Goal: Information Seeking & Learning: Learn about a topic

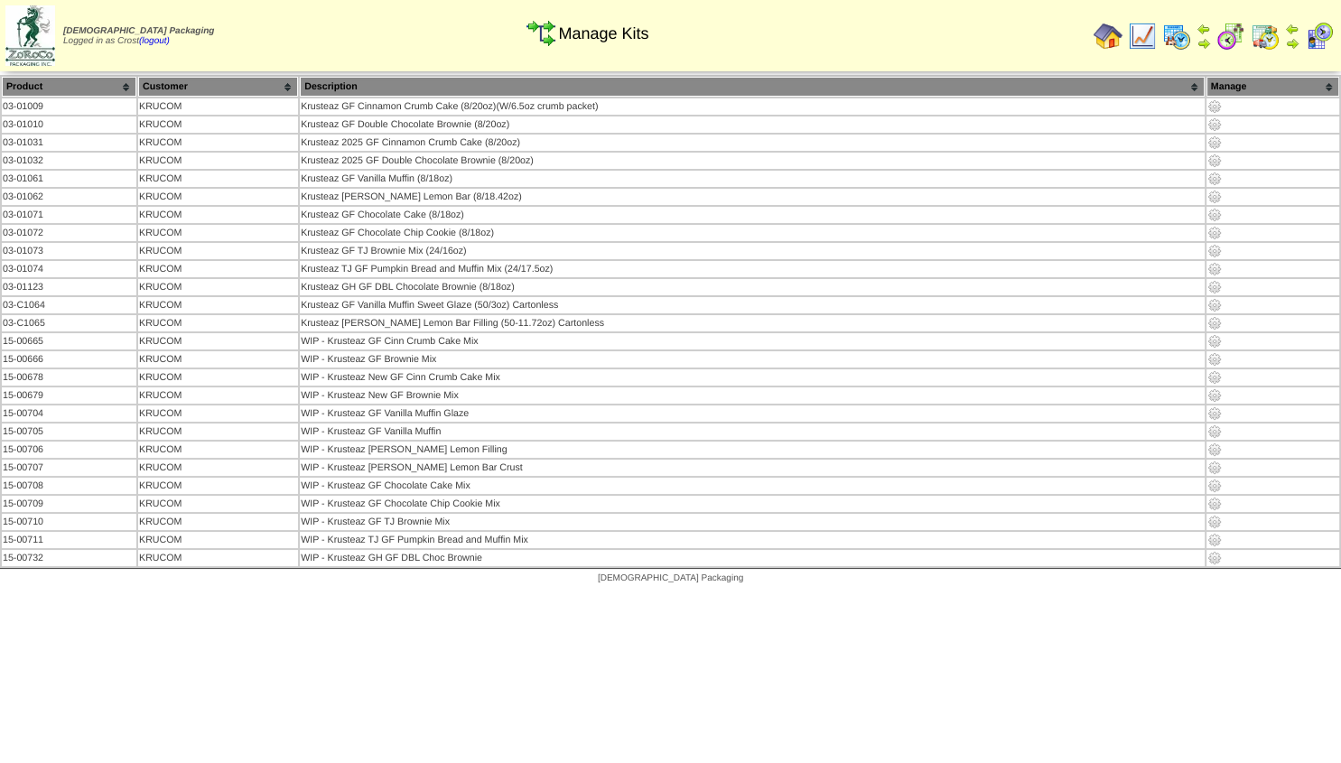
click at [1106, 34] on img at bounding box center [1108, 36] width 29 height 29
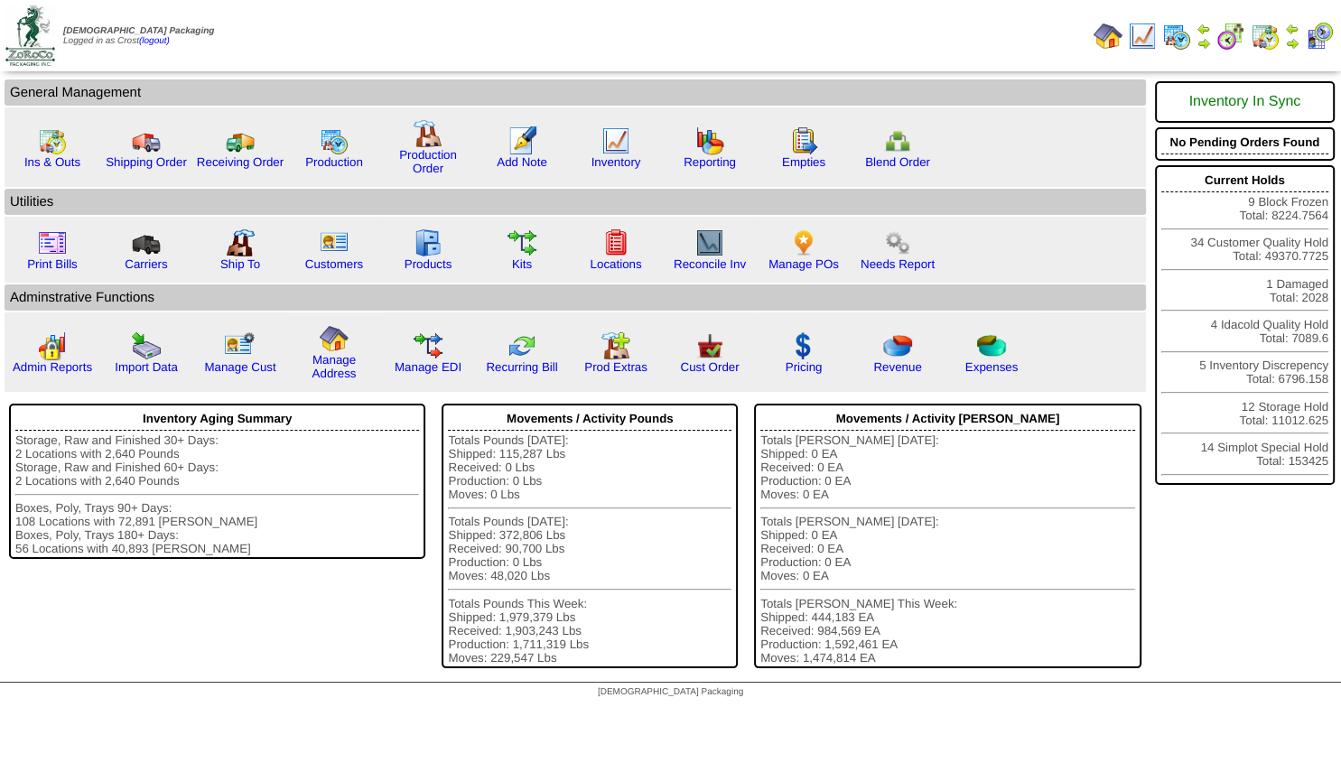
click at [1291, 38] on img at bounding box center [1292, 43] width 14 height 14
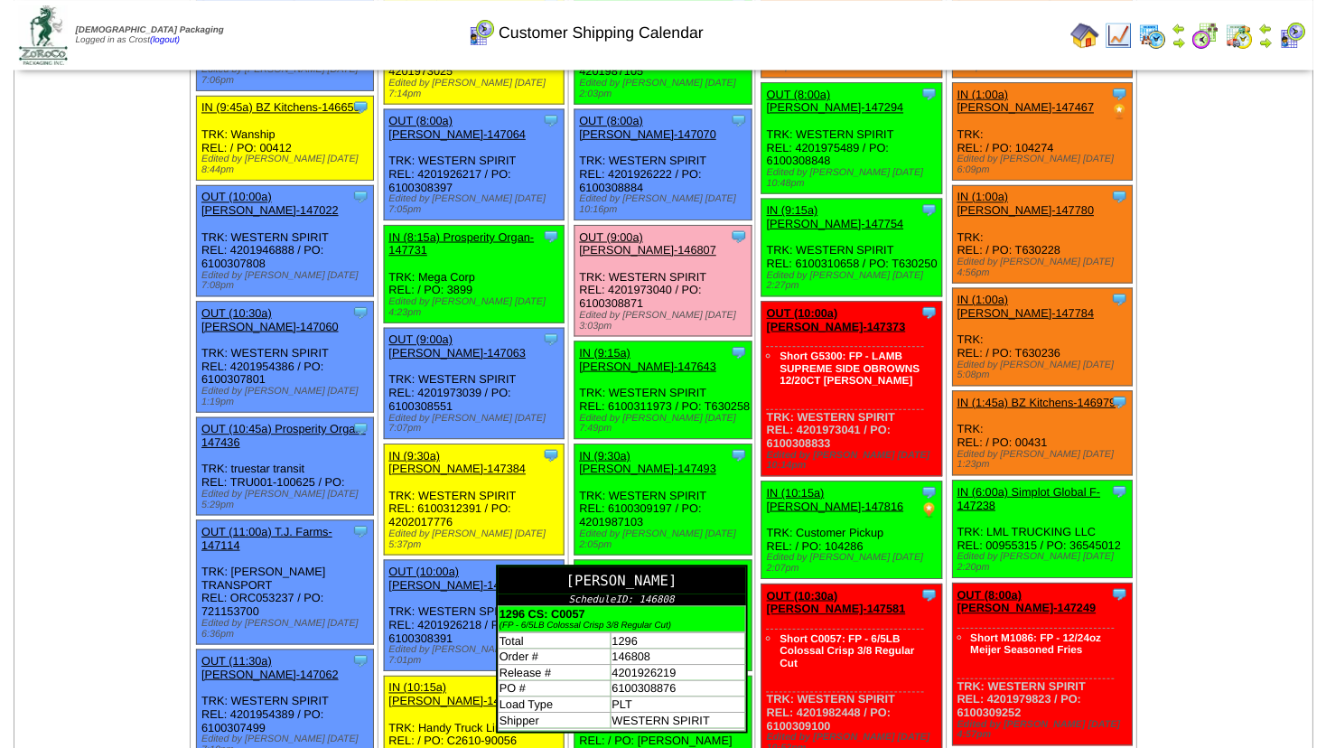
scroll to position [293, 0]
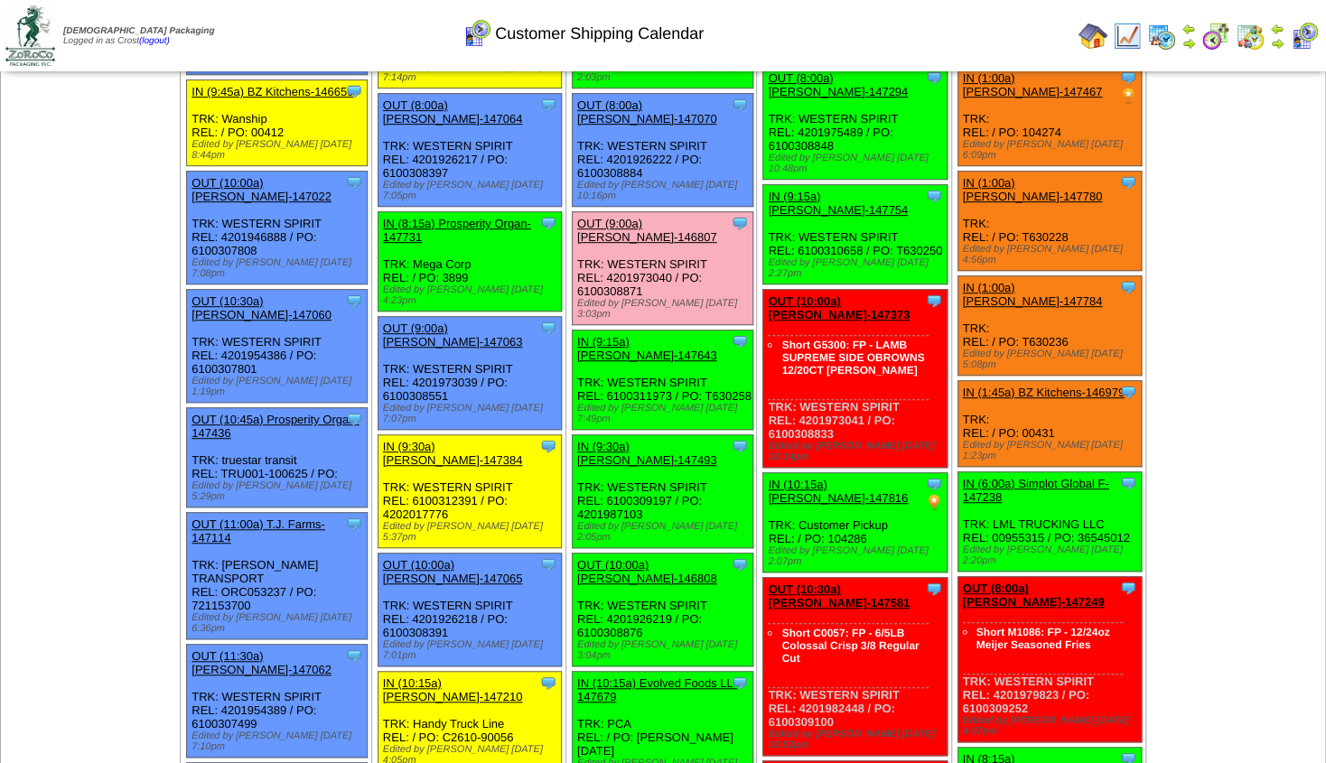
click at [620, 558] on link "OUT (10:00a) [PERSON_NAME]-146808" at bounding box center [647, 571] width 140 height 27
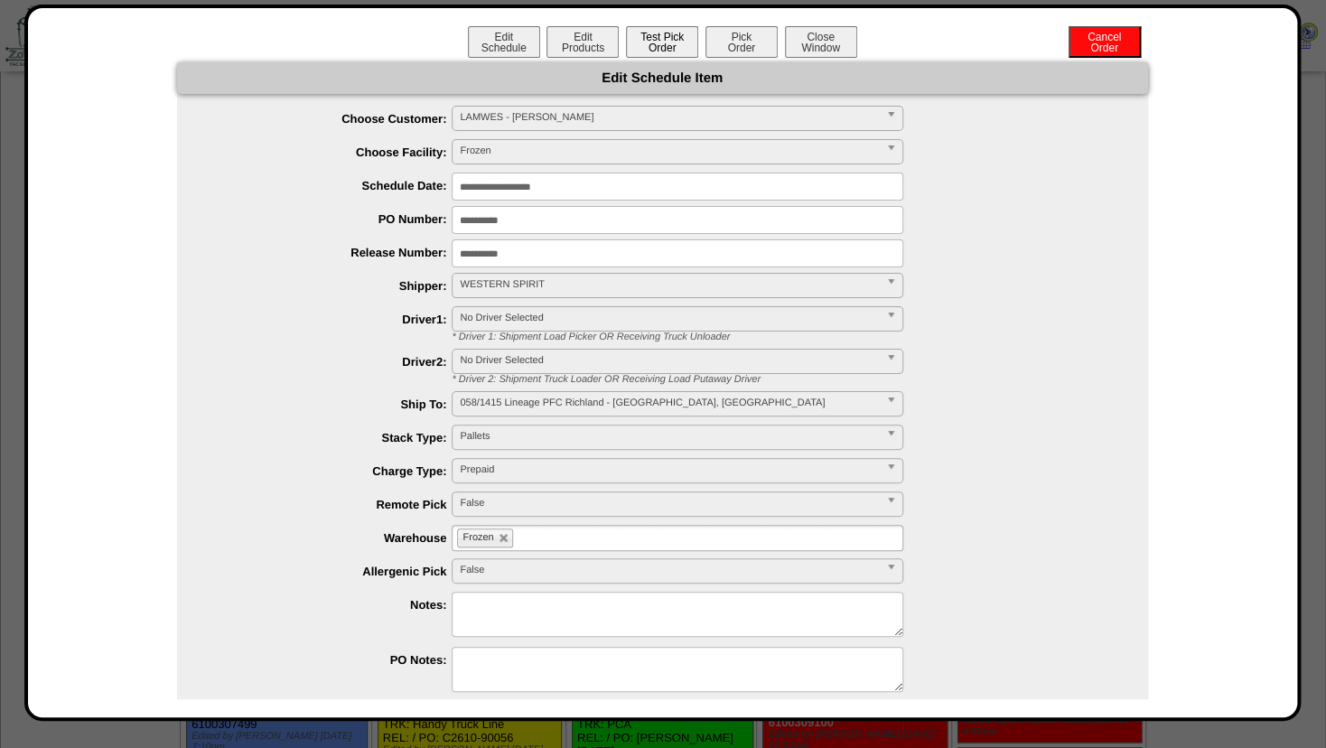
click at [657, 43] on button "Test Pick Order" at bounding box center [662, 42] width 72 height 32
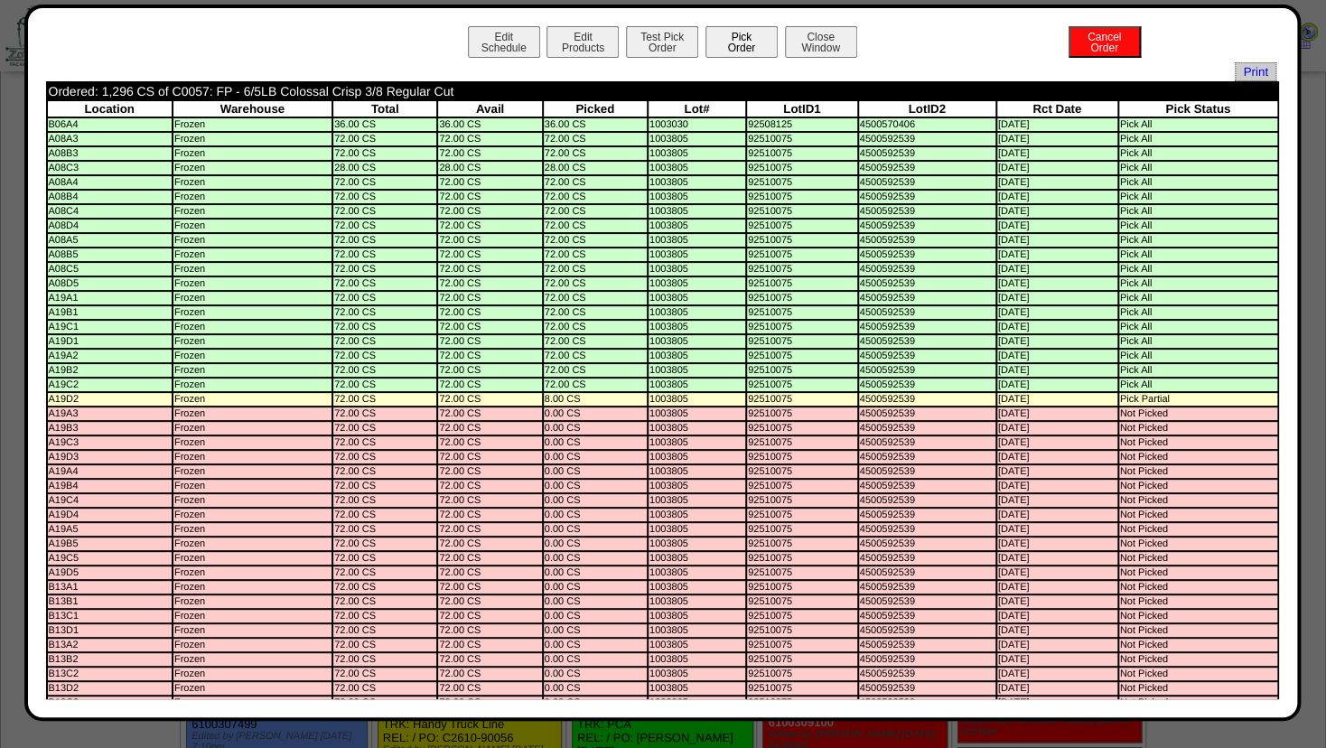
click at [738, 37] on button "Pick Order" at bounding box center [741, 42] width 72 height 32
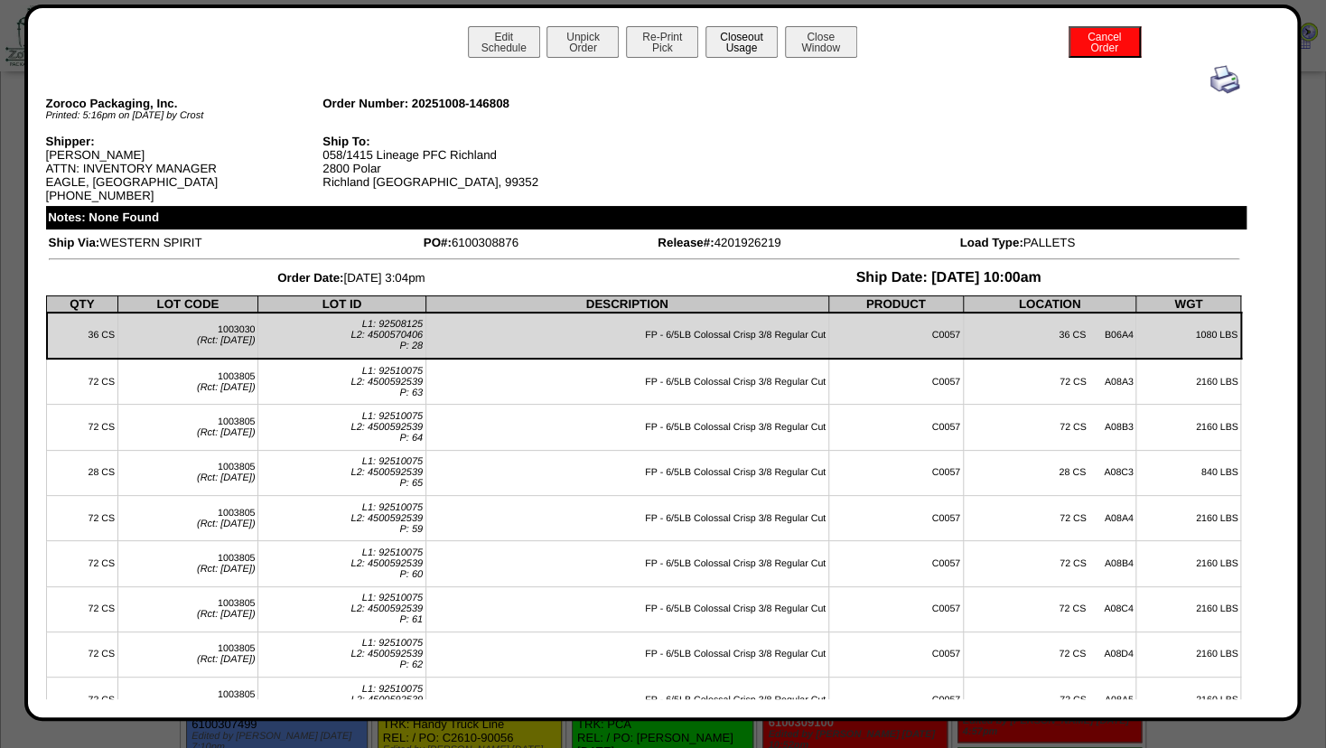
click at [737, 42] on button "Closeout Usage" at bounding box center [741, 42] width 72 height 32
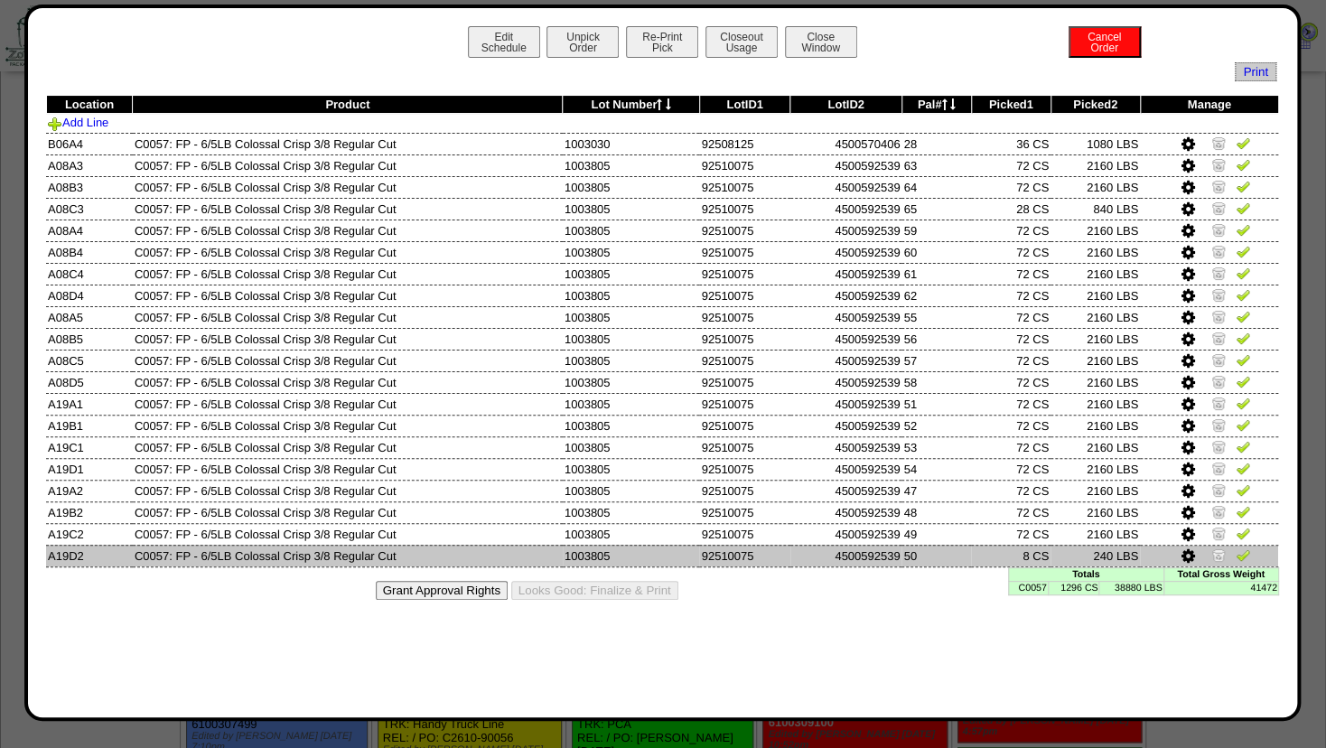
click at [1217, 555] on img at bounding box center [1218, 554] width 14 height 14
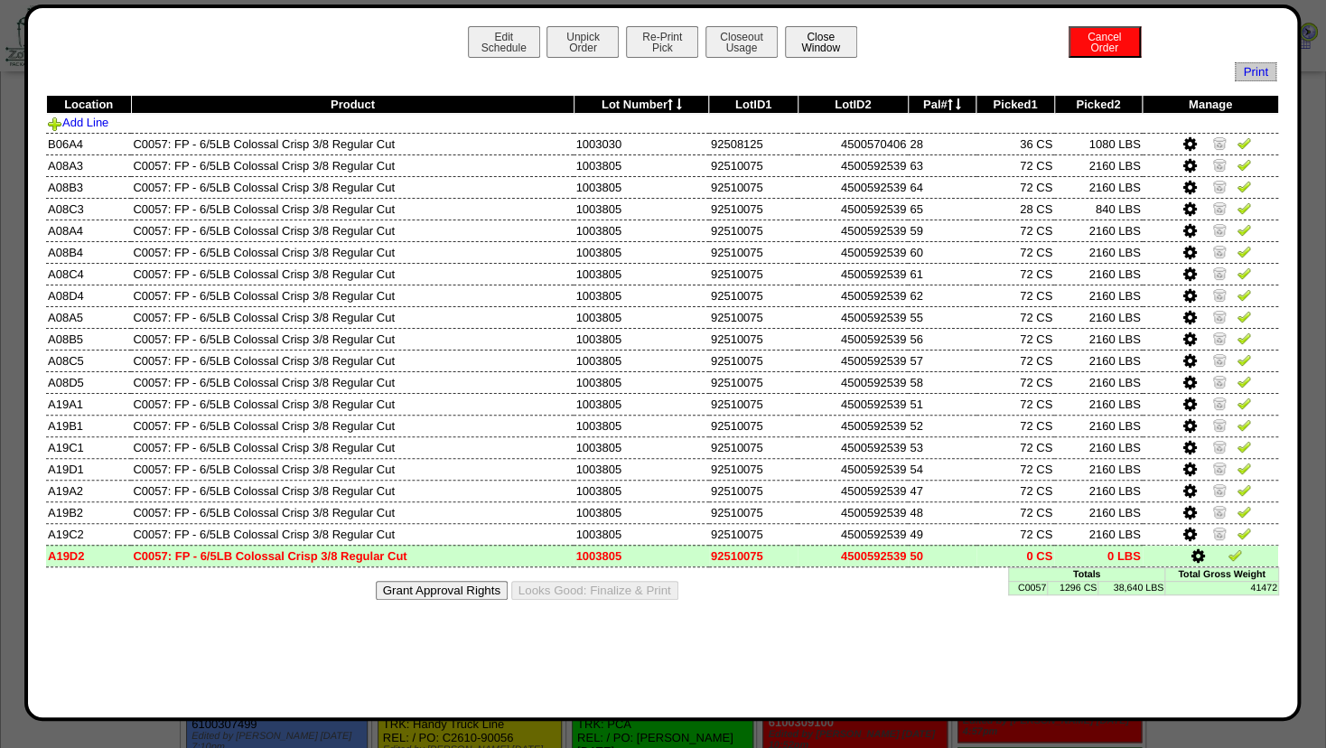
click at [823, 35] on button "Close Window" at bounding box center [821, 42] width 72 height 32
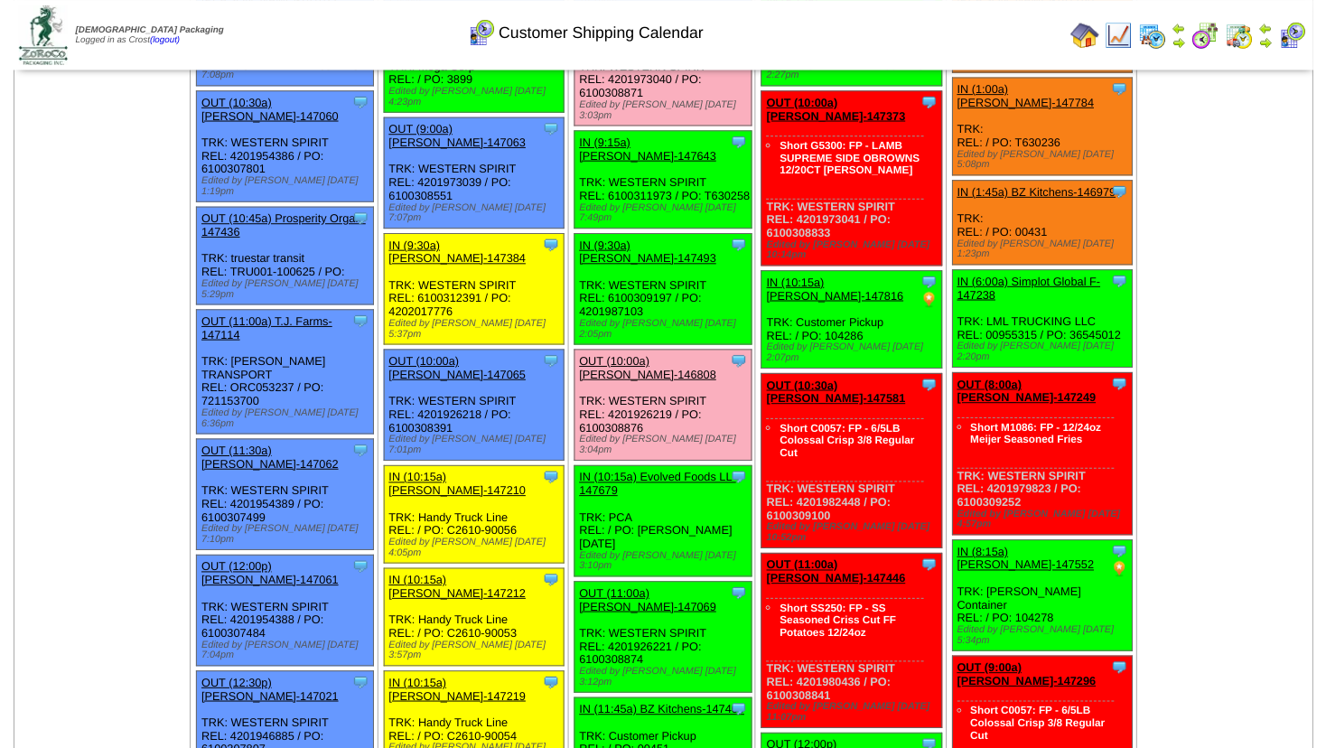
scroll to position [488, 0]
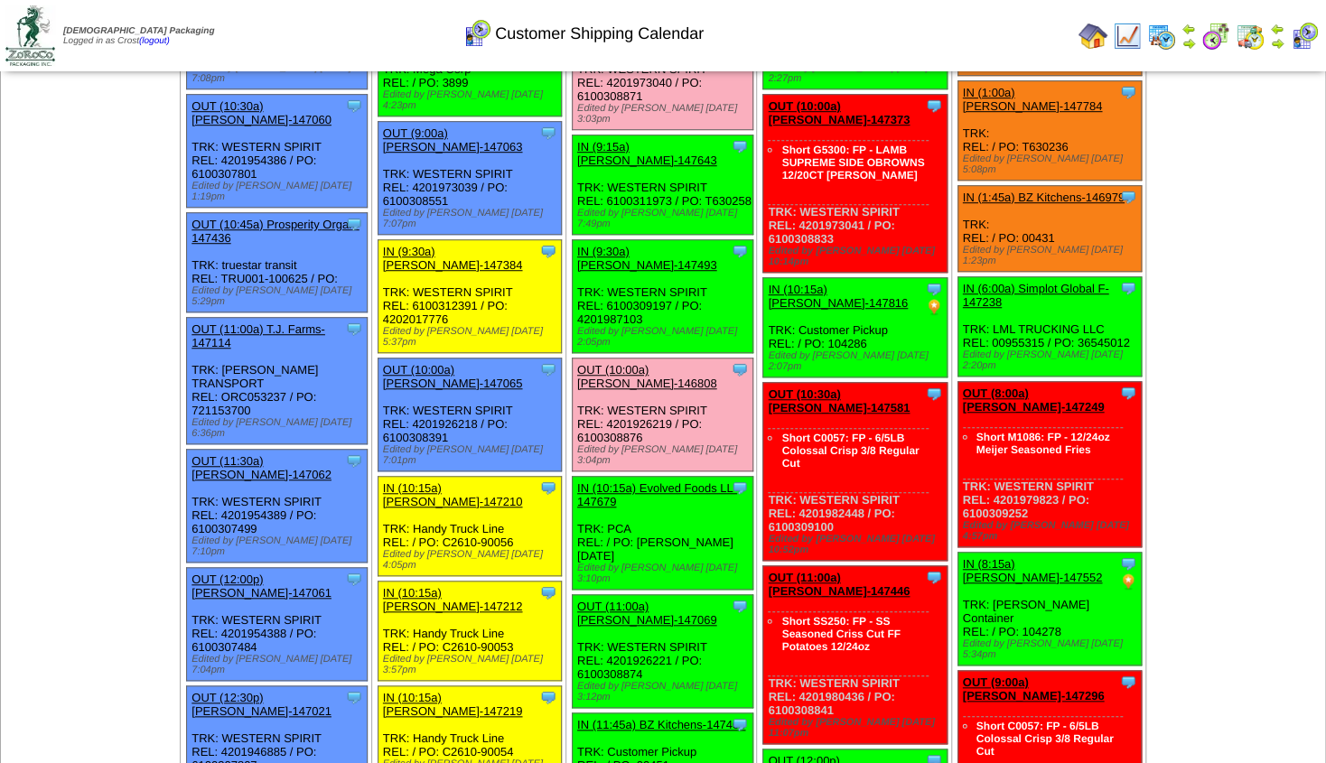
click at [629, 600] on link "OUT (11:00a) [PERSON_NAME]-147069" at bounding box center [647, 613] width 140 height 27
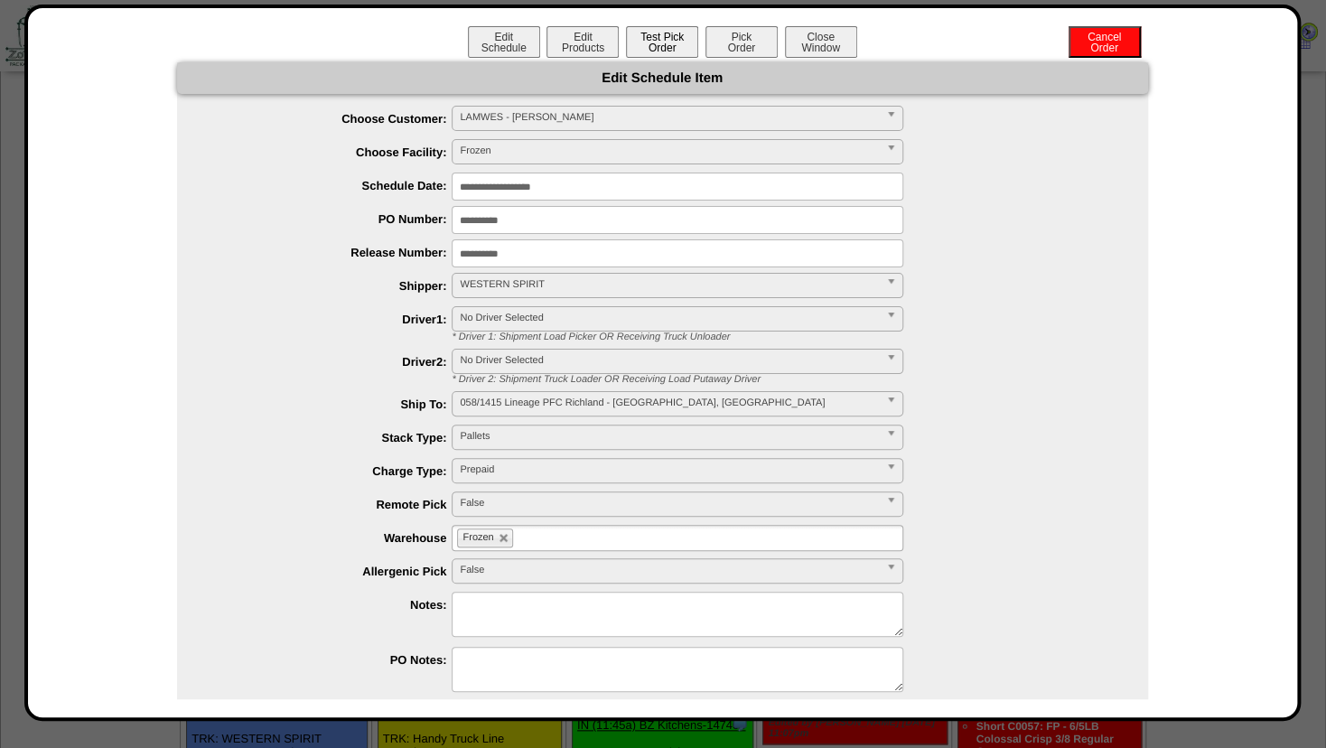
click at [639, 40] on button "Test Pick Order" at bounding box center [662, 42] width 72 height 32
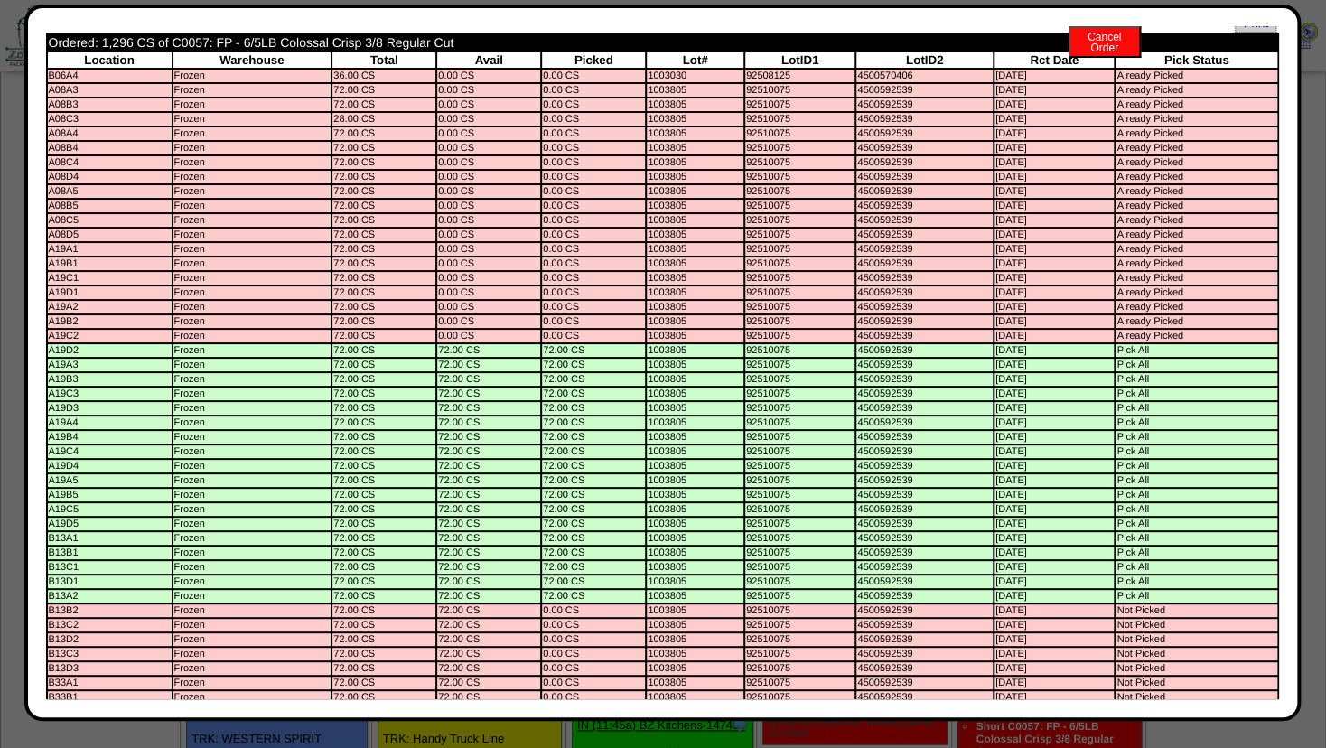
scroll to position [0, 0]
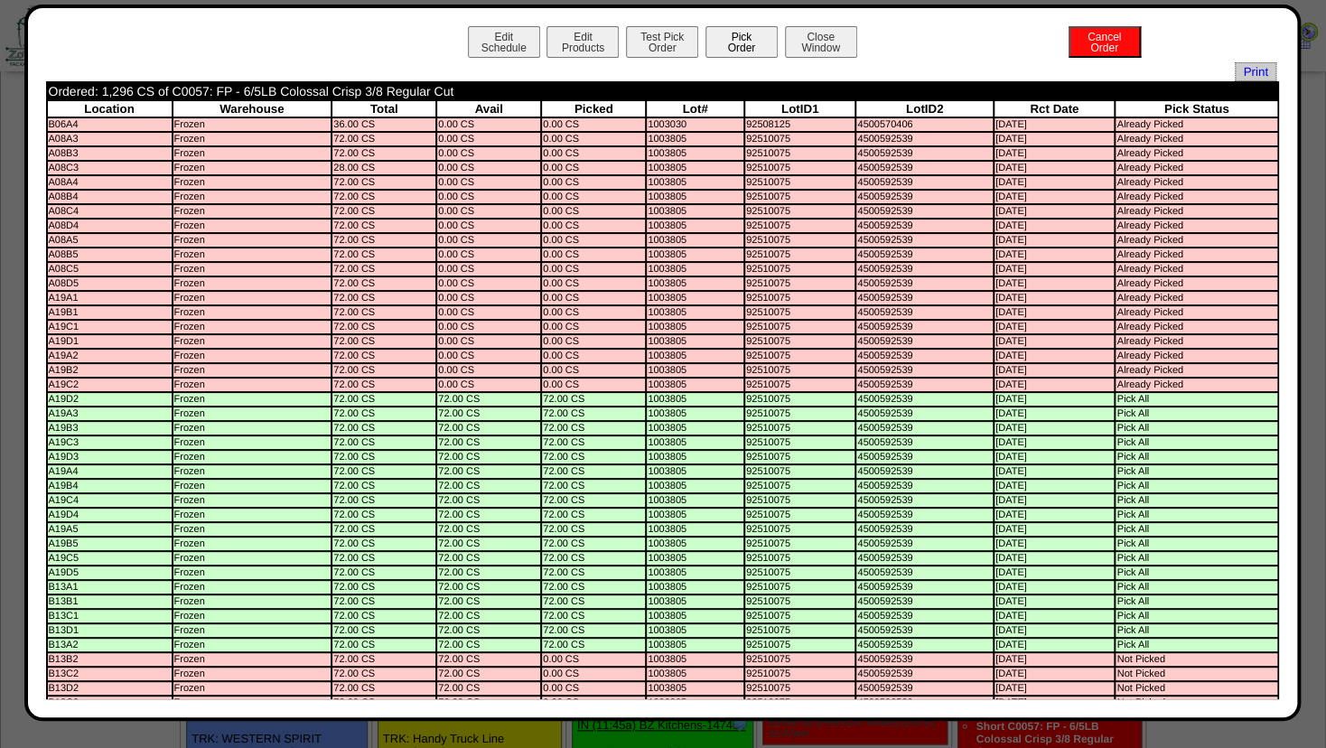
click at [726, 48] on button "Pick Order" at bounding box center [741, 42] width 72 height 32
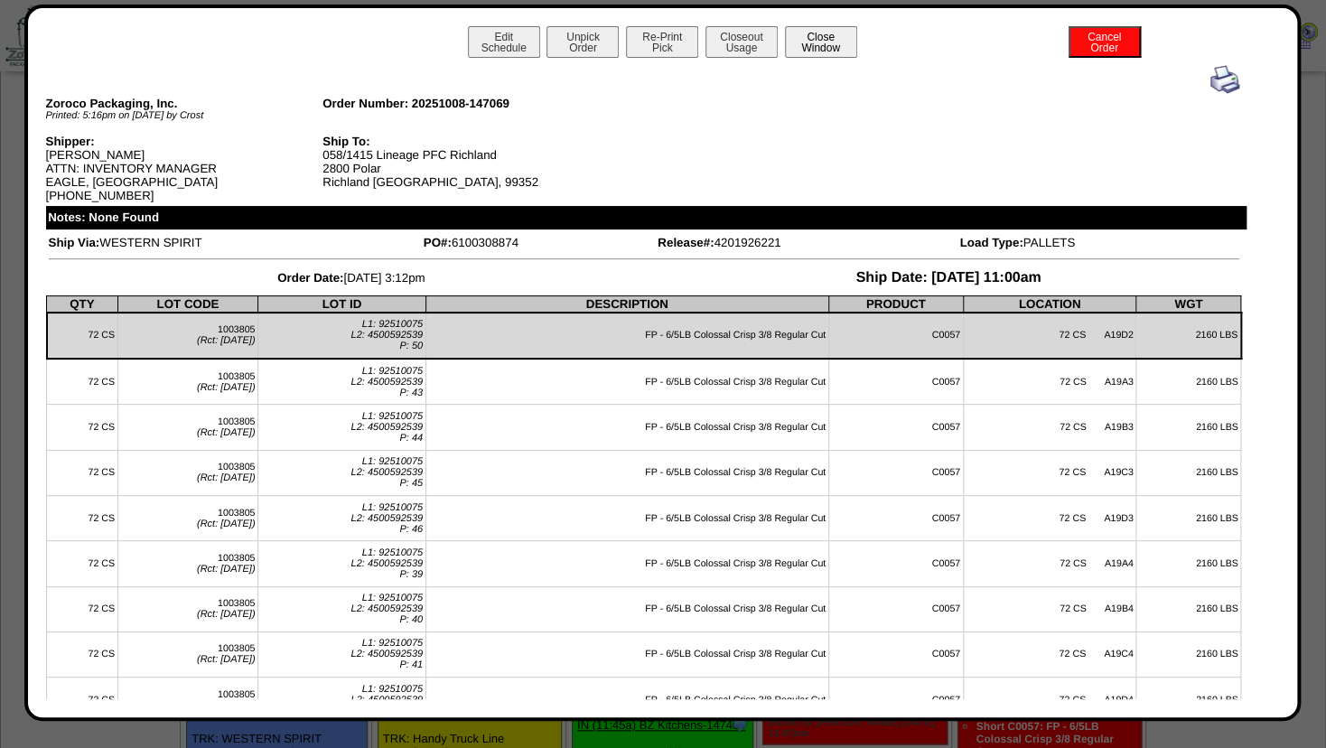
click at [803, 37] on button "Close Window" at bounding box center [821, 42] width 72 height 32
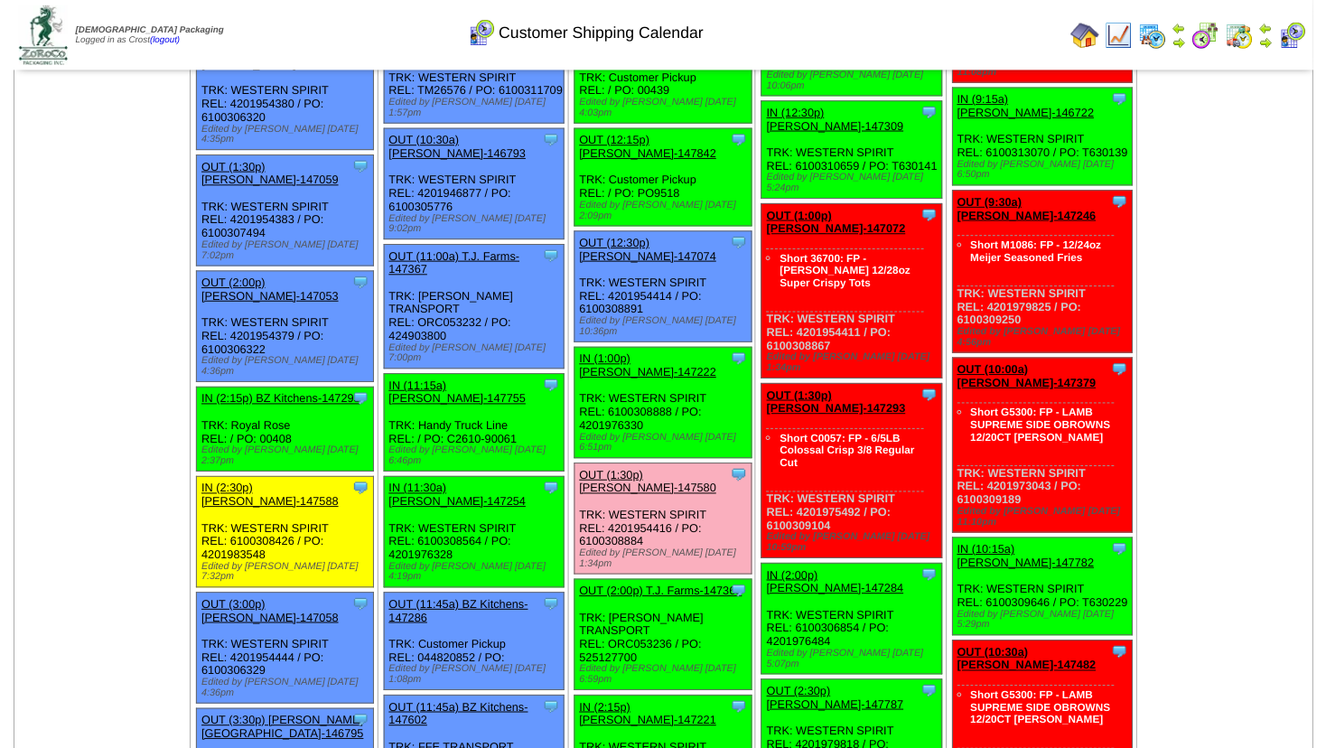
scroll to position [1265, 0]
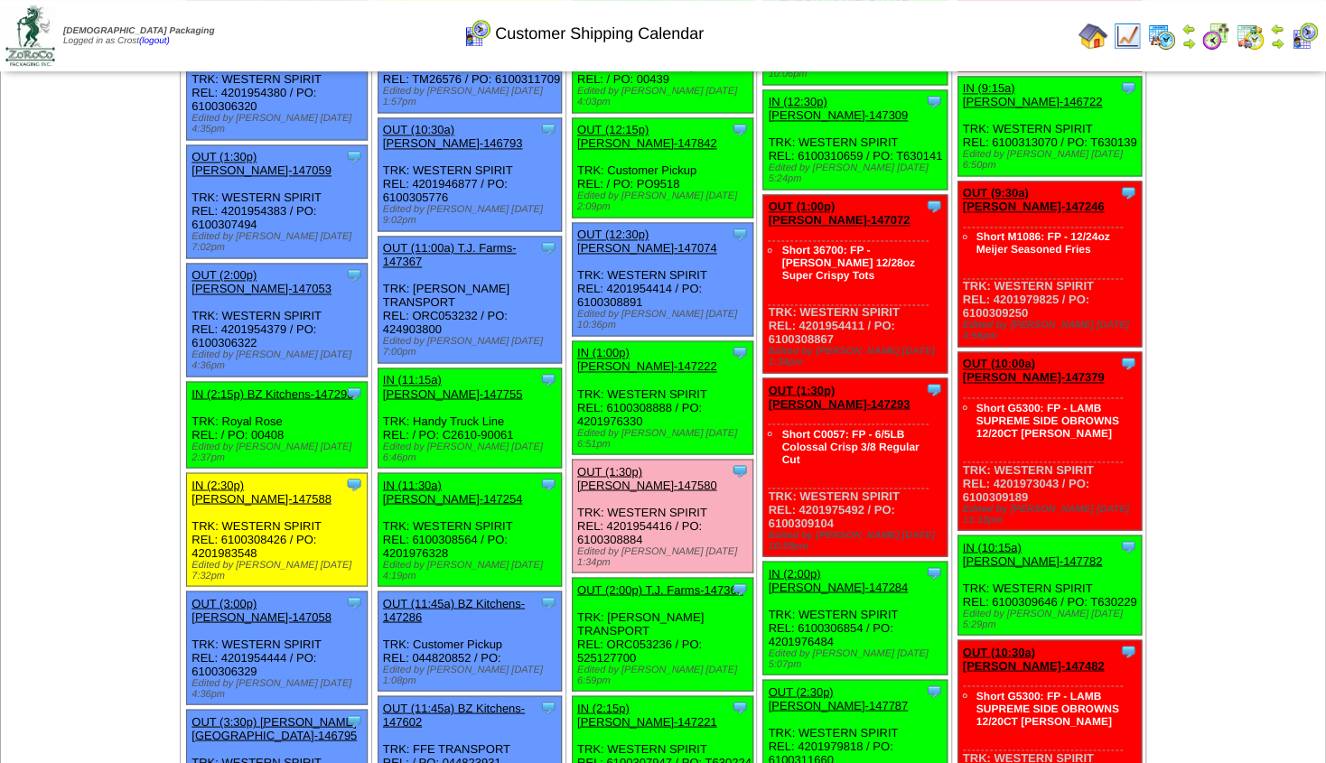
click at [645, 583] on link "OUT (2:00p) T.J. Farms-147368" at bounding box center [660, 590] width 166 height 14
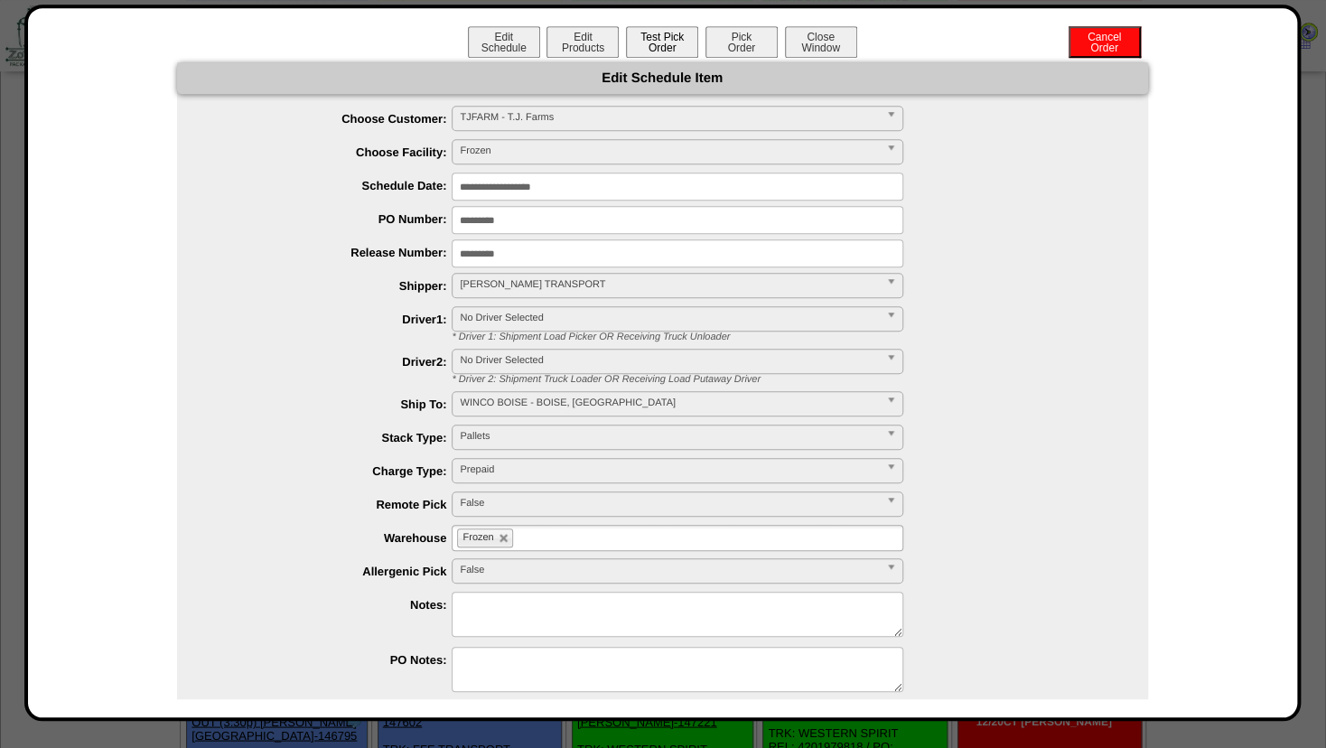
click at [665, 38] on button "Test Pick Order" at bounding box center [662, 42] width 72 height 32
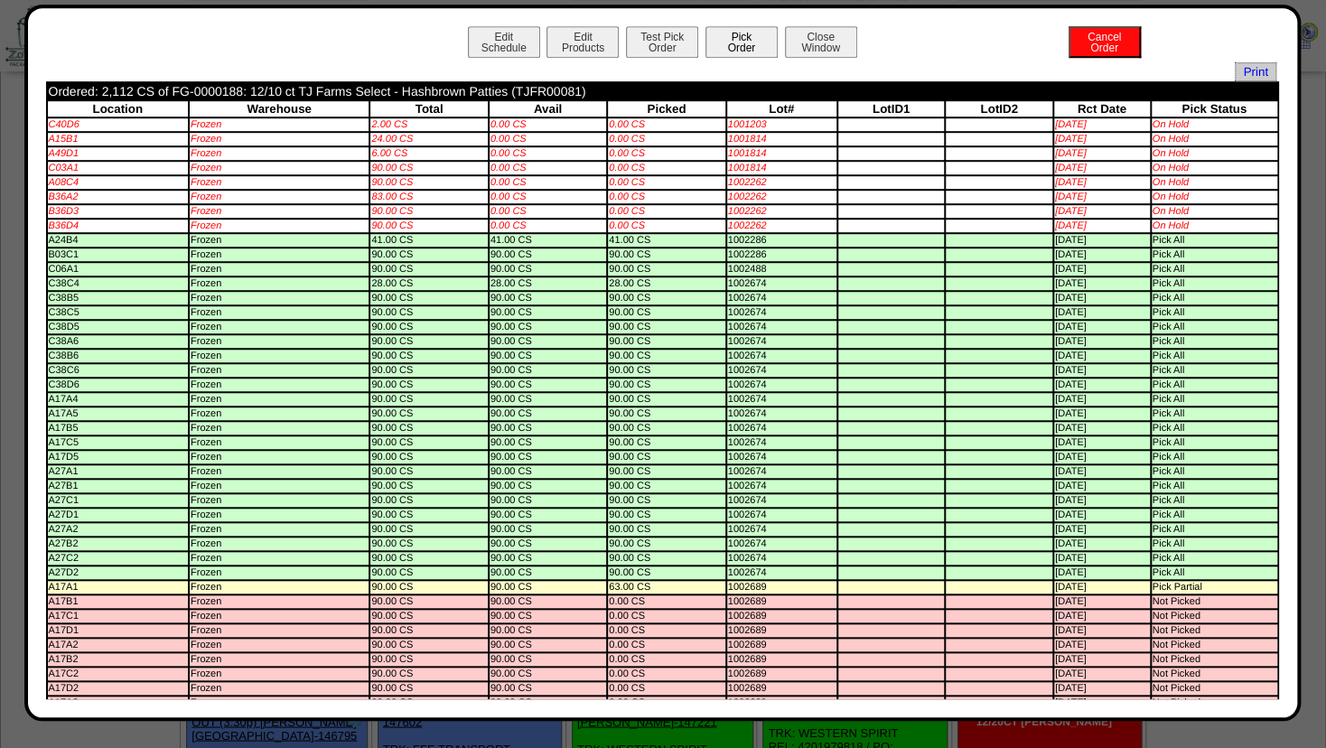
click at [724, 35] on button "Pick Order" at bounding box center [741, 42] width 72 height 32
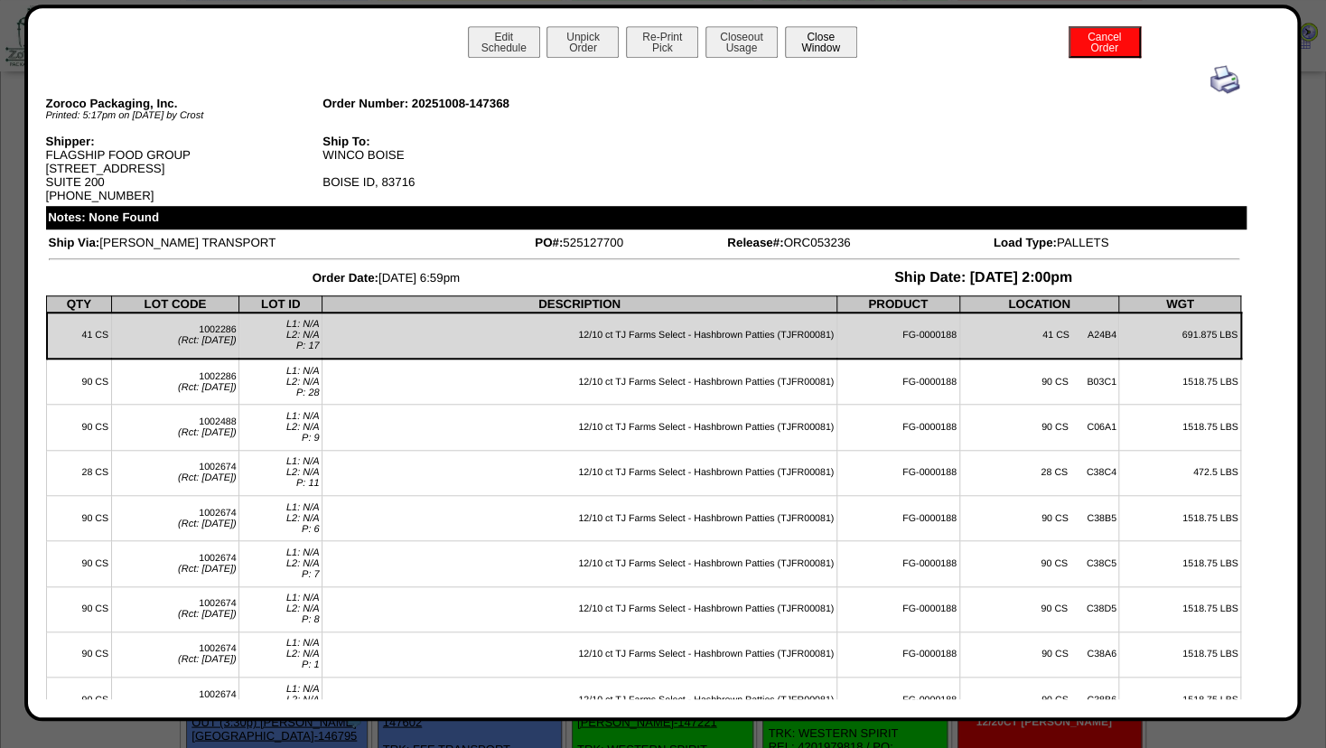
click at [825, 42] on button "Close Window" at bounding box center [821, 42] width 72 height 32
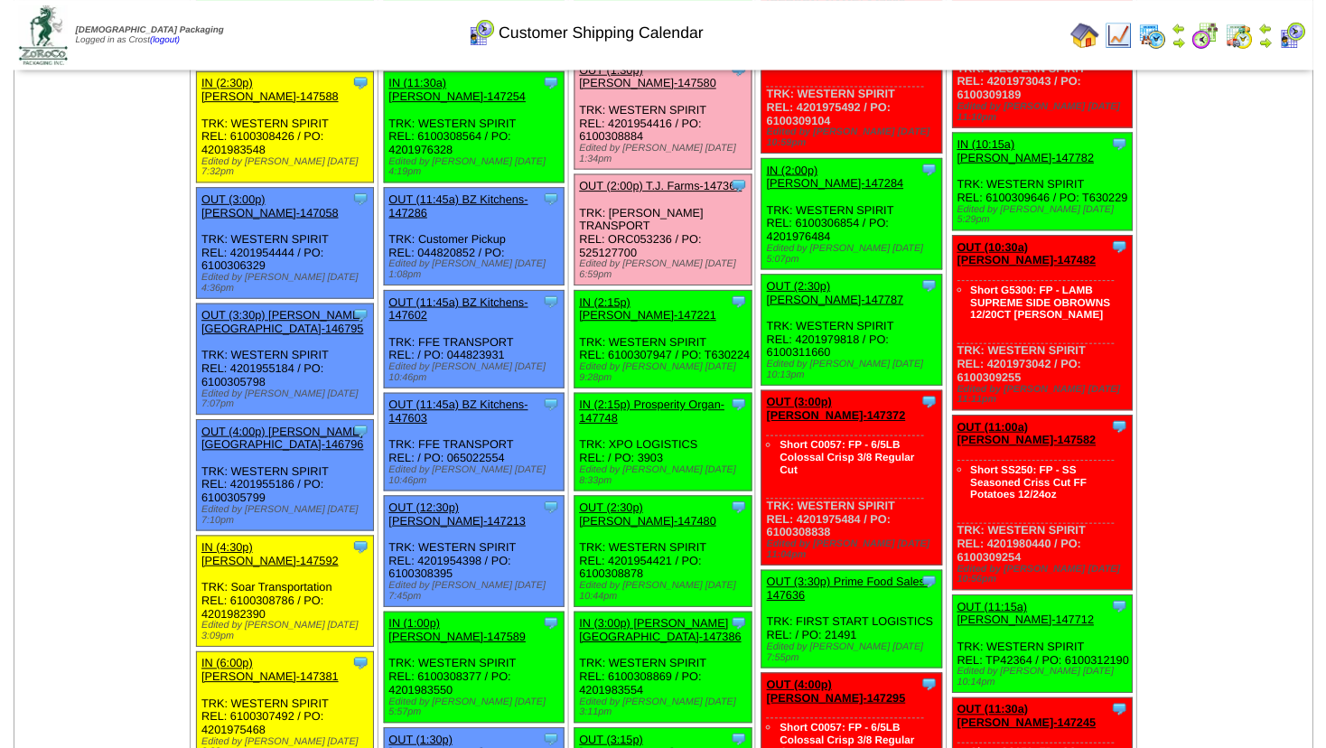
scroll to position [1669, 0]
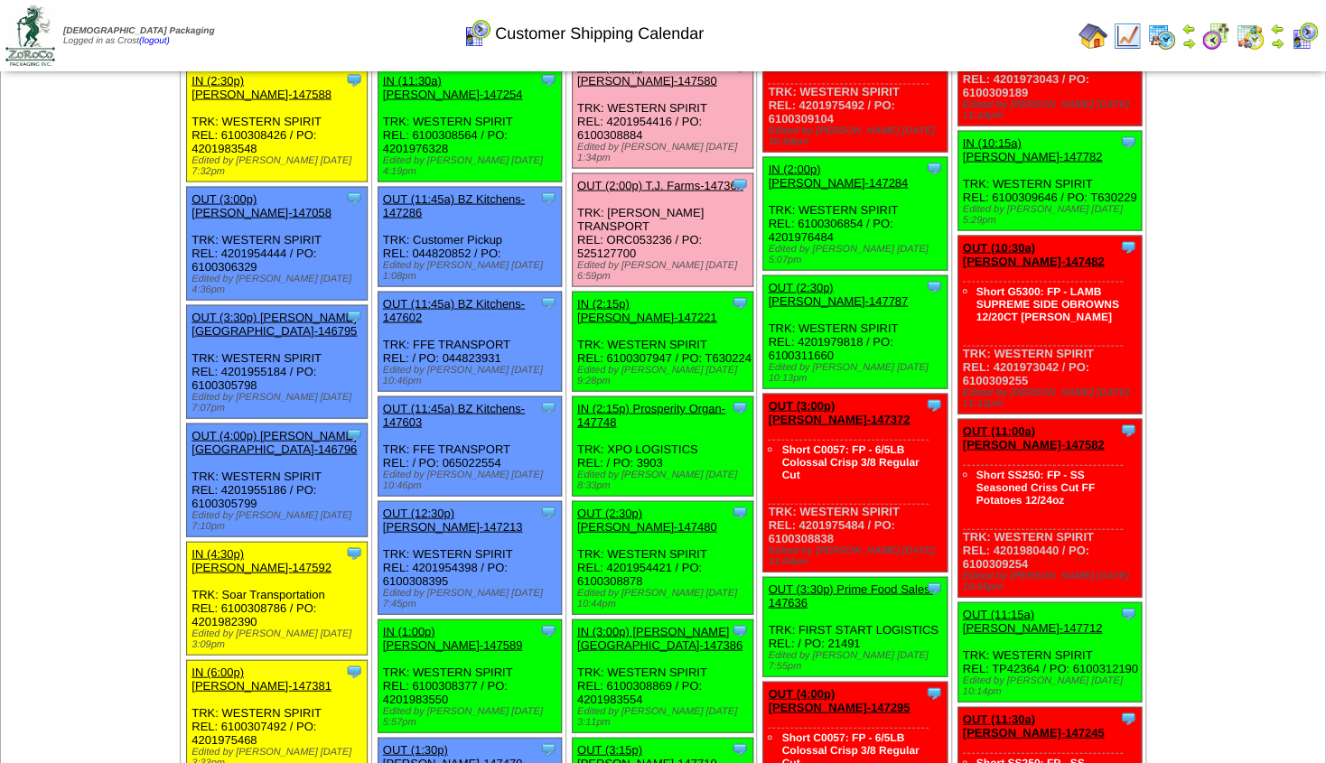
click at [648, 507] on link "OUT (2:30p) [PERSON_NAME]-147480" at bounding box center [647, 520] width 140 height 27
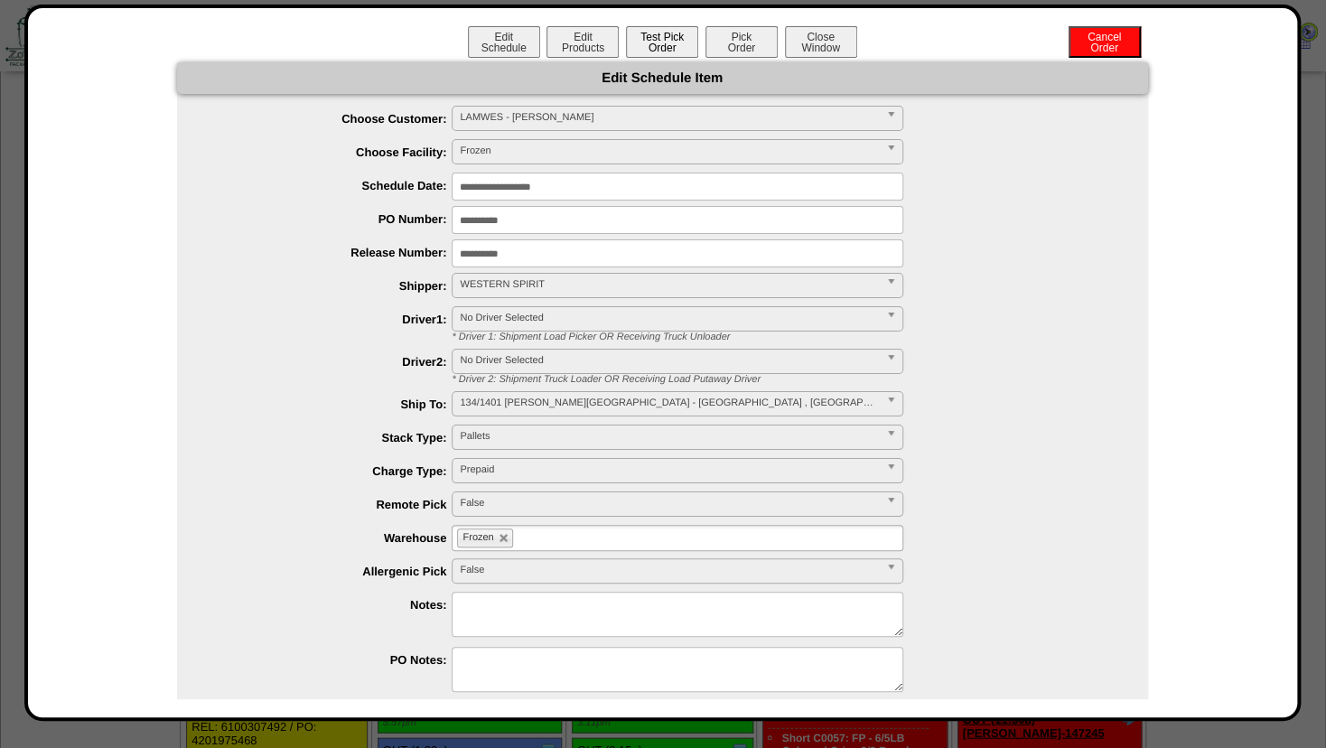
click at [648, 45] on button "Test Pick Order" at bounding box center [662, 42] width 72 height 32
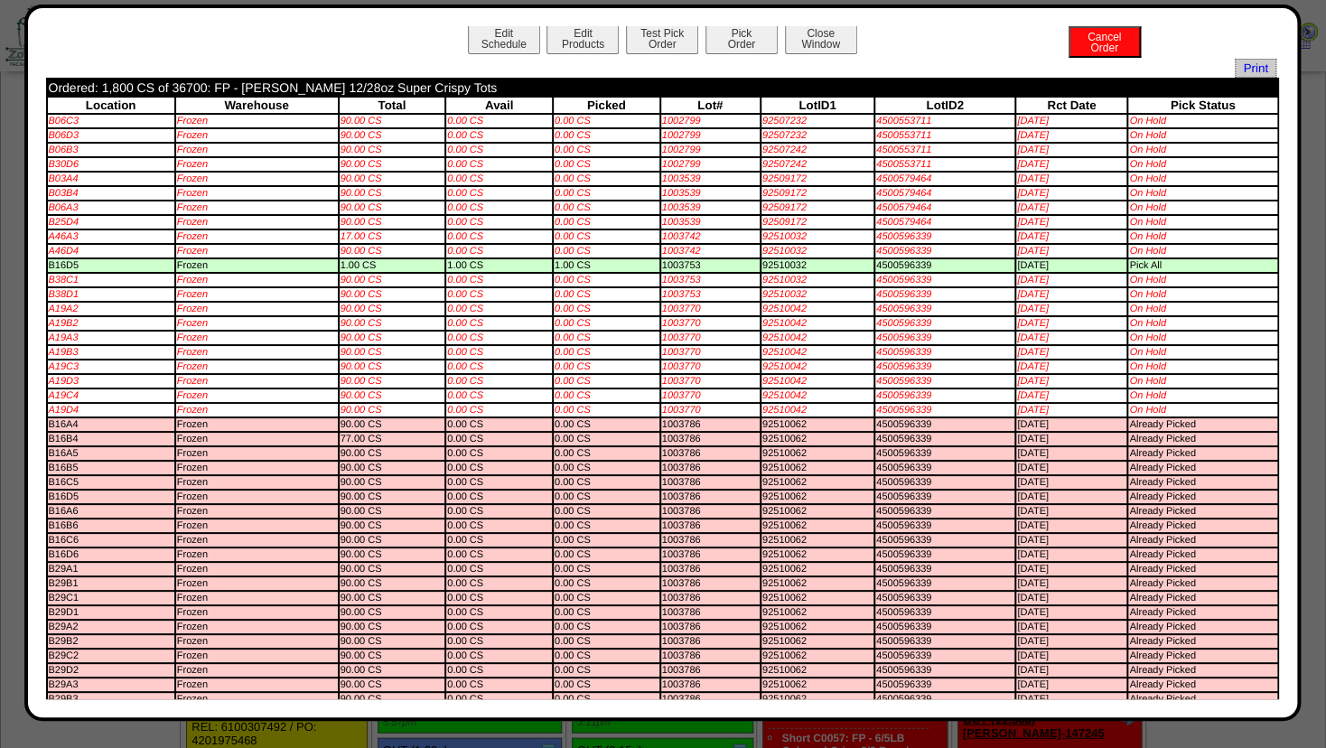
scroll to position [0, 0]
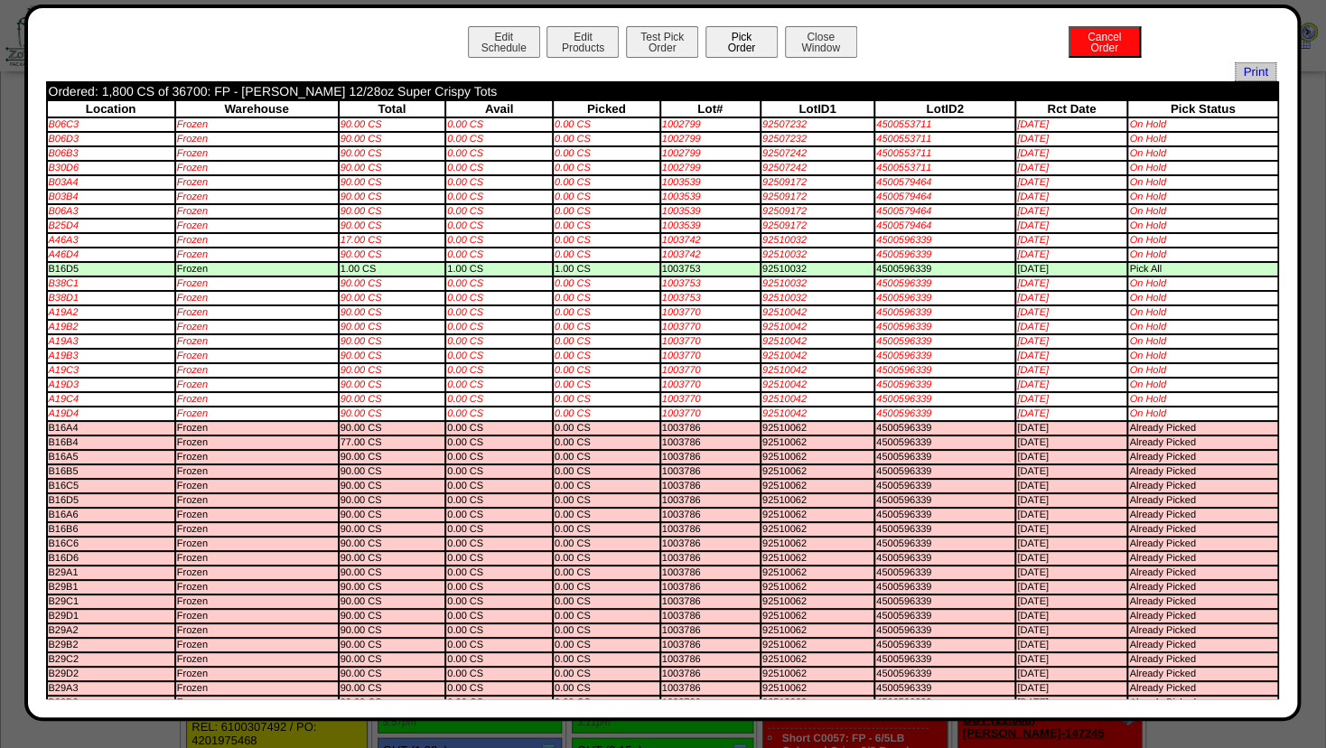
click at [728, 42] on button "Pick Order" at bounding box center [741, 42] width 72 height 32
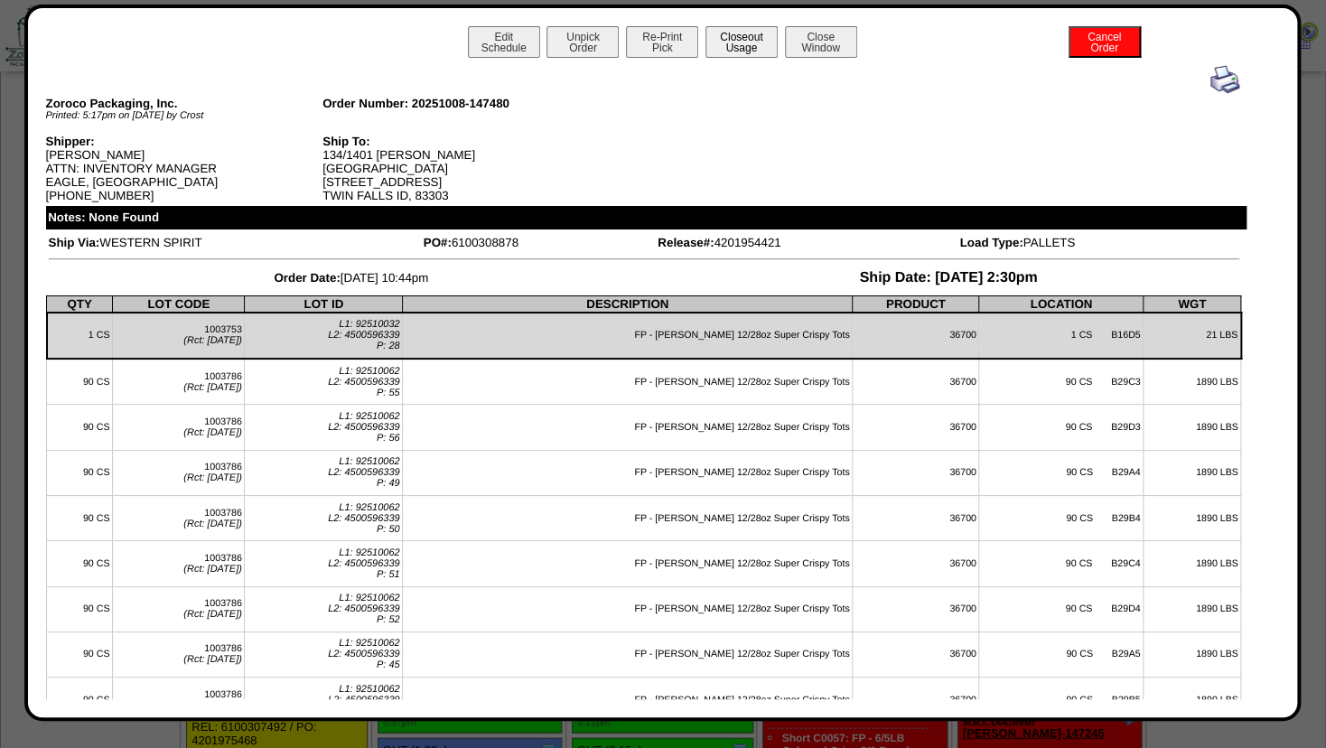
click at [745, 42] on button "Closeout Usage" at bounding box center [741, 42] width 72 height 32
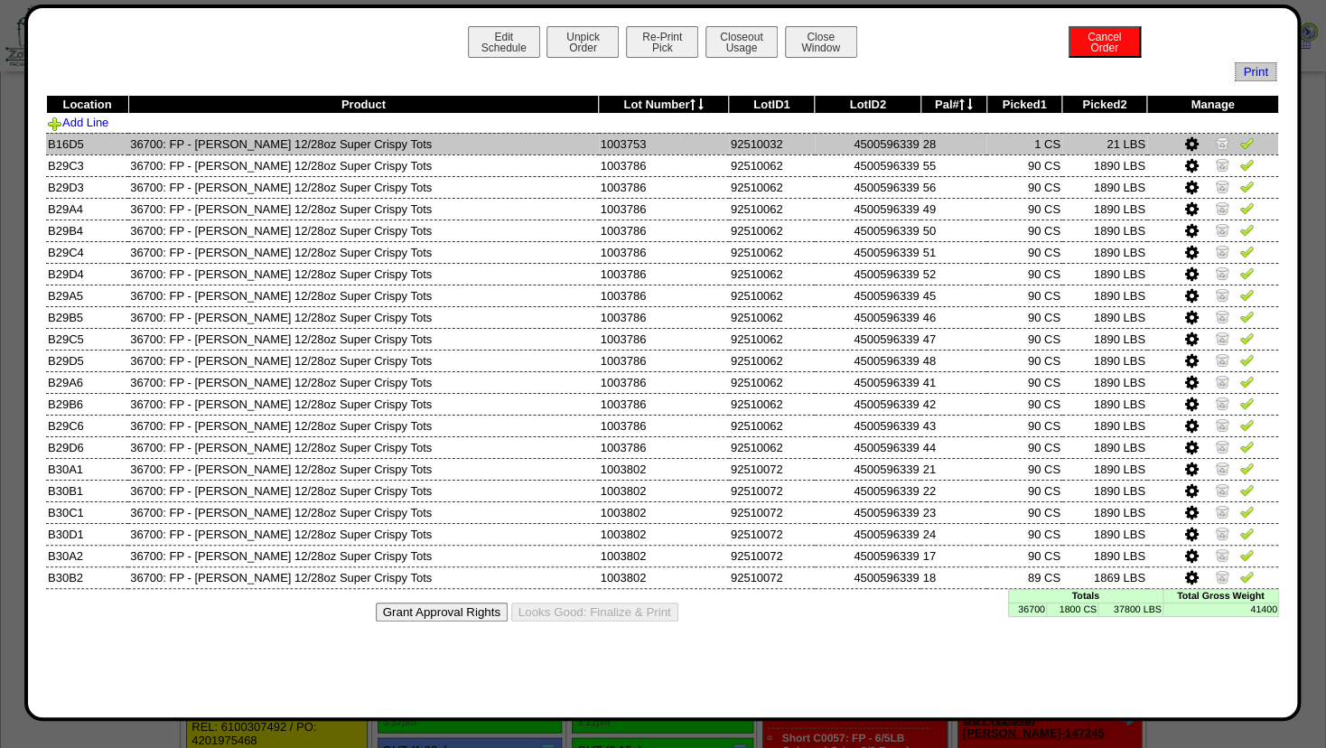
click at [1221, 141] on img at bounding box center [1222, 142] width 14 height 14
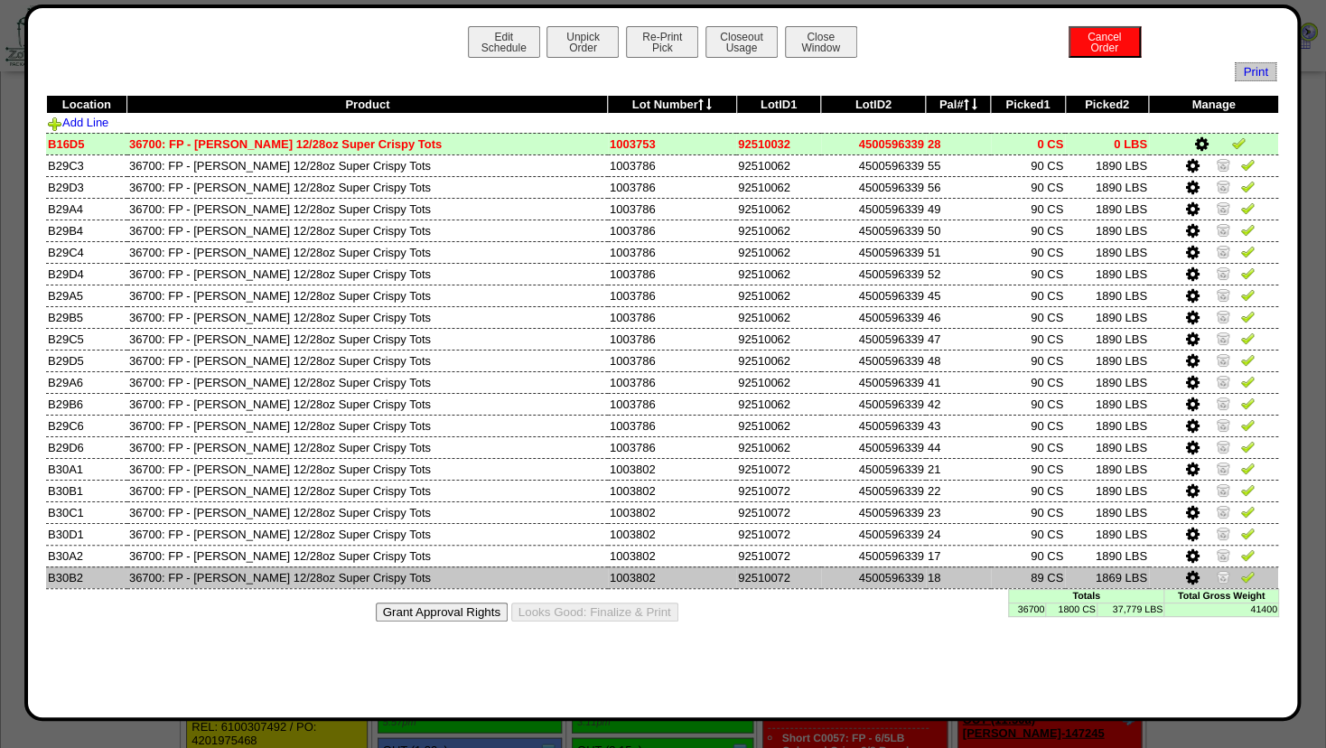
click at [1189, 574] on icon at bounding box center [1193, 578] width 14 height 16
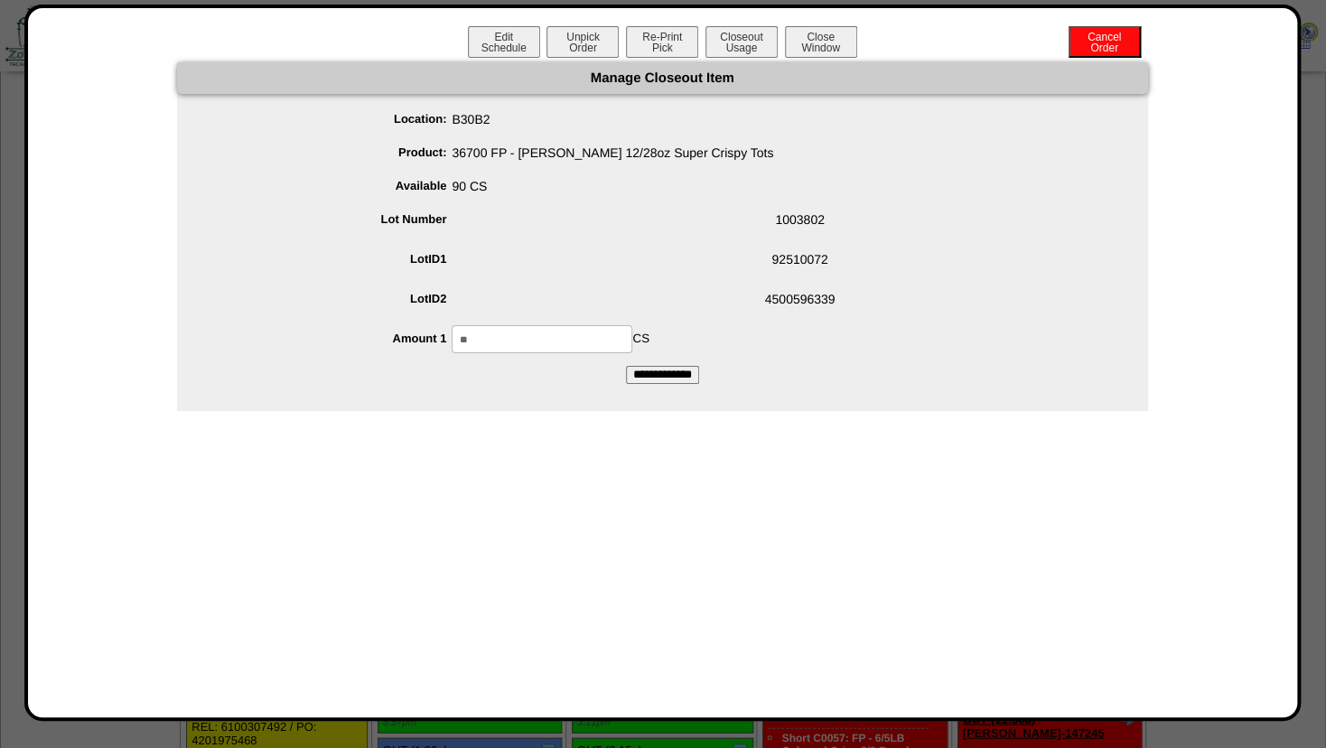
drag, startPoint x: 526, startPoint y: 338, endPoint x: 222, endPoint y: 354, distance: 303.9
click at [452, 351] on input "**" at bounding box center [542, 339] width 181 height 28
type input "**"
click at [702, 268] on span "92510072" at bounding box center [680, 263] width 935 height 34
click at [652, 370] on input "**********" at bounding box center [662, 375] width 73 height 18
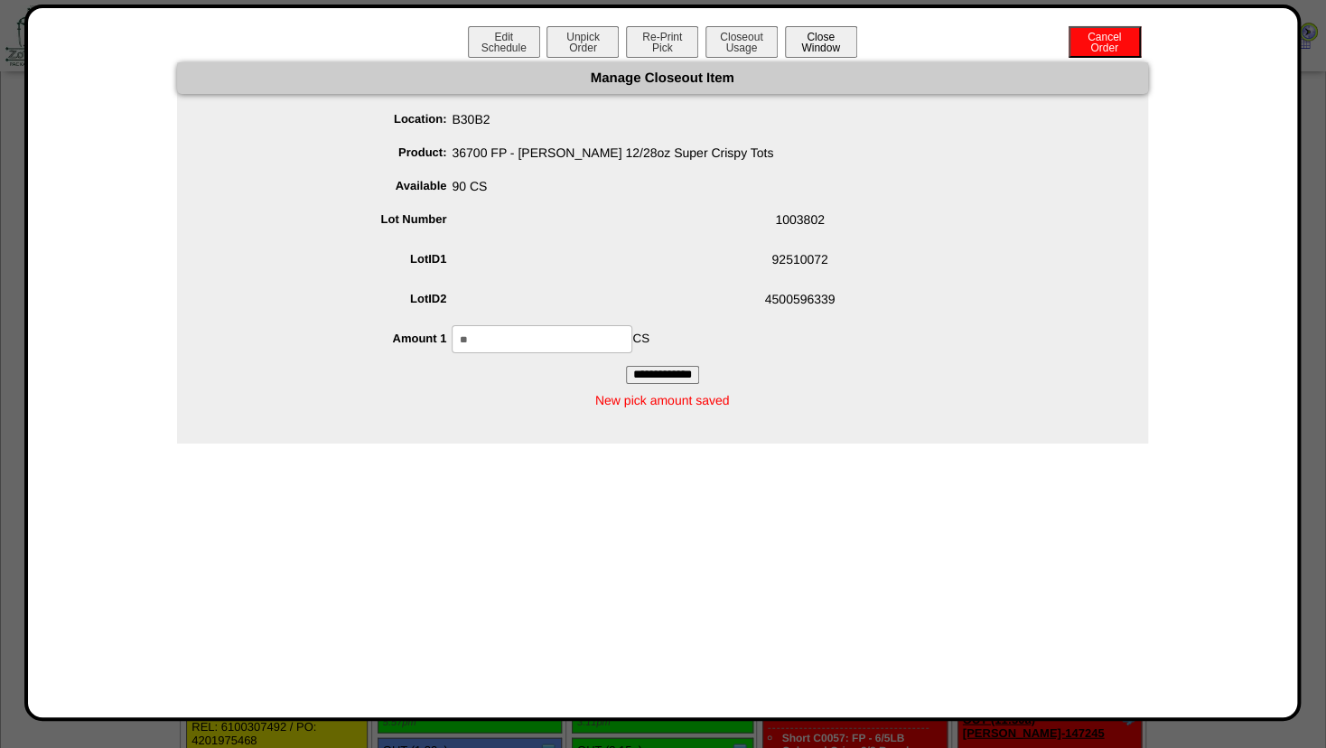
click at [820, 36] on button "Close Window" at bounding box center [821, 42] width 72 height 32
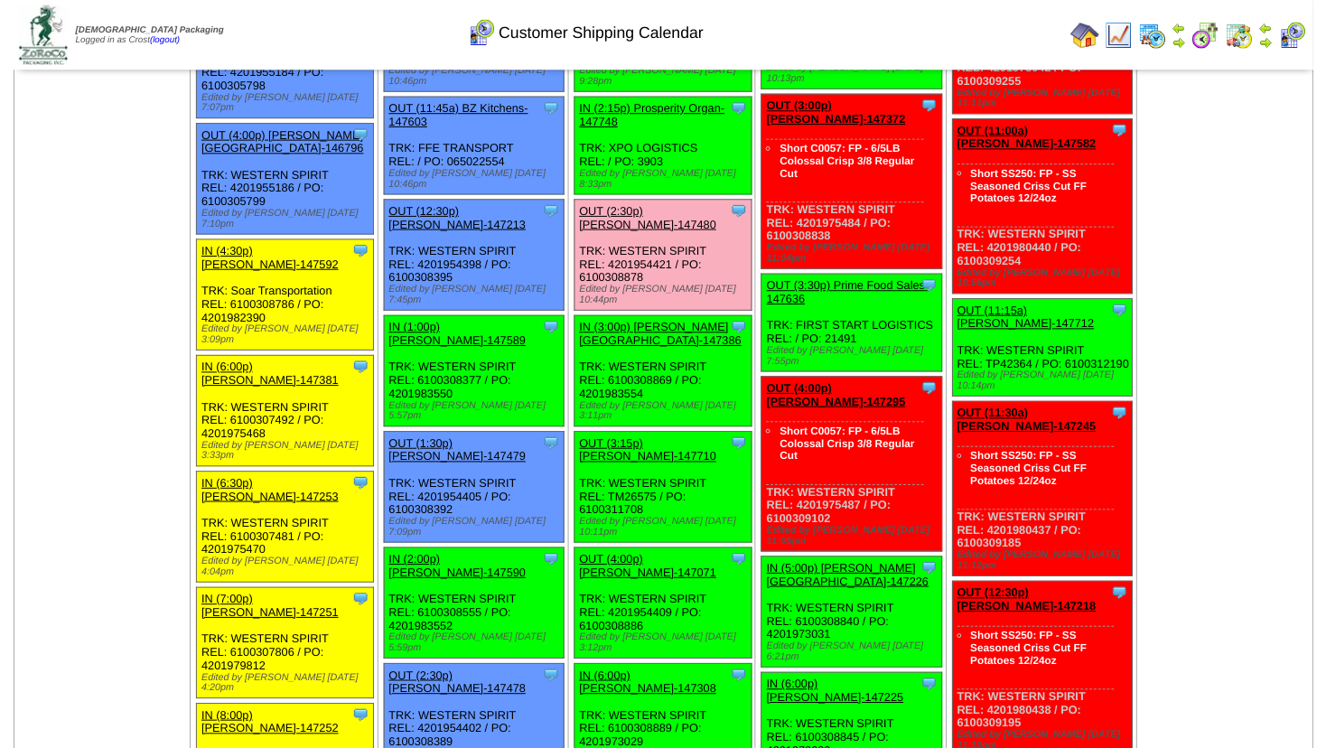
scroll to position [1994, 0]
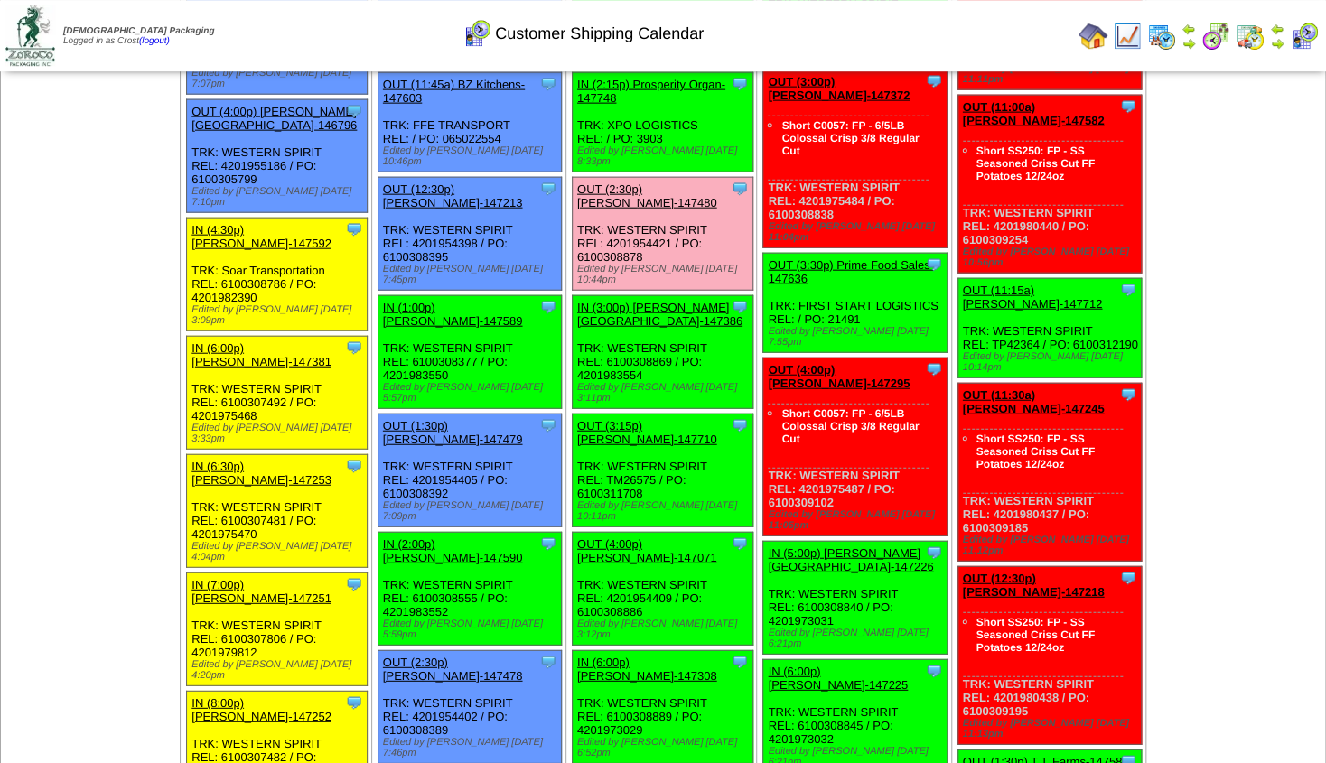
click at [630, 418] on div "OUT (3:15p) [PERSON_NAME]-147710" at bounding box center [661, 431] width 168 height 27
click at [647, 536] on link "OUT (4:00p) [PERSON_NAME]-147071" at bounding box center [647, 549] width 140 height 27
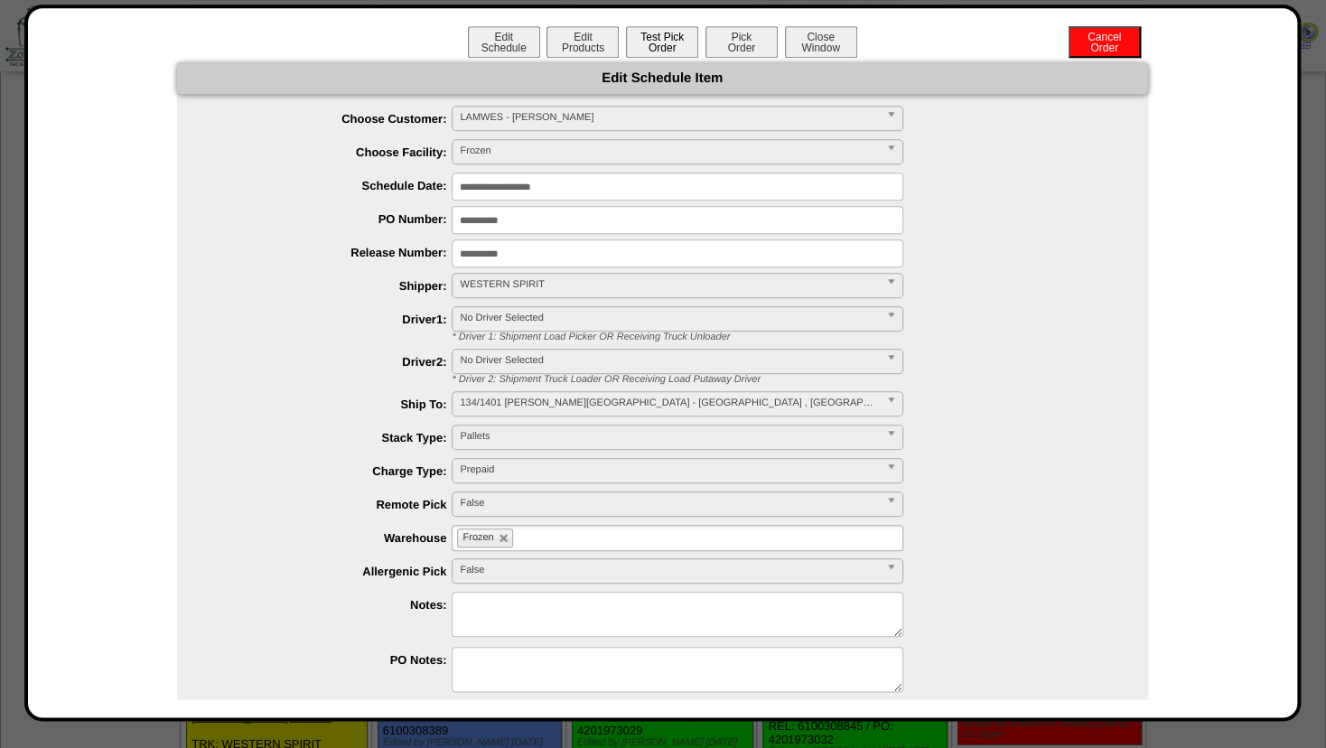
click at [657, 47] on button "Test Pick Order" at bounding box center [662, 42] width 72 height 32
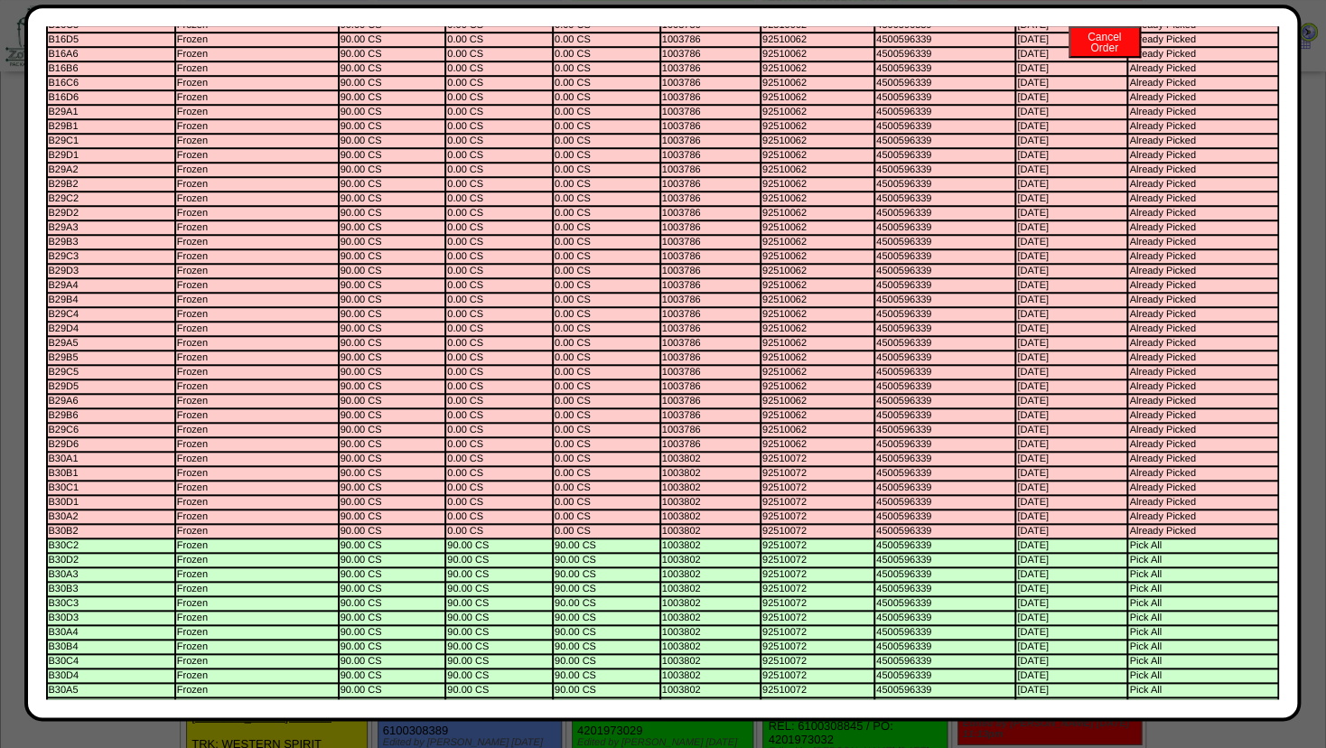
scroll to position [0, 0]
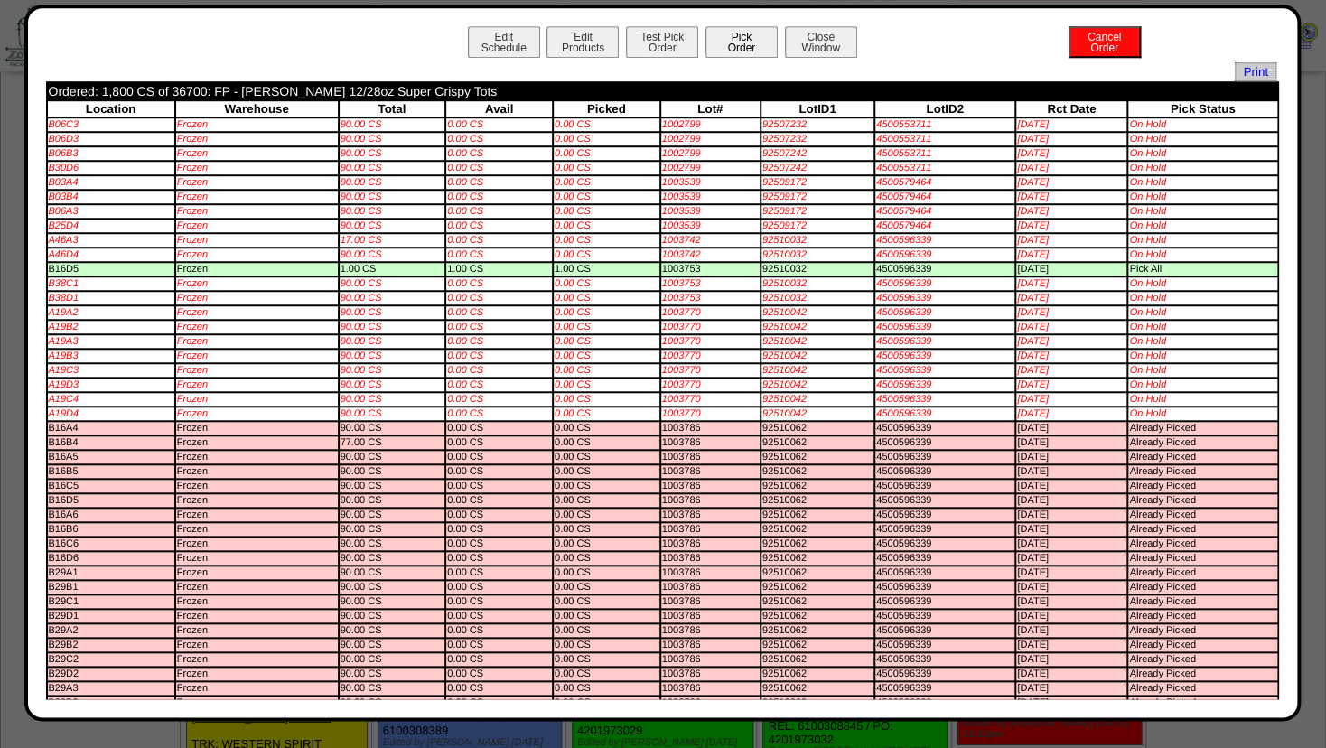
click at [732, 36] on button "Pick Order" at bounding box center [741, 42] width 72 height 32
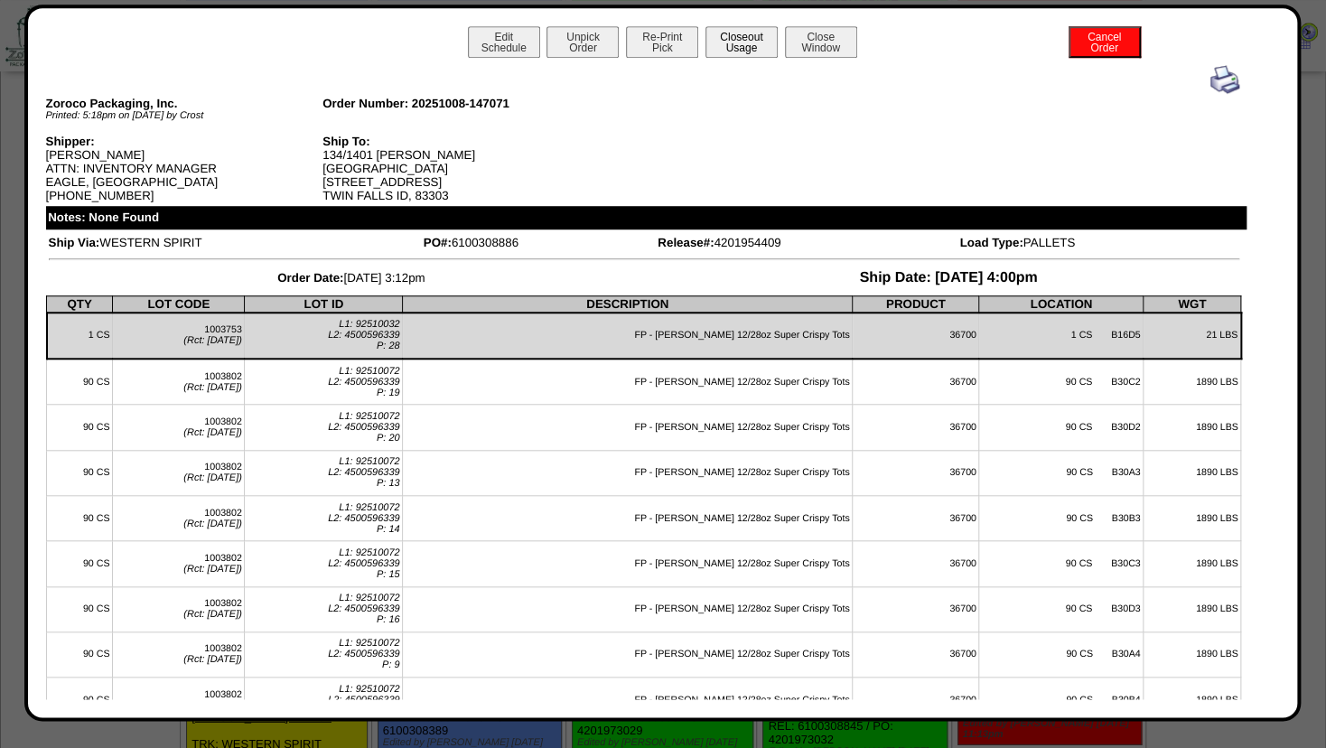
click at [741, 48] on button "Closeout Usage" at bounding box center [741, 42] width 72 height 32
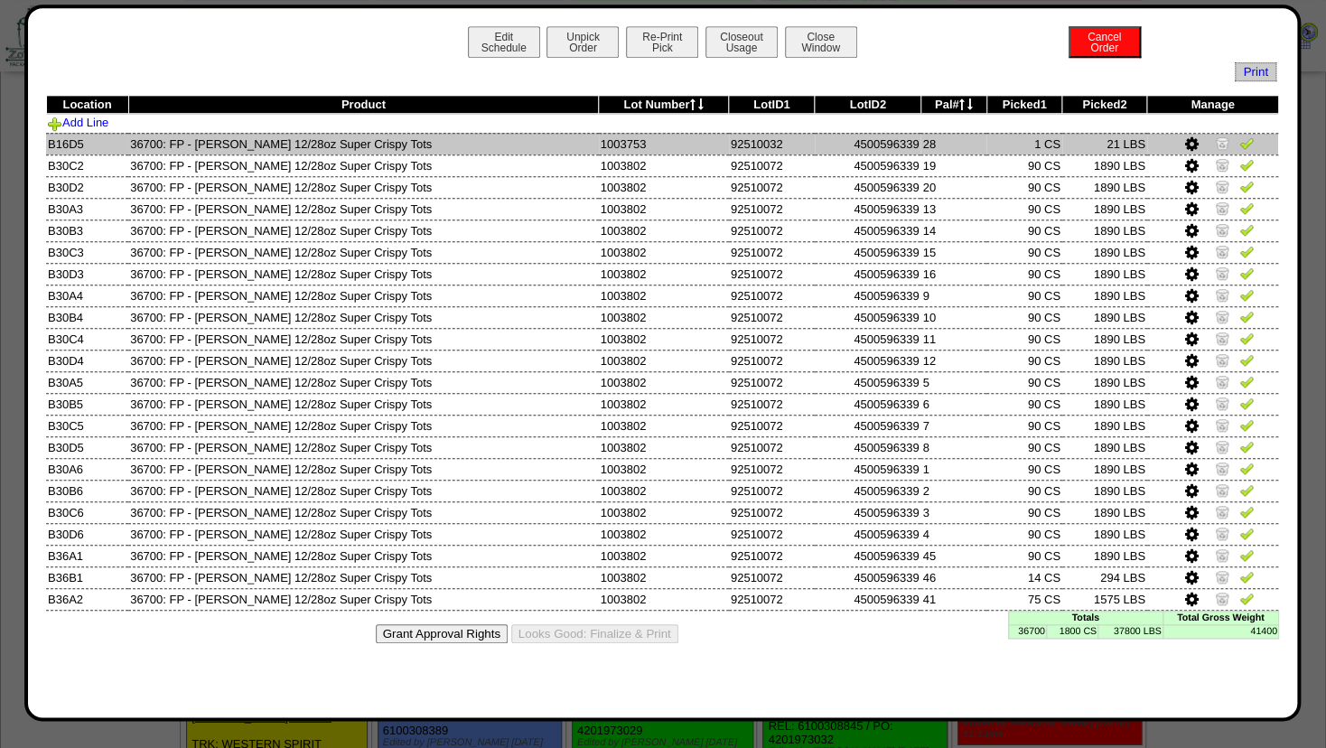
click at [1218, 139] on img at bounding box center [1222, 142] width 14 height 14
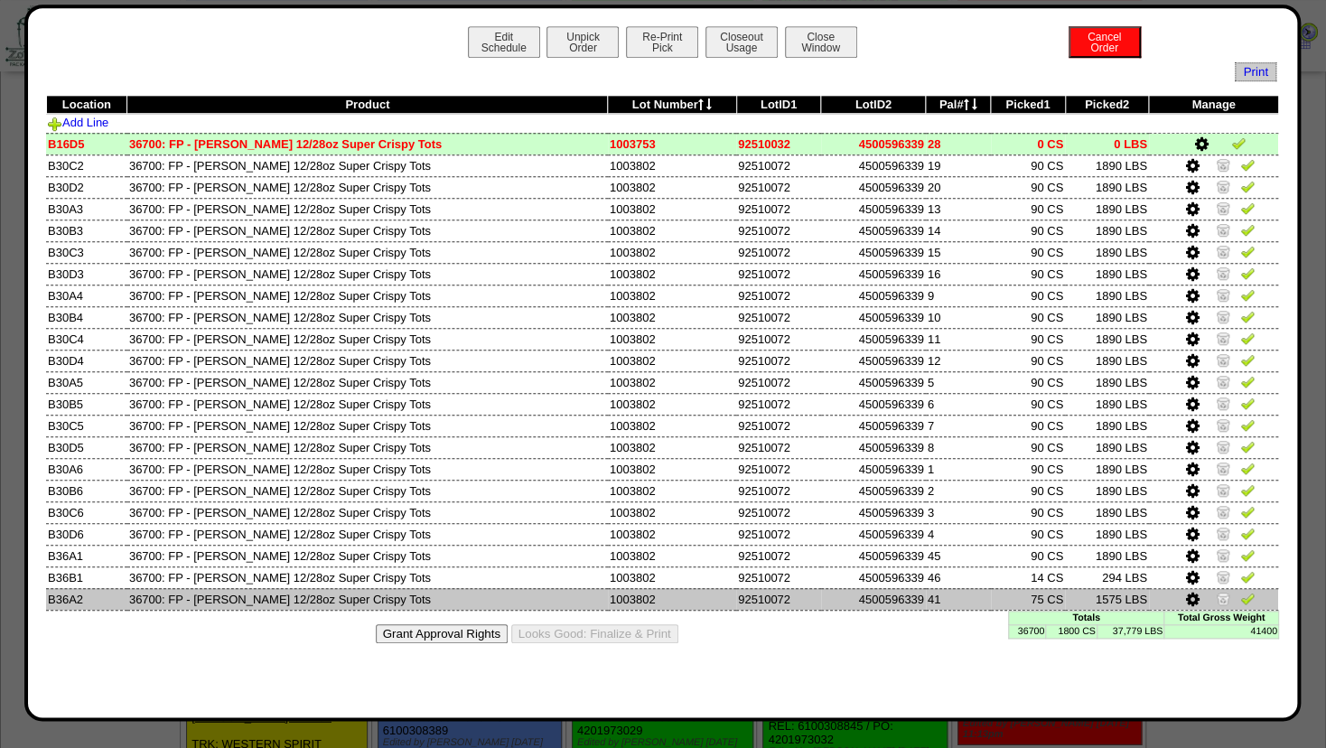
click at [1219, 599] on img at bounding box center [1223, 598] width 14 height 14
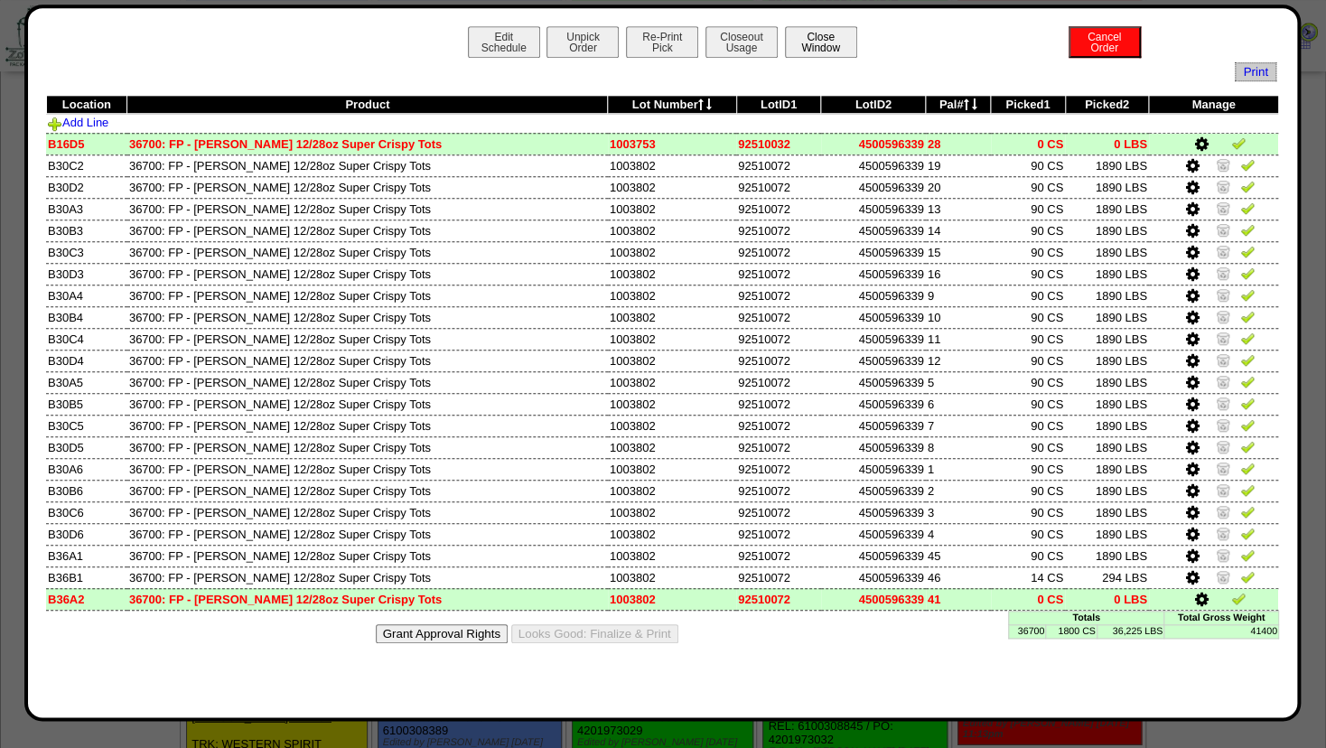
click at [825, 41] on button "Close Window" at bounding box center [821, 42] width 72 height 32
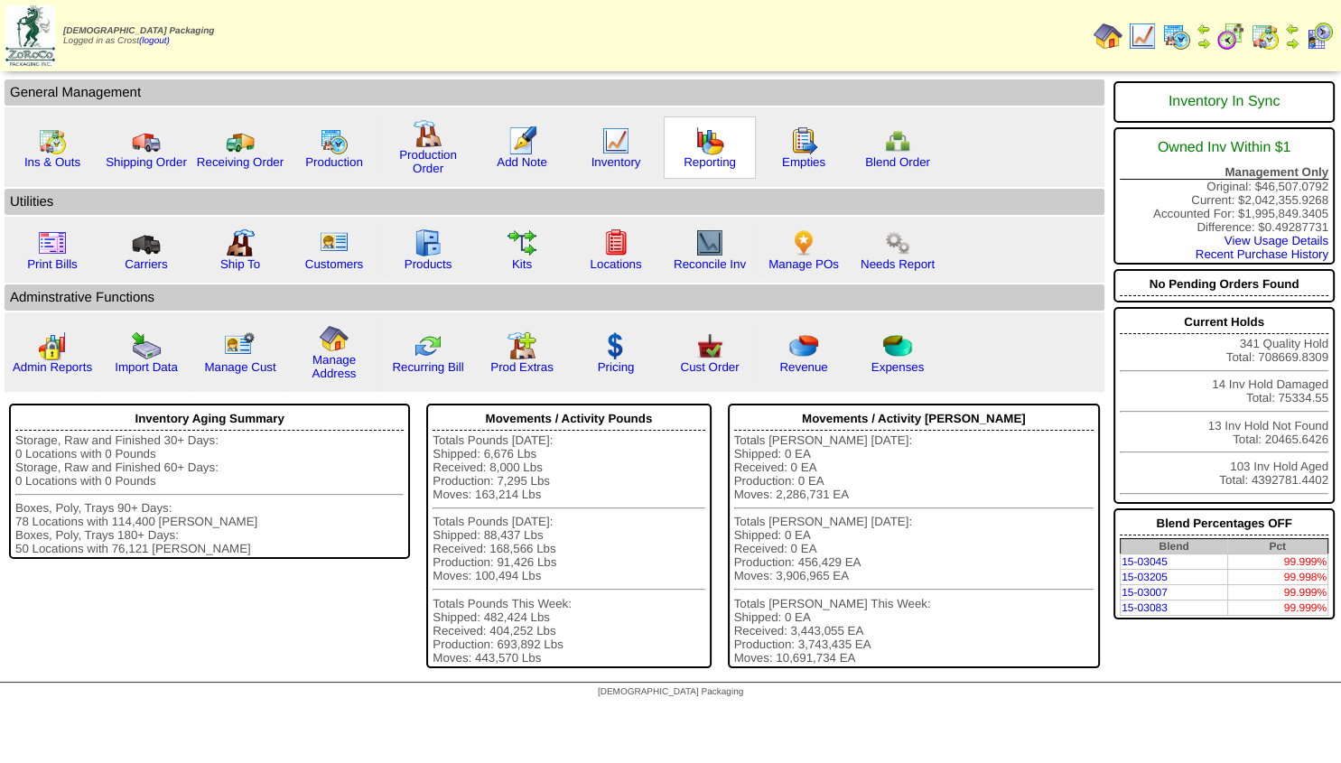
click at [702, 143] on img at bounding box center [709, 140] width 29 height 29
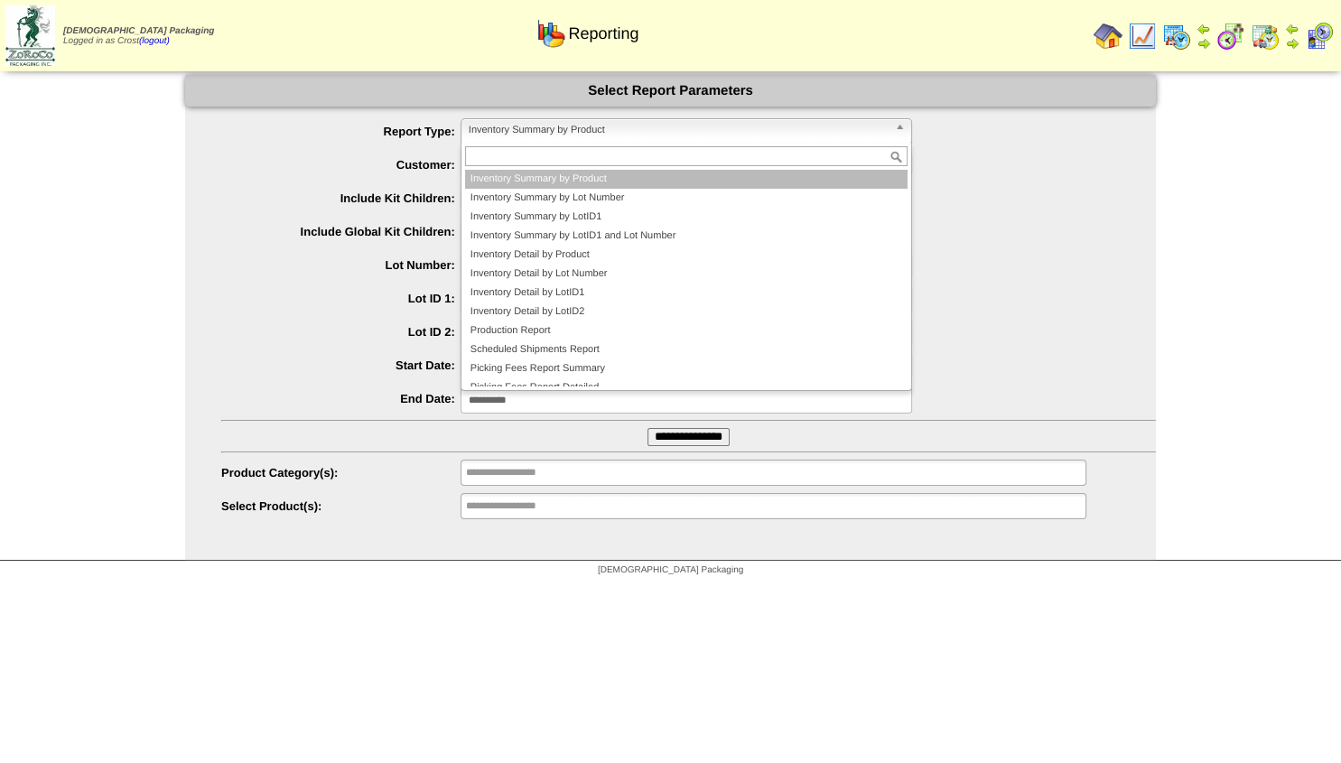
click at [529, 129] on span "Inventory Summary by Product" at bounding box center [678, 130] width 419 height 22
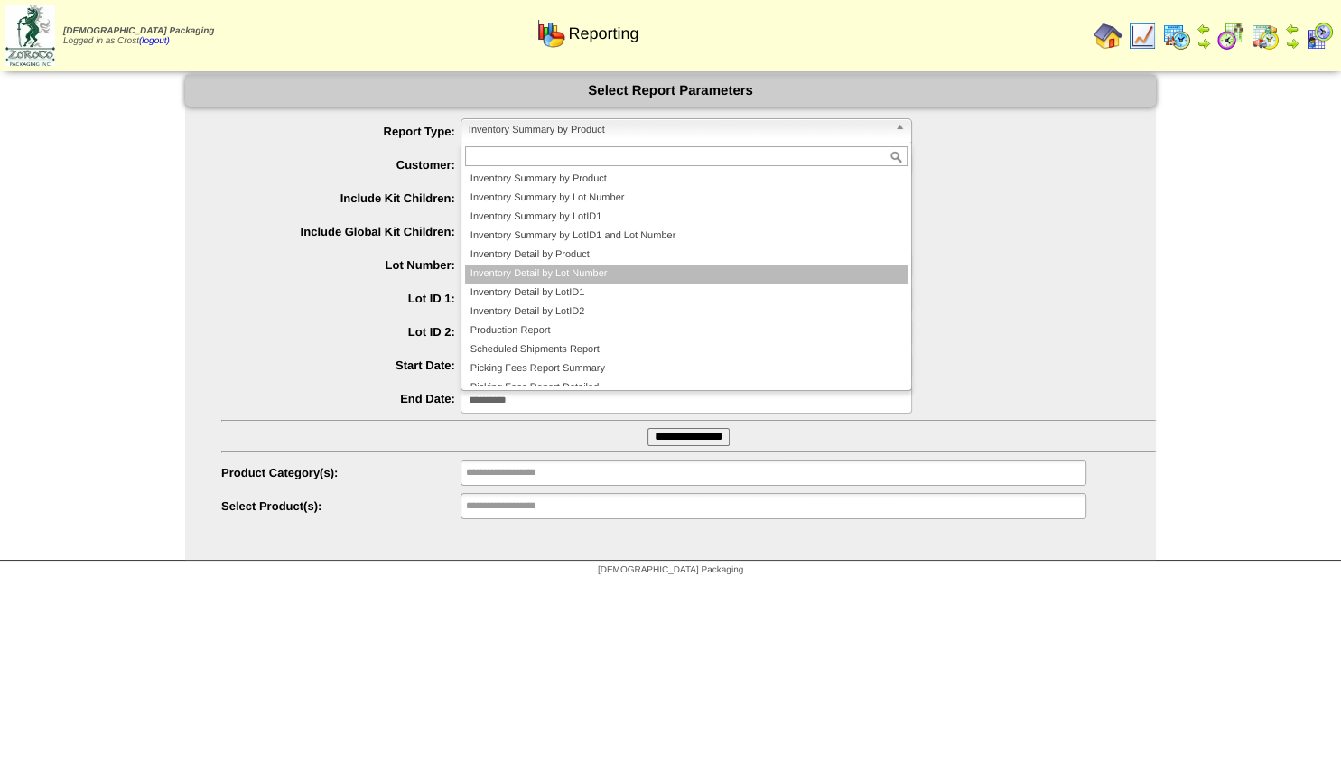
click at [535, 270] on li "Inventory Detail by Lot Number" at bounding box center [686, 274] width 443 height 19
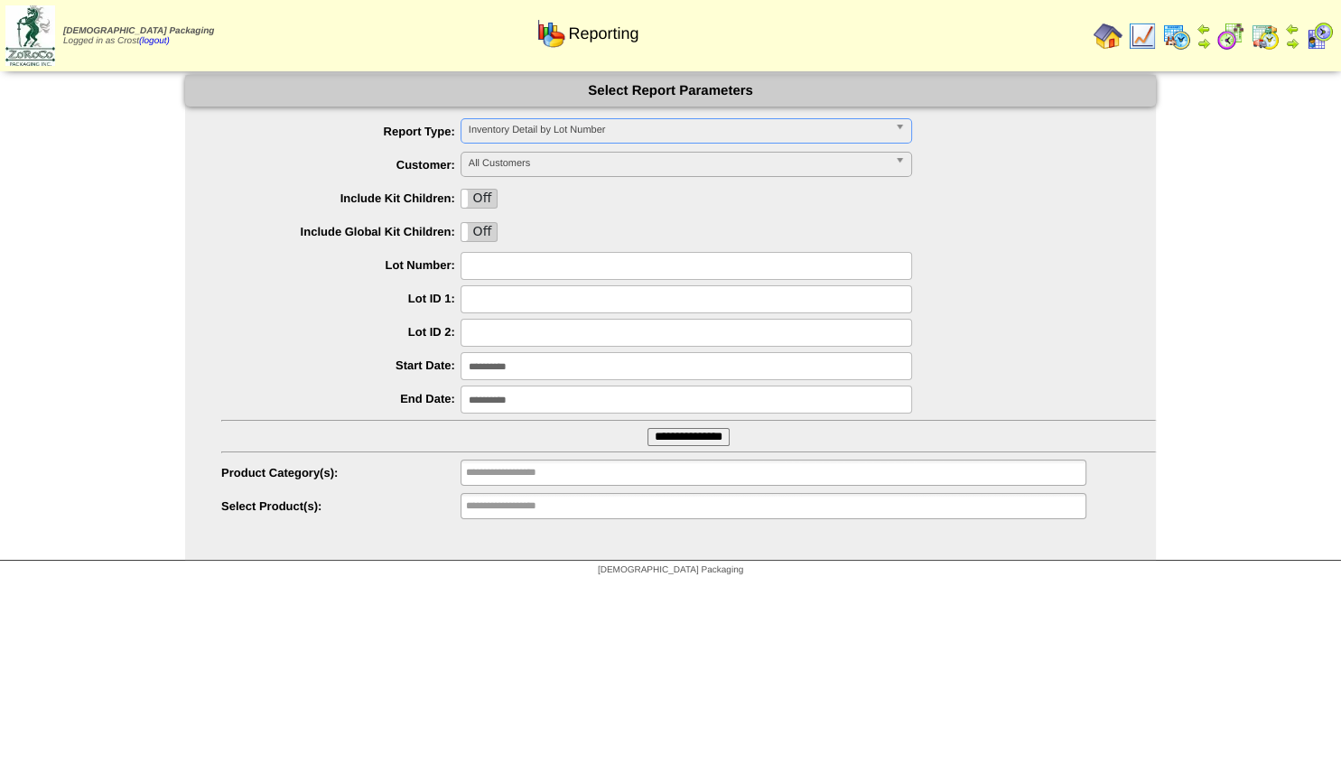
click at [518, 155] on span "All Customers" at bounding box center [678, 164] width 419 height 22
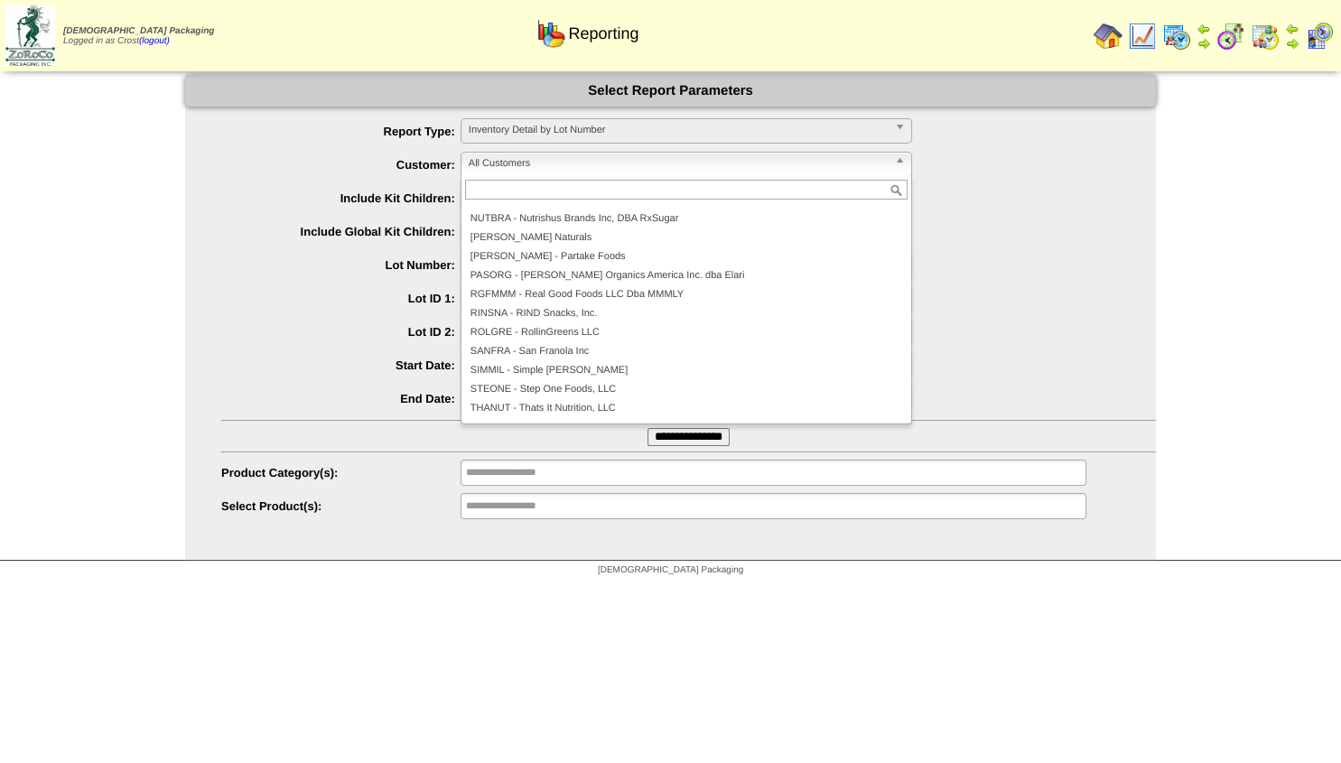
scroll to position [379, 0]
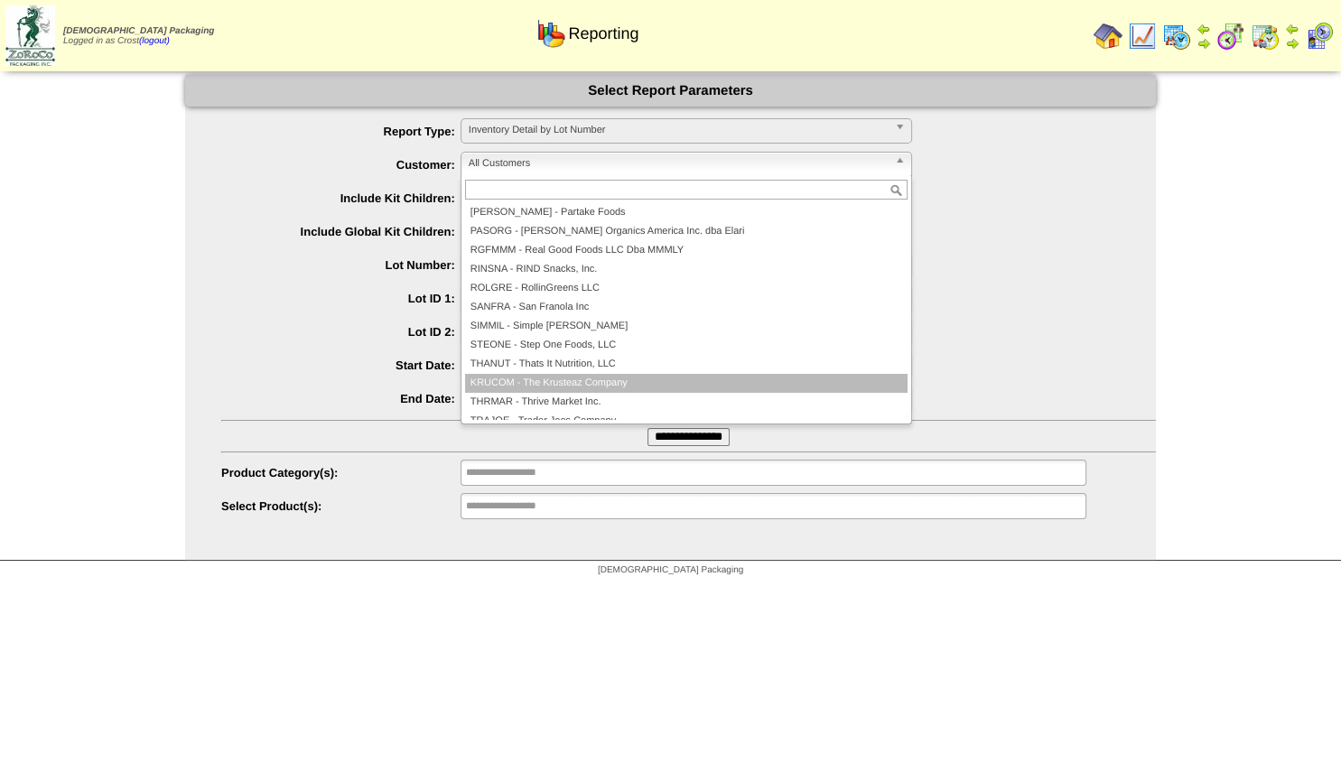
click at [560, 378] on li "KRUCOM - The Krusteaz Company" at bounding box center [686, 383] width 443 height 19
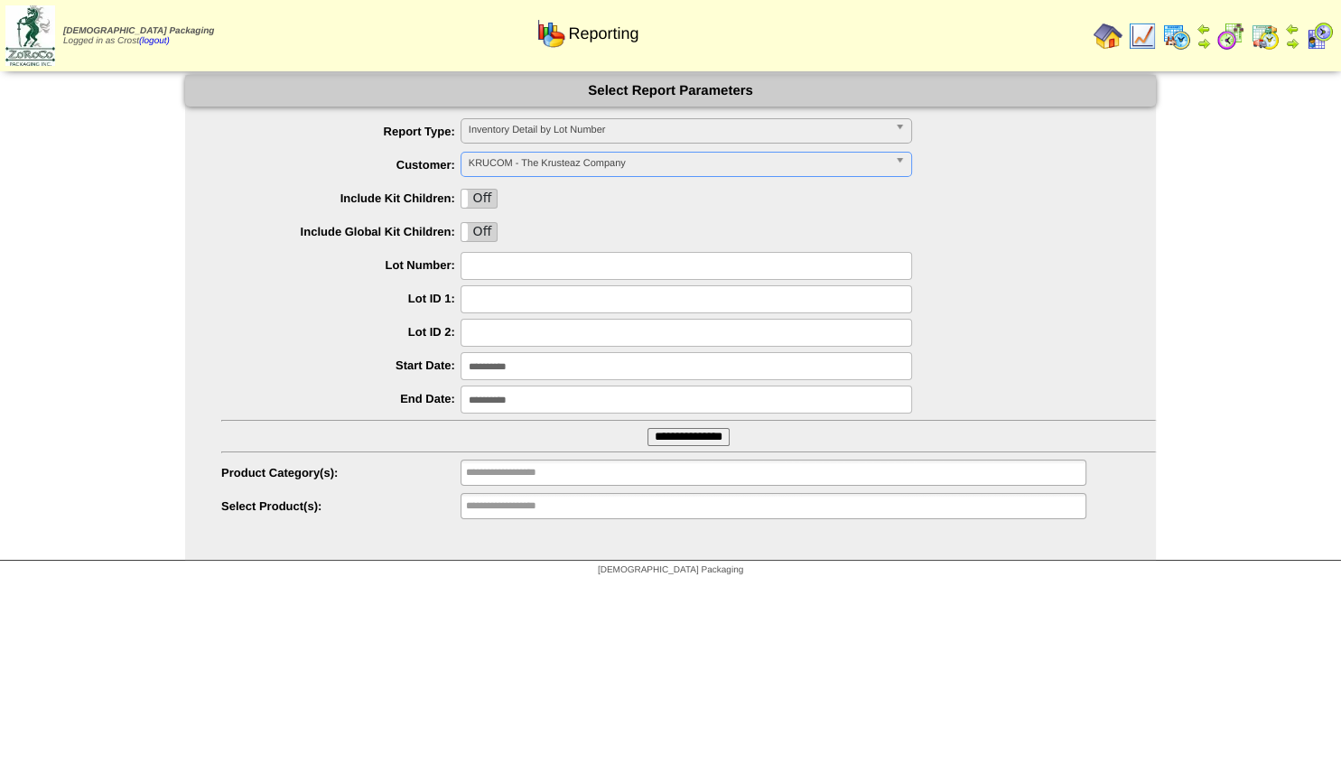
click at [489, 369] on input "**********" at bounding box center [687, 366] width 452 height 28
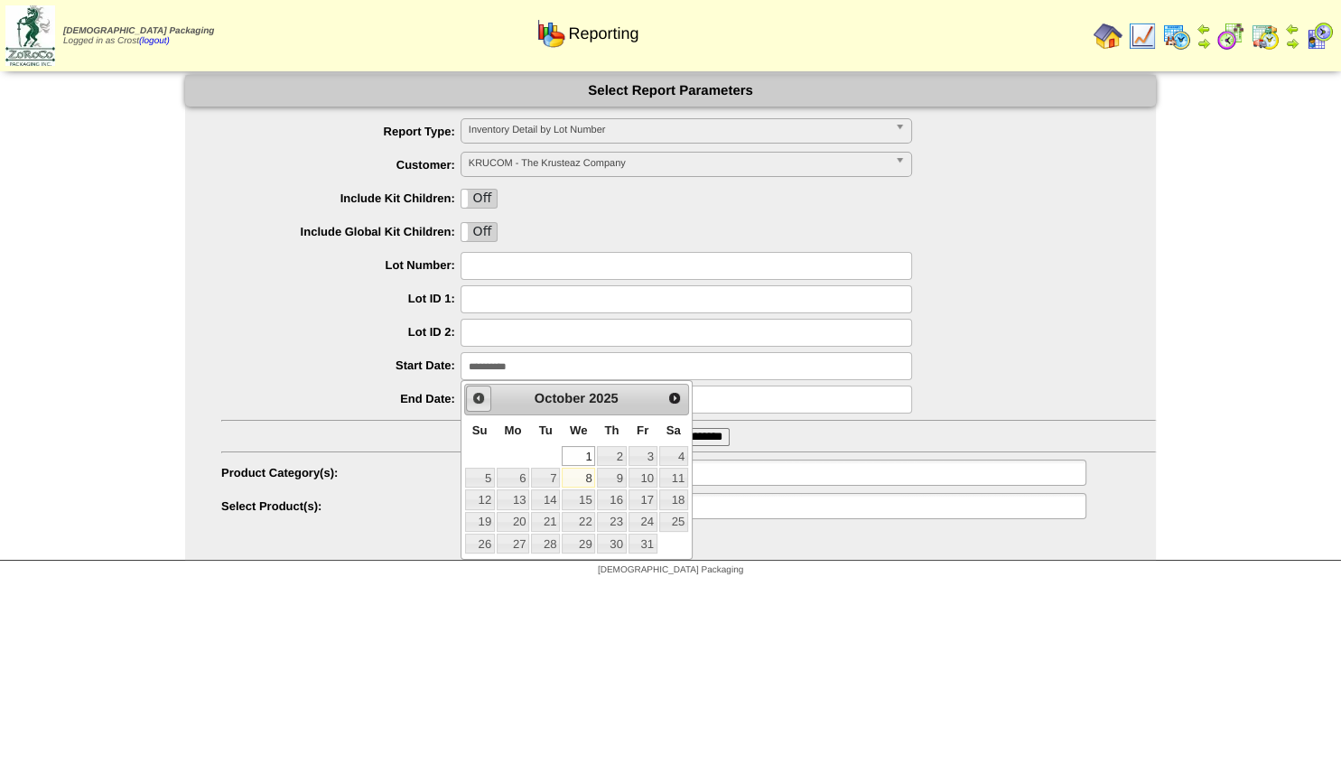
click at [486, 399] on link "Prev" at bounding box center [478, 398] width 25 height 25
click at [548, 455] on link "1" at bounding box center [545, 456] width 29 height 20
type input "**********"
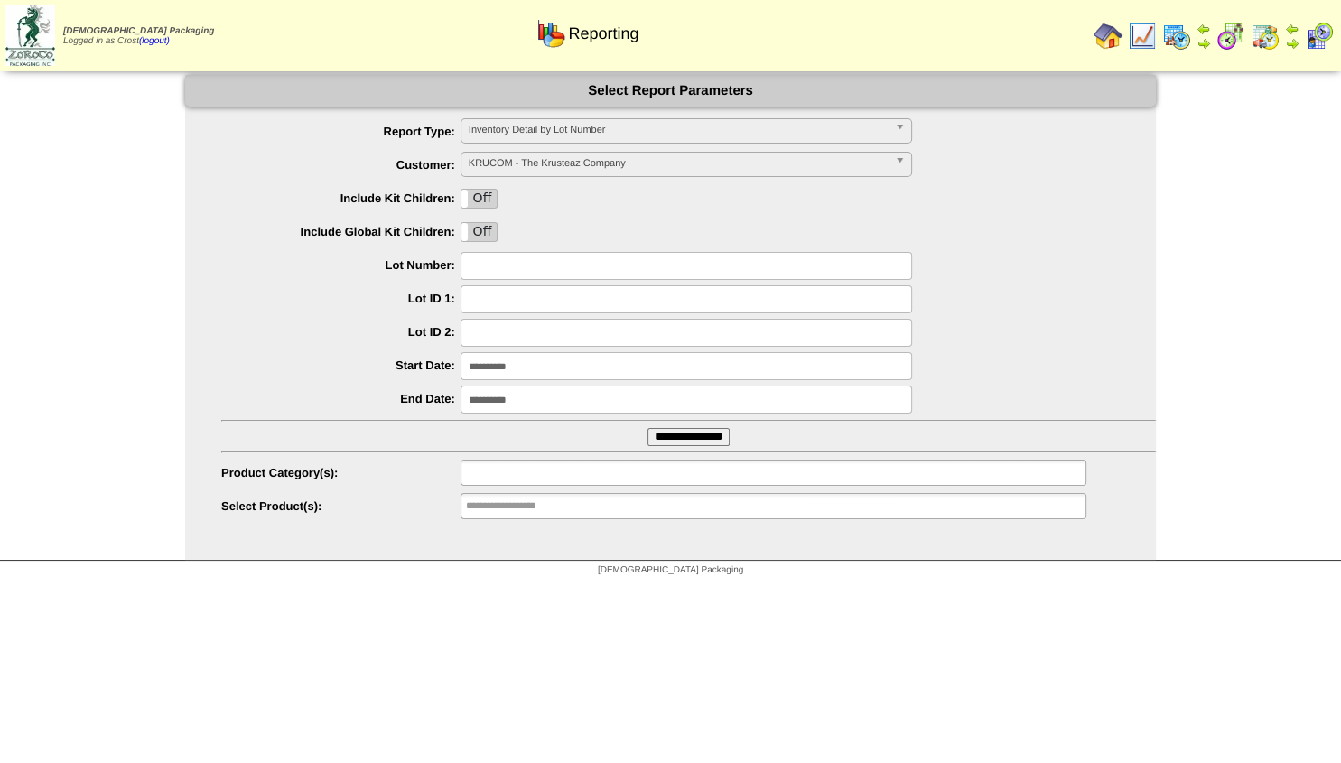
click at [519, 470] on input "text" at bounding box center [524, 472] width 116 height 23
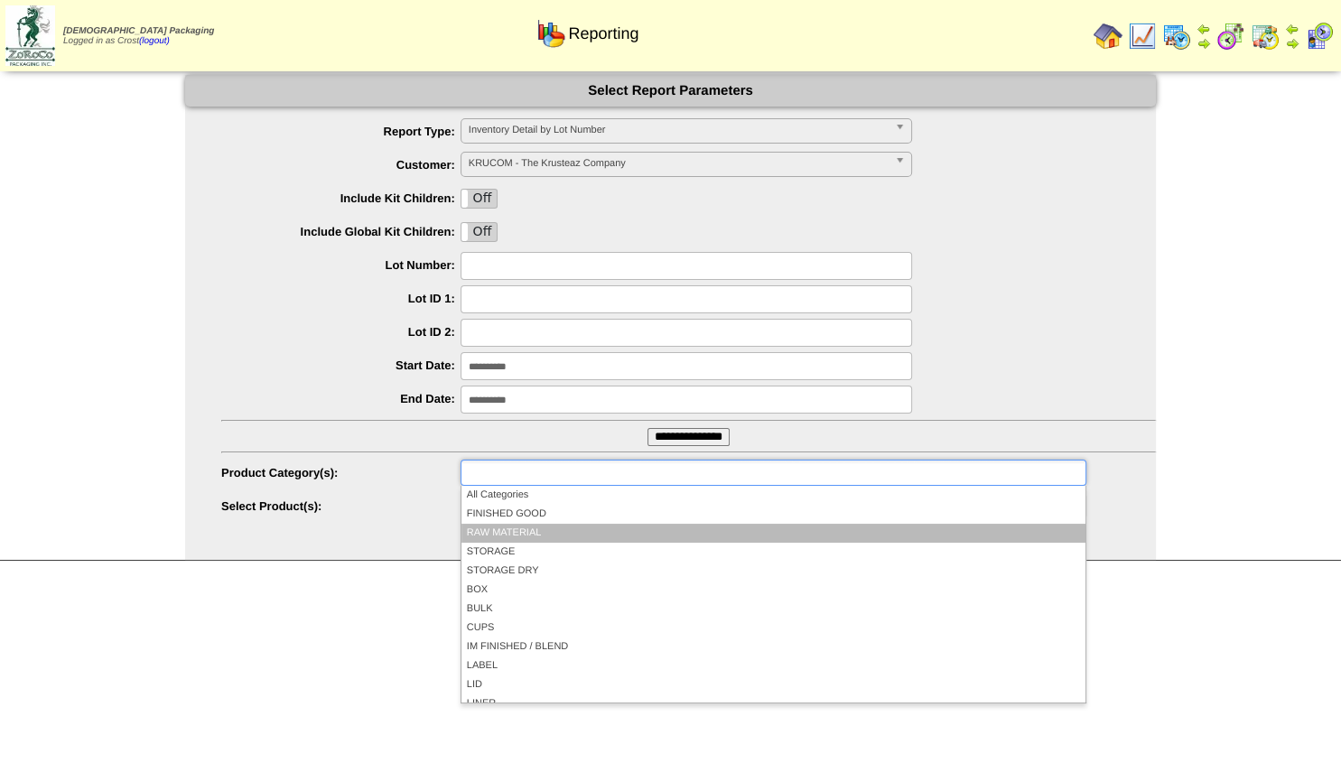
click at [488, 537] on li "RAW MATERIAL" at bounding box center [773, 533] width 624 height 19
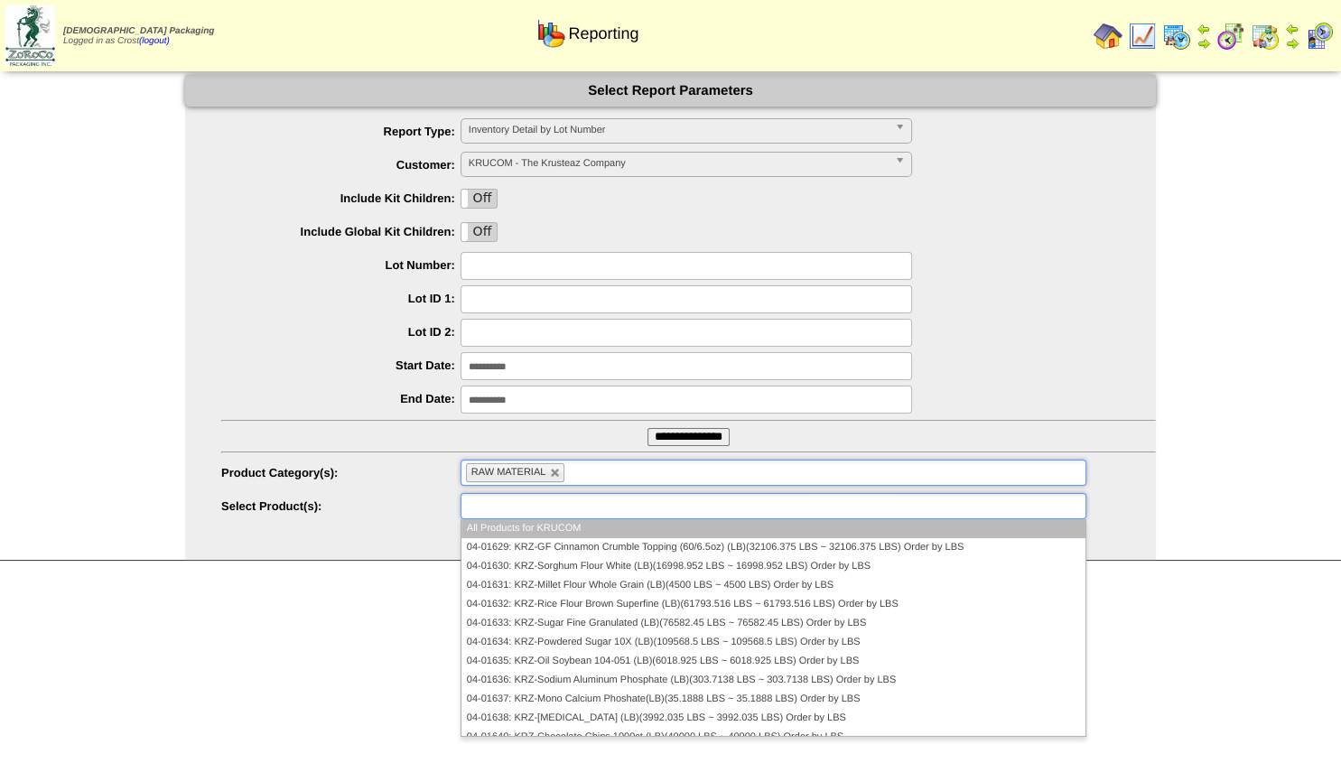
click at [491, 506] on input "text" at bounding box center [524, 506] width 116 height 23
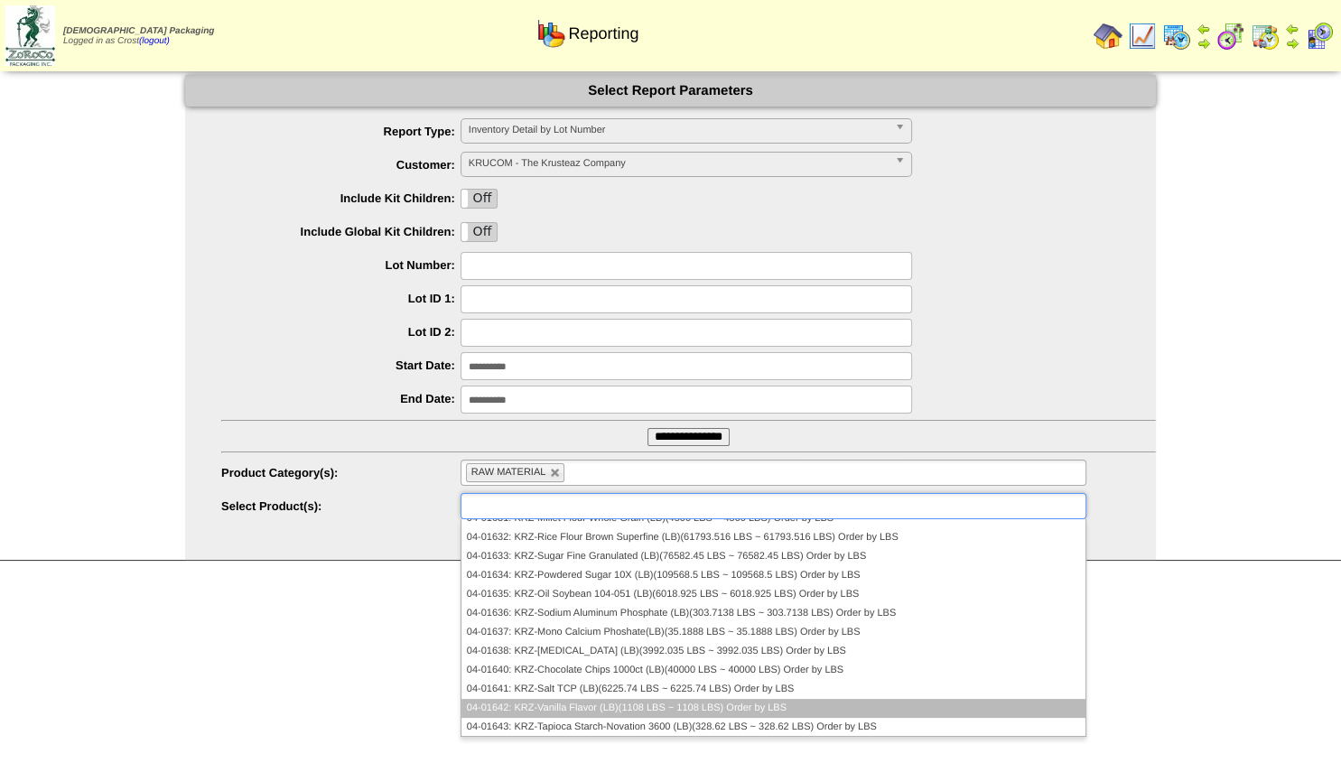
scroll to position [68, 0]
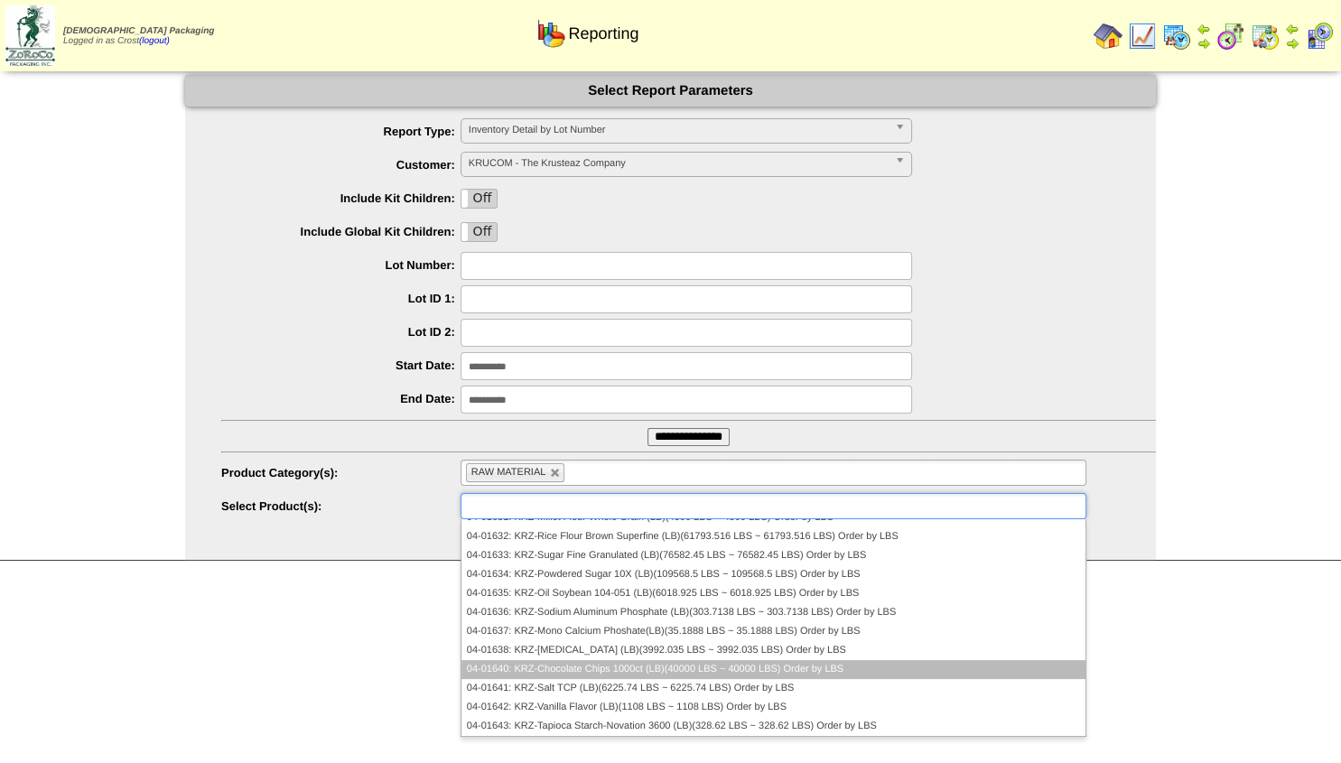
click at [695, 668] on li "04-01640: KRZ-Chocolate Chips 1000ct (LB)(40000 LBS ~ 40000 LBS) Order by LBS" at bounding box center [773, 669] width 624 height 19
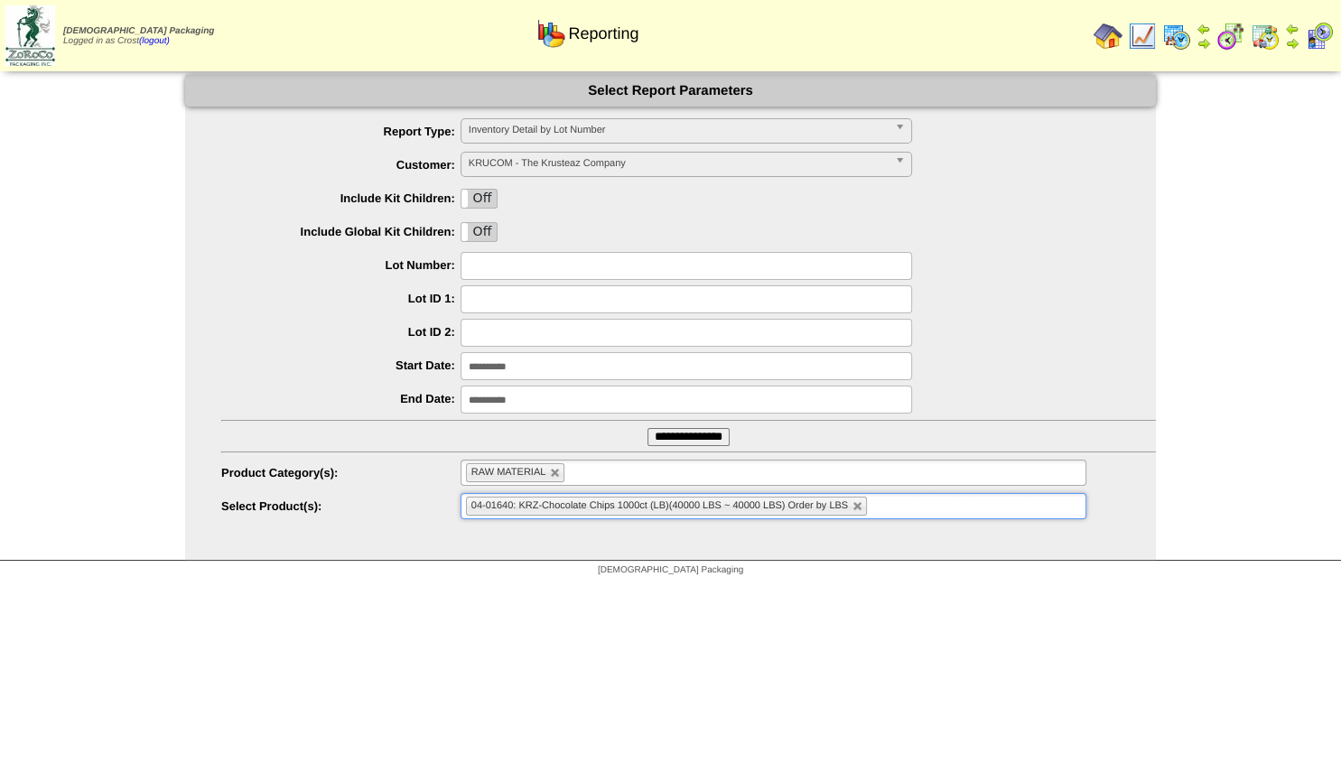
click at [974, 507] on ul "04-01640: KRZ-Chocolate Chips 1000ct (LB)(40000 LBS ~ 40000 LBS) Order by LBS" at bounding box center [774, 506] width 626 height 26
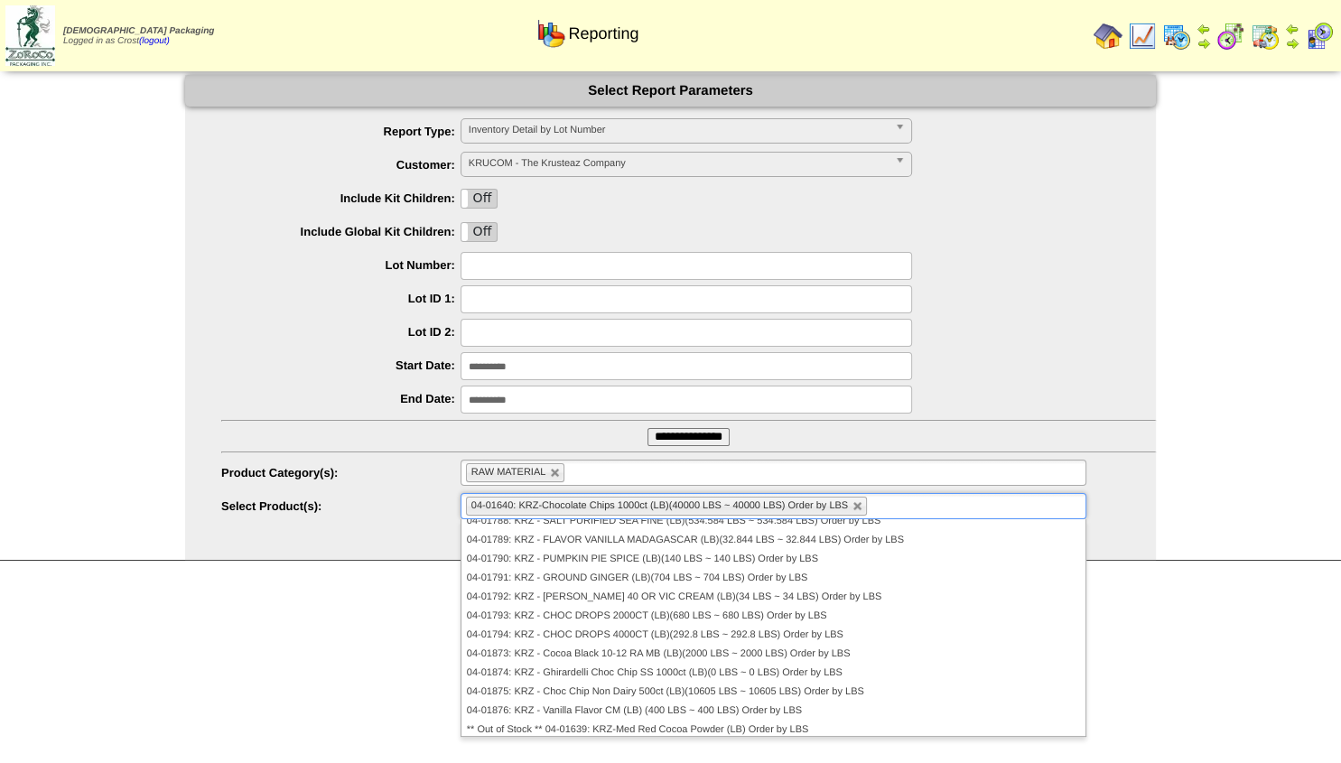
scroll to position [732, 0]
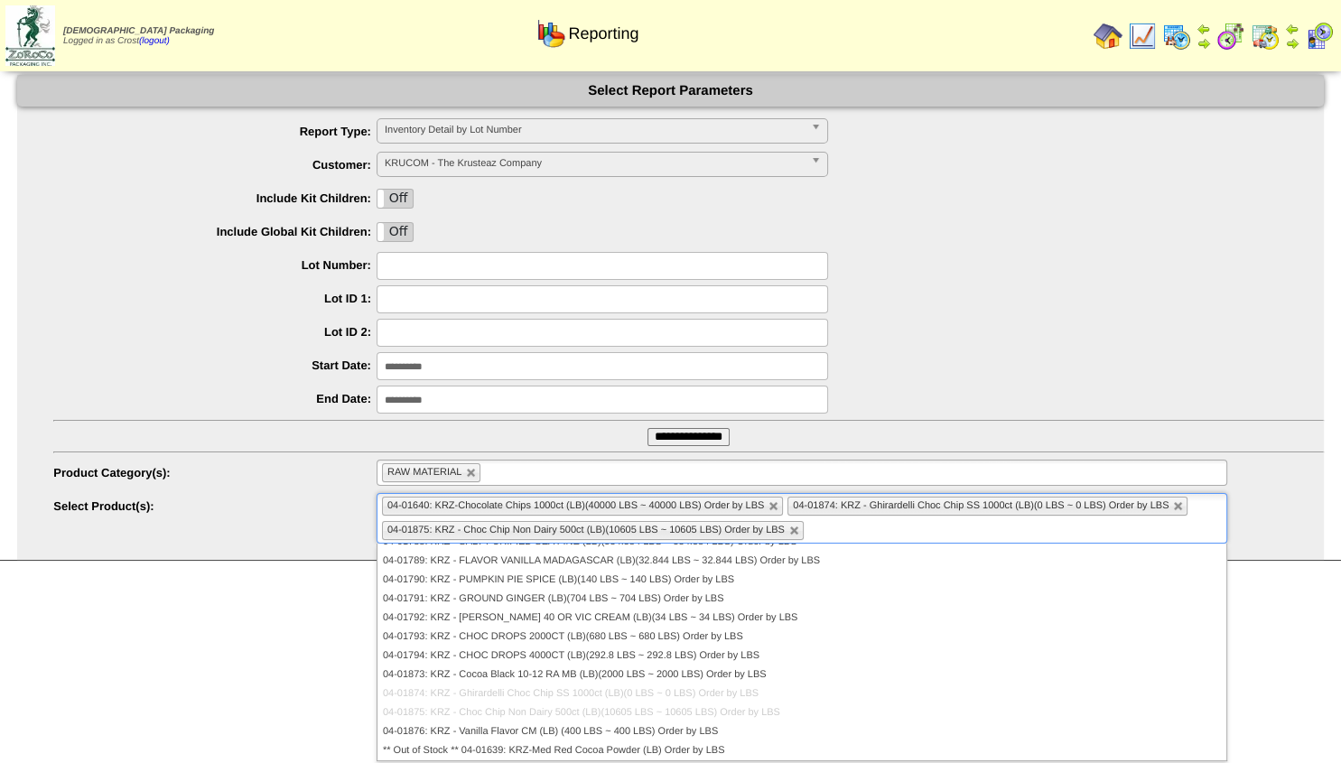
click at [674, 441] on input "**********" at bounding box center [689, 437] width 82 height 18
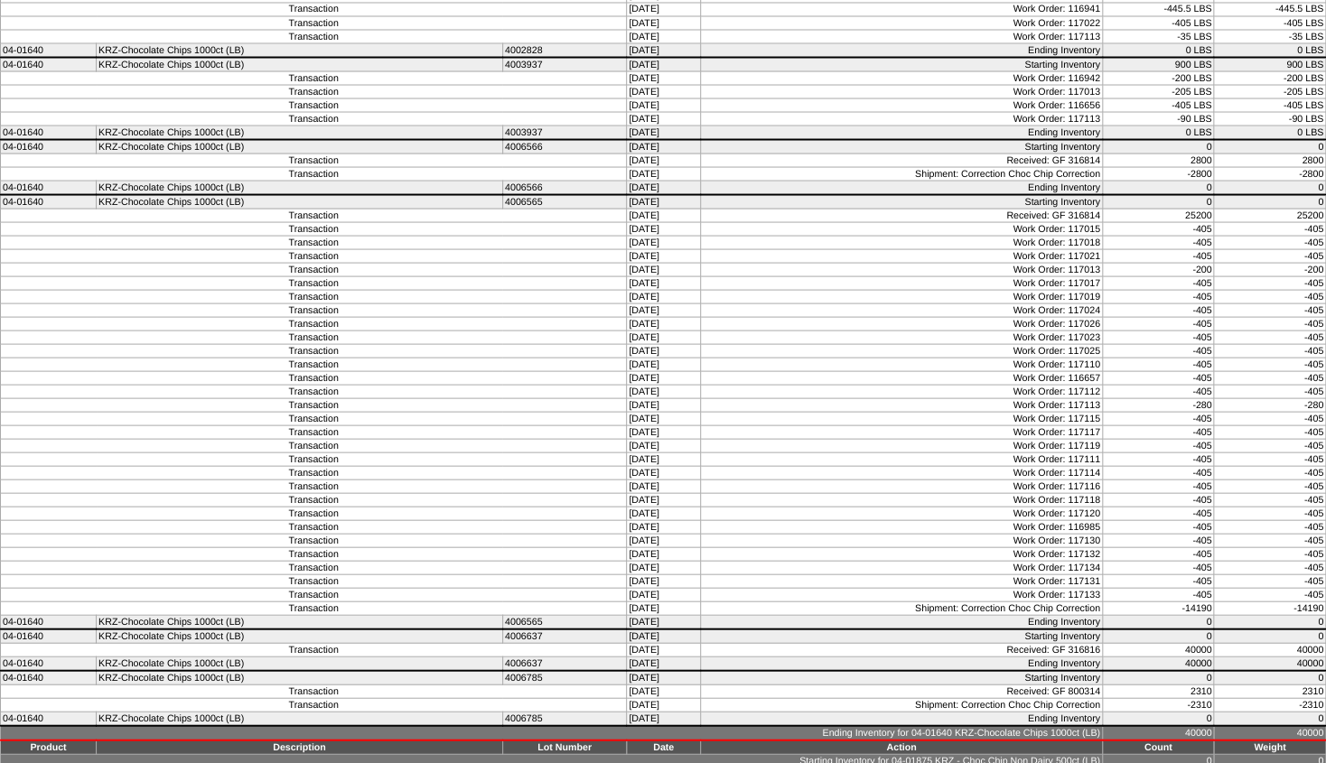
scroll to position [1678, 0]
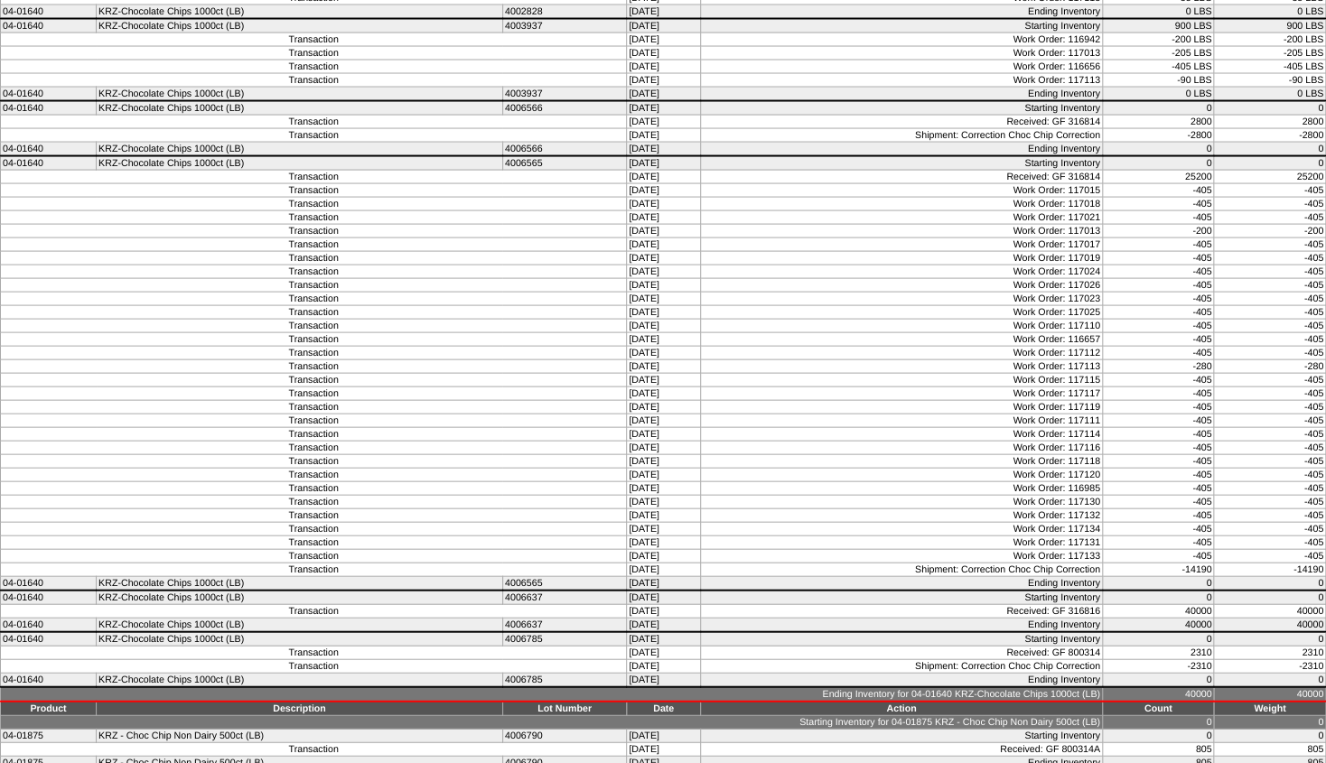
click at [542, 170] on td "4006565" at bounding box center [564, 162] width 124 height 14
drag, startPoint x: 536, startPoint y: 185, endPoint x: 493, endPoint y: 191, distance: 42.8
click at [493, 170] on tr "04-01640 KRZ-Chocolate Chips 1000ct (LB) 4006565 [DATE] Starting Inventory 0 0" at bounding box center [663, 162] width 1325 height 14
drag, startPoint x: 629, startPoint y: 199, endPoint x: 1314, endPoint y: 212, distance: 685.6
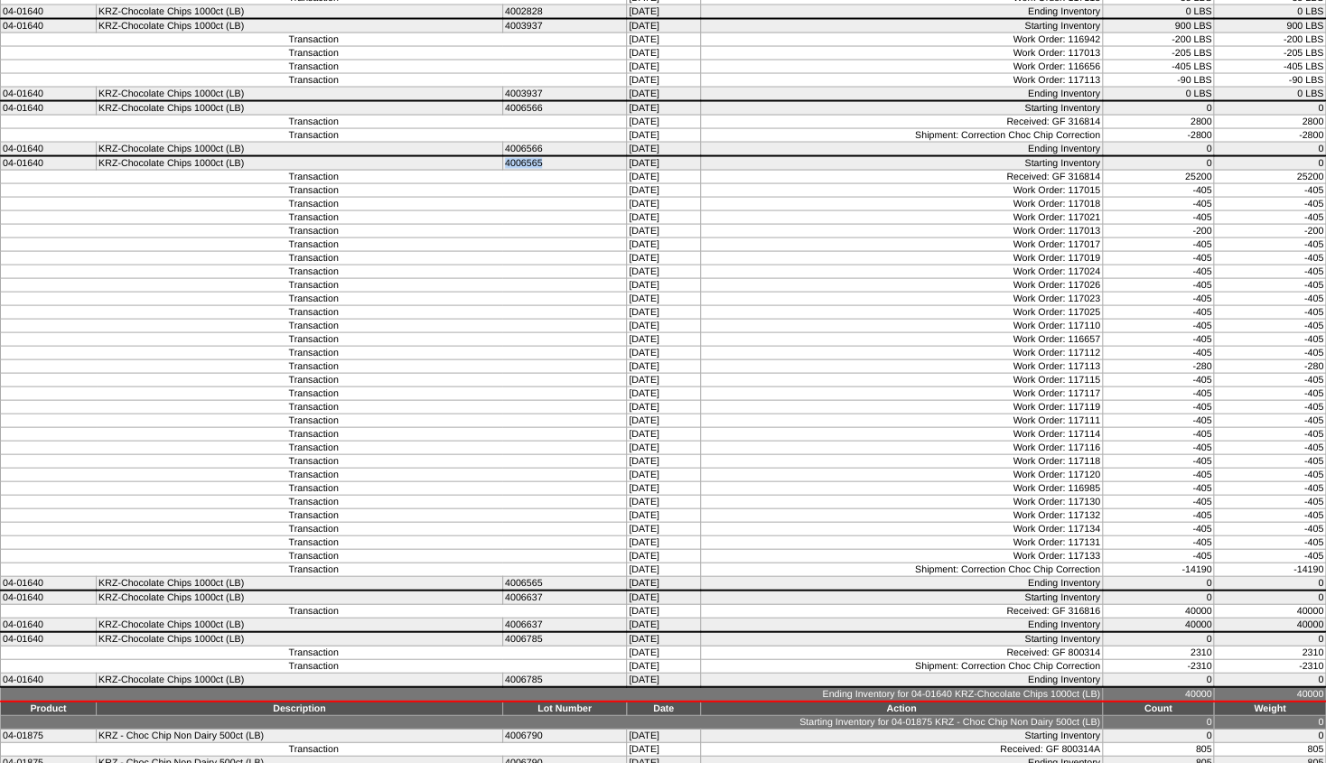
drag, startPoint x: 623, startPoint y: 584, endPoint x: 679, endPoint y: 582, distance: 56.1
click at [679, 563] on td "[DATE]" at bounding box center [664, 556] width 74 height 14
drag, startPoint x: 1014, startPoint y: 578, endPoint x: 1125, endPoint y: 214, distance: 380.5
click at [836, 427] on td "Work Order: 117111" at bounding box center [901, 421] width 402 height 14
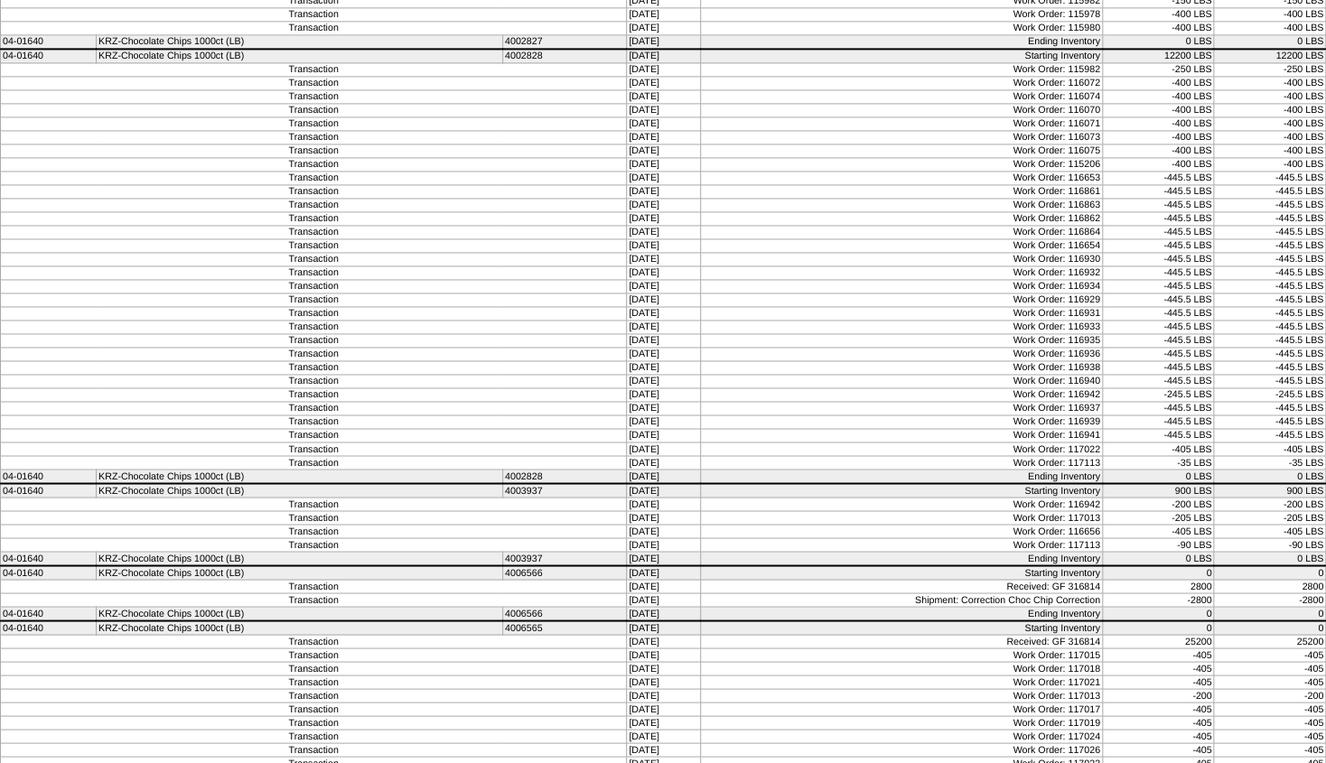
scroll to position [1194, 0]
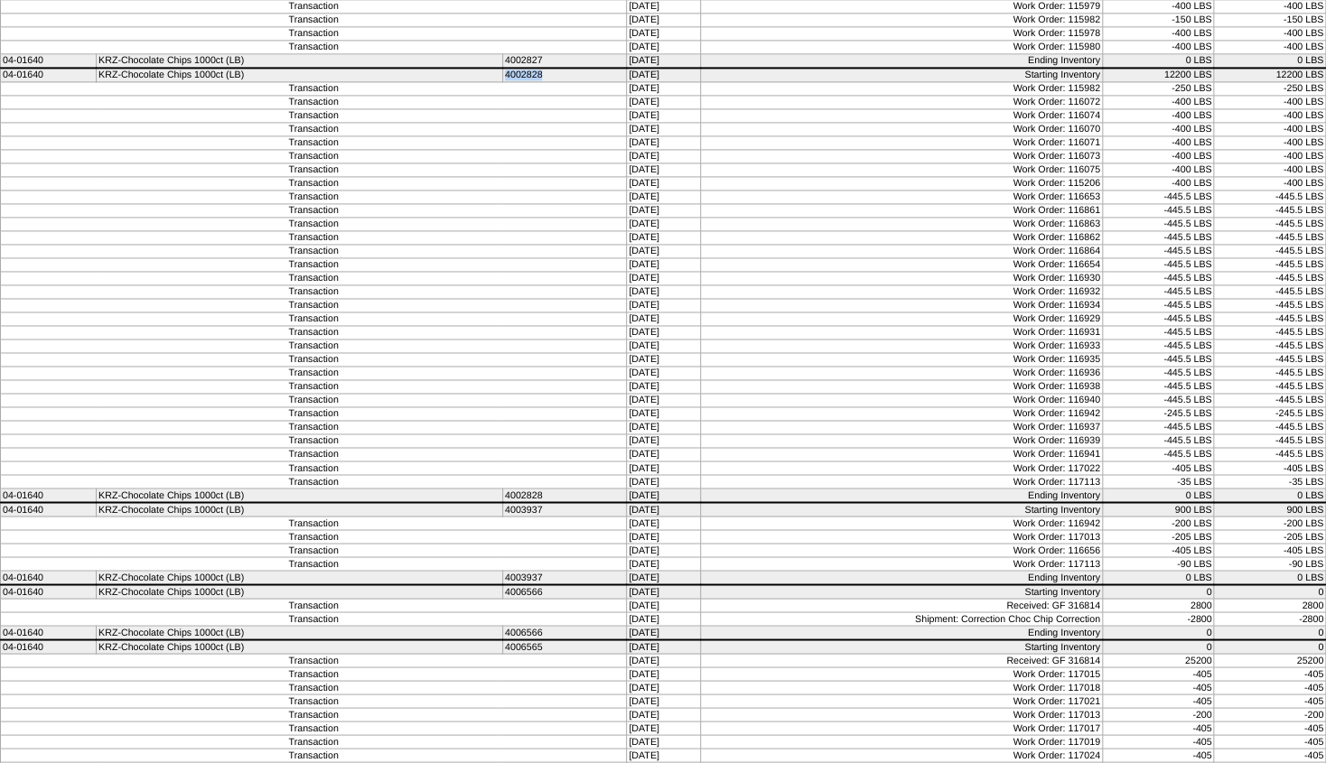
drag, startPoint x: 536, startPoint y: 90, endPoint x: 498, endPoint y: 100, distance: 40.1
click at [494, 82] on tr "04-01640 KRZ-Chocolate Chips 1000ct (LB) 4002828 07/01/25 Starting Inventory 12…" at bounding box center [663, 75] width 1325 height 14
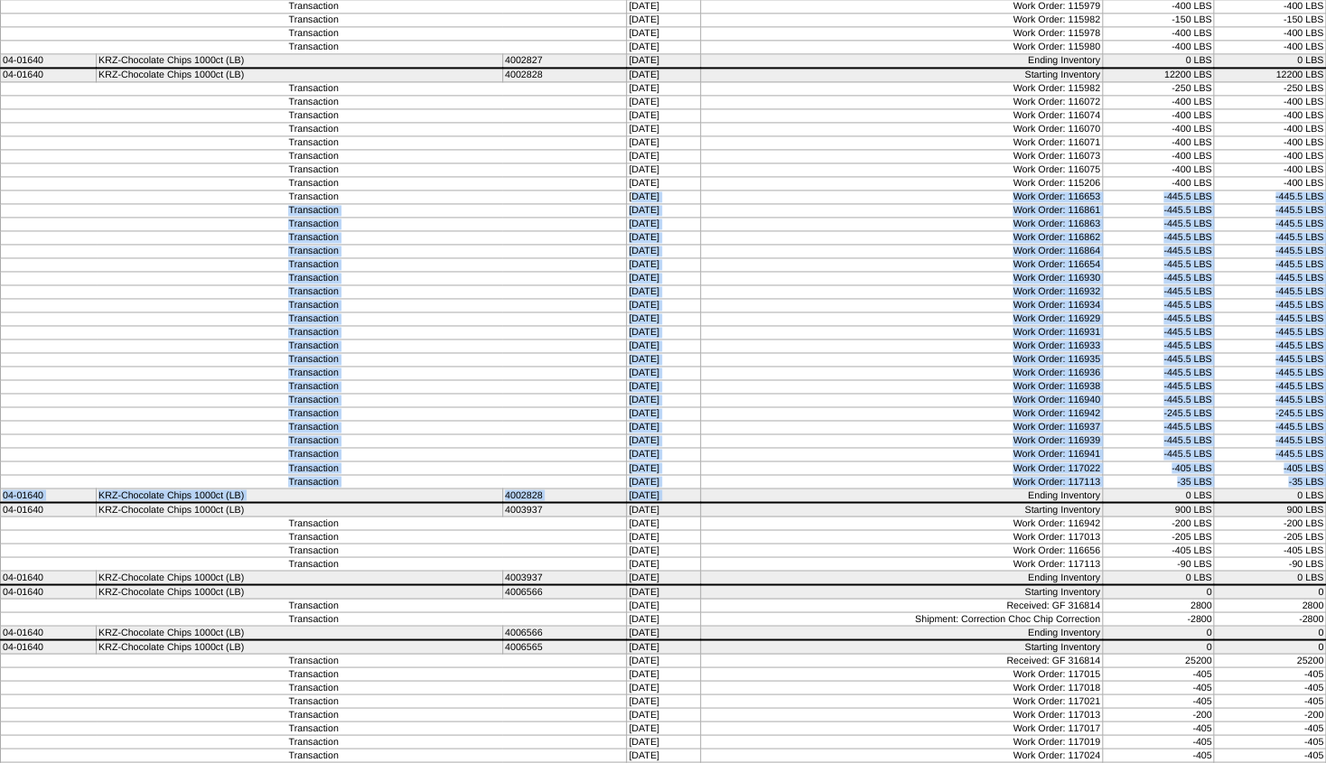
drag, startPoint x: 625, startPoint y: 212, endPoint x: 918, endPoint y: 509, distance: 417.0
click at [918, 510] on tbody "Product Description Lot Number Date Action Count Weight Starting Inventory for …" at bounding box center [663, 195] width 1325 height 2643
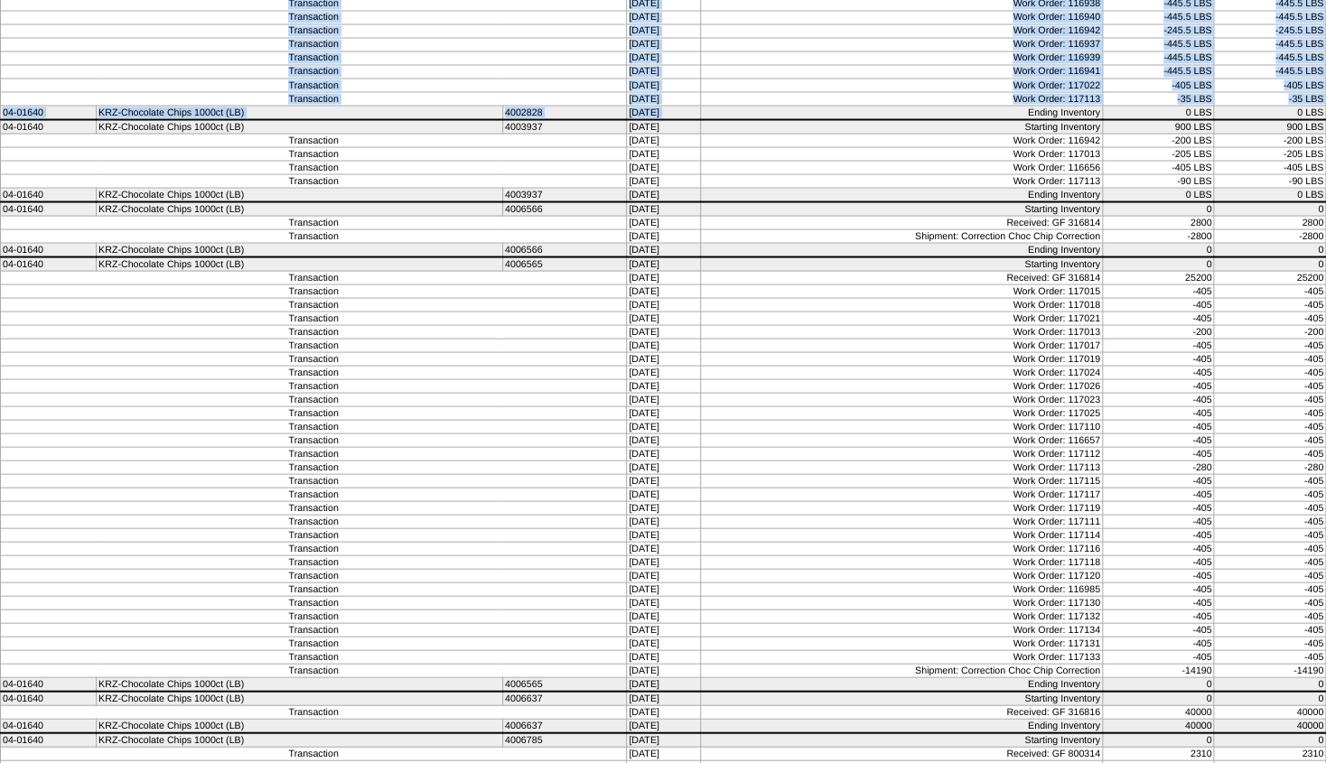
scroll to position [1573, 0]
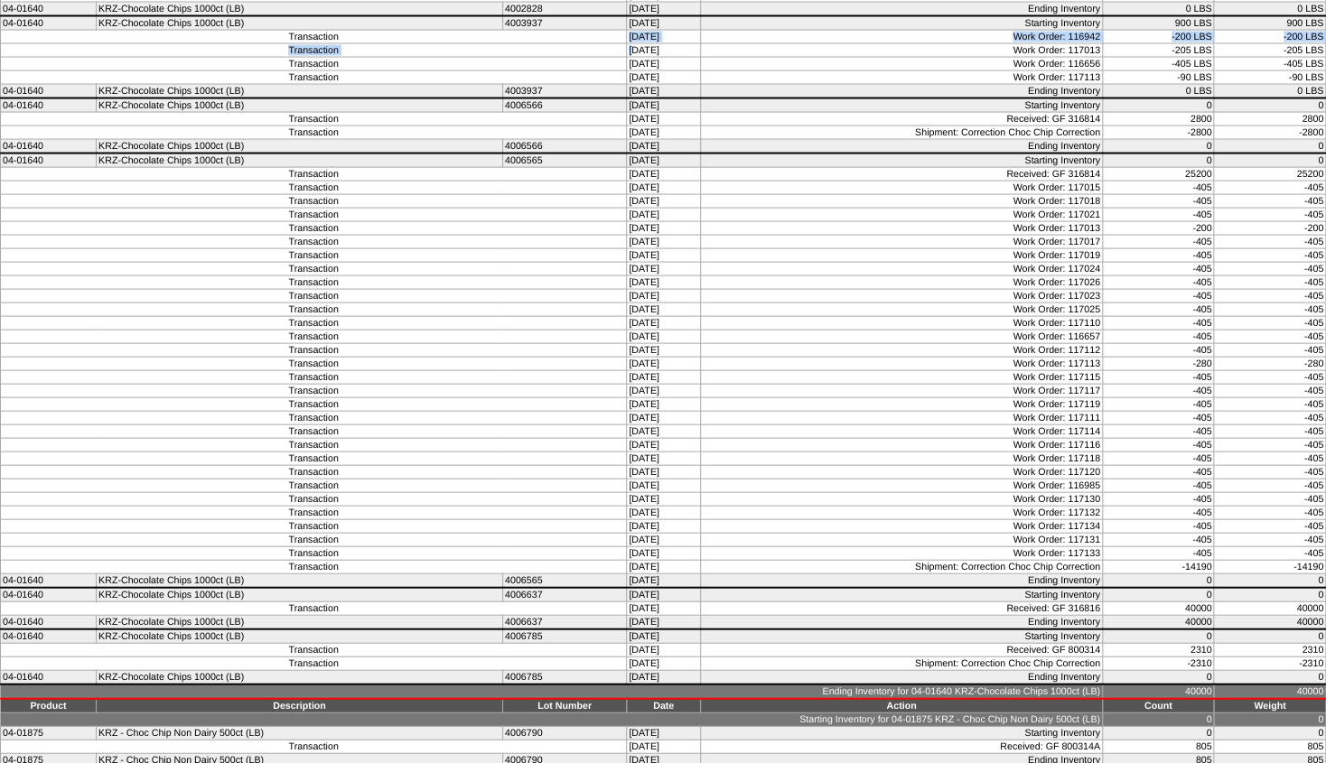
scroll to position [1660, 0]
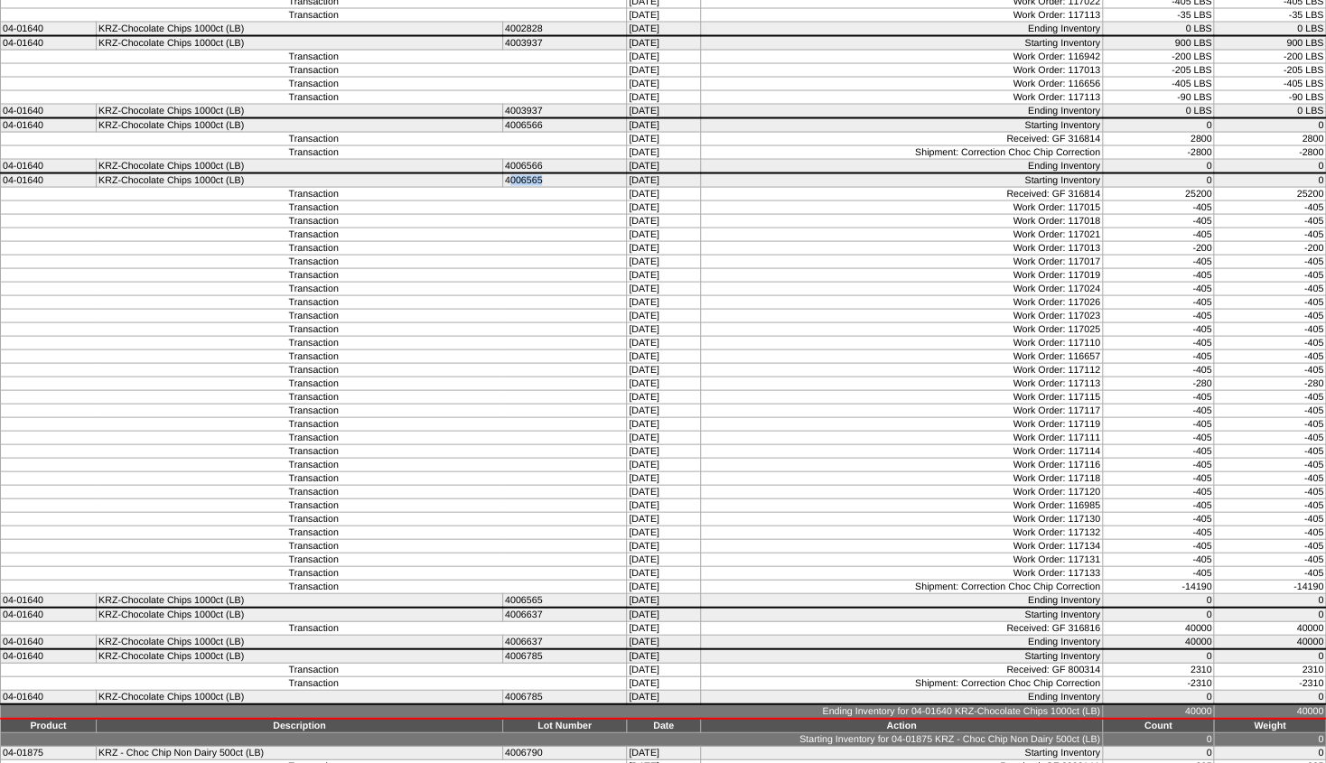
drag, startPoint x: 504, startPoint y: 201, endPoint x: 875, endPoint y: 292, distance: 382.0
click at [545, 188] on td "4006565" at bounding box center [564, 180] width 124 height 14
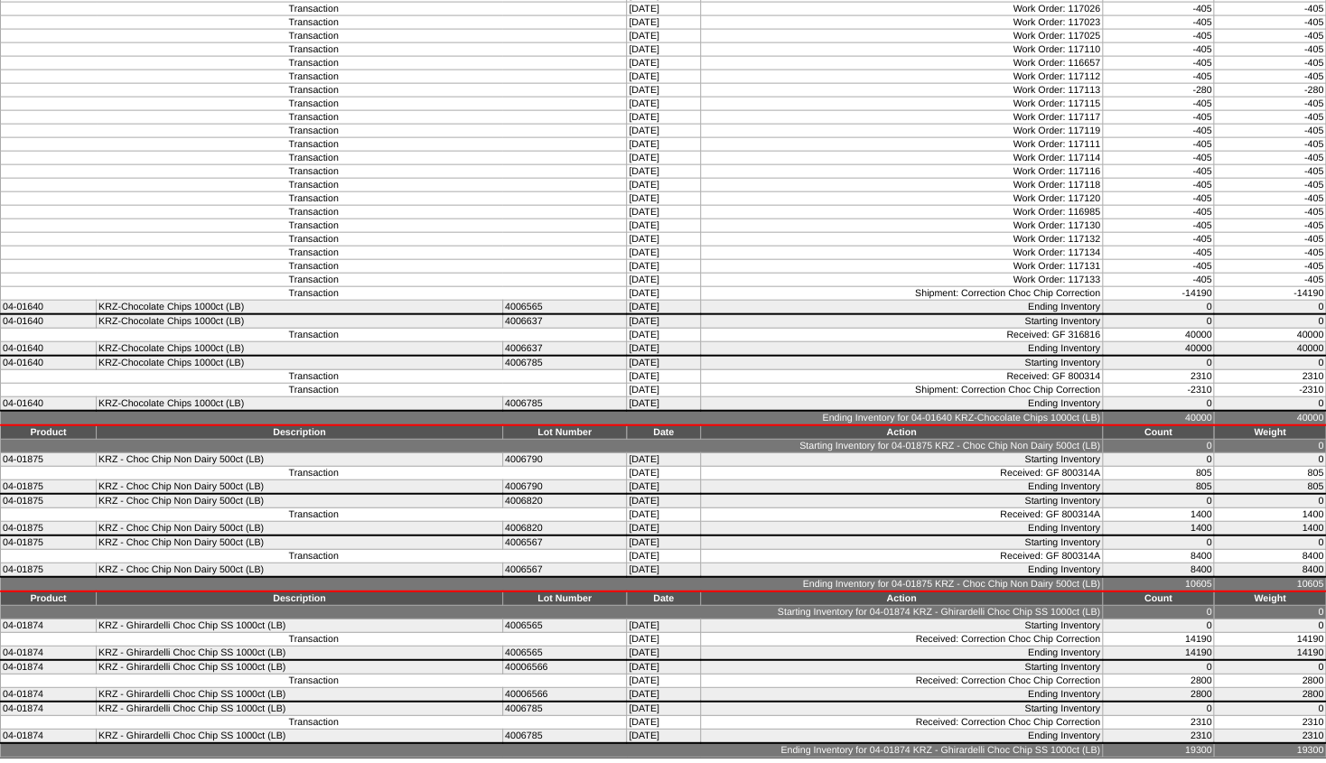
scroll to position [1990, 0]
drag, startPoint x: 500, startPoint y: 358, endPoint x: 539, endPoint y: 359, distance: 38.8
click at [539, 359] on td "4006785" at bounding box center [564, 363] width 124 height 14
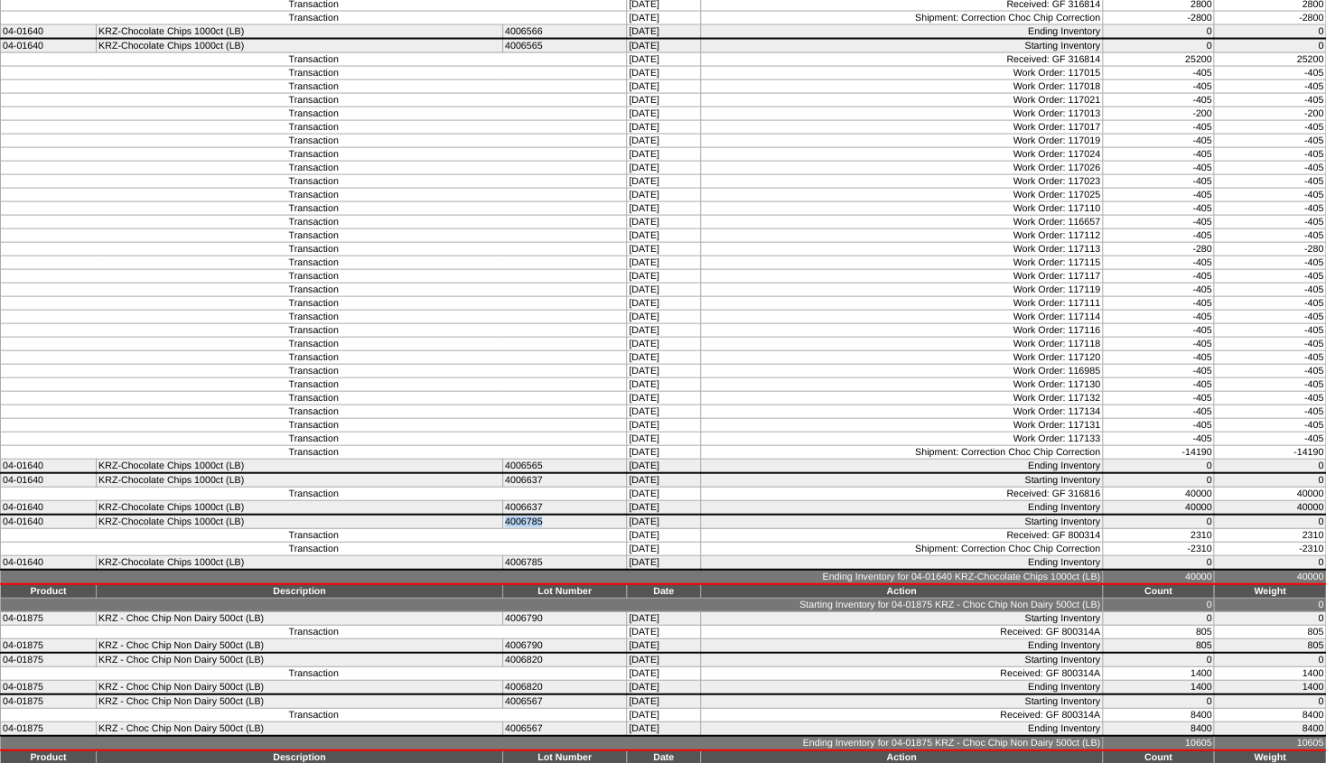
scroll to position [1697, 0]
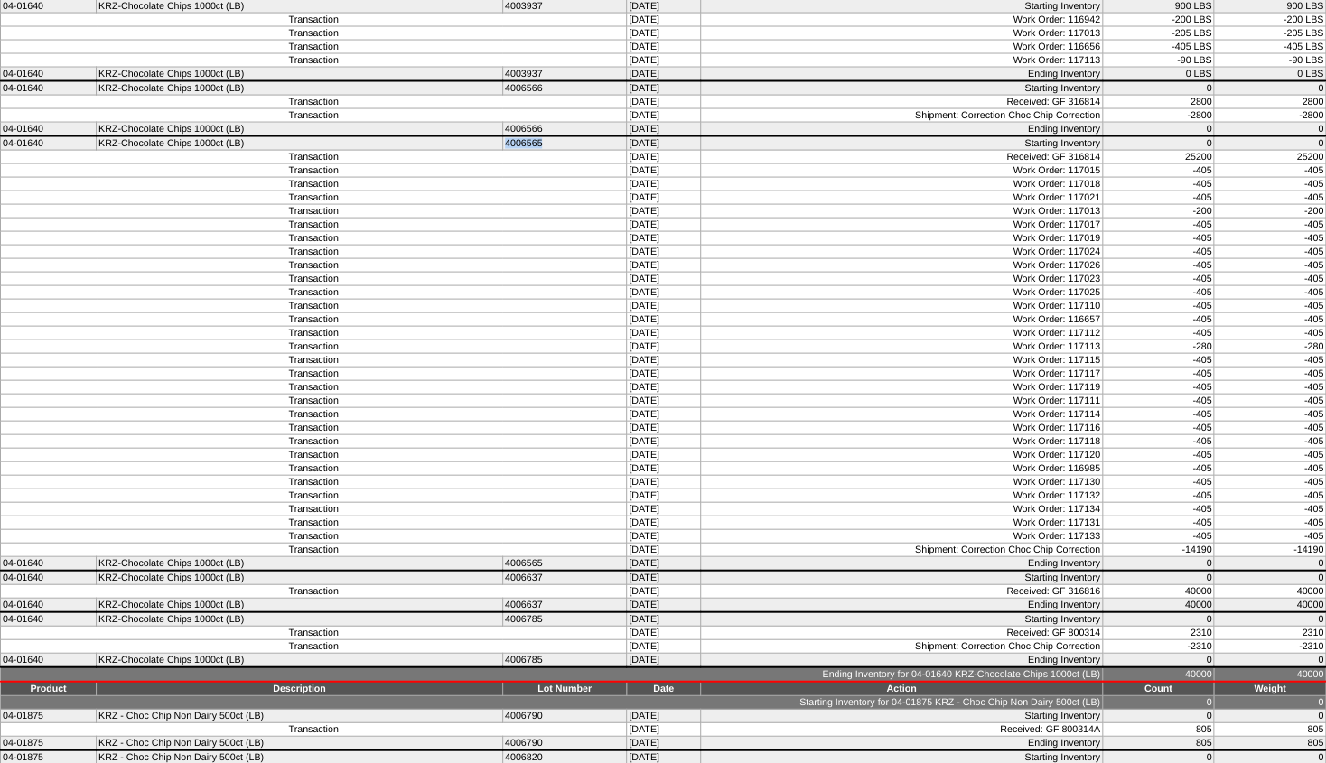
drag, startPoint x: 501, startPoint y: 169, endPoint x: 543, endPoint y: 169, distance: 41.5
click at [543, 151] on td "4006565" at bounding box center [564, 143] width 124 height 14
drag, startPoint x: 1070, startPoint y: 194, endPoint x: 1094, endPoint y: 207, distance: 26.7
click at [1102, 178] on td "Work Order: 117015" at bounding box center [901, 171] width 402 height 14
drag, startPoint x: 1067, startPoint y: 202, endPoint x: 1086, endPoint y: 231, distance: 34.6
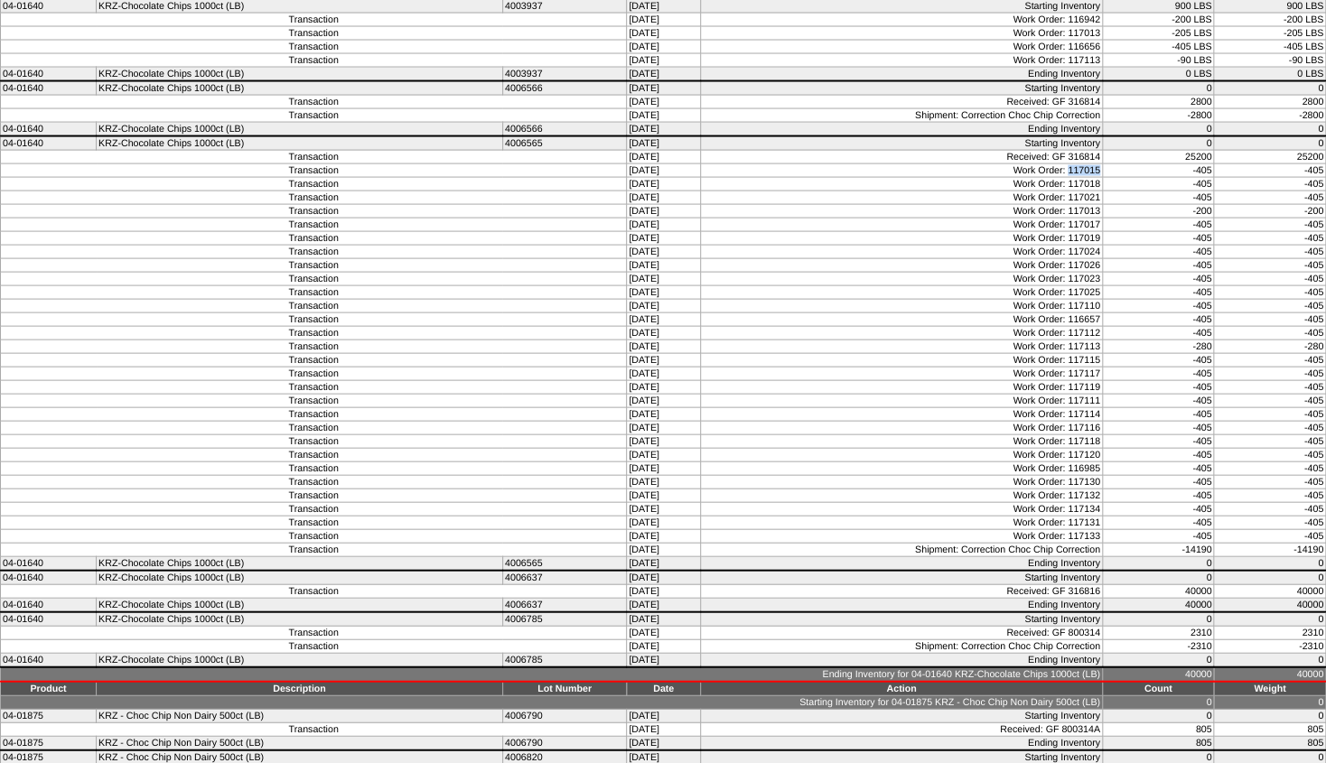
click at [1102, 191] on td "Work Order: 117018" at bounding box center [901, 185] width 402 height 14
drag, startPoint x: 1063, startPoint y: 216, endPoint x: 1124, endPoint y: 223, distance: 61.8
click at [1124, 205] on tr "Transaction 09/18/25 Work Order: 117021 -405 -405" at bounding box center [663, 198] width 1325 height 14
drag, startPoint x: 1074, startPoint y: 233, endPoint x: 1132, endPoint y: 234, distance: 58.7
click at [1132, 219] on tr "Transaction 09/18/25 Work Order: 117013 -200 -200" at bounding box center [663, 212] width 1325 height 14
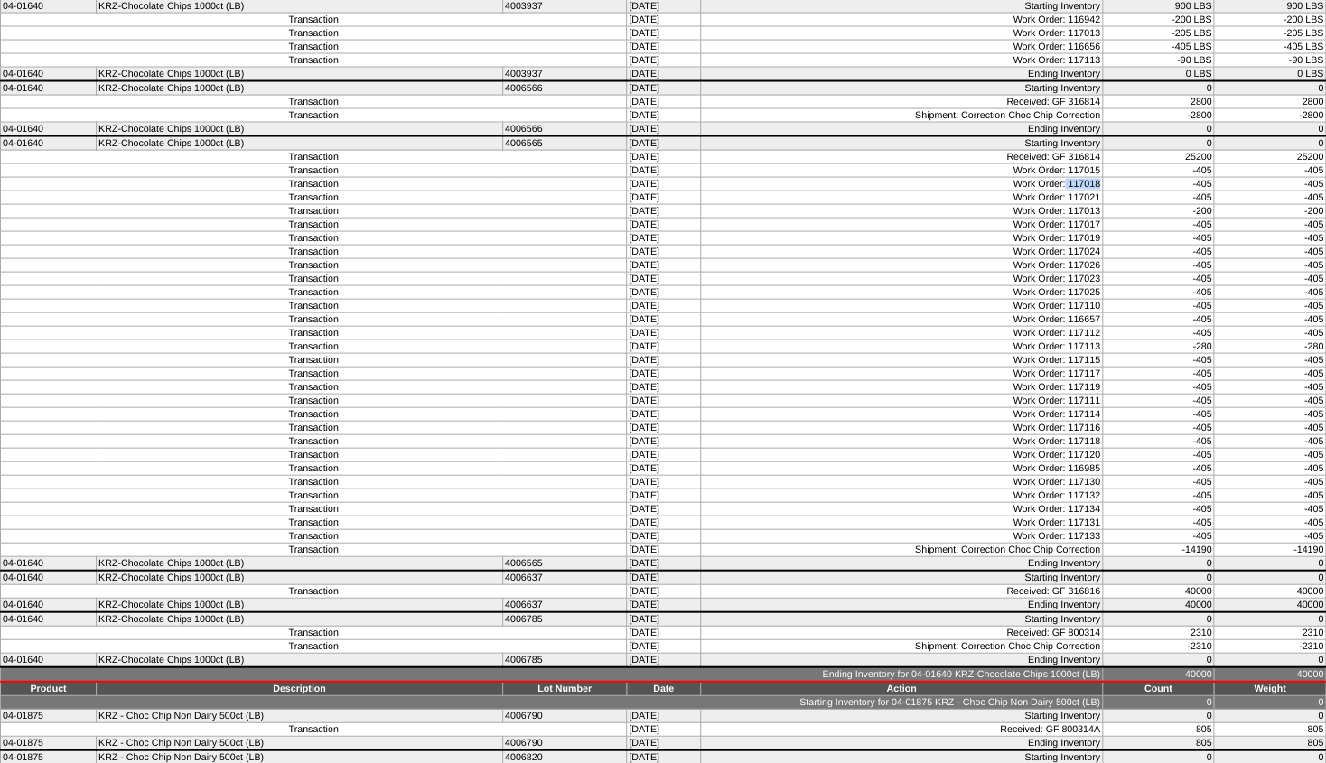
drag, startPoint x: 1069, startPoint y: 251, endPoint x: 1116, endPoint y: 249, distance: 47.0
click at [1116, 232] on tr "Transaction 09/18/25 Work Order: 117017 -405 -405" at bounding box center [663, 226] width 1325 height 14
drag, startPoint x: 1073, startPoint y: 258, endPoint x: 1083, endPoint y: 260, distance: 10.1
click at [1121, 246] on tr "Transaction 09/18/25 Work Order: 117019 -405 -405" at bounding box center [663, 239] width 1325 height 14
drag, startPoint x: 1071, startPoint y: 271, endPoint x: 1105, endPoint y: 267, distance: 34.5
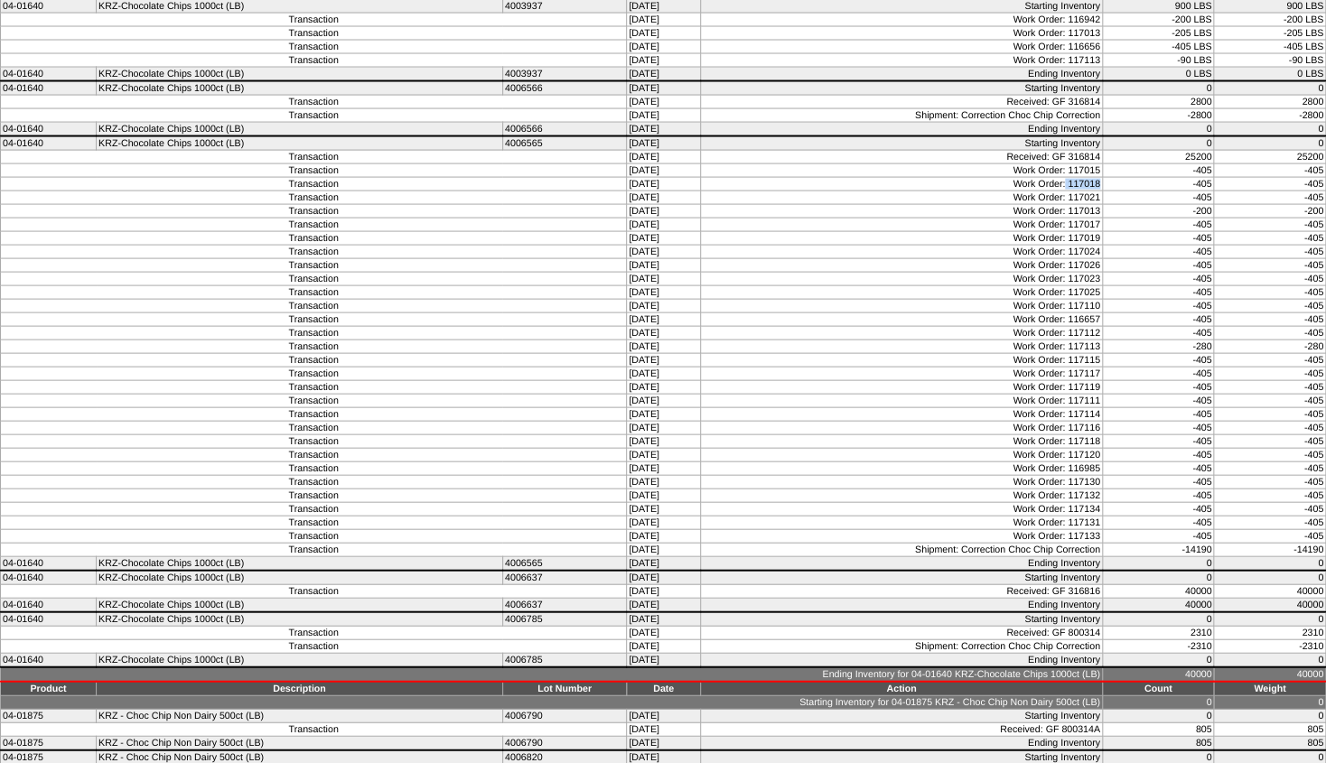
drag, startPoint x: 1071, startPoint y: 275, endPoint x: 1107, endPoint y: 275, distance: 36.1
click at [1107, 259] on tr "Transaction 09/19/25 Work Order: 117024 -405 -405" at bounding box center [663, 253] width 1325 height 14
drag, startPoint x: 1082, startPoint y: 294, endPoint x: 1114, endPoint y: 294, distance: 32.5
click at [1114, 273] on tr "Transaction 09/19/25 Work Order: 117026 -405 -405" at bounding box center [663, 266] width 1325 height 14
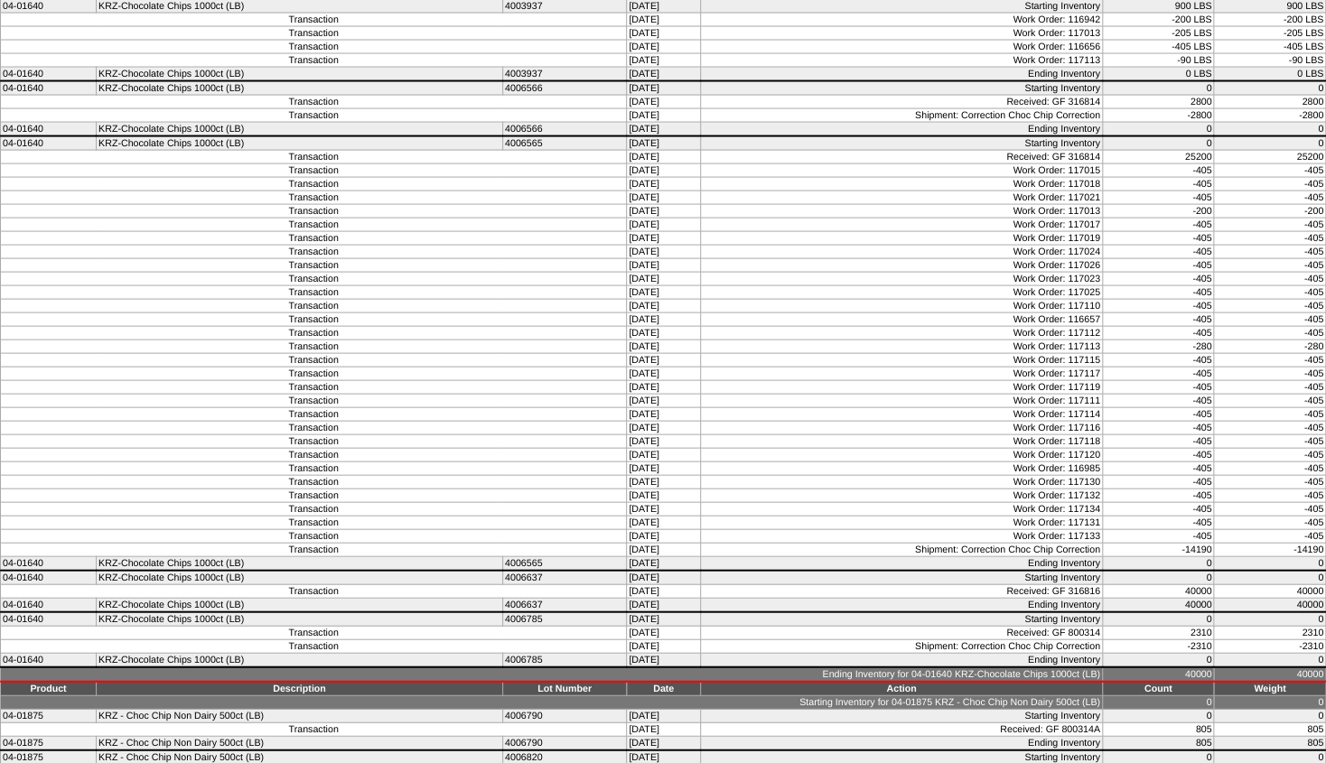
click at [1068, 178] on td "Work Order: 117015" at bounding box center [901, 171] width 402 height 14
click at [399, 41] on td "Transaction" at bounding box center [314, 34] width 626 height 14
drag, startPoint x: 1073, startPoint y: 193, endPoint x: 1120, endPoint y: 200, distance: 47.4
click at [1120, 178] on tr "Transaction 09/18/25 Work Order: 117015 -405 -405" at bounding box center [663, 171] width 1325 height 14
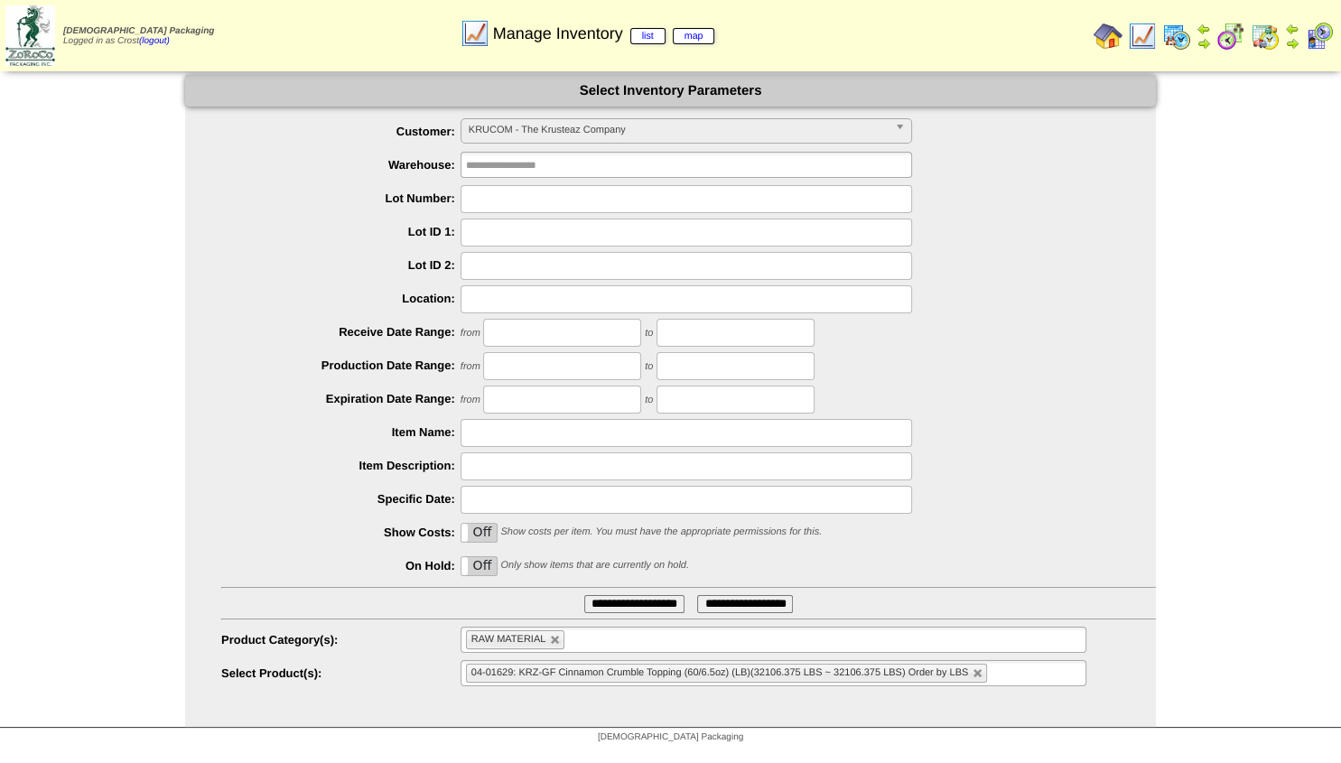
click at [1104, 36] on img at bounding box center [1108, 36] width 29 height 29
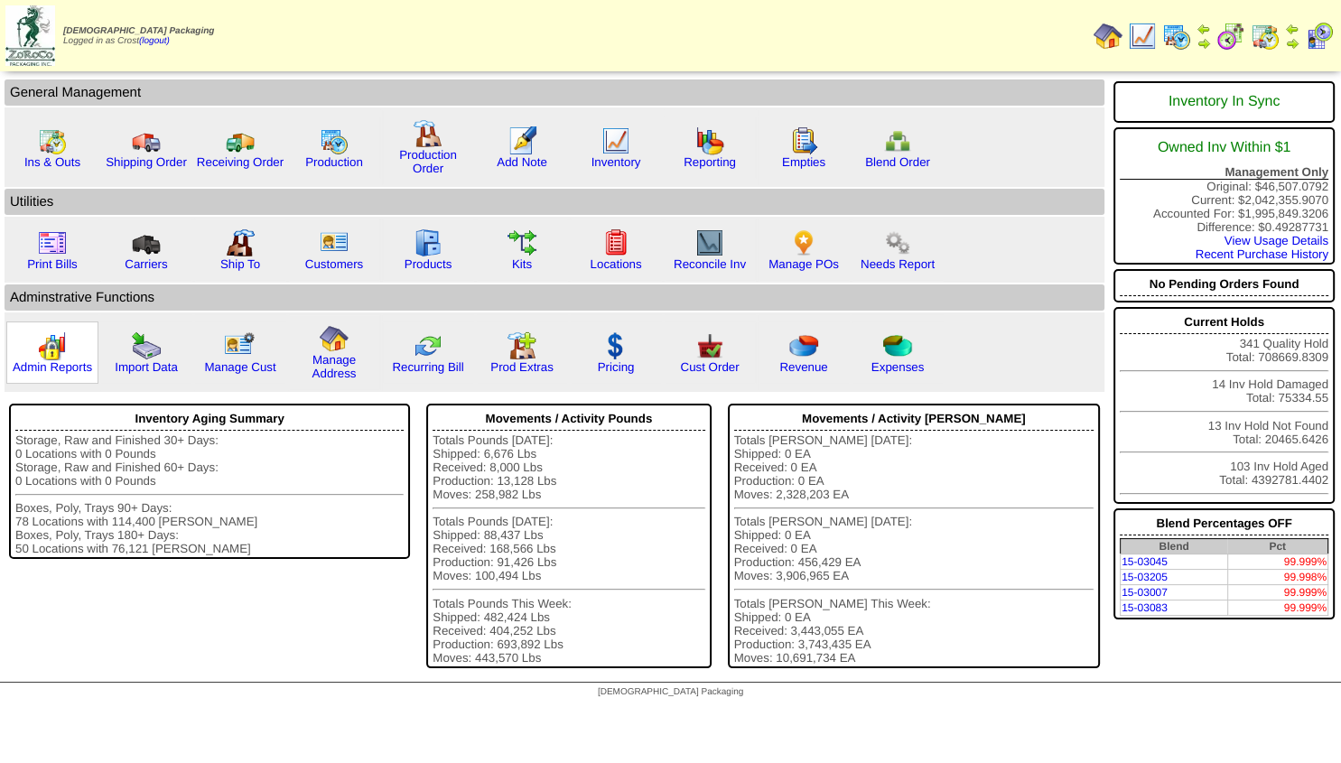
click at [52, 360] on img at bounding box center [52, 345] width 29 height 29
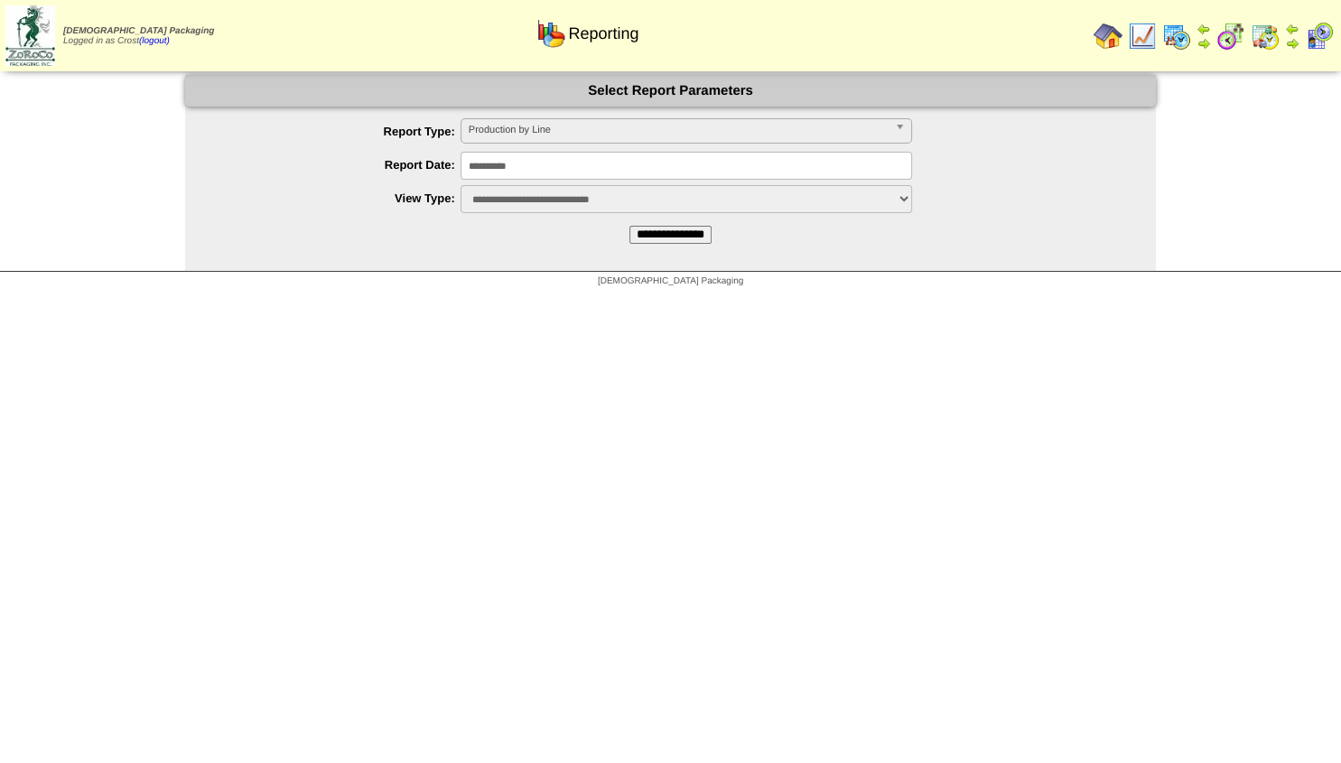
click at [510, 126] on span "Production by Line" at bounding box center [678, 130] width 419 height 22
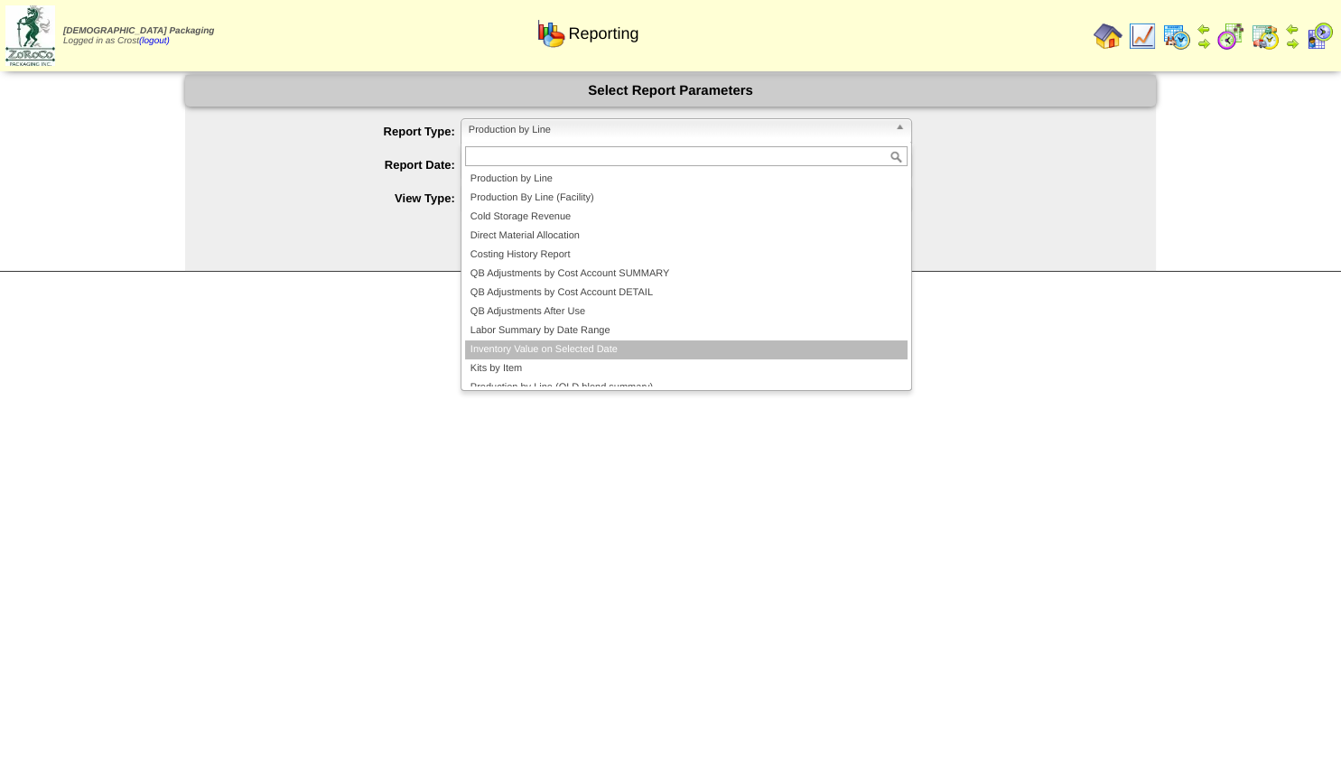
scroll to position [11, 0]
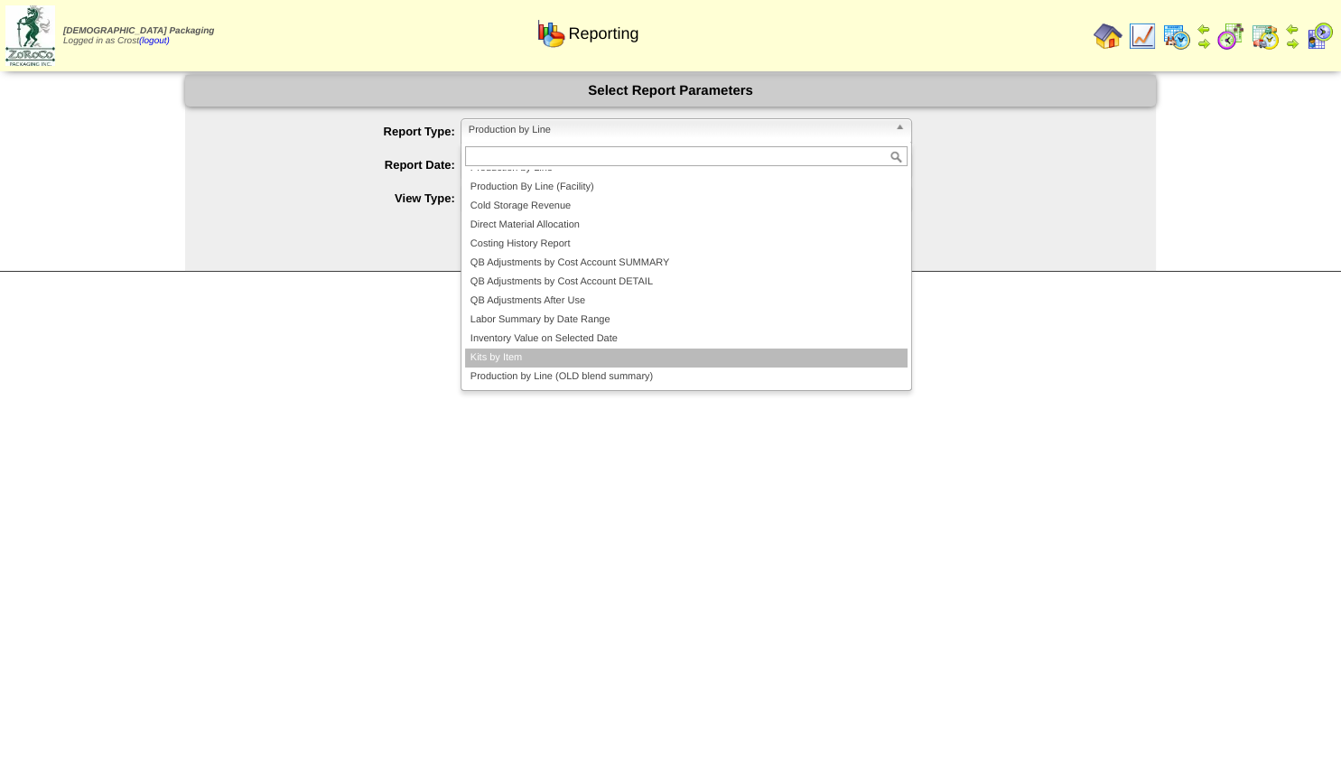
click at [515, 361] on li "Kits by Item" at bounding box center [686, 358] width 443 height 19
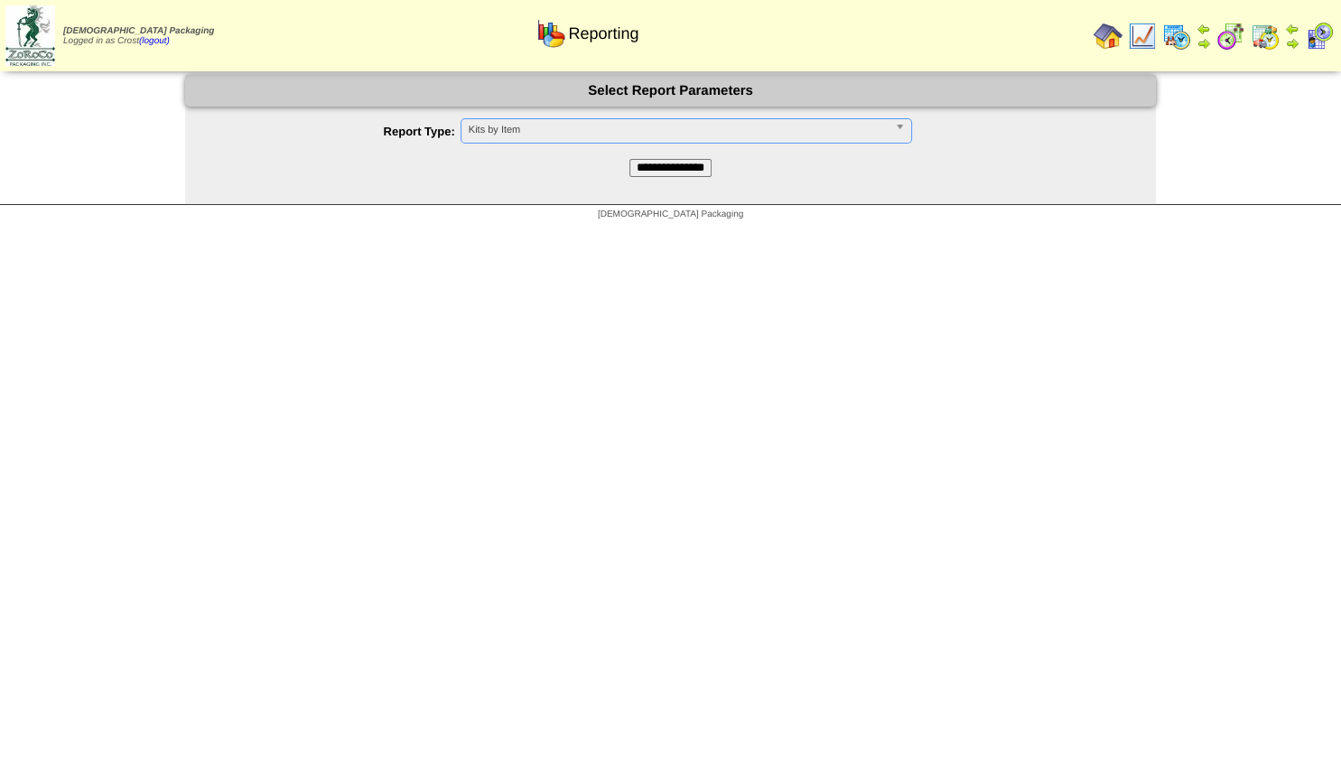
click at [633, 168] on input "**********" at bounding box center [670, 168] width 82 height 18
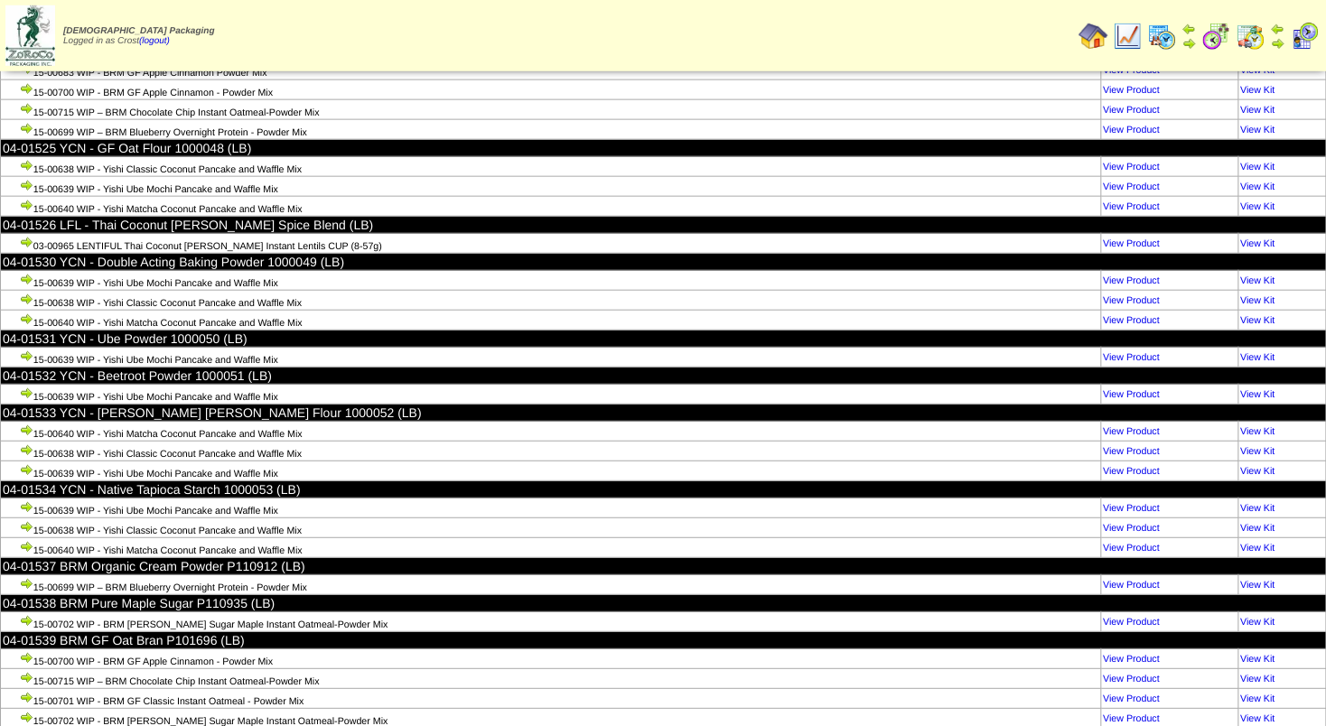
scroll to position [91062, 0]
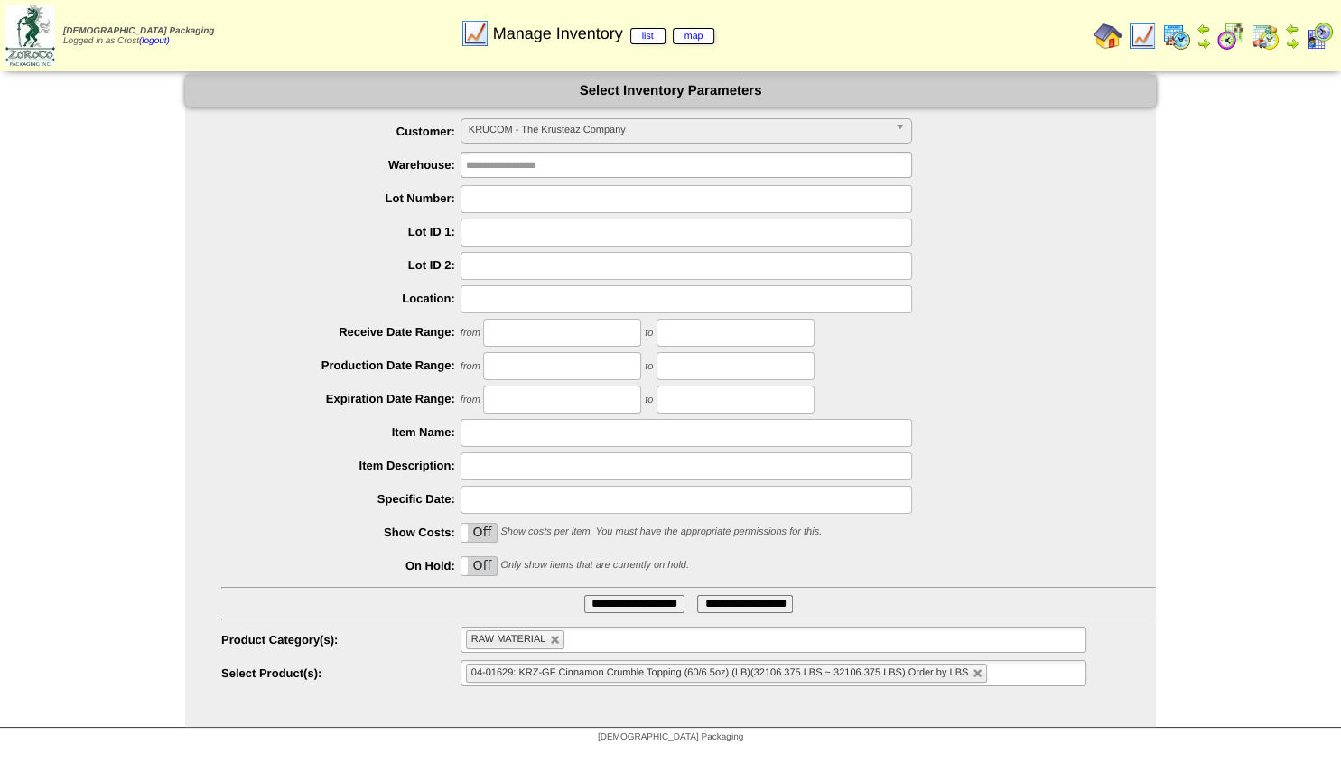
click at [1110, 37] on img at bounding box center [1108, 36] width 29 height 29
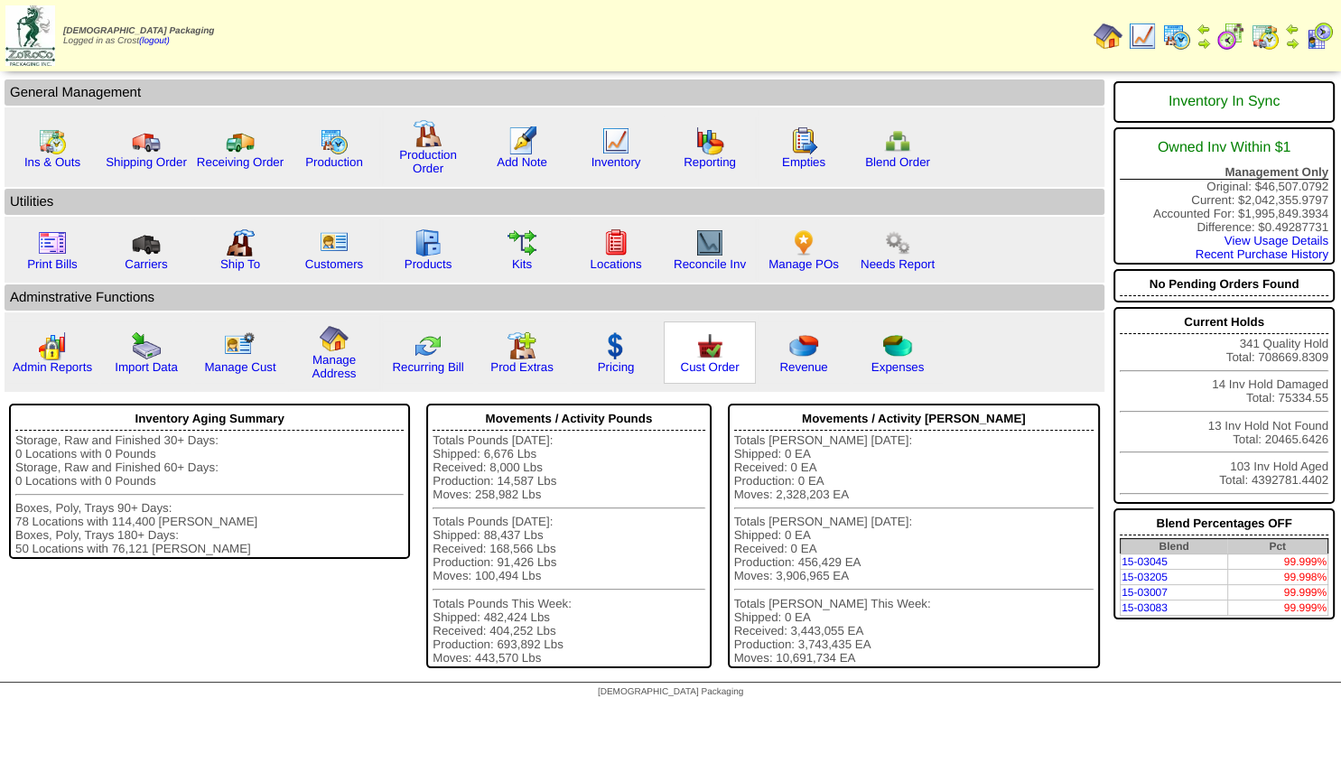
click at [718, 363] on link at bounding box center [709, 357] width 29 height 14
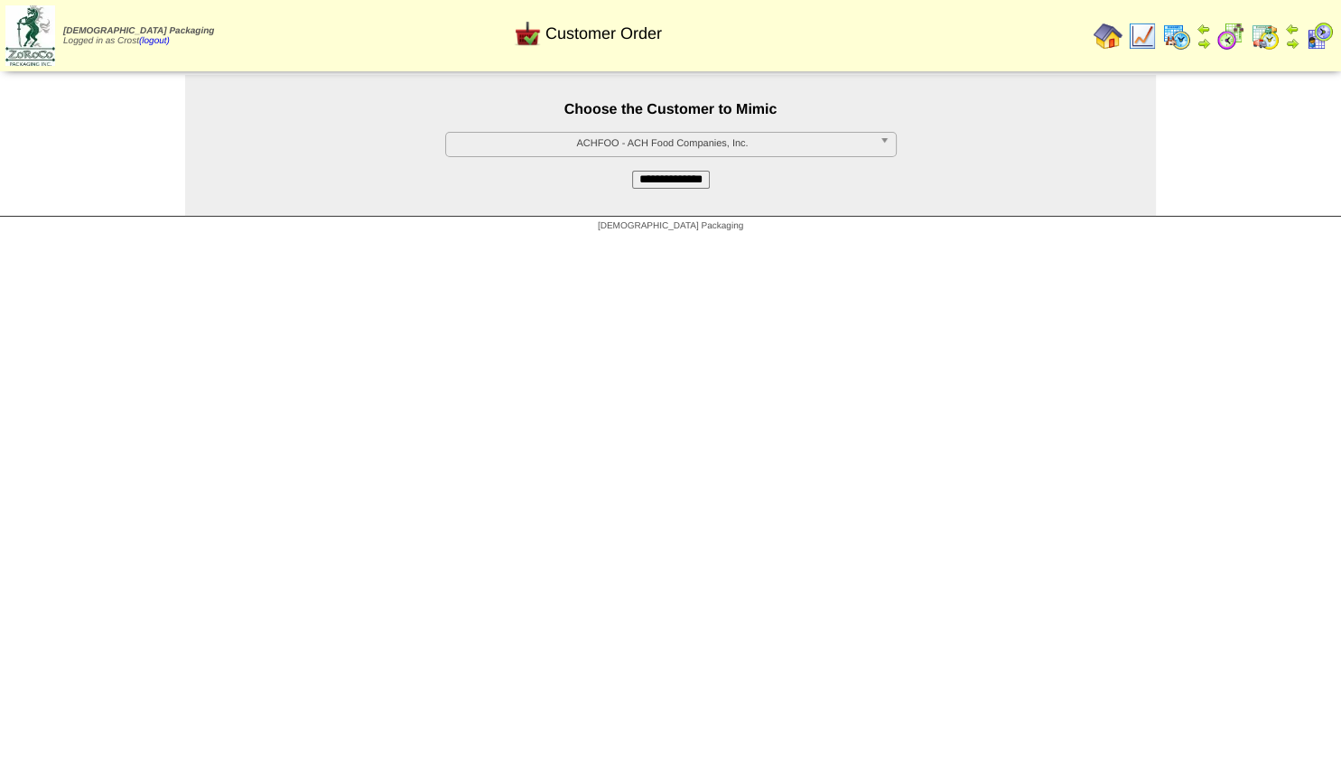
click at [669, 148] on span "ACHFOO - ACH Food Companies, Inc." at bounding box center [662, 144] width 419 height 22
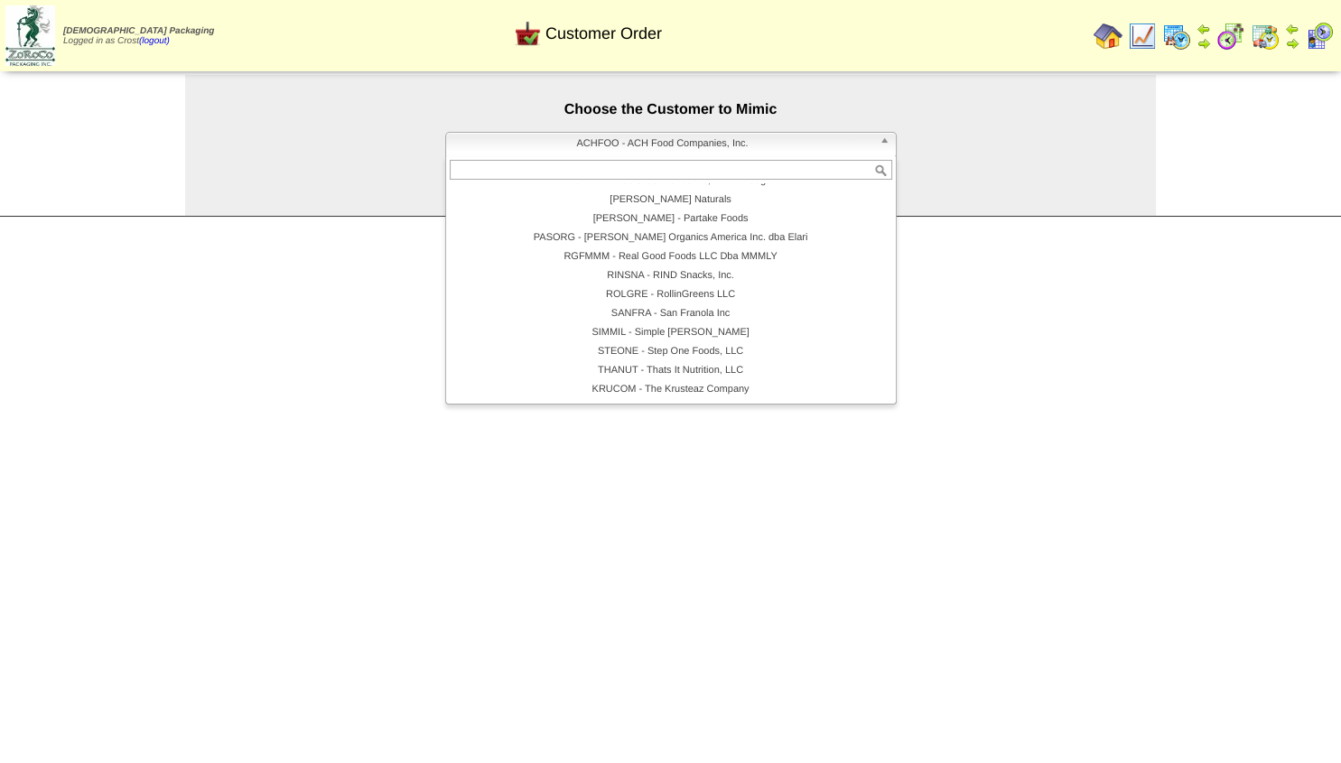
scroll to position [333, 0]
click at [716, 386] on li "KRUCOM - The Krusteaz Company" at bounding box center [671, 390] width 443 height 19
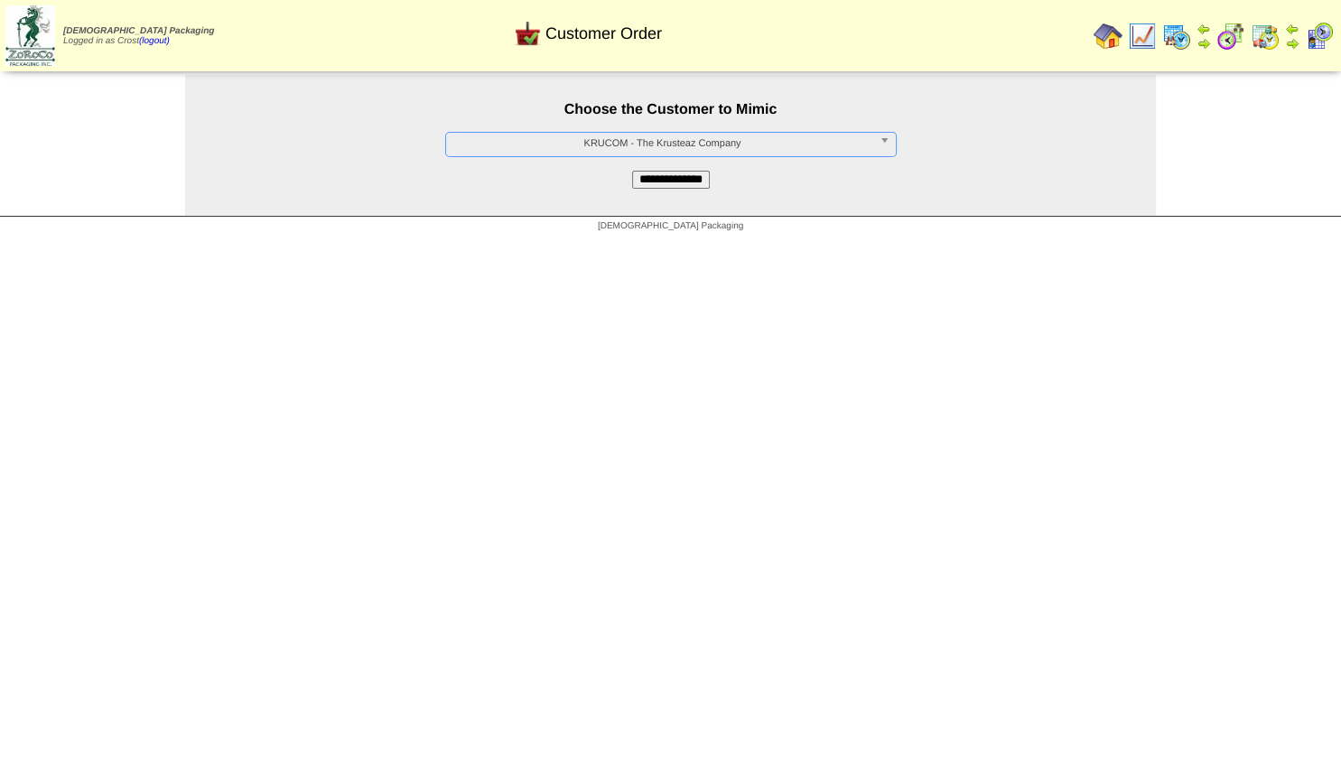
click at [665, 189] on input "**********" at bounding box center [671, 180] width 78 height 18
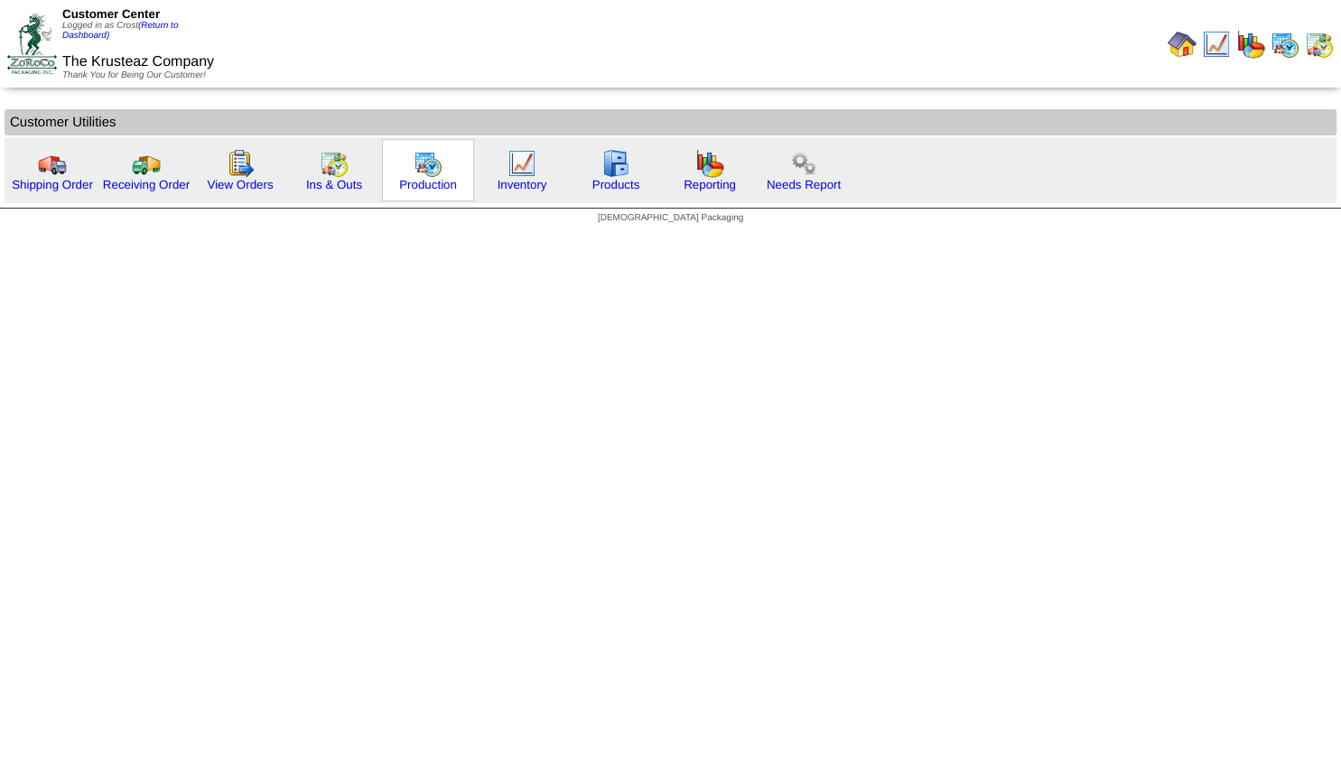
click at [424, 164] on img at bounding box center [428, 163] width 29 height 29
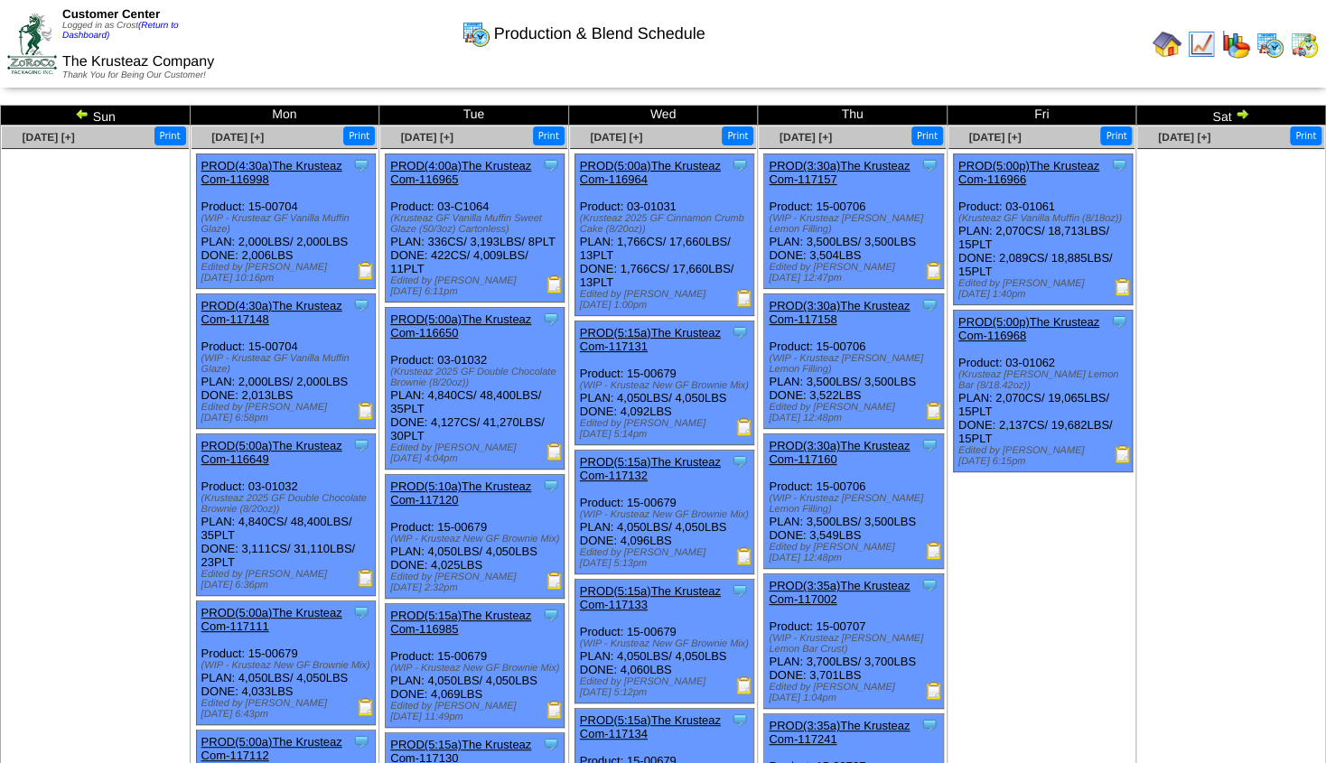
click at [79, 111] on img at bounding box center [82, 114] width 14 height 14
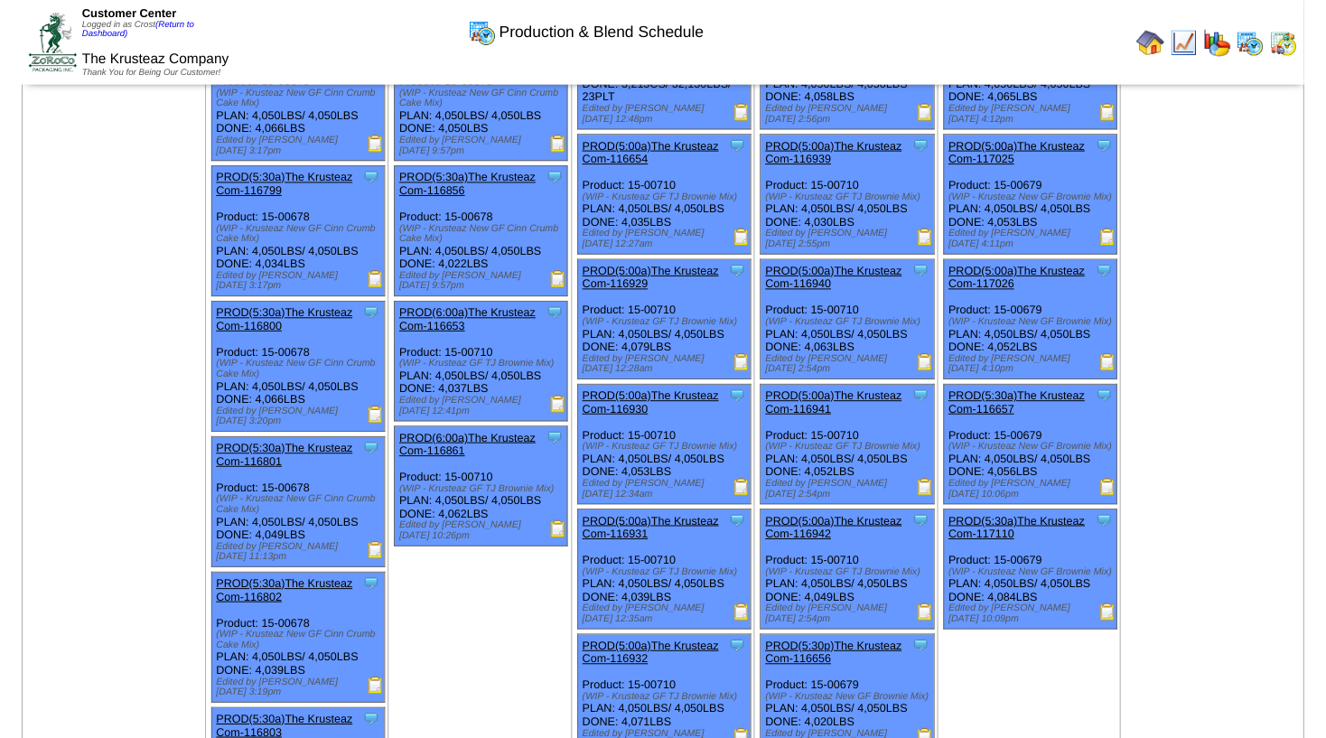
scroll to position [578, 0]
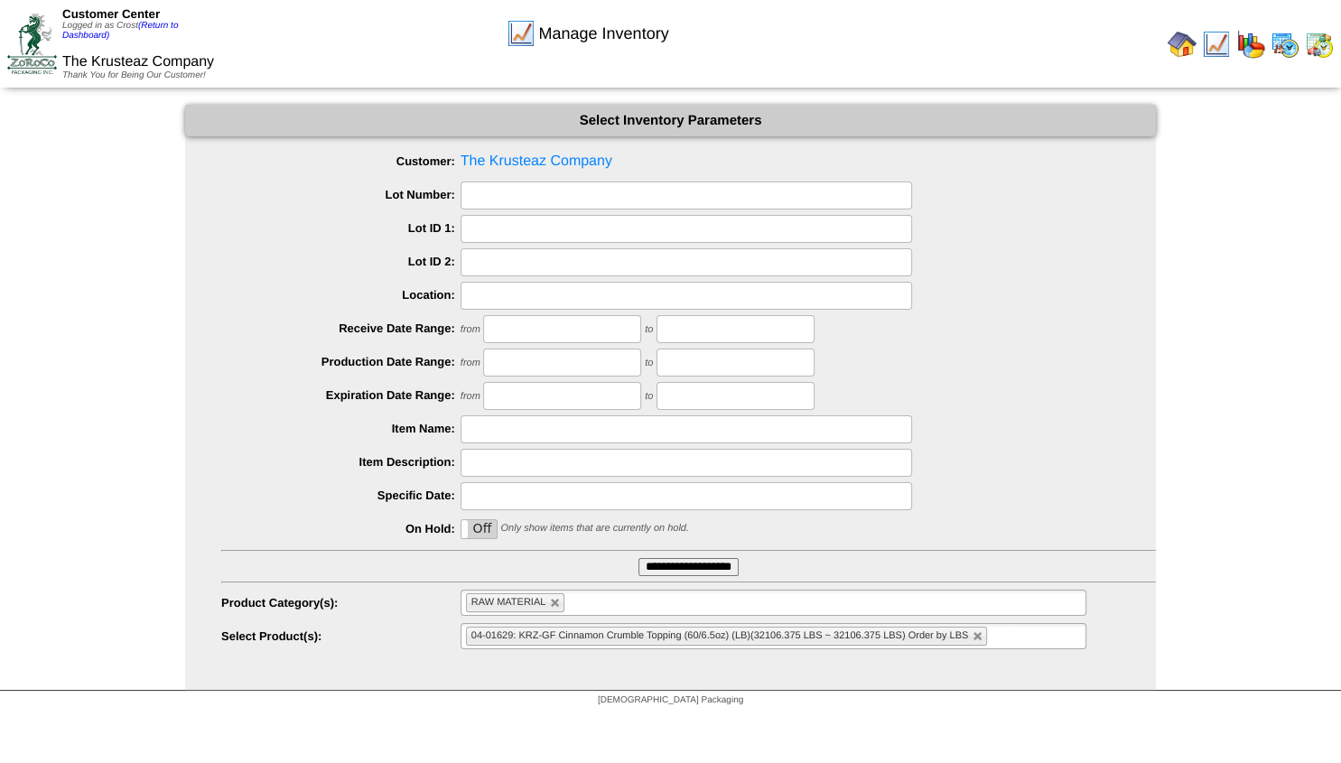
click at [1187, 46] on img at bounding box center [1182, 44] width 29 height 29
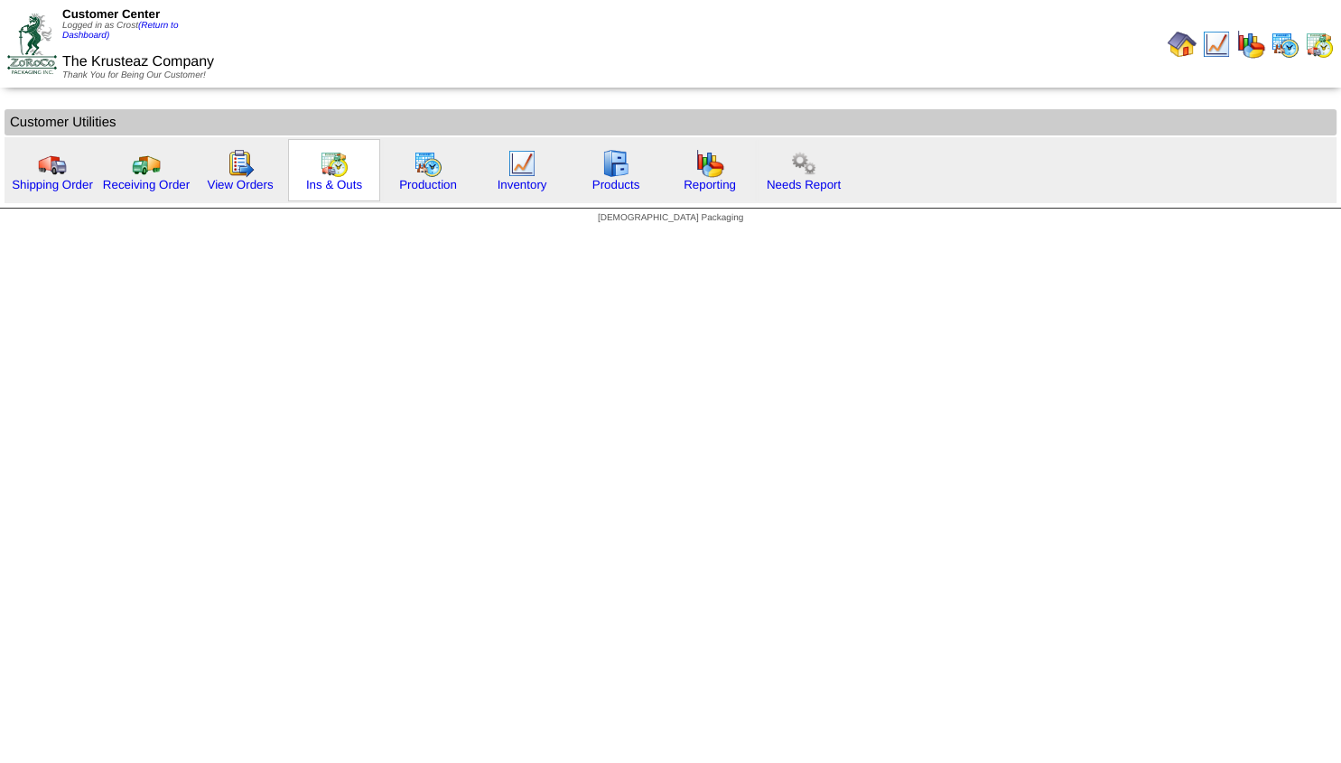
click at [336, 167] on img at bounding box center [334, 163] width 29 height 29
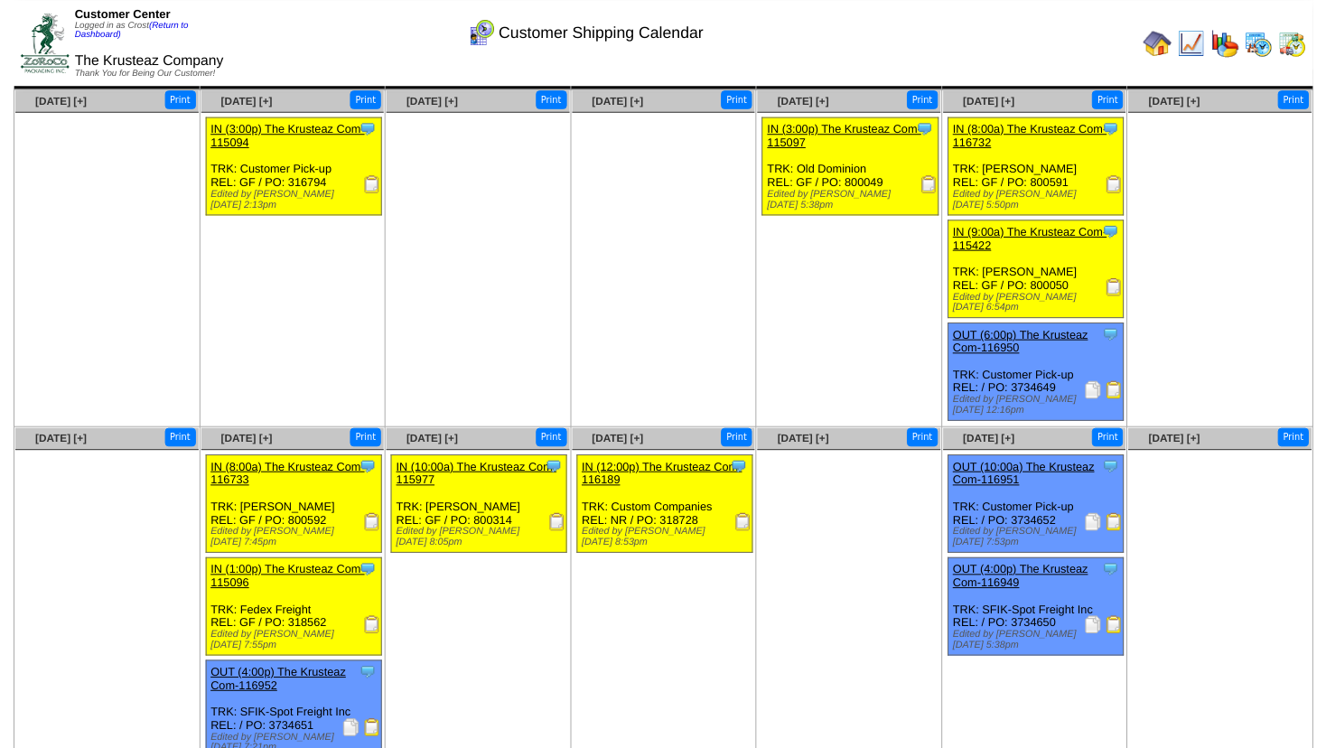
scroll to position [42, 0]
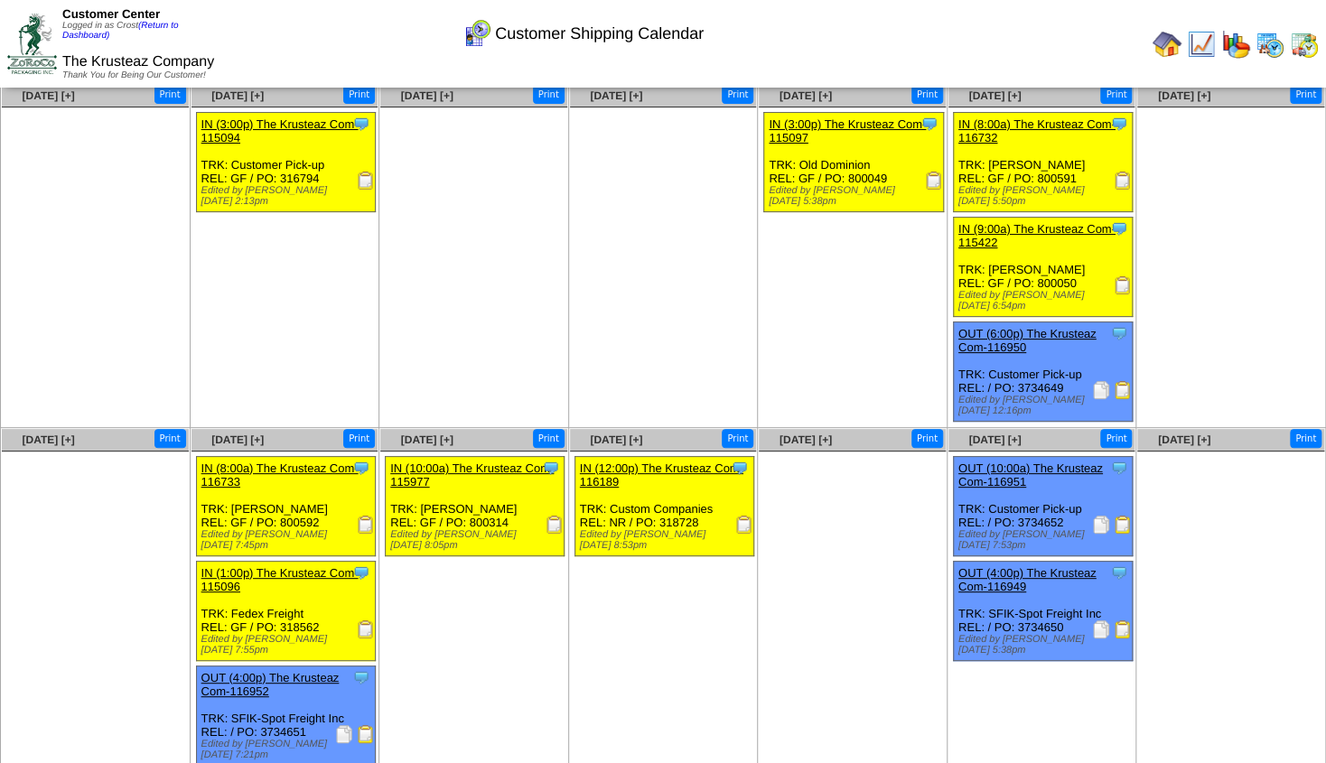
click at [458, 461] on link "IN (10:00a) The Krusteaz Com-115977" at bounding box center [471, 474] width 163 height 27
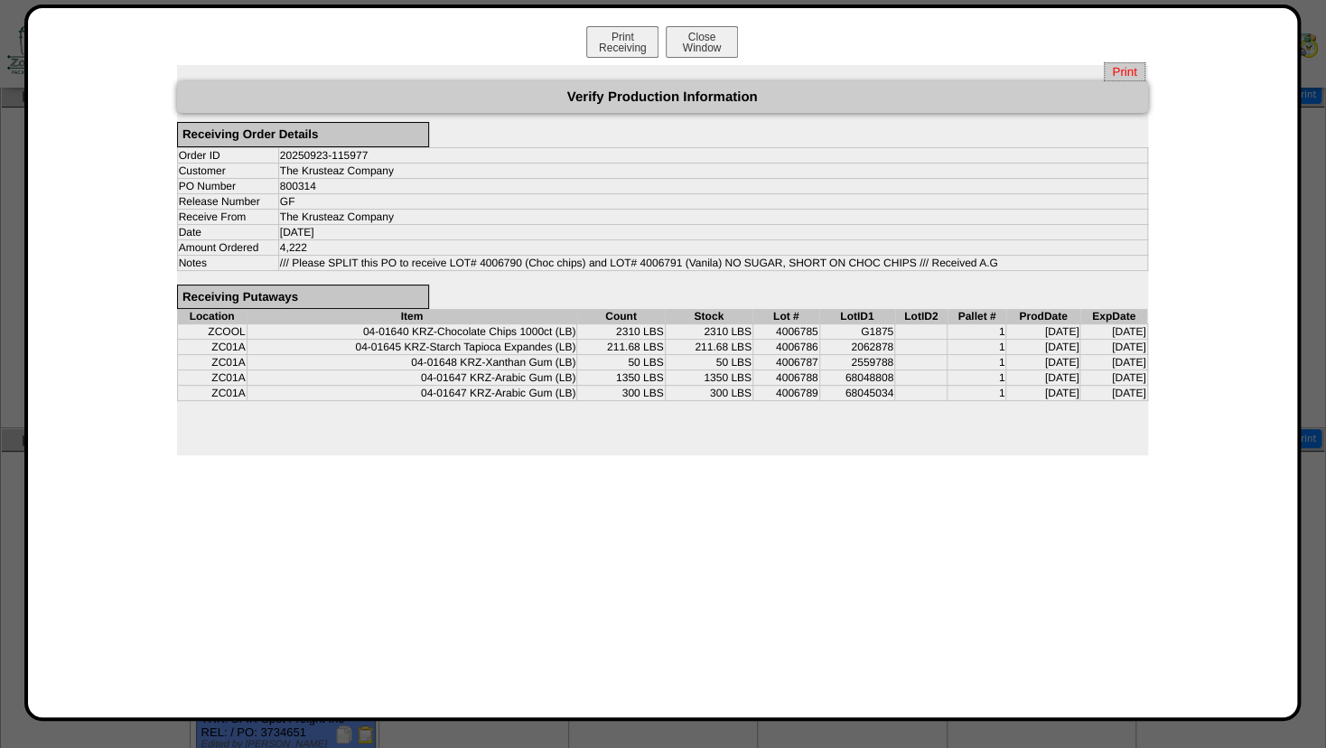
click at [1132, 74] on span "Print" at bounding box center [1124, 71] width 41 height 19
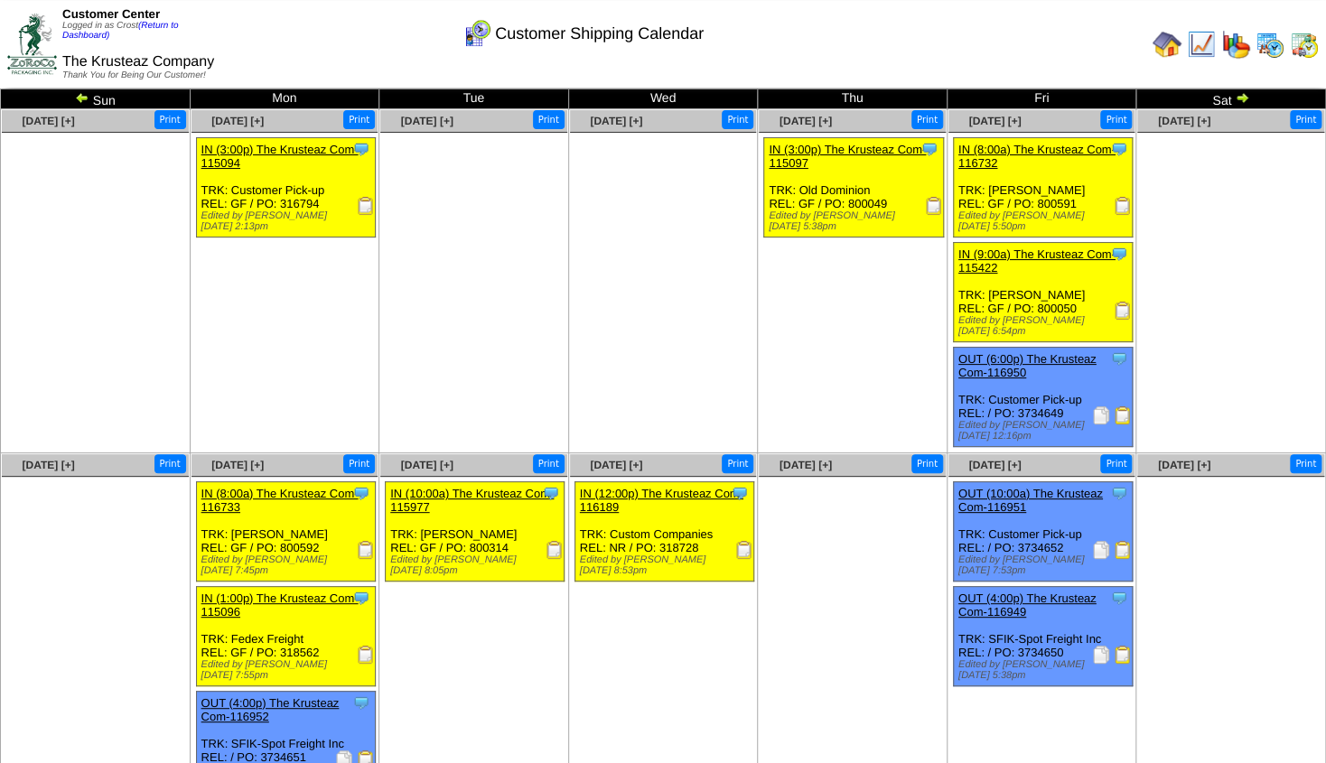
scroll to position [18, 0]
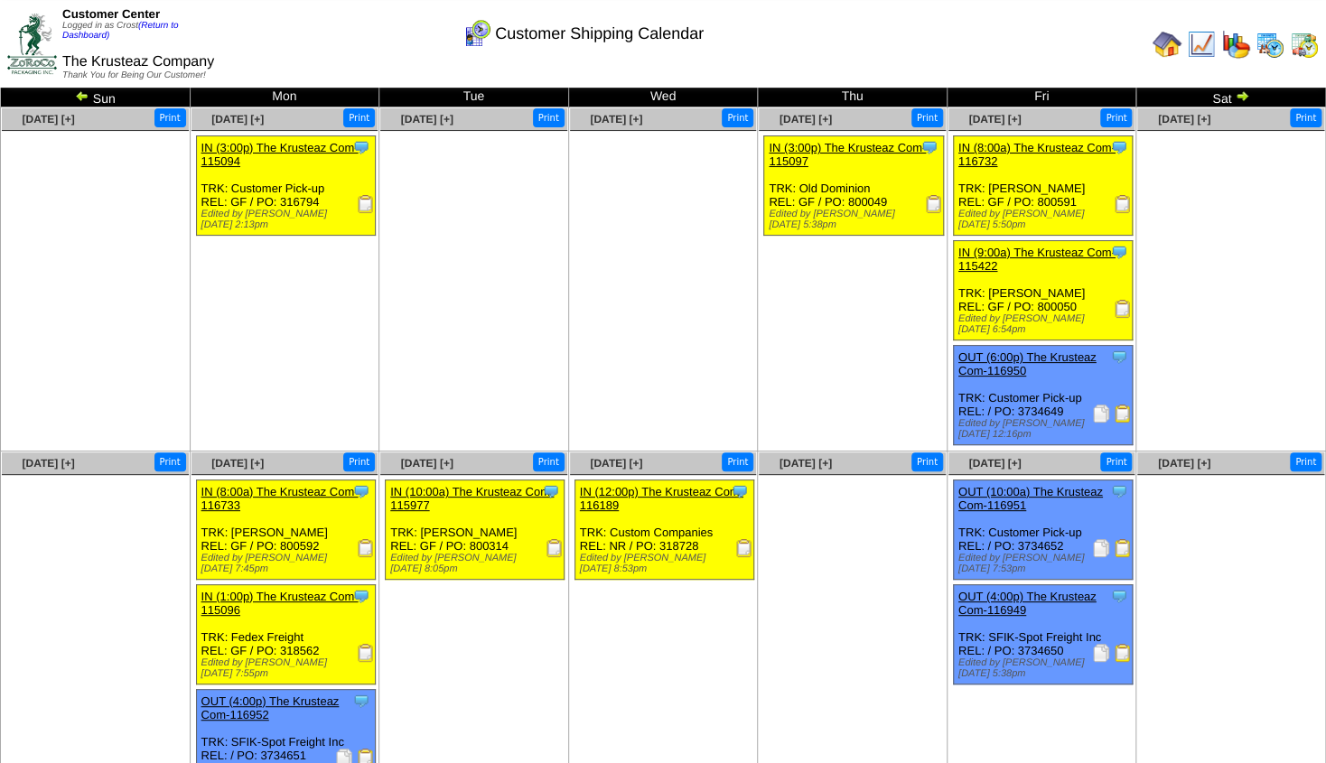
click at [1244, 95] on div "Customer Center Logged in as Crost (Return to Dashboard) The Krusteaz Company T…" at bounding box center [663, 47] width 1326 height 95
click at [1244, 99] on img at bounding box center [1242, 96] width 14 height 14
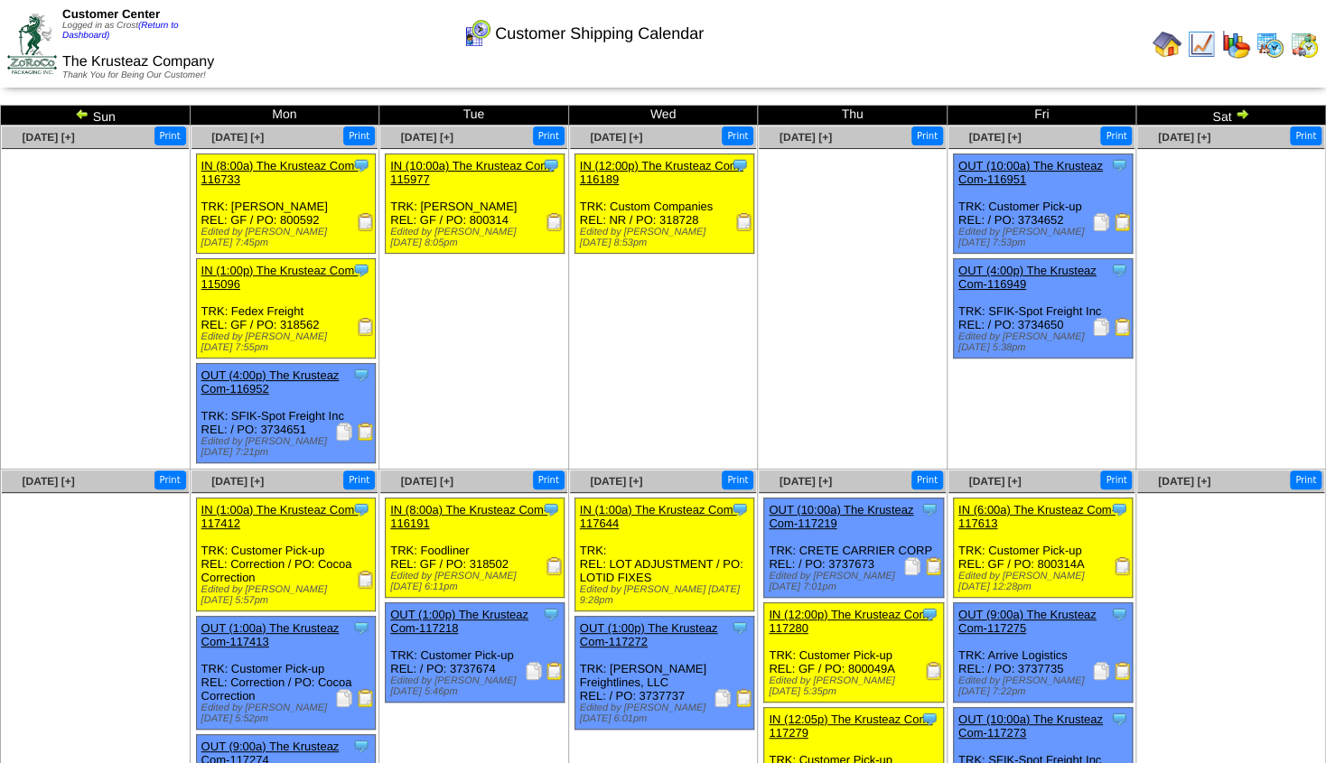
click at [1242, 117] on img at bounding box center [1242, 114] width 14 height 14
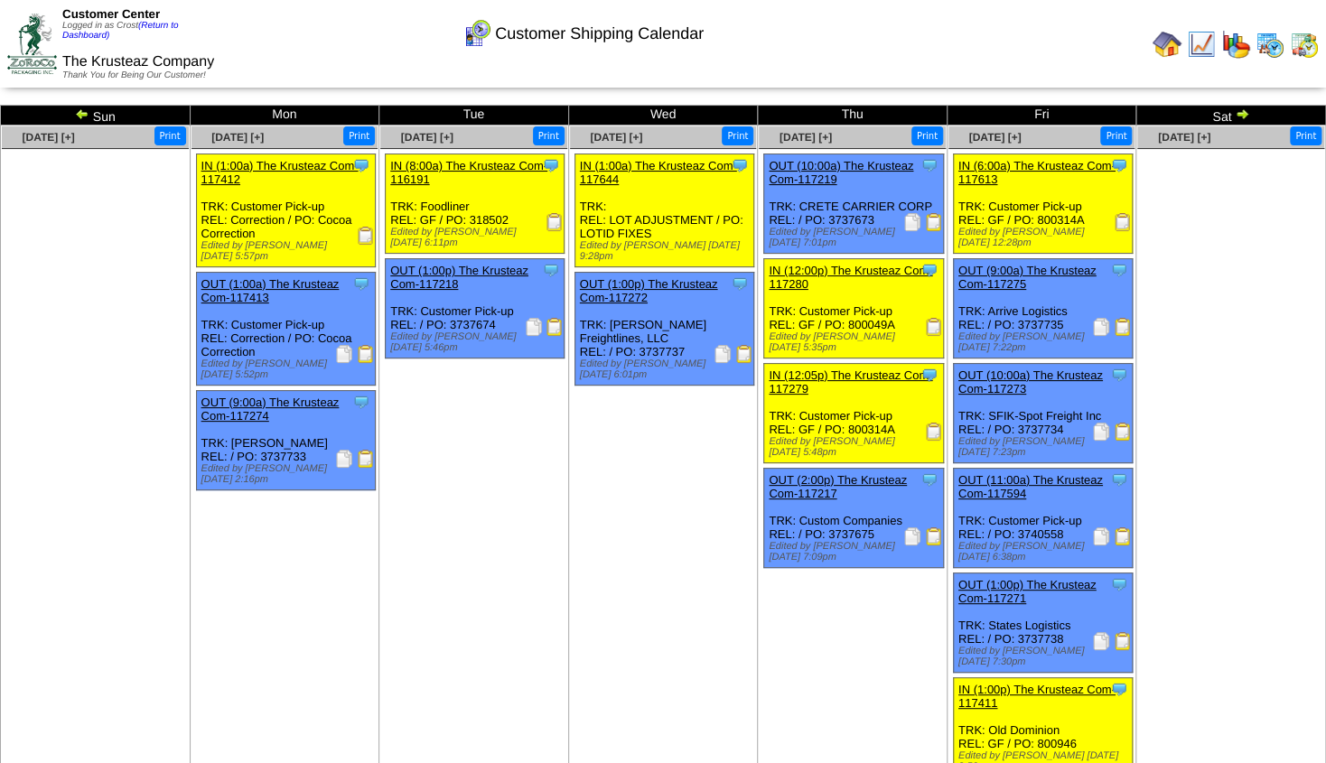
click at [846, 368] on link "IN (12:05p) The Krusteaz Com-117279" at bounding box center [850, 381] width 163 height 27
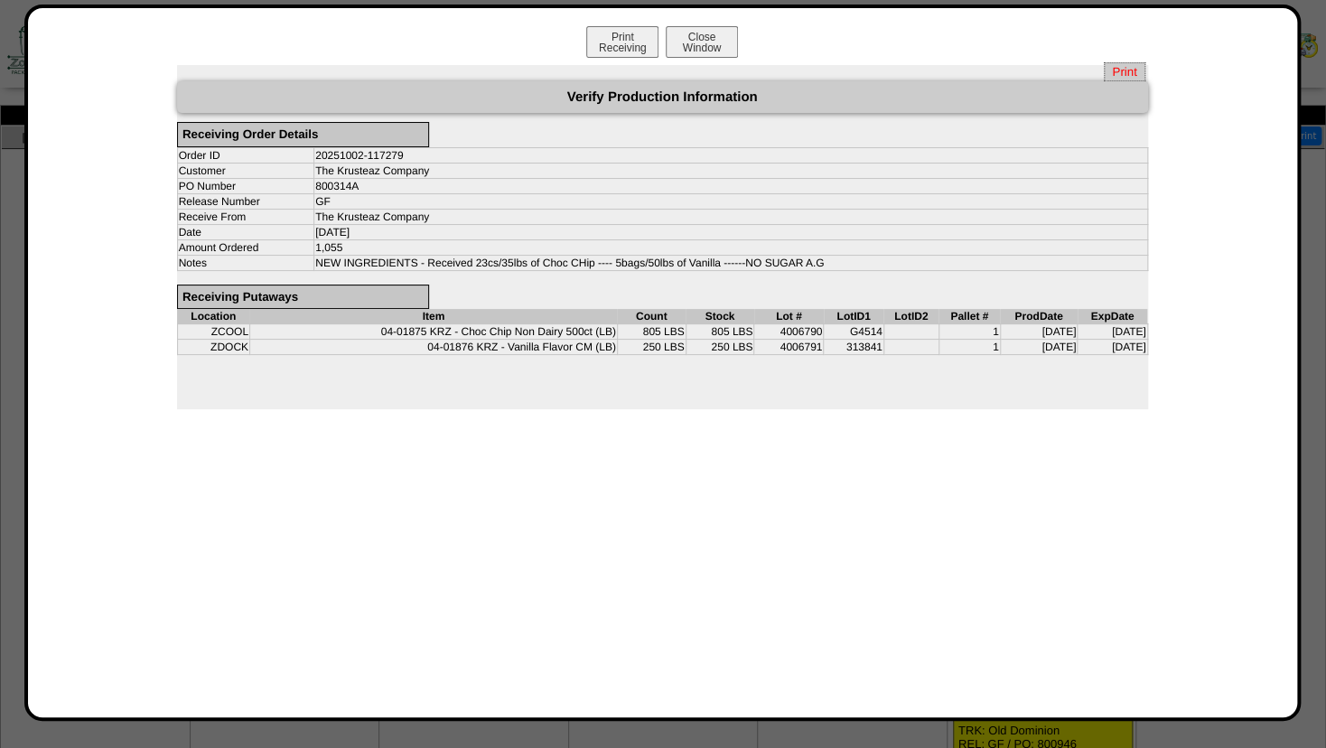
click at [1122, 70] on span "Print" at bounding box center [1124, 71] width 41 height 19
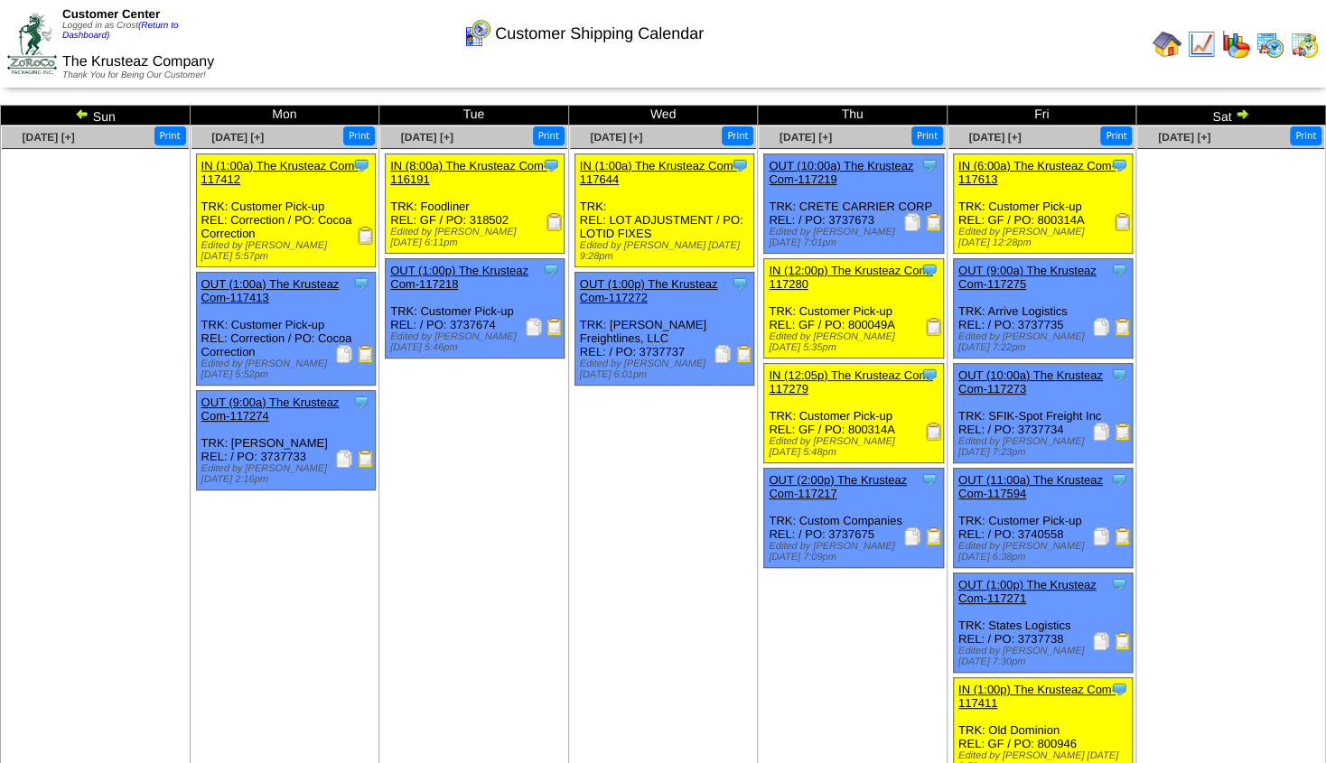
click at [1039, 160] on link "IN (6:00a) The Krusteaz Com-117613" at bounding box center [1036, 172] width 157 height 27
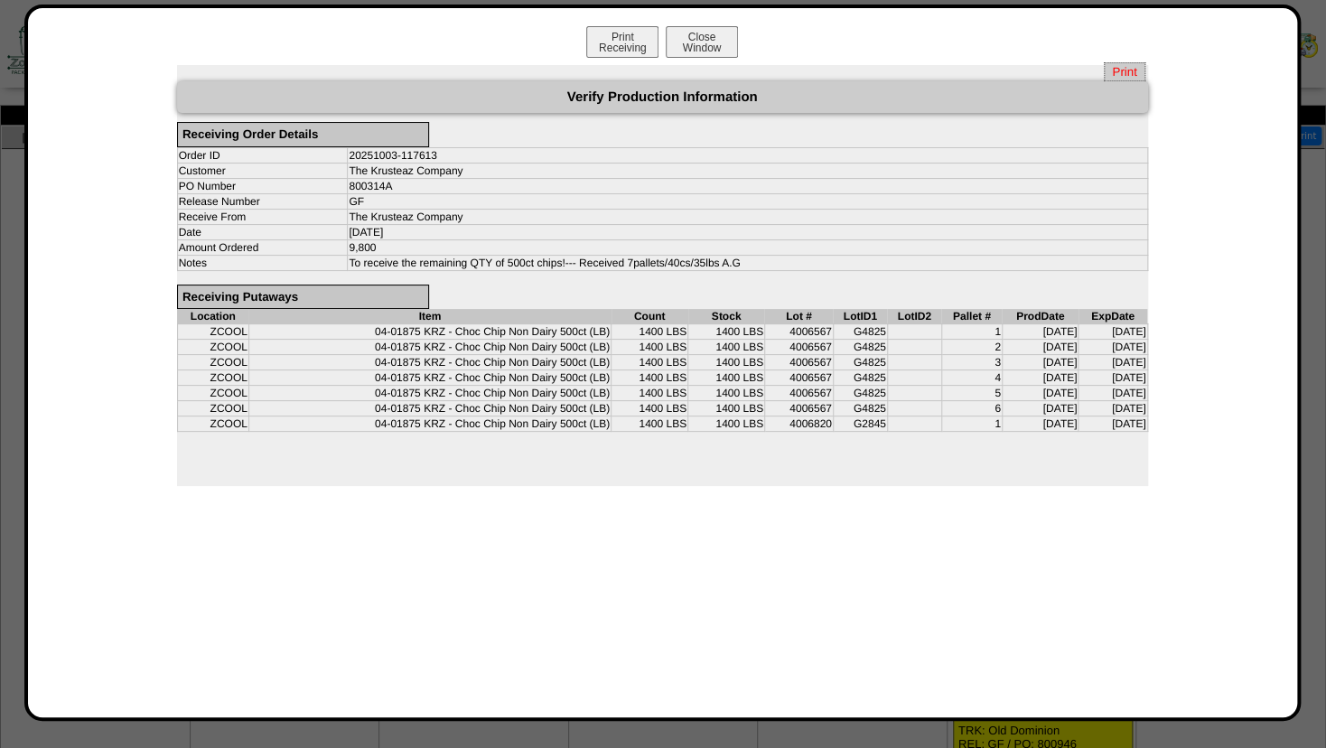
click at [1142, 68] on span "Print" at bounding box center [1124, 71] width 41 height 19
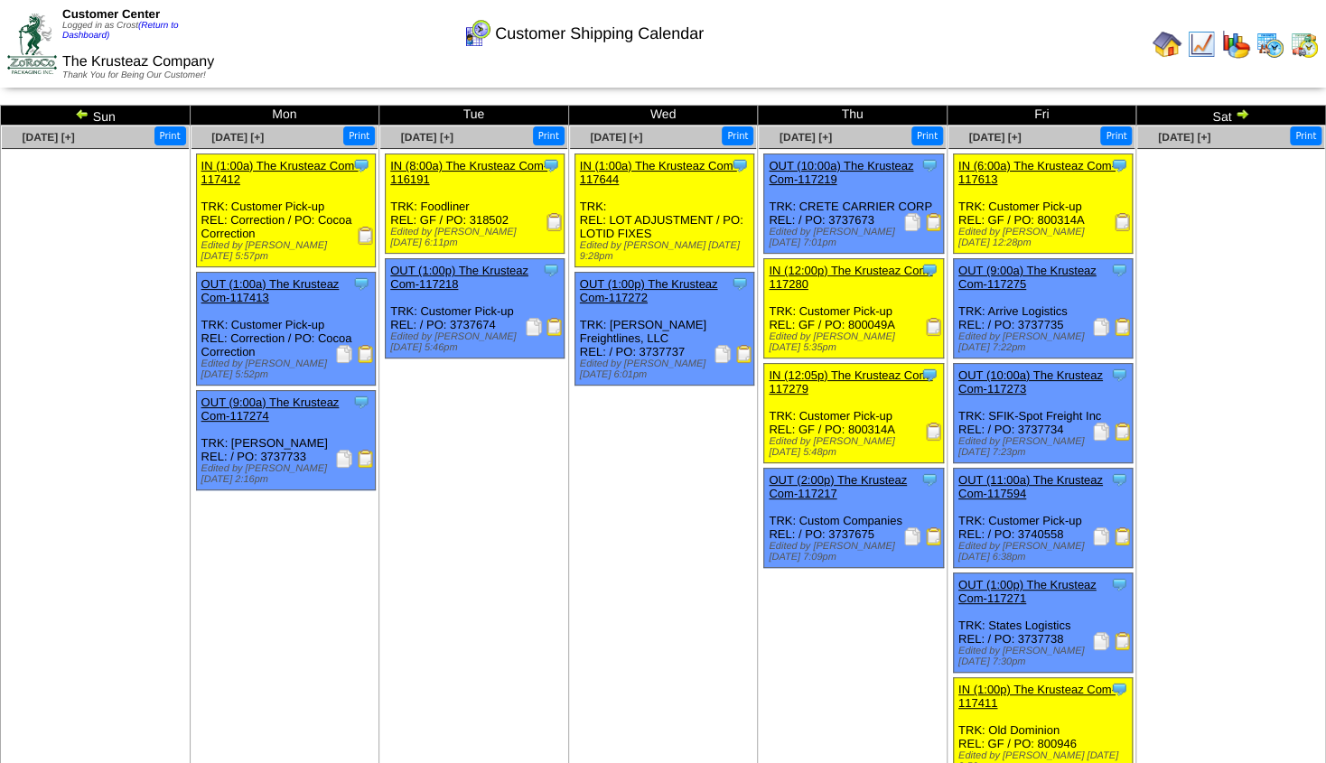
click at [1244, 115] on img at bounding box center [1242, 114] width 14 height 14
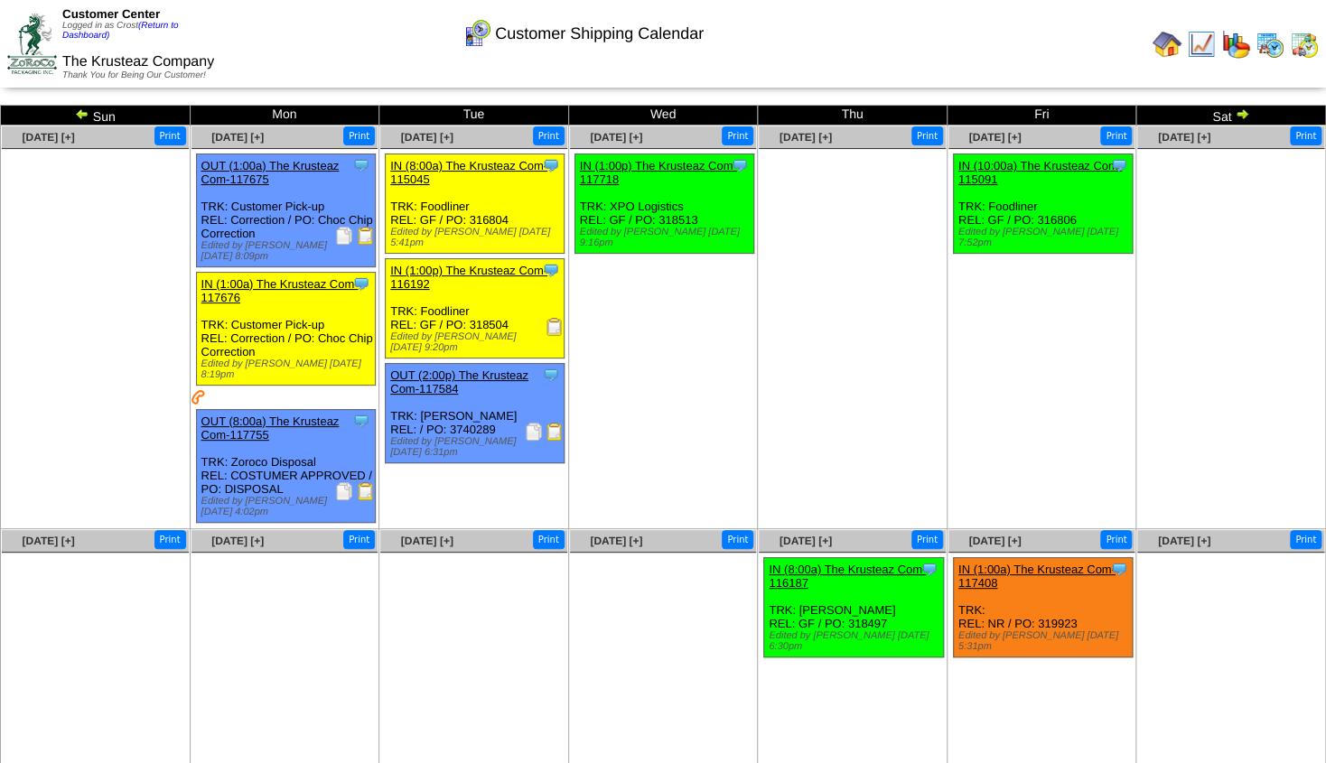
click at [289, 287] on link "IN (1:00a) The Krusteaz Com-117676" at bounding box center [279, 290] width 157 height 27
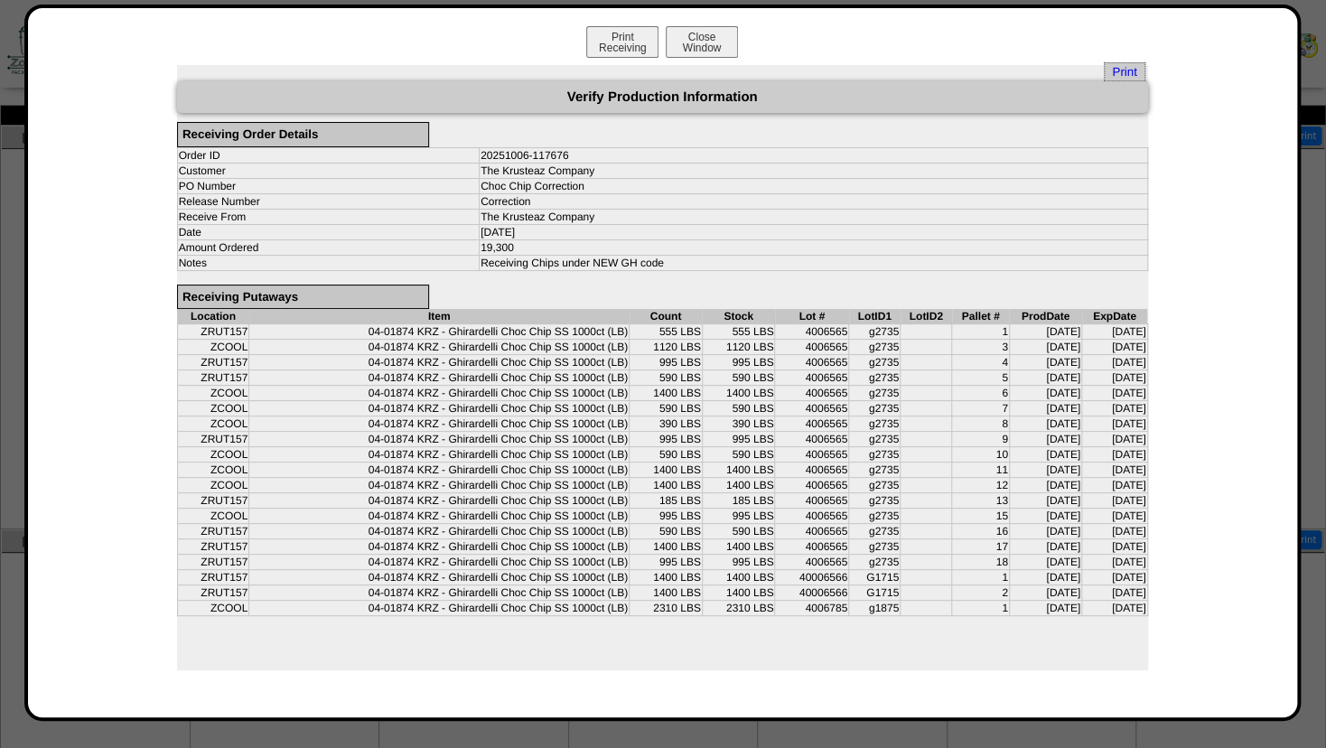
drag, startPoint x: 1129, startPoint y: 72, endPoint x: 1114, endPoint y: 89, distance: 21.7
click at [1128, 73] on span "Print" at bounding box center [1124, 71] width 41 height 19
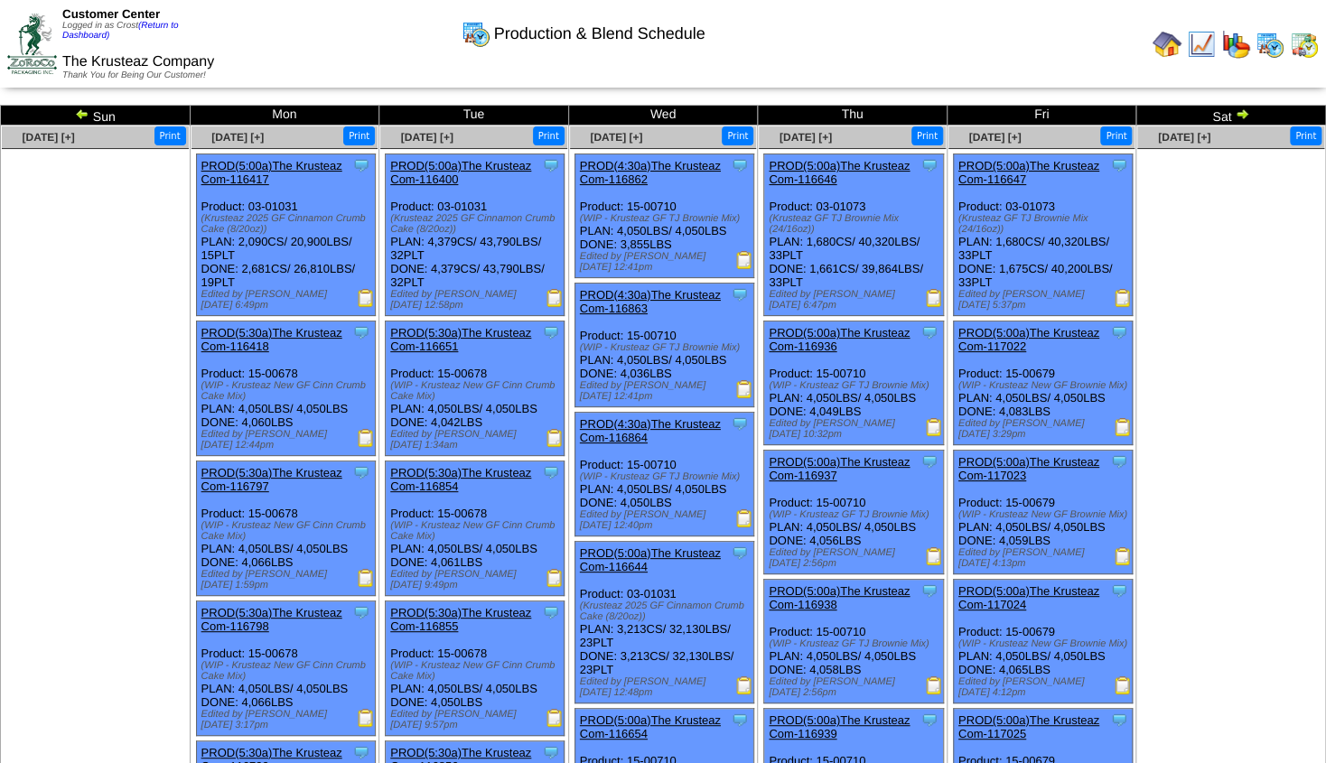
click at [79, 114] on img at bounding box center [82, 114] width 14 height 14
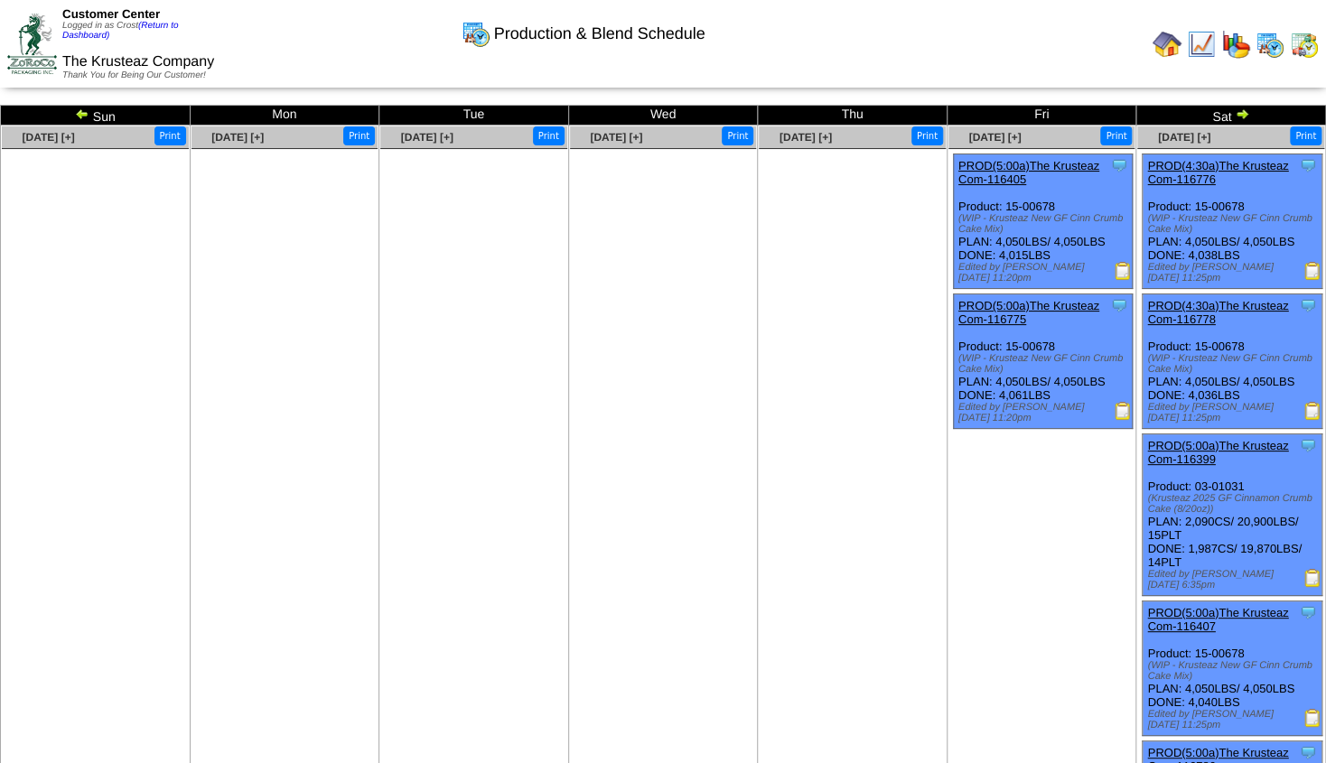
click at [79, 114] on img at bounding box center [82, 114] width 14 height 14
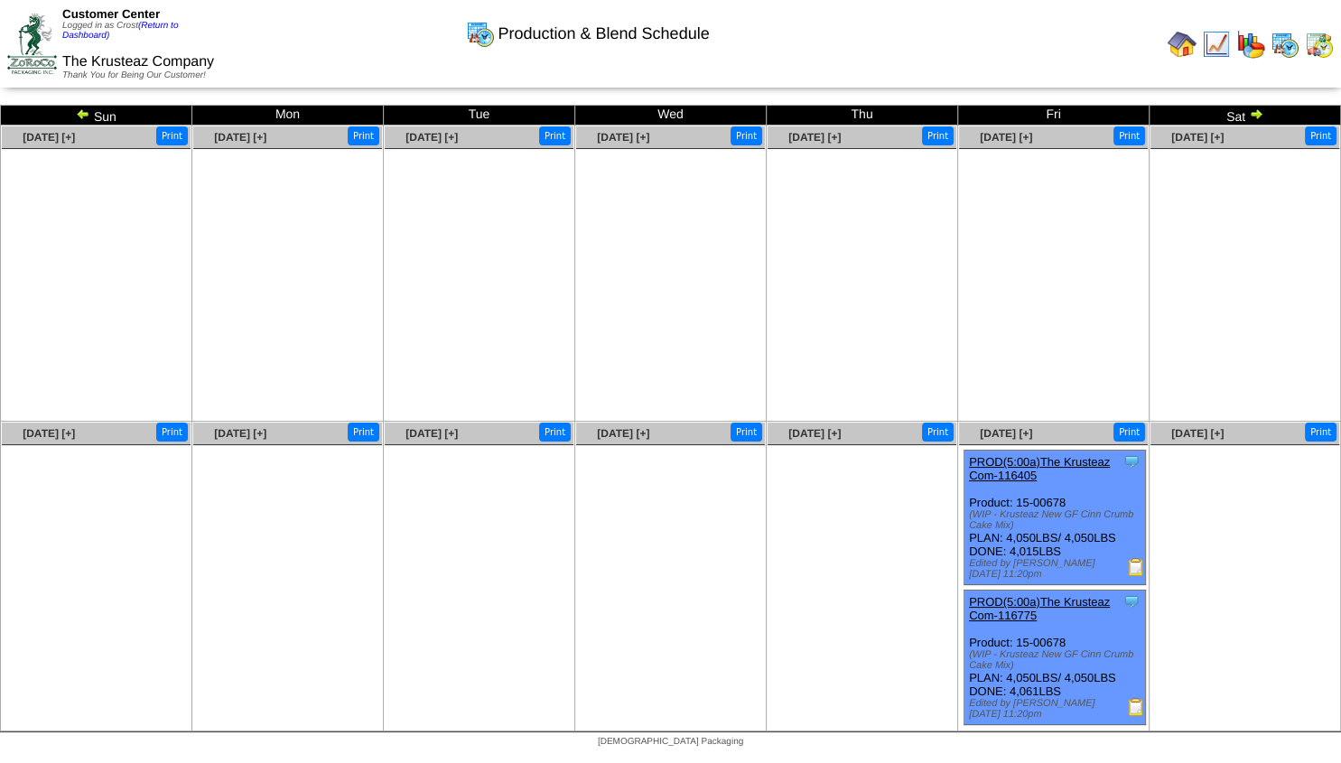
click at [79, 114] on img at bounding box center [83, 114] width 14 height 14
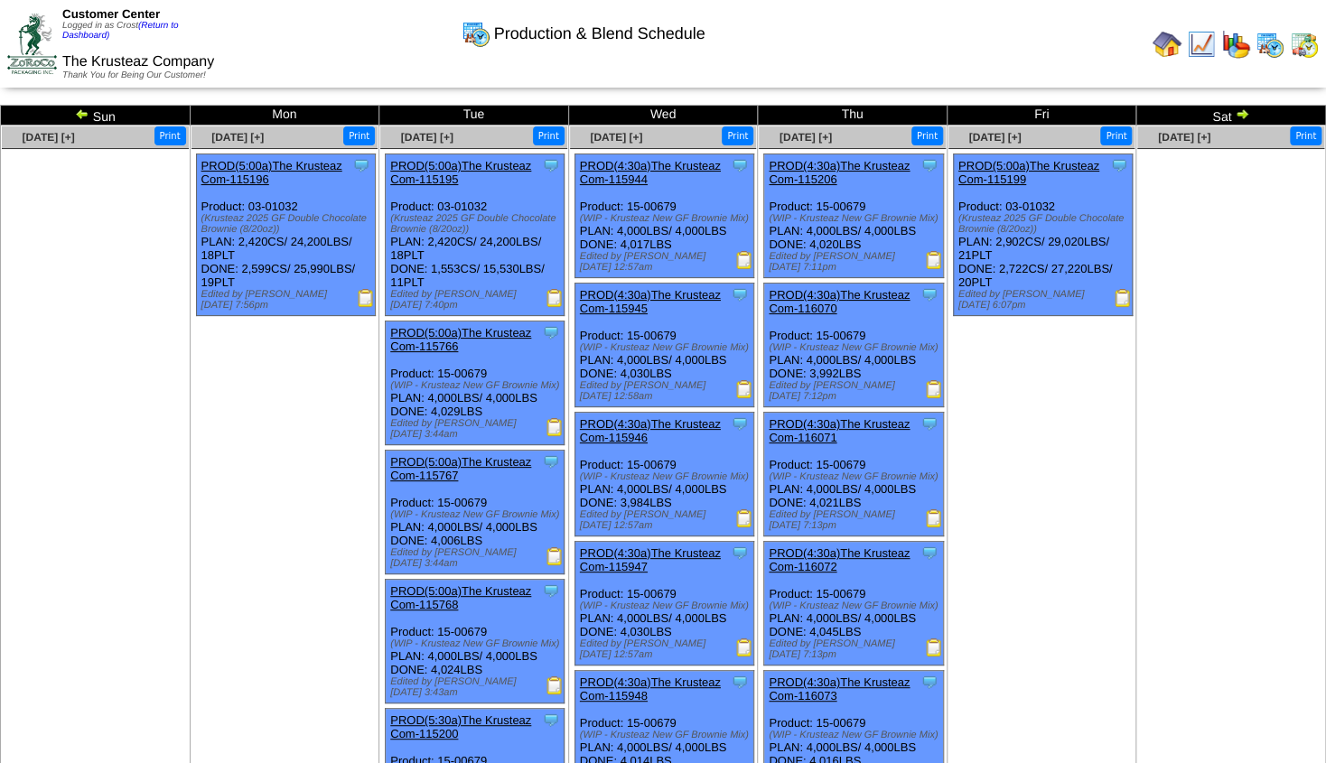
click at [79, 114] on img at bounding box center [82, 114] width 14 height 14
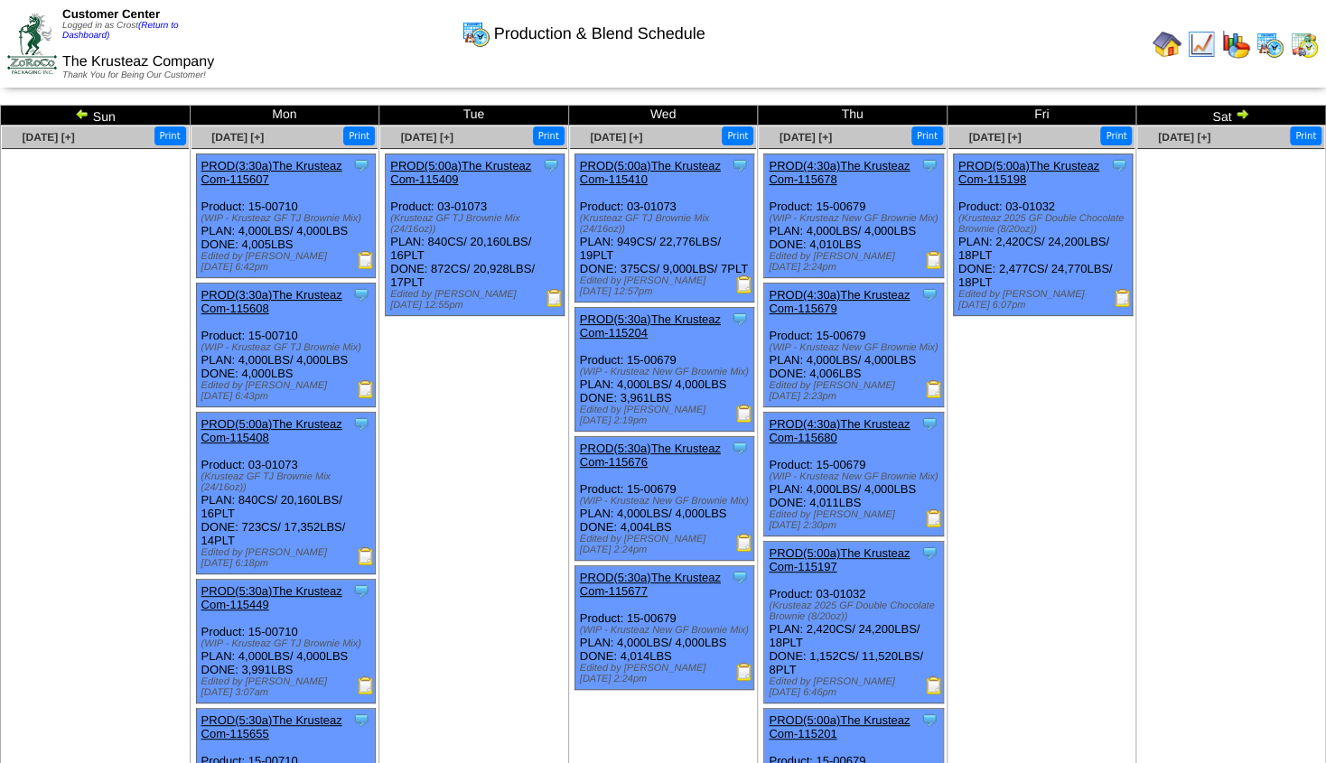
click at [1168, 45] on img at bounding box center [1166, 44] width 29 height 29
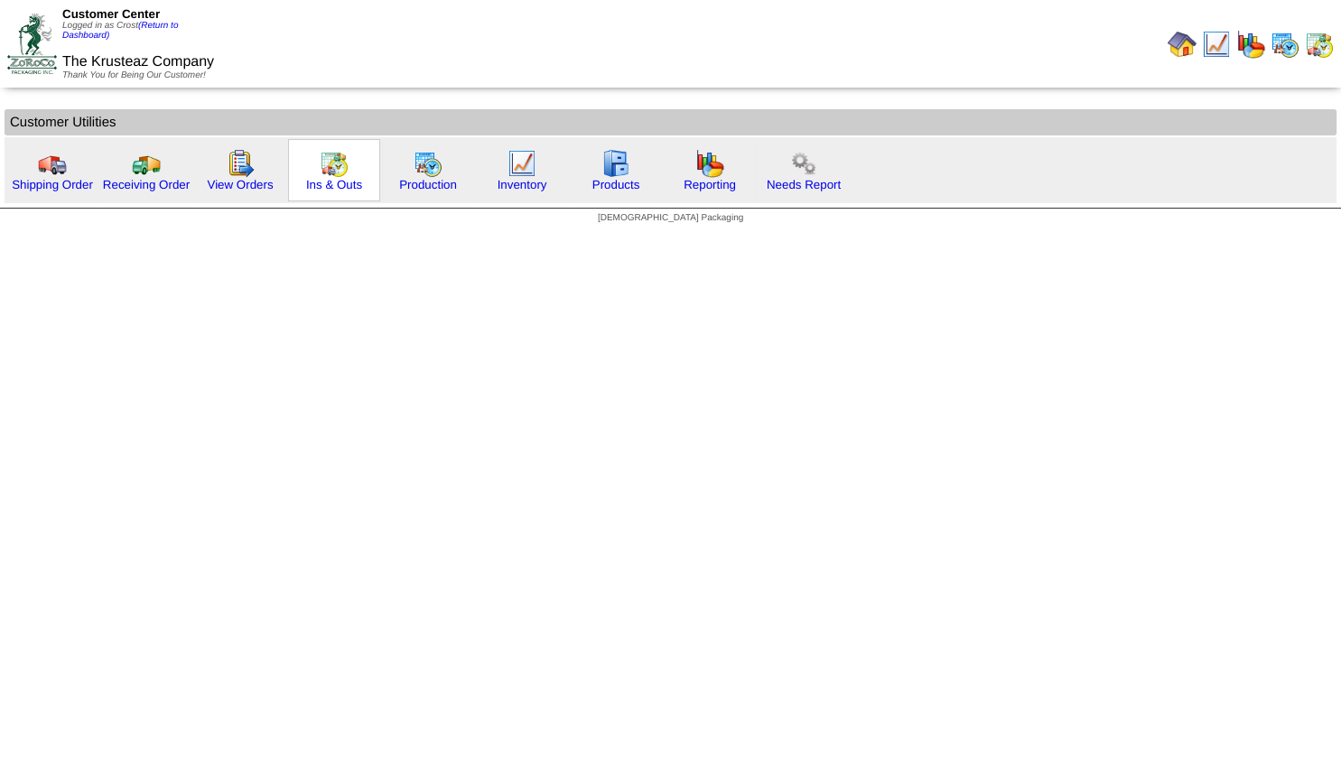
click at [340, 175] on img at bounding box center [334, 163] width 29 height 29
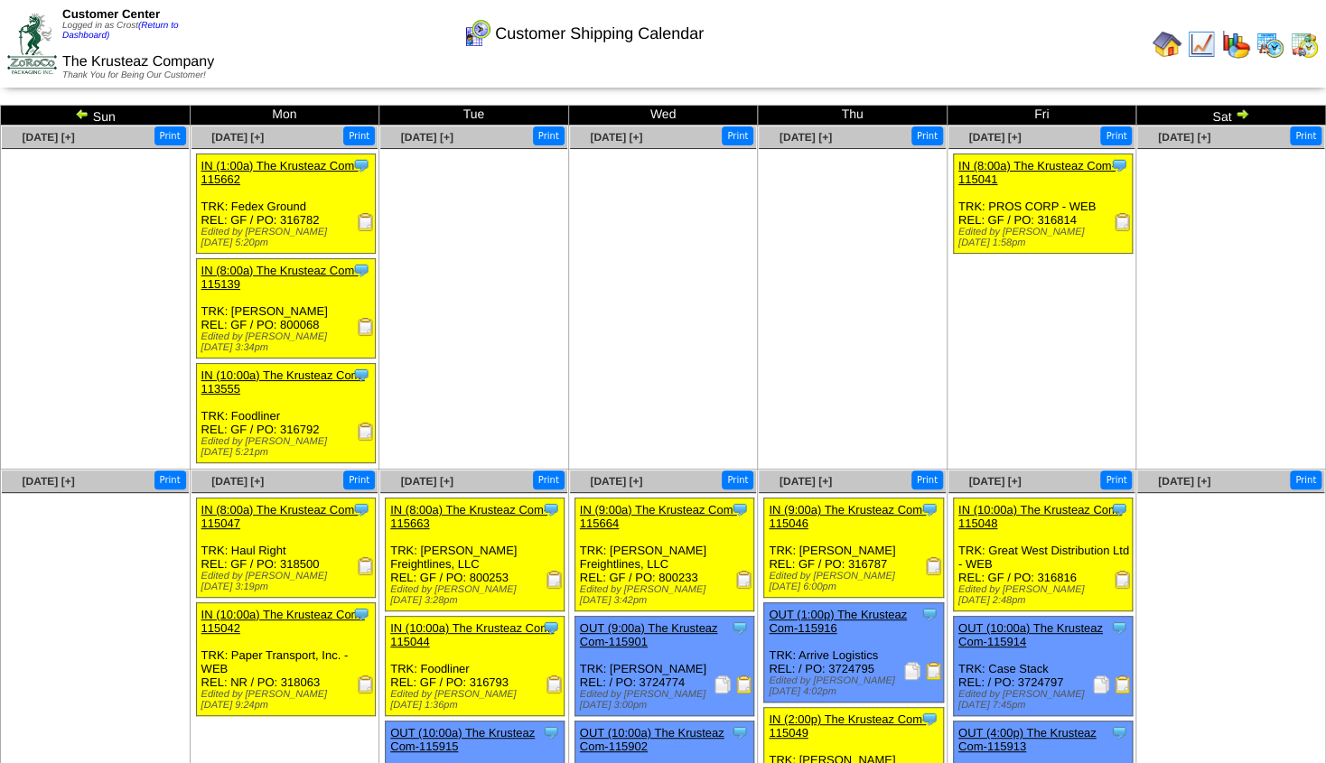
click at [1032, 172] on link "IN (8:00a) The Krusteaz Com-115041" at bounding box center [1036, 172] width 157 height 27
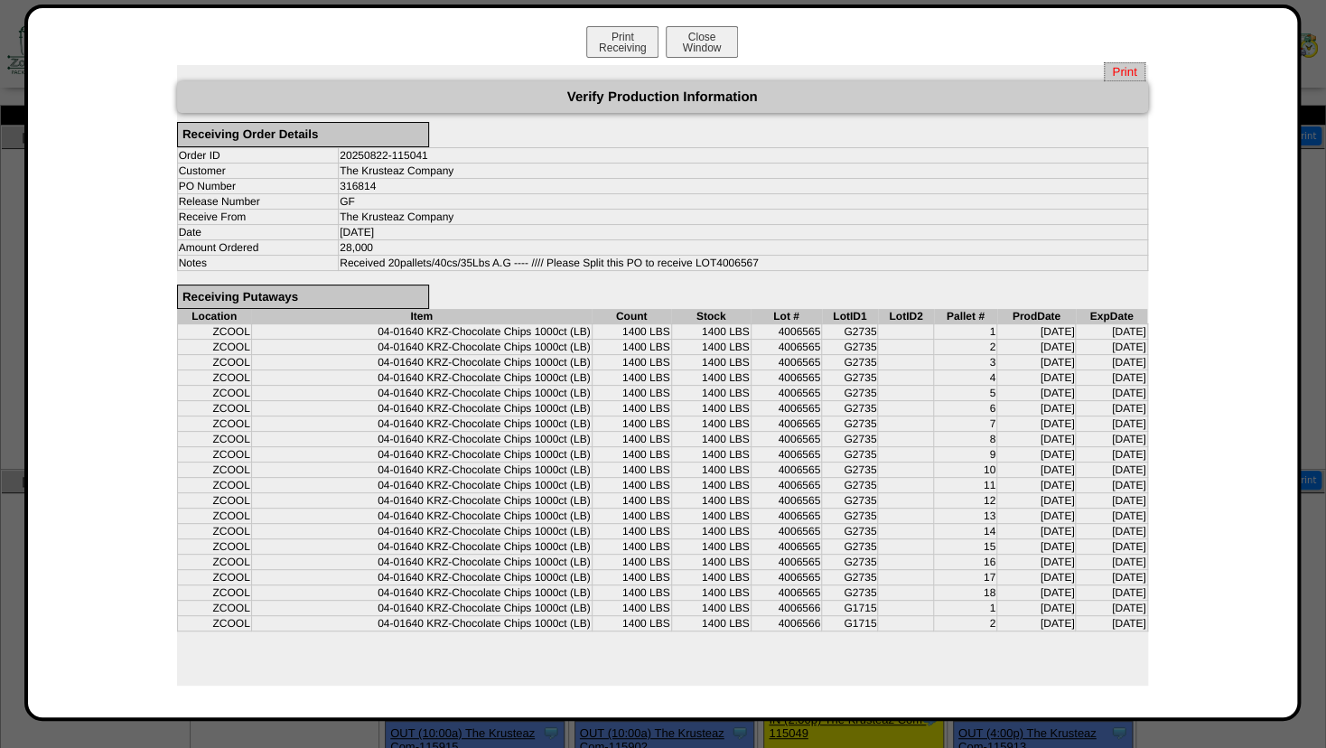
click at [1112, 72] on span "Print" at bounding box center [1124, 71] width 41 height 19
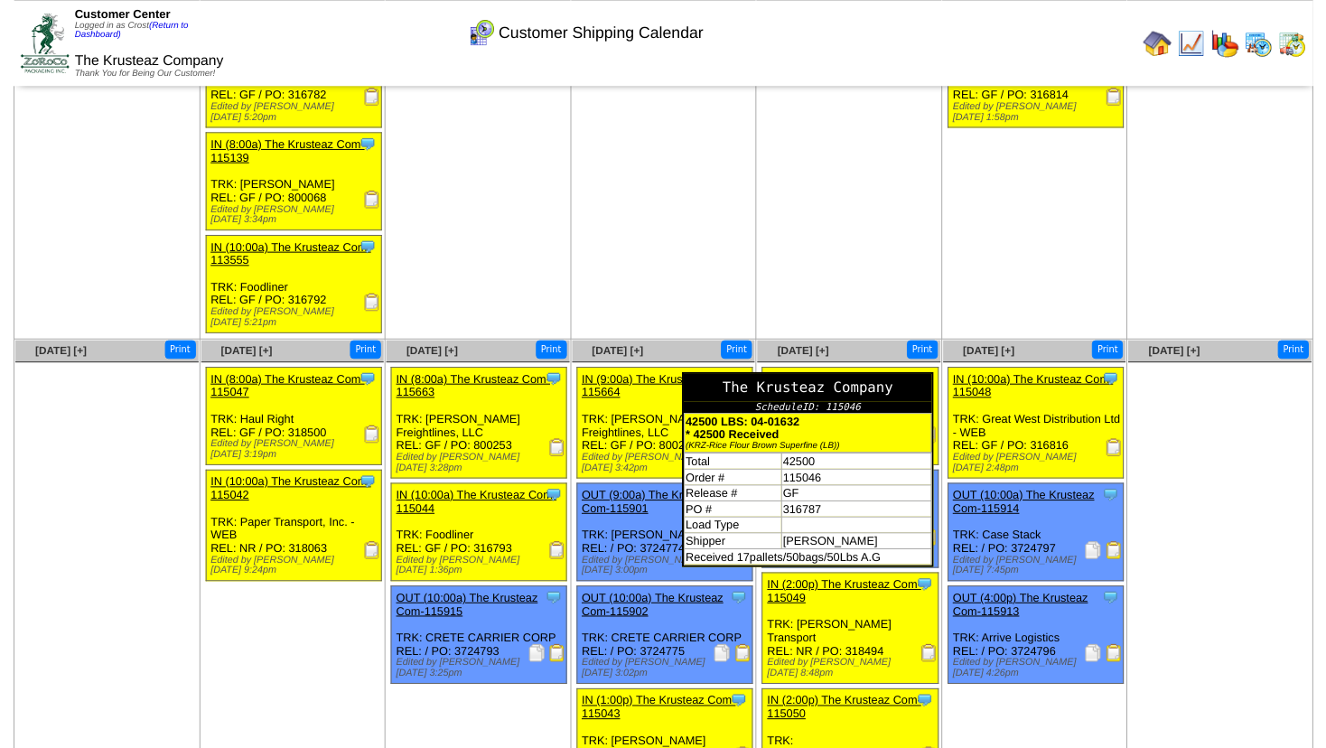
scroll to position [136, 0]
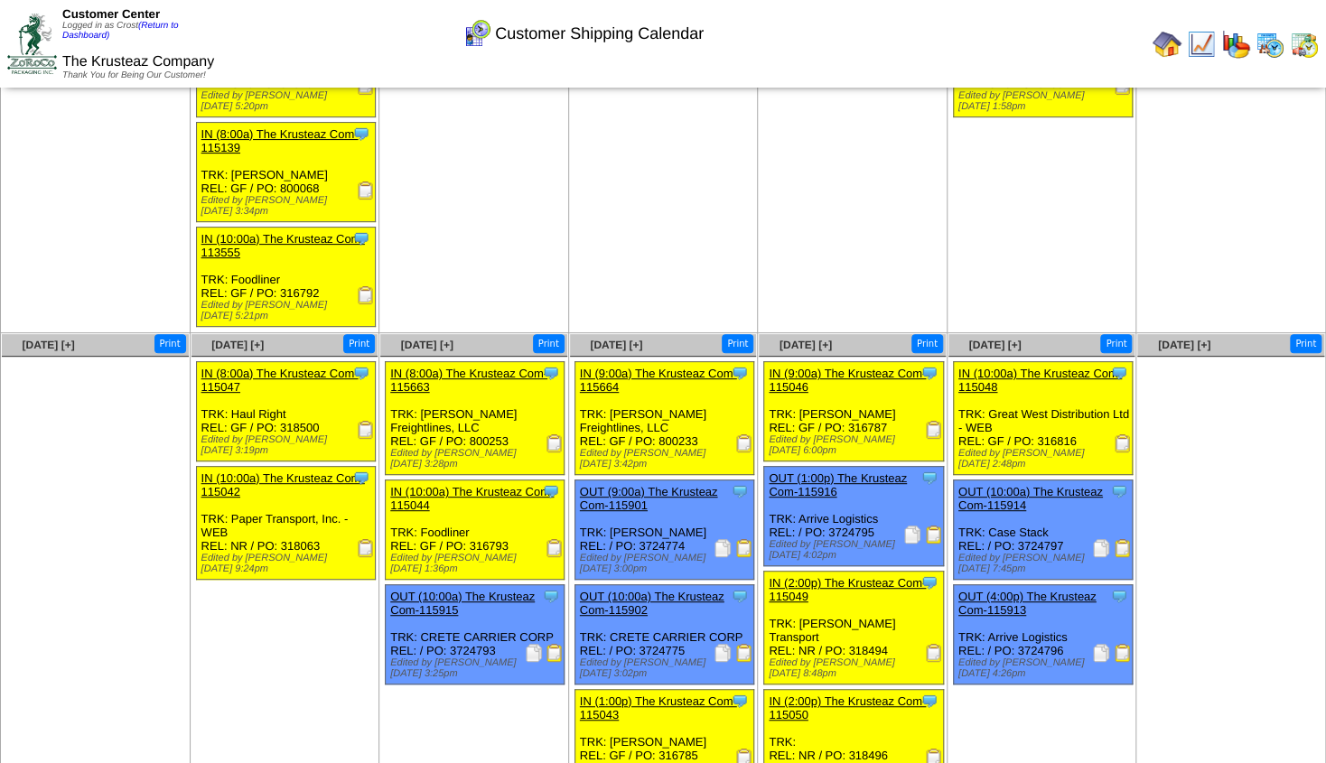
click at [1028, 367] on link "IN (10:00a) The Krusteaz Com-115048" at bounding box center [1039, 380] width 163 height 27
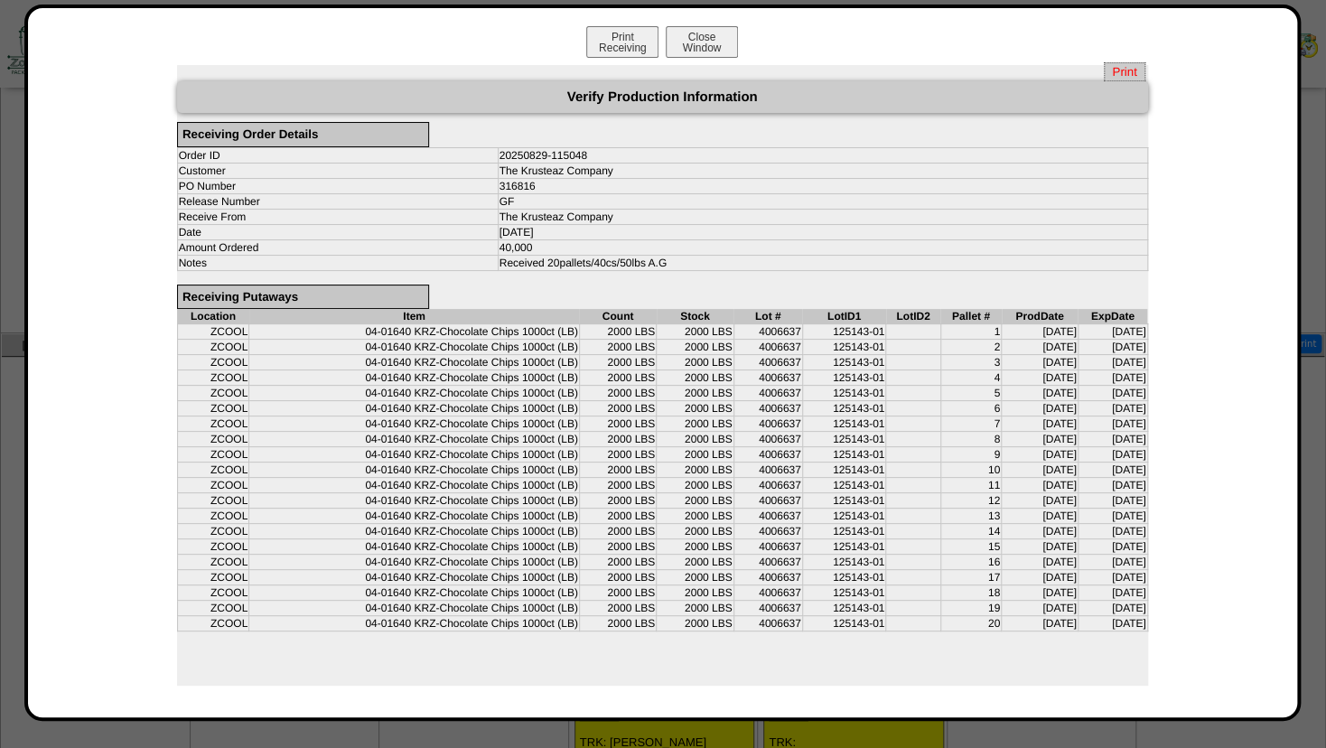
click at [1116, 67] on span "Print" at bounding box center [1124, 71] width 41 height 19
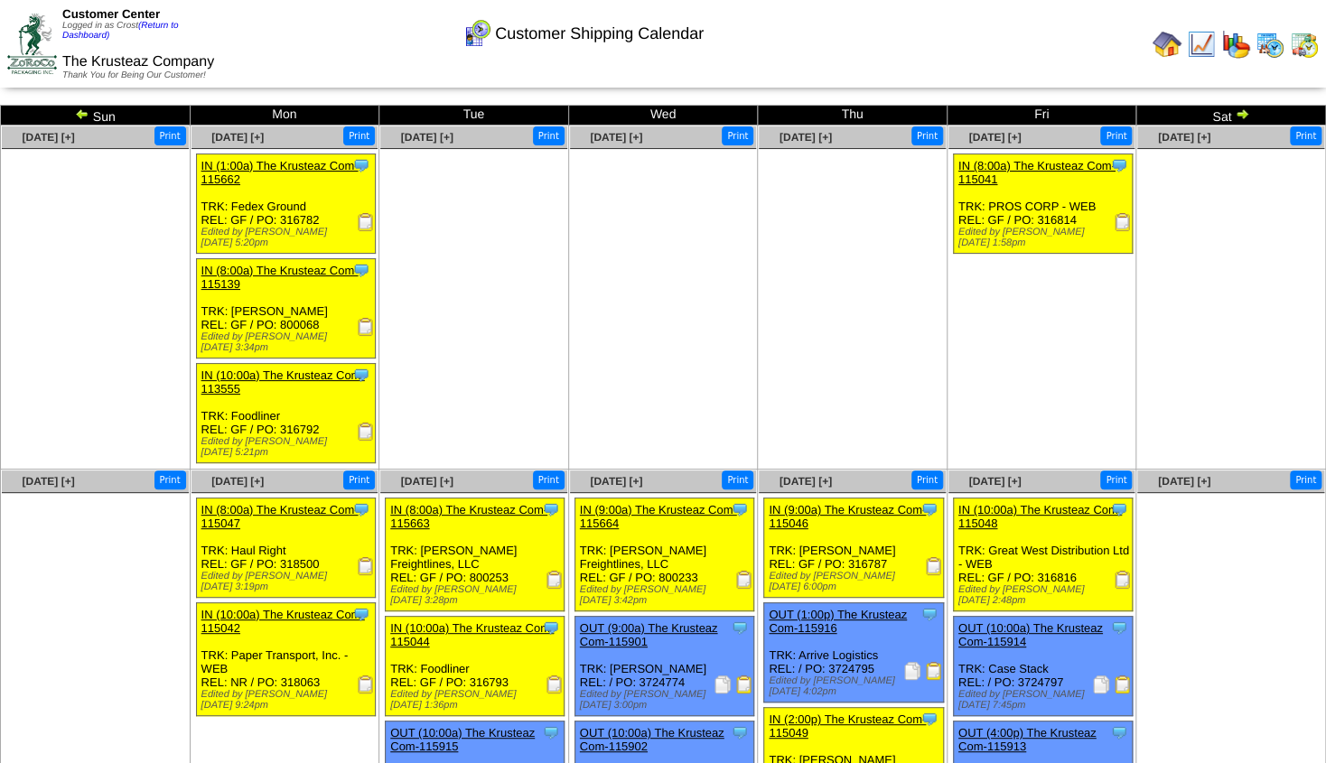
click at [1250, 117] on td "Sat" at bounding box center [1231, 116] width 190 height 20
click at [1242, 117] on img at bounding box center [1242, 114] width 14 height 14
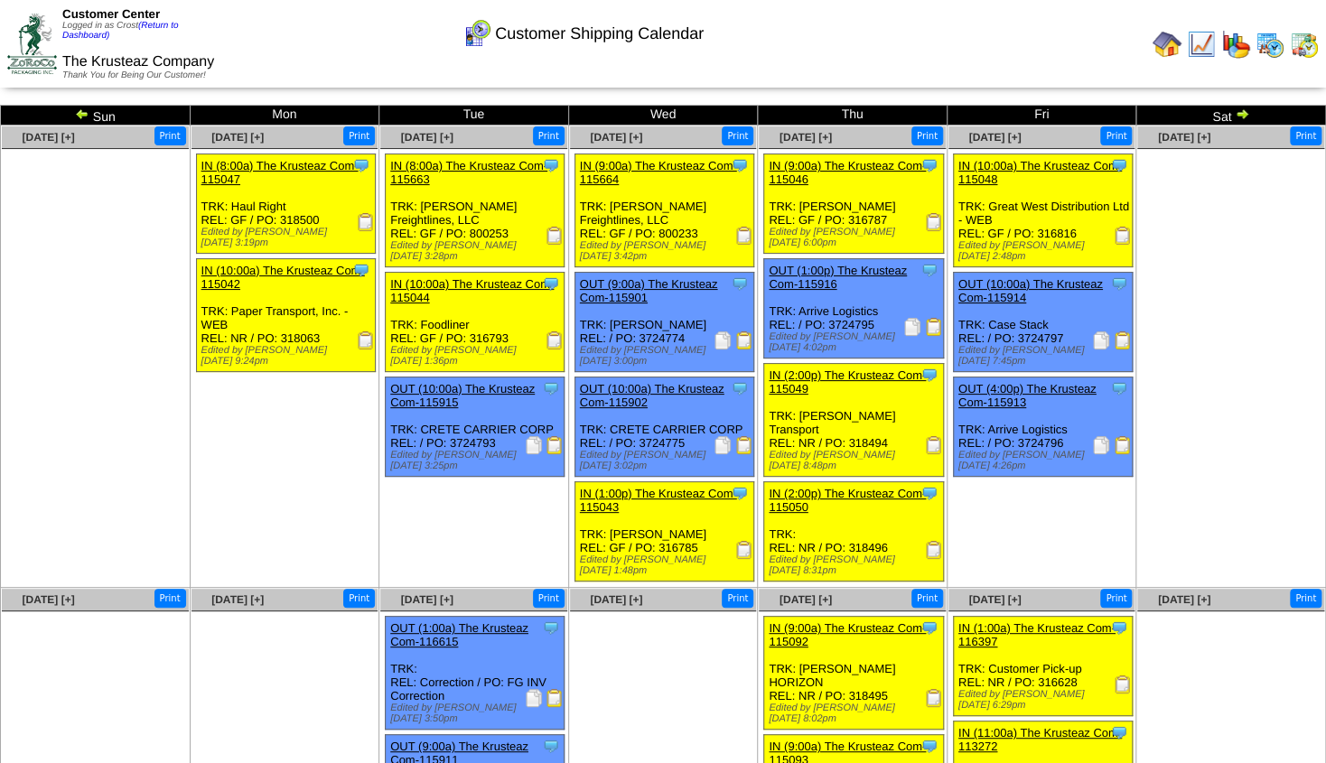
click at [1243, 116] on img at bounding box center [1242, 114] width 14 height 14
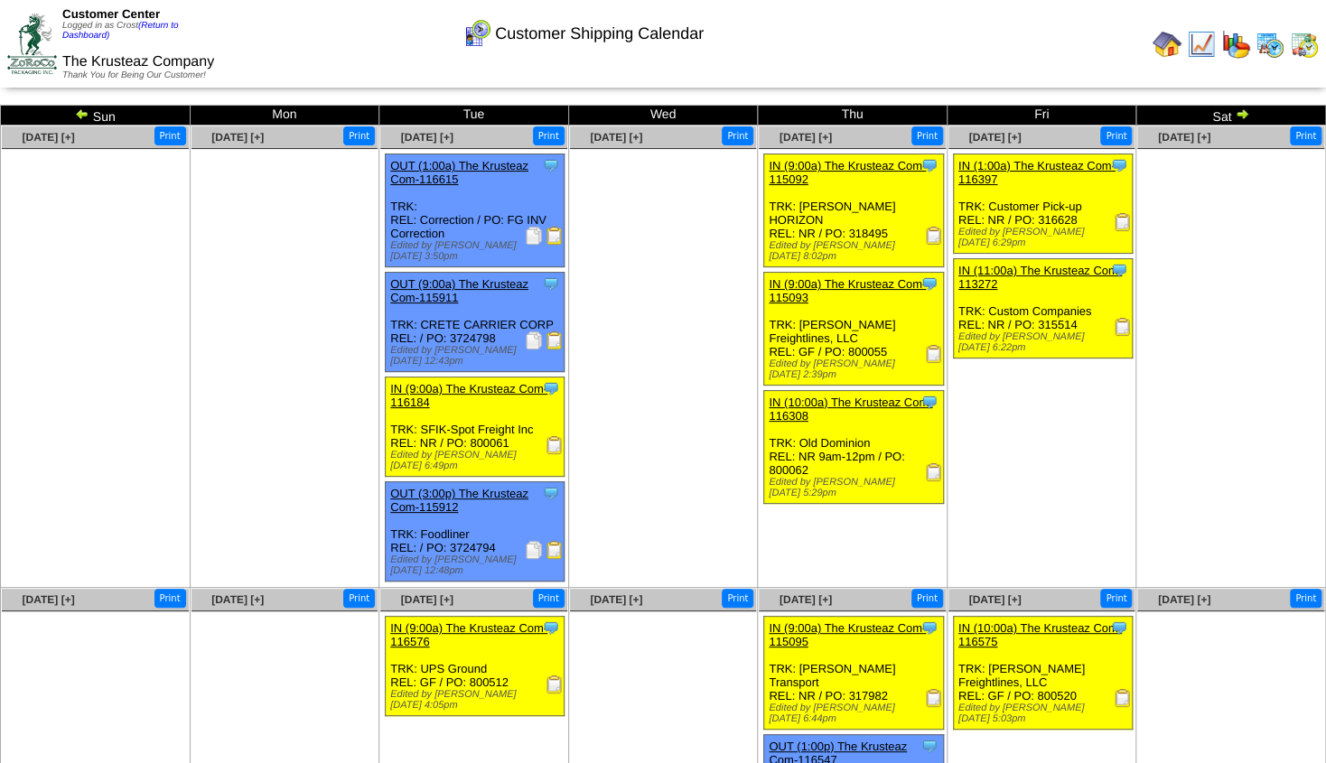
click at [1244, 116] on img at bounding box center [1242, 114] width 14 height 14
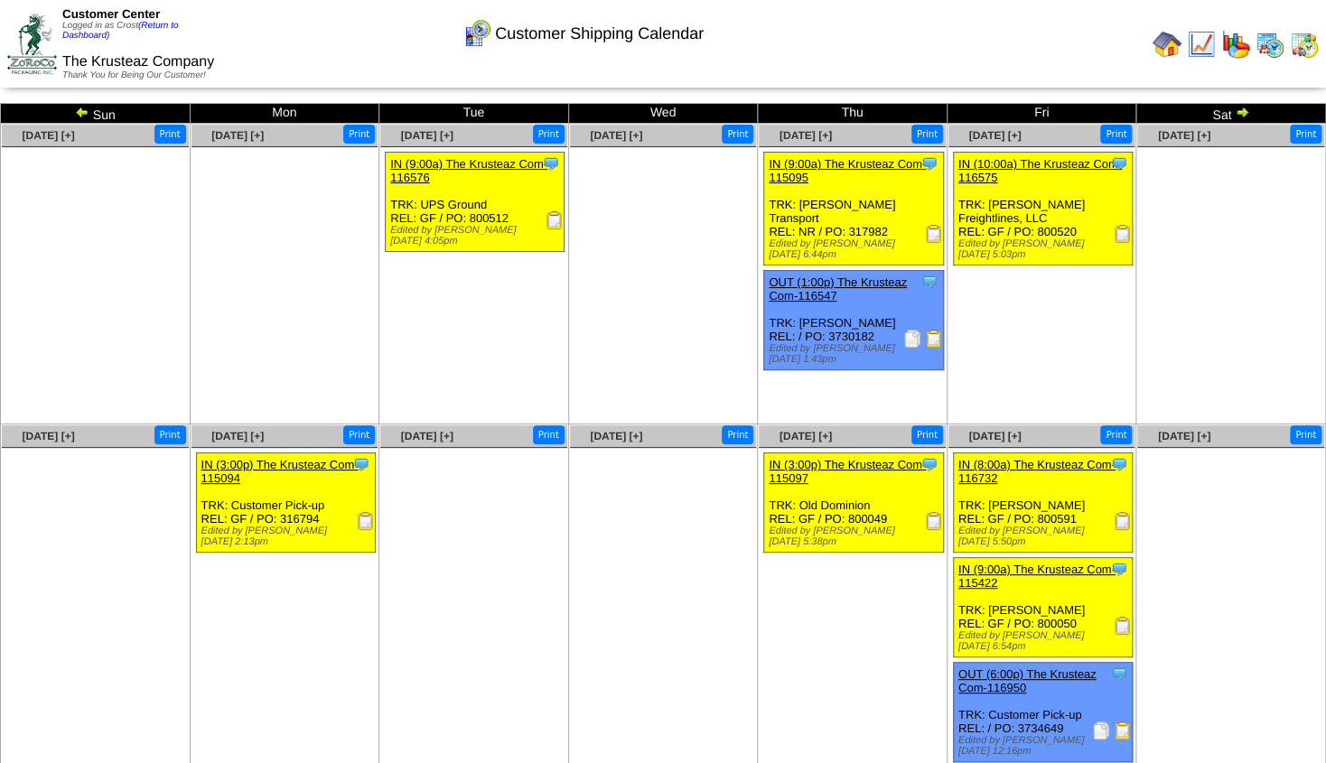
scroll to position [14, 0]
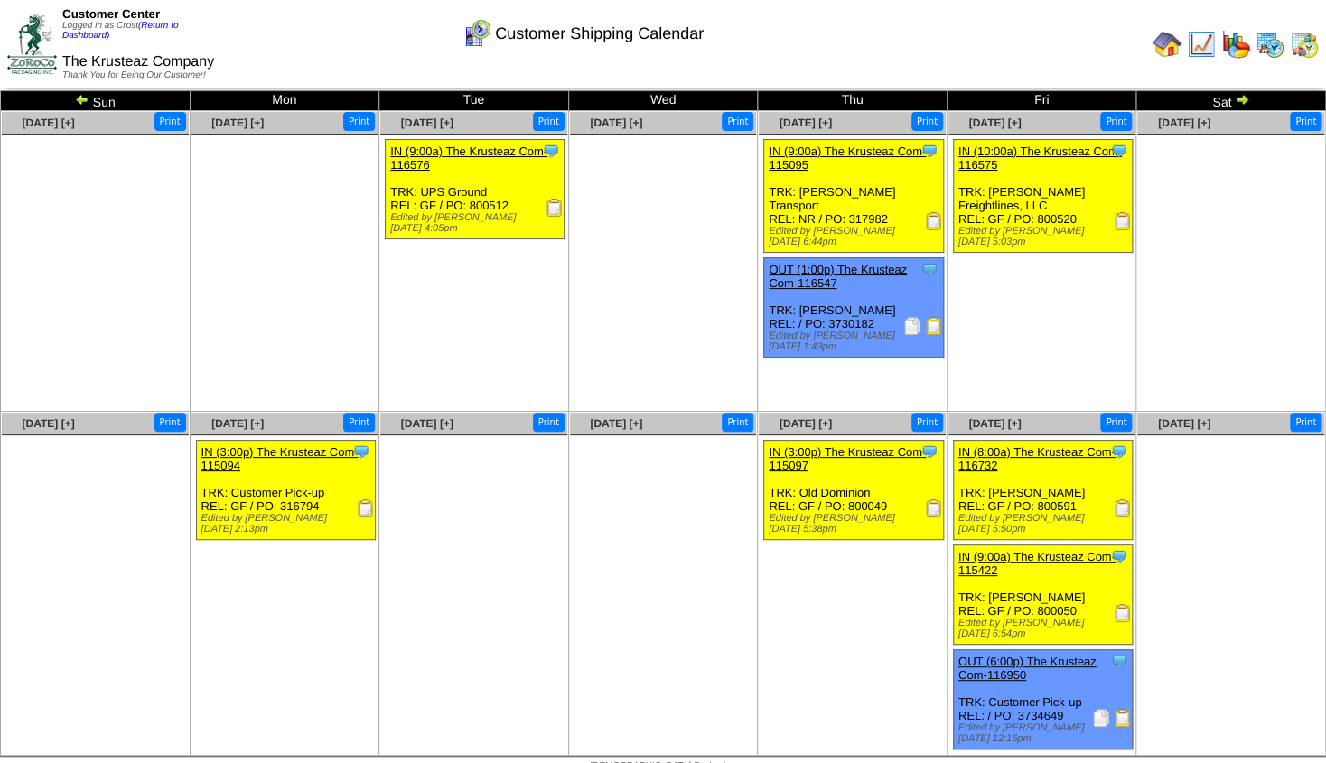
click at [1247, 102] on img at bounding box center [1242, 99] width 14 height 14
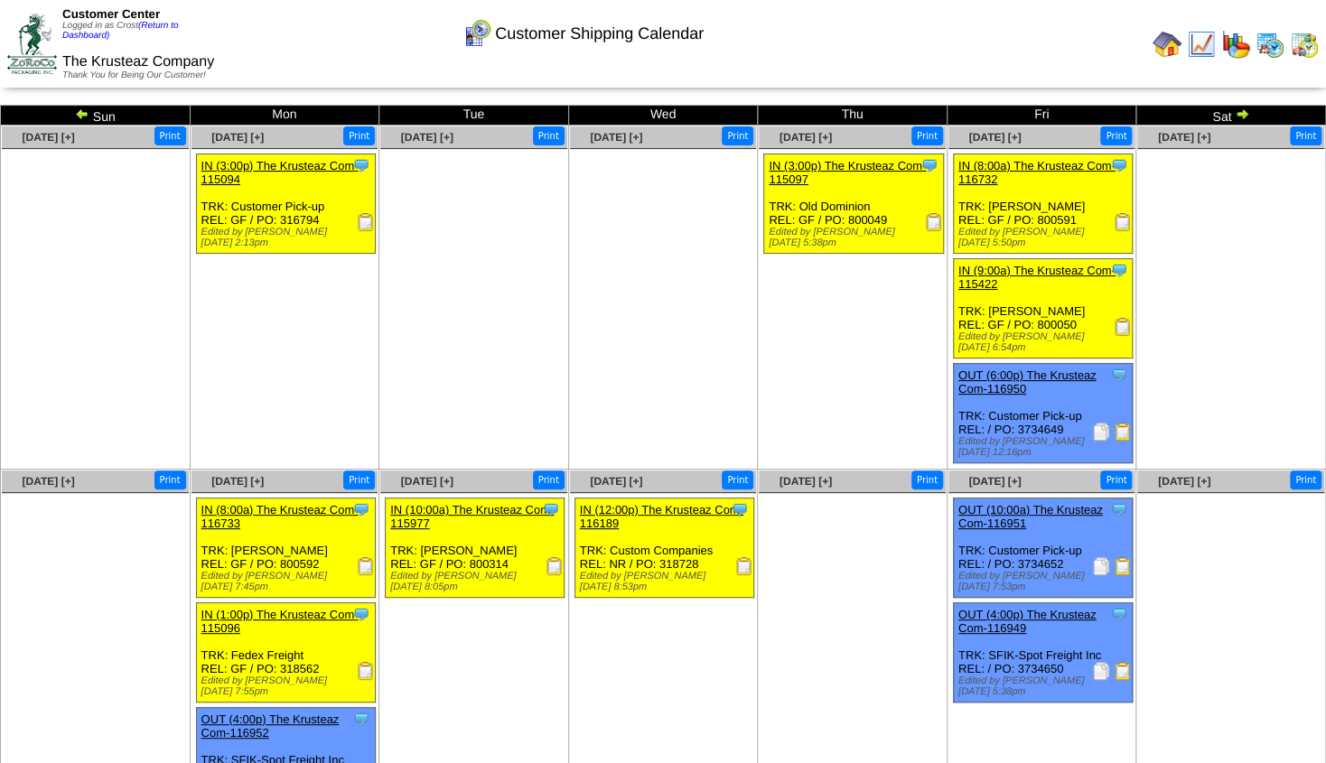
click at [1160, 38] on img at bounding box center [1166, 44] width 29 height 29
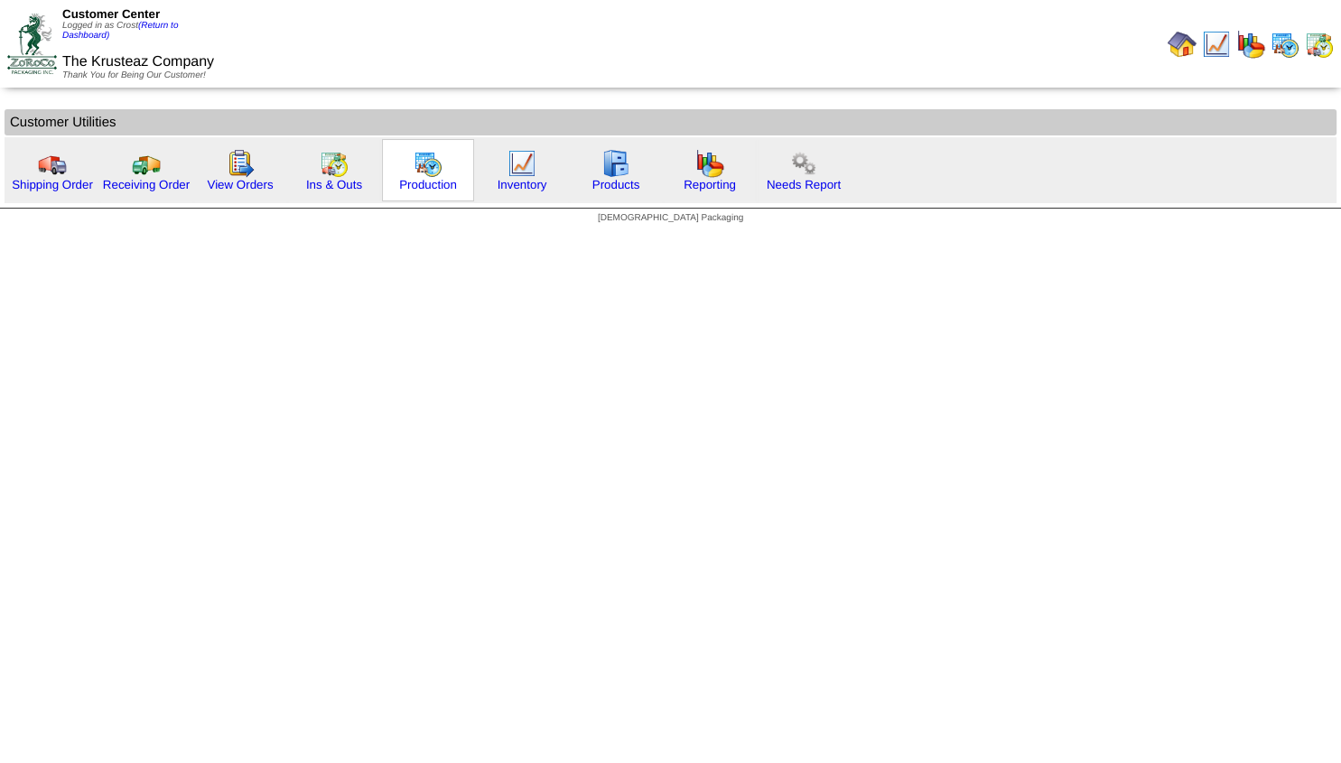
click at [428, 160] on img at bounding box center [428, 163] width 29 height 29
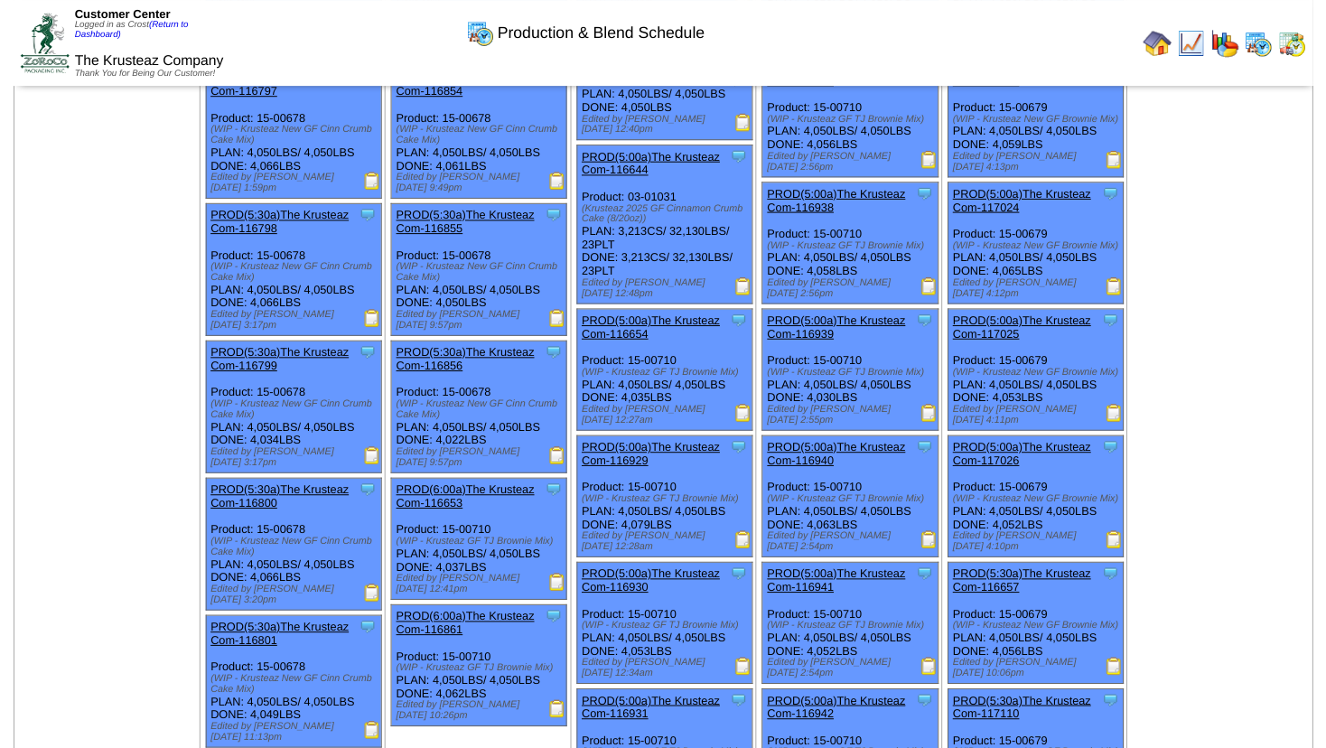
scroll to position [405, 0]
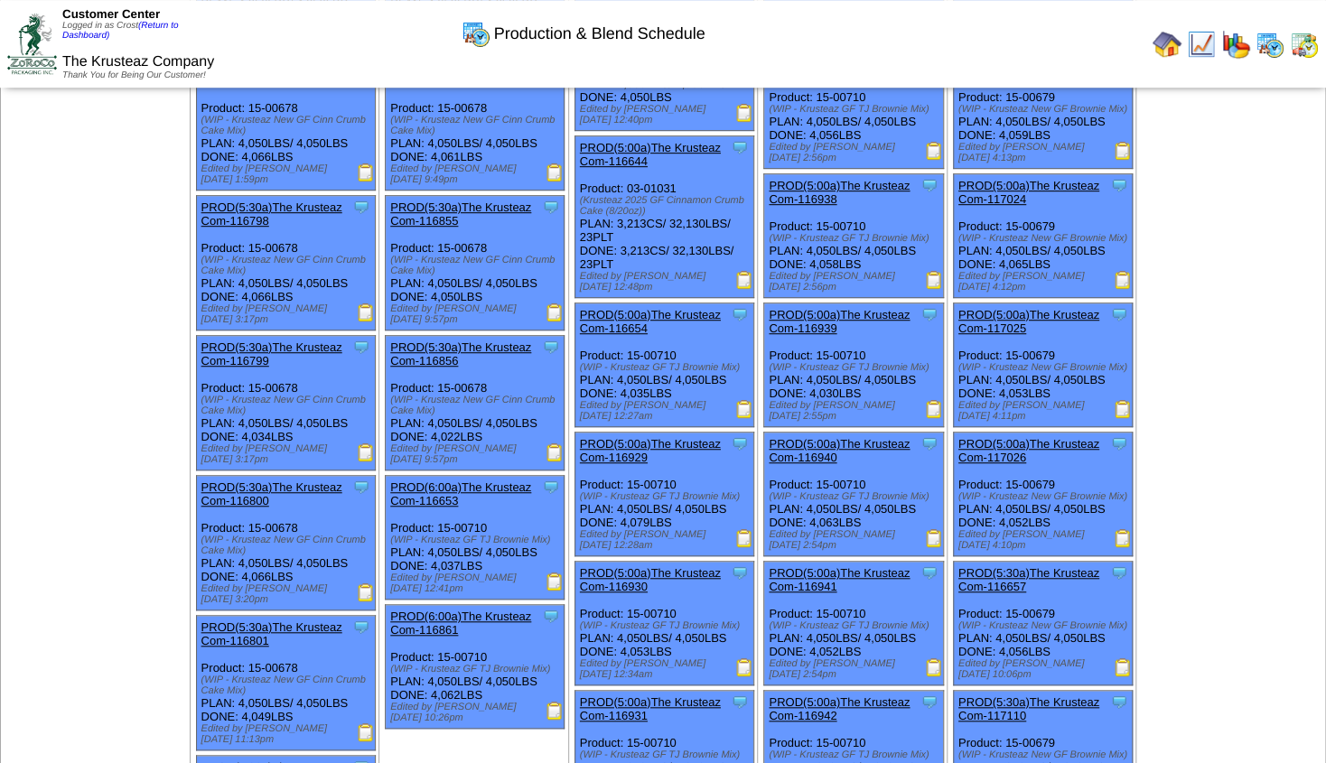
click at [1019, 452] on link "PROD(5:00a)The Krusteaz Com-117026" at bounding box center [1028, 450] width 141 height 27
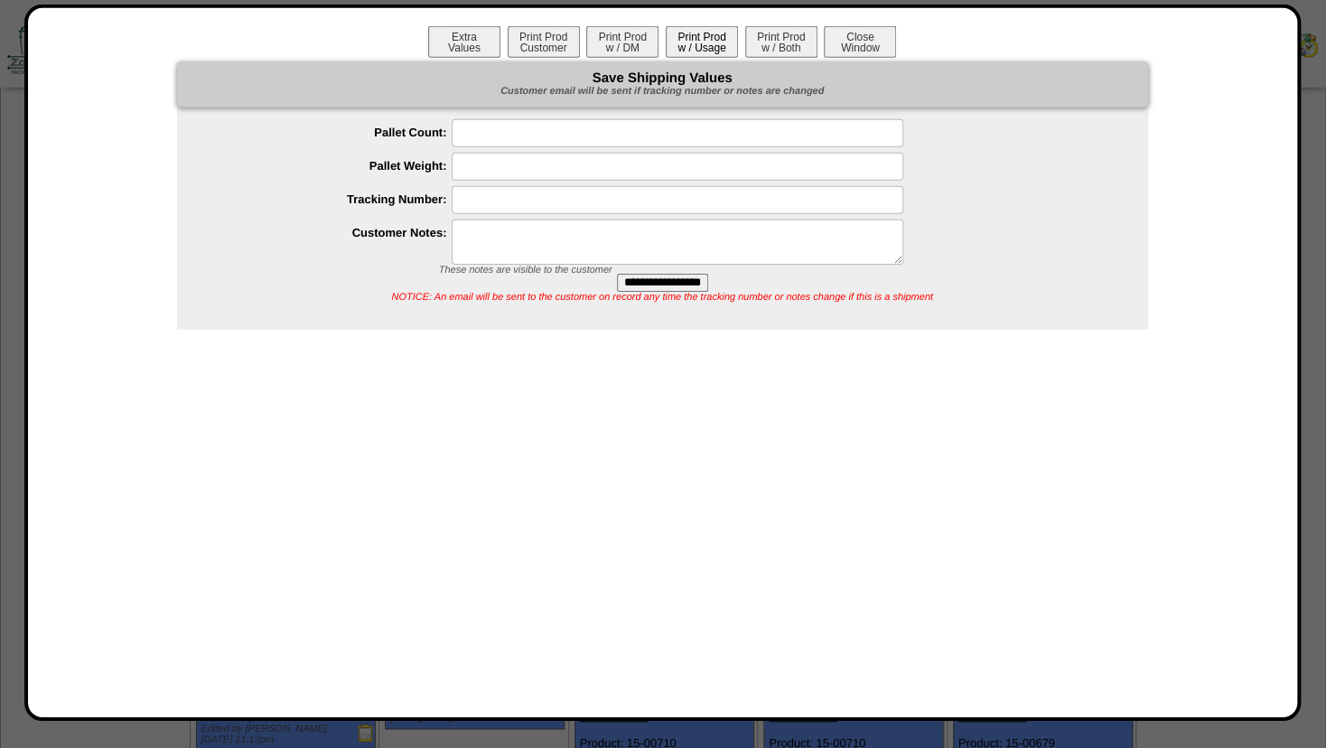
click at [705, 40] on button "Print Prod w / Usage" at bounding box center [702, 42] width 72 height 32
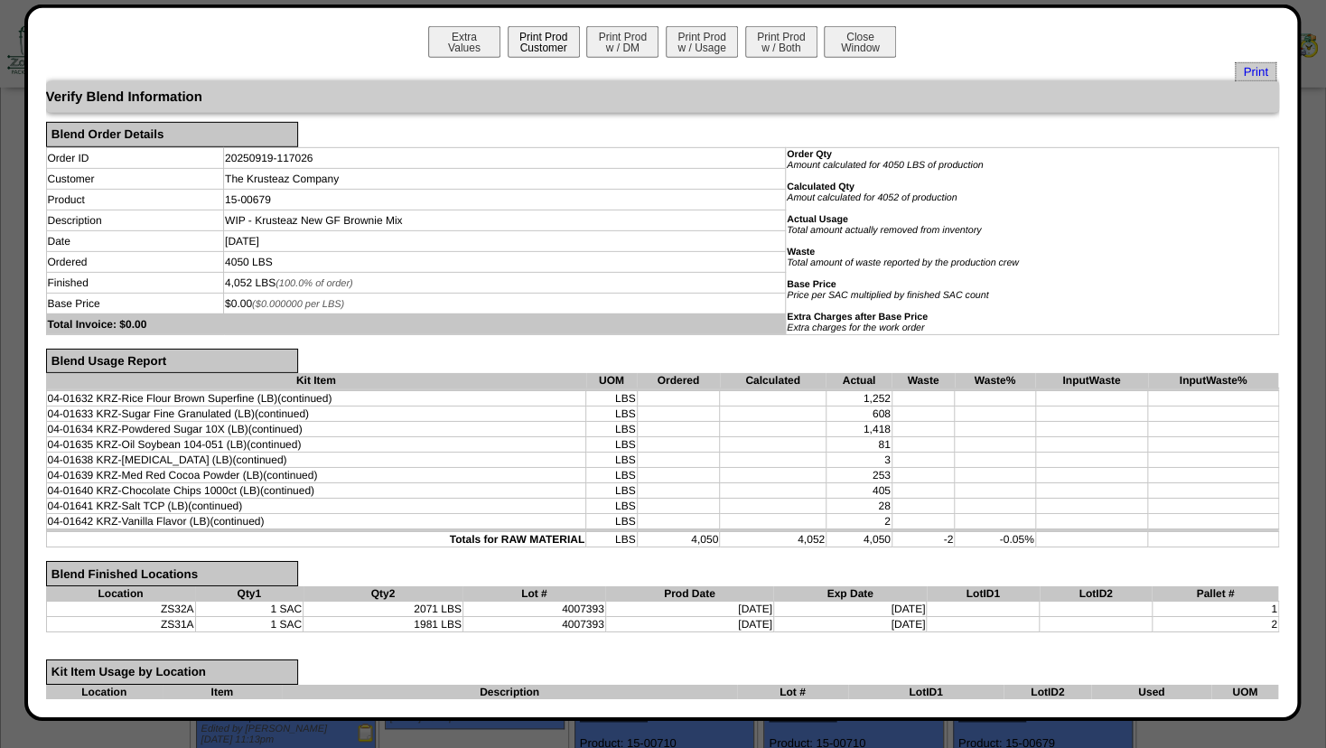
click at [542, 46] on button "Print Prod Customer" at bounding box center [544, 42] width 72 height 32
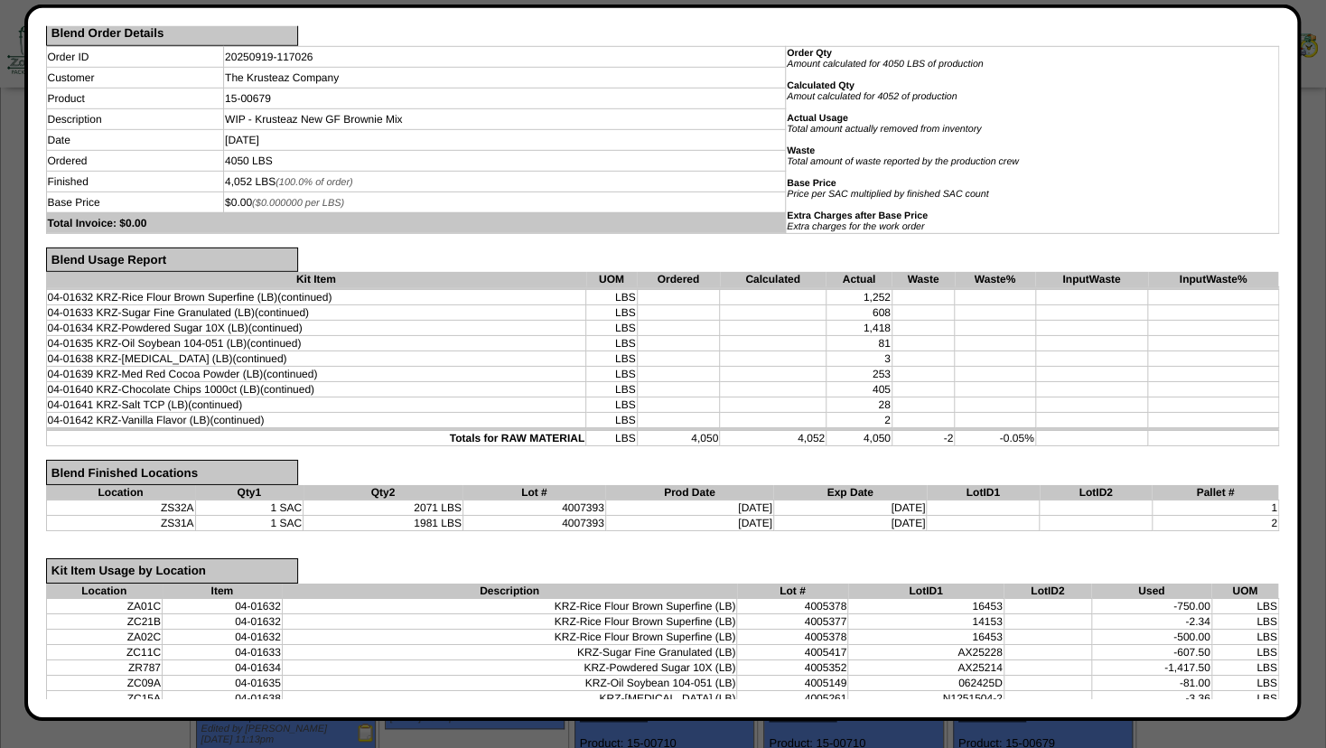
scroll to position [0, 0]
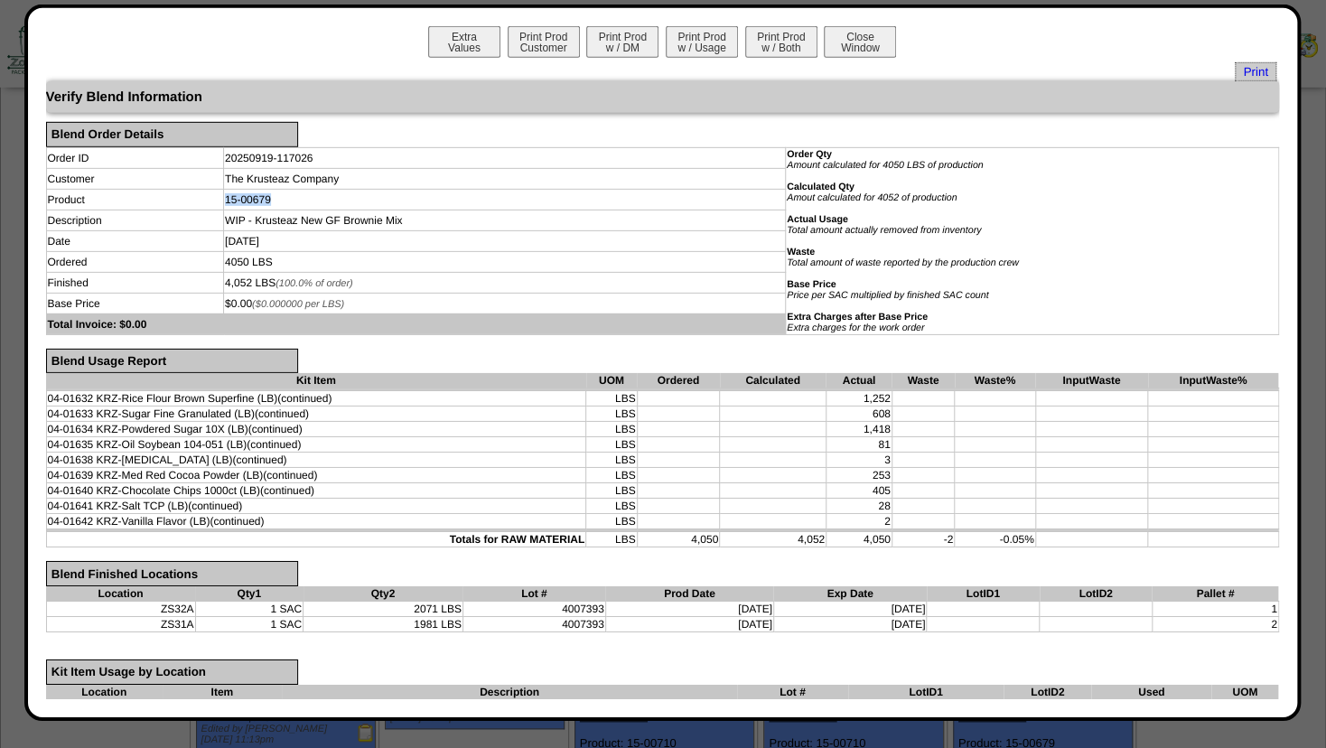
drag, startPoint x: 222, startPoint y: 198, endPoint x: 318, endPoint y: 203, distance: 95.9
click at [318, 203] on td "15-00679" at bounding box center [505, 199] width 562 height 21
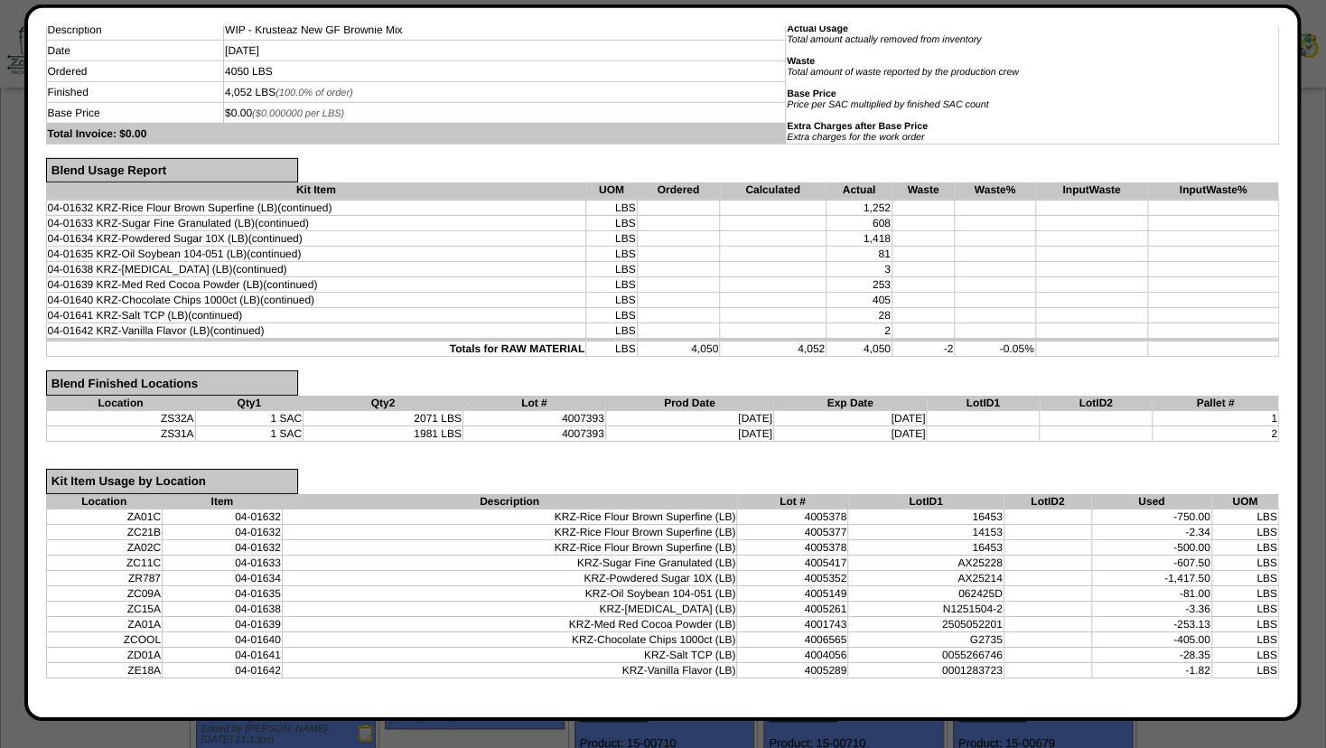
scroll to position [191, 0]
drag, startPoint x: 564, startPoint y: 633, endPoint x: 1214, endPoint y: 629, distance: 650.2
click at [1214, 630] on tr "ZCOOL 04-01640 KRZ-Chocolate Chips 1000ct (LB) 4006565 G2735 -405.00 LBS" at bounding box center [662, 637] width 1232 height 15
drag, startPoint x: 551, startPoint y: 419, endPoint x: 612, endPoint y: 418, distance: 61.4
click at [612, 418] on tr "ZS32A 1 SAC 2071 LBS 4007393 09/18/25 09/18/26 1" at bounding box center [662, 416] width 1232 height 15
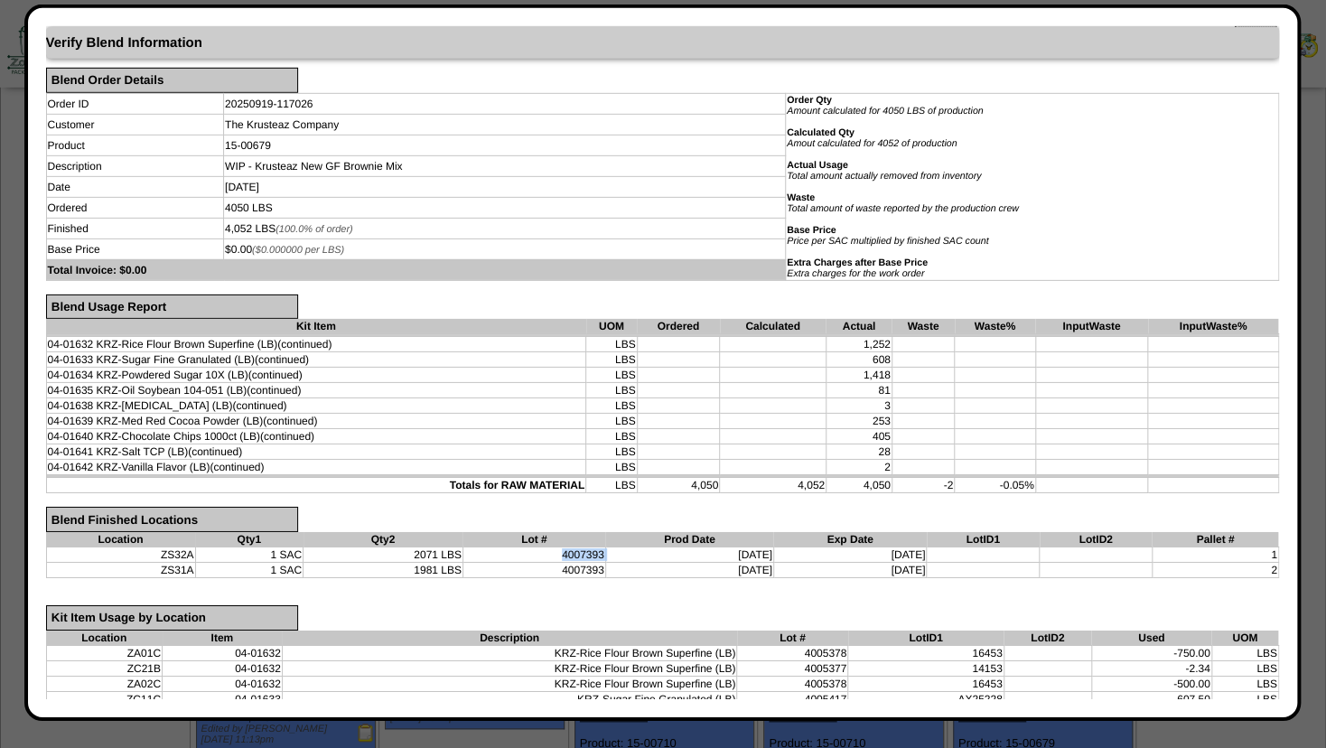
scroll to position [32, 0]
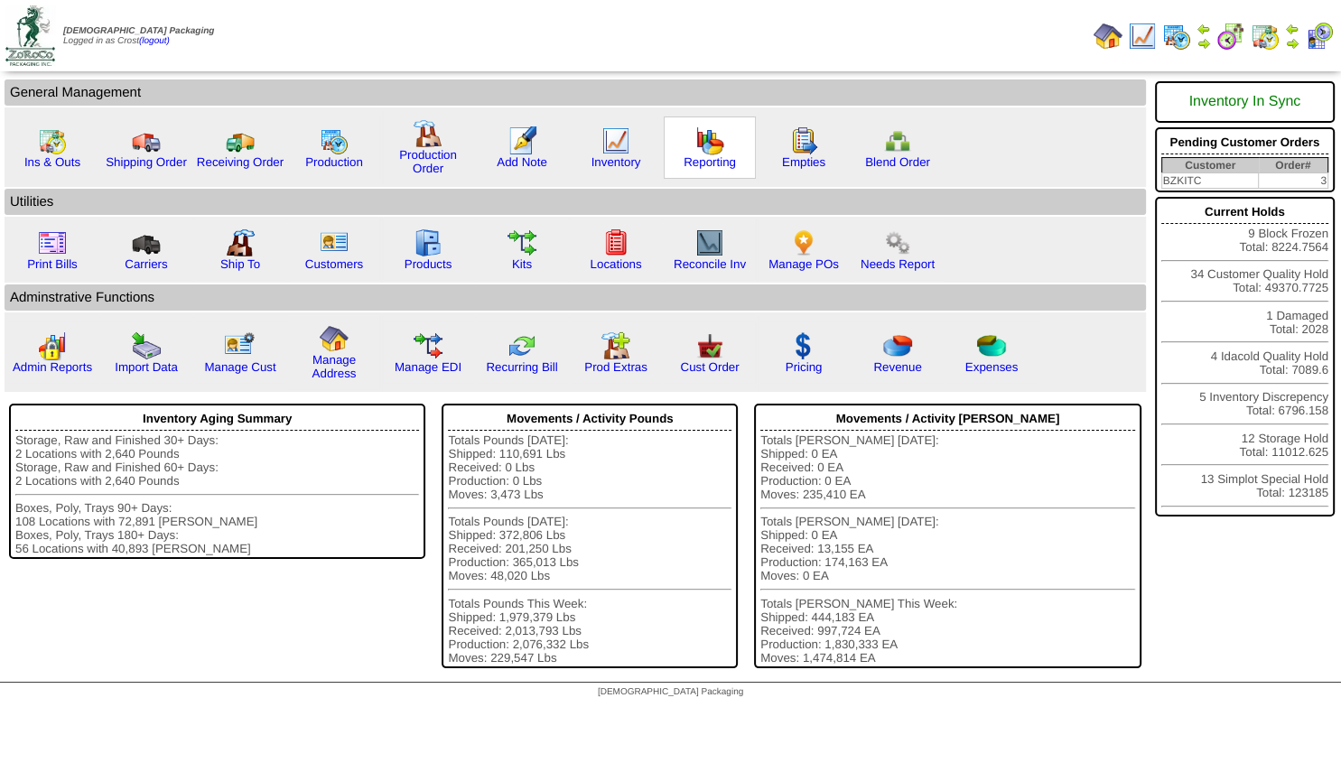
click at [712, 153] on img at bounding box center [709, 140] width 29 height 29
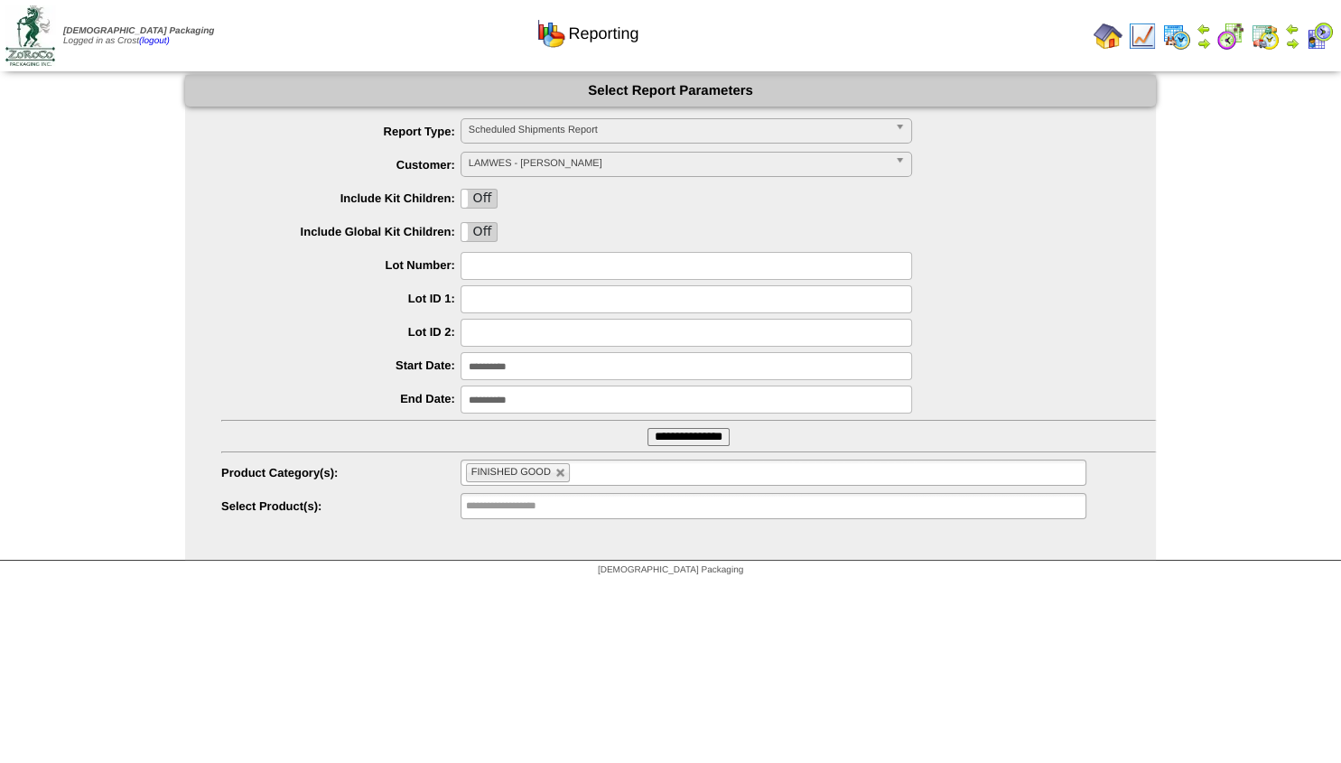
click at [589, 129] on span "Scheduled Shipments Report" at bounding box center [678, 130] width 419 height 22
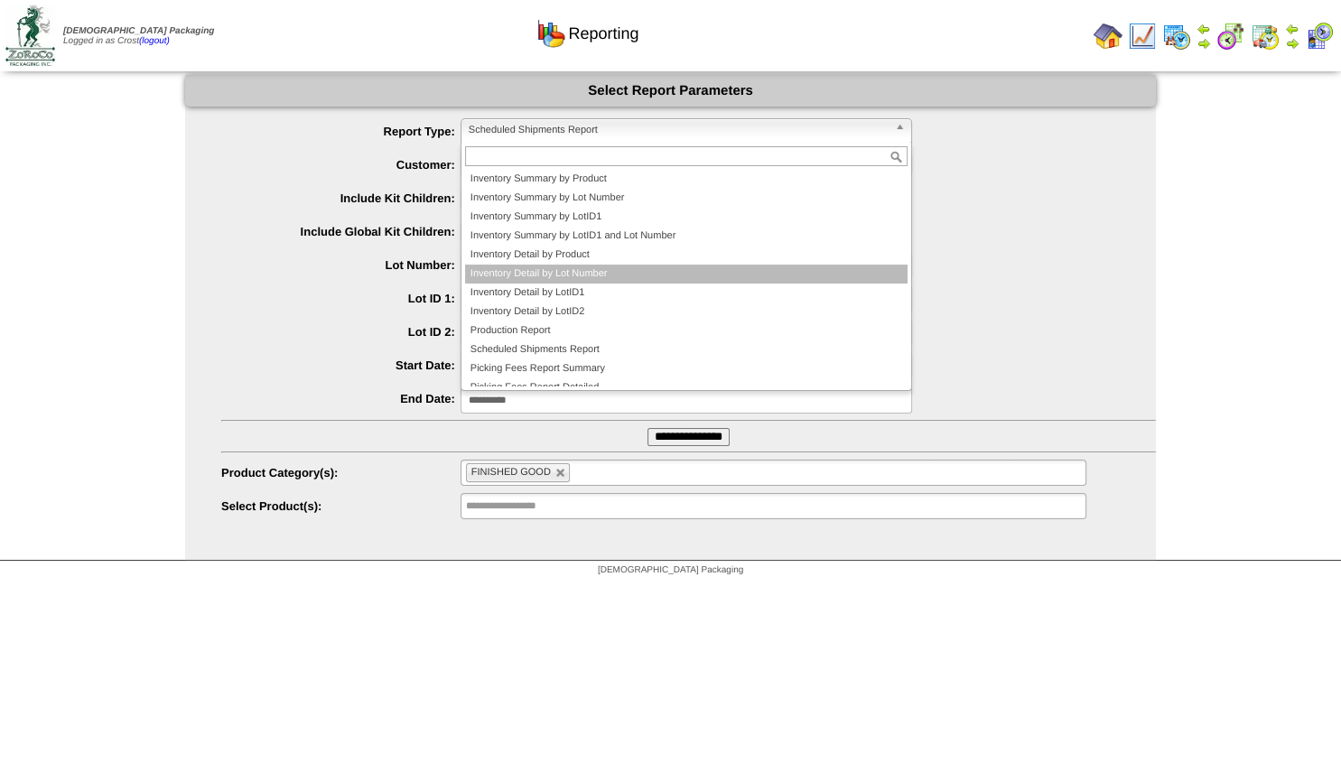
click at [573, 273] on li "Inventory Detail by Lot Number" at bounding box center [686, 274] width 443 height 19
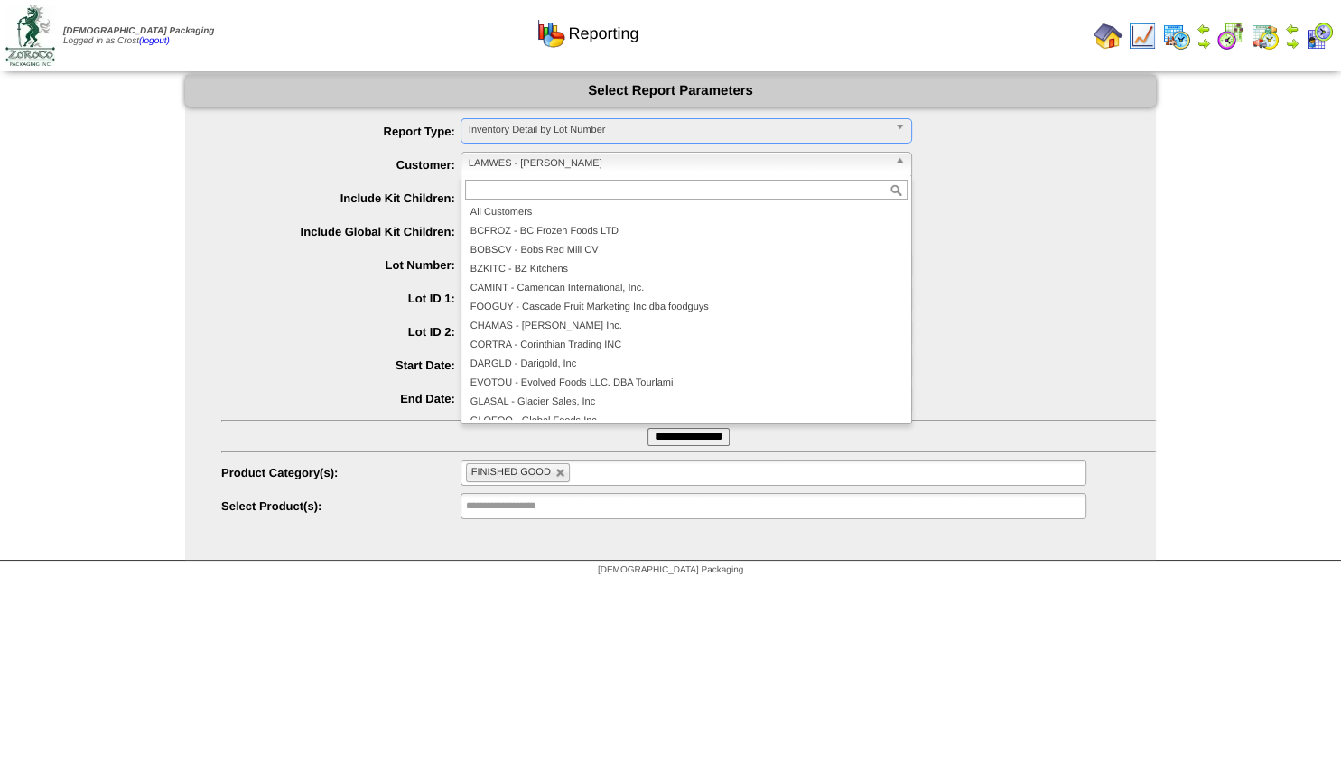
click at [524, 163] on span "LAMWES - Lamb-Weston" at bounding box center [678, 164] width 419 height 22
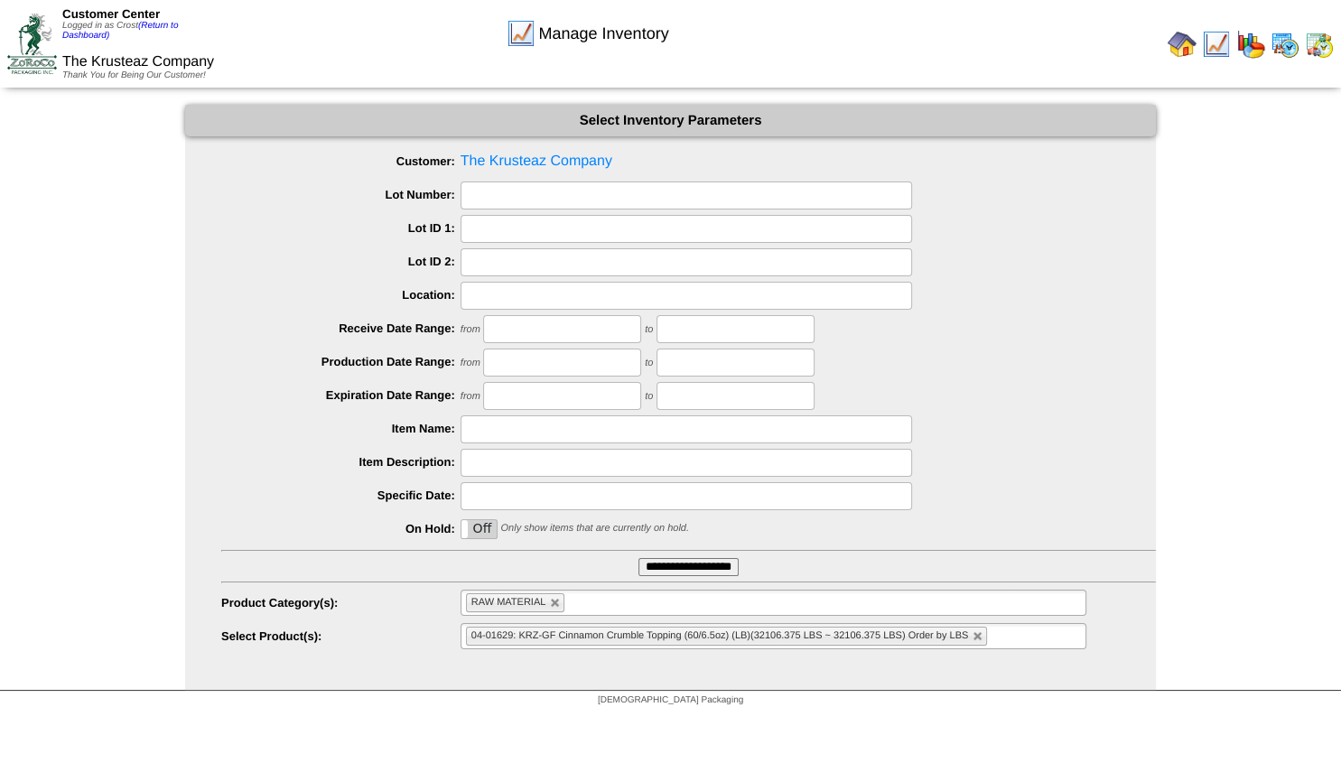
click at [1189, 46] on img at bounding box center [1182, 44] width 29 height 29
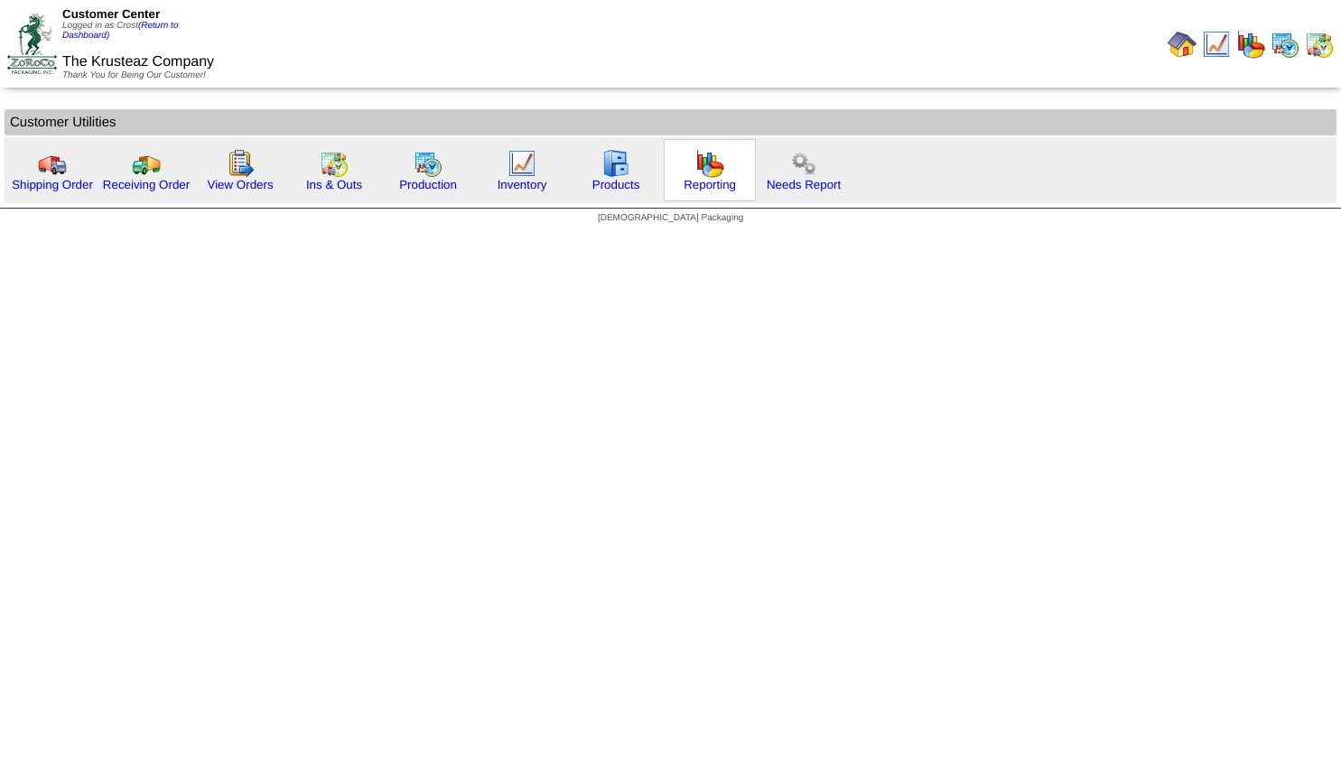
click at [698, 163] on img at bounding box center [709, 163] width 29 height 29
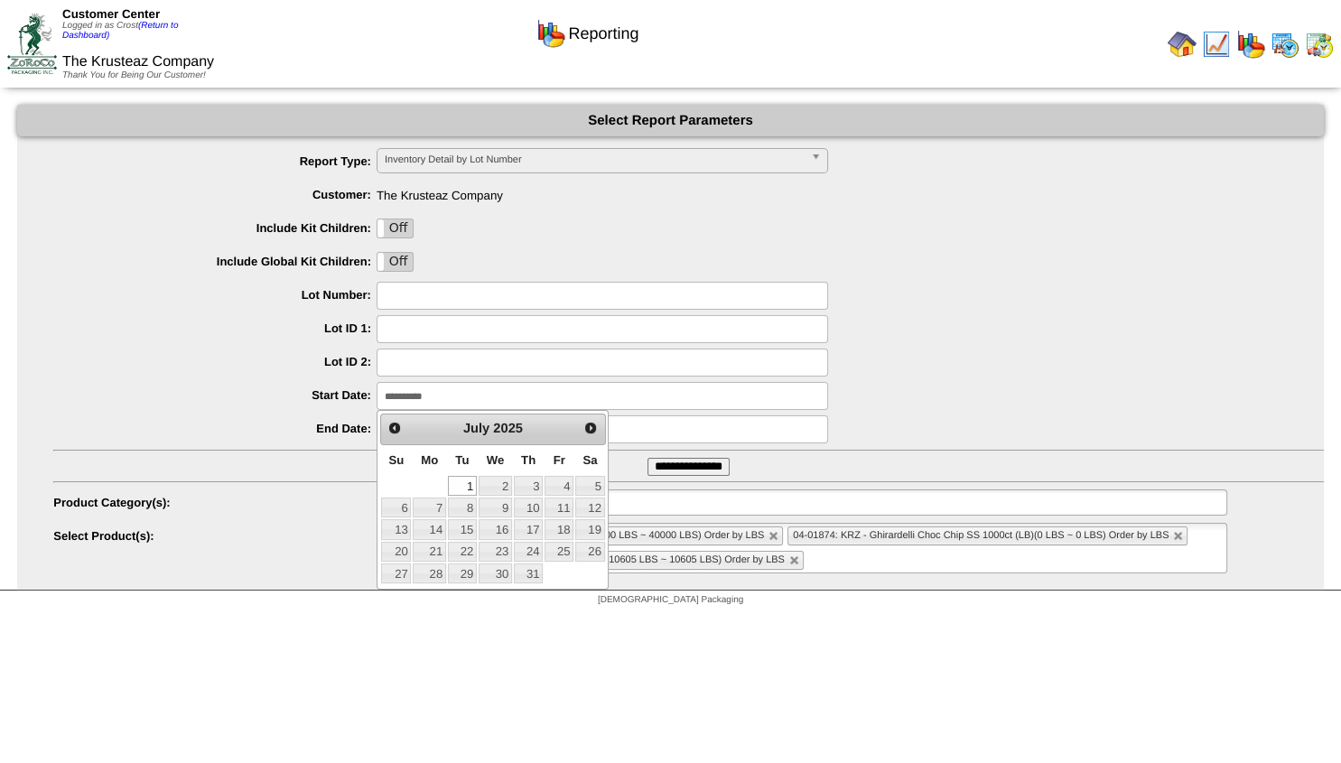
drag, startPoint x: 453, startPoint y: 393, endPoint x: 308, endPoint y: 393, distance: 145.4
click at [377, 386] on input "**********" at bounding box center [603, 396] width 452 height 28
click at [595, 428] on span "Next" at bounding box center [590, 428] width 14 height 14
drag, startPoint x: 555, startPoint y: 551, endPoint x: 543, endPoint y: 545, distance: 13.8
click at [555, 550] on link "22" at bounding box center [559, 552] width 29 height 20
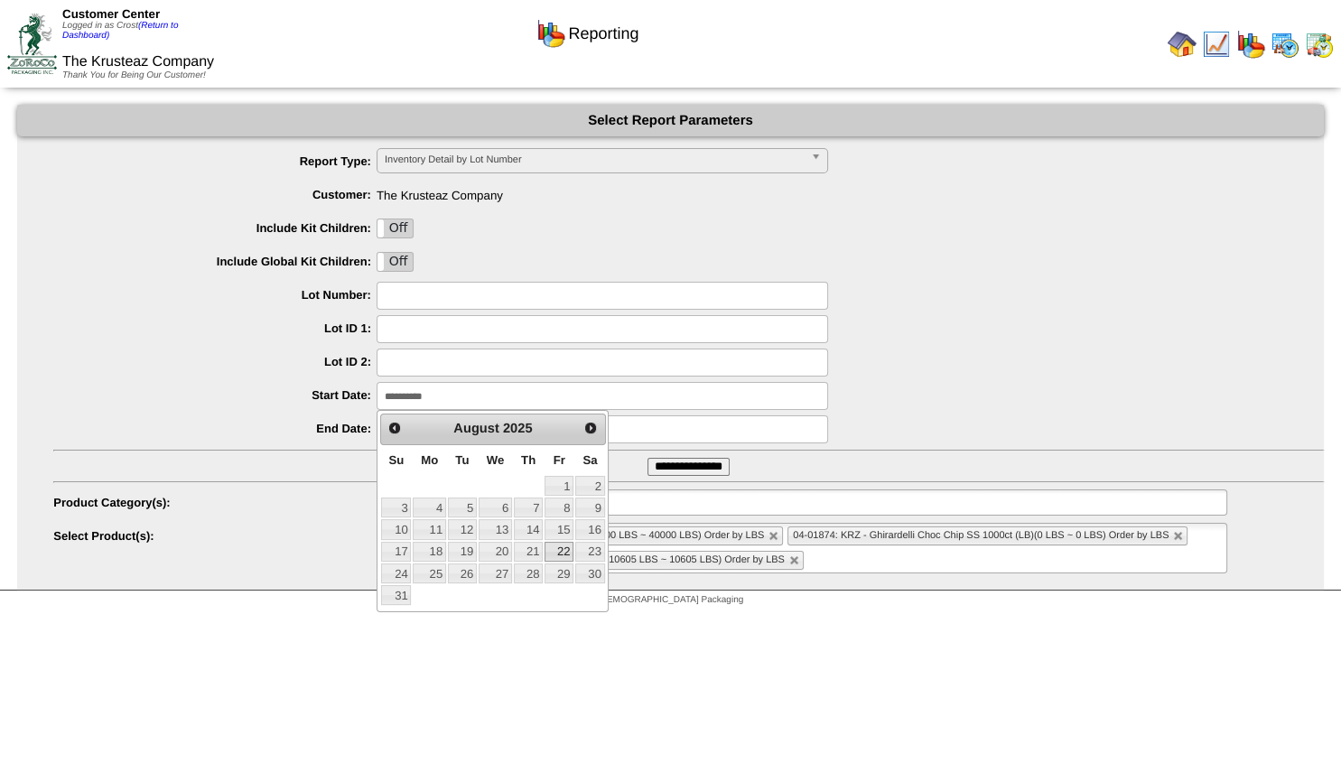
type input "**********"
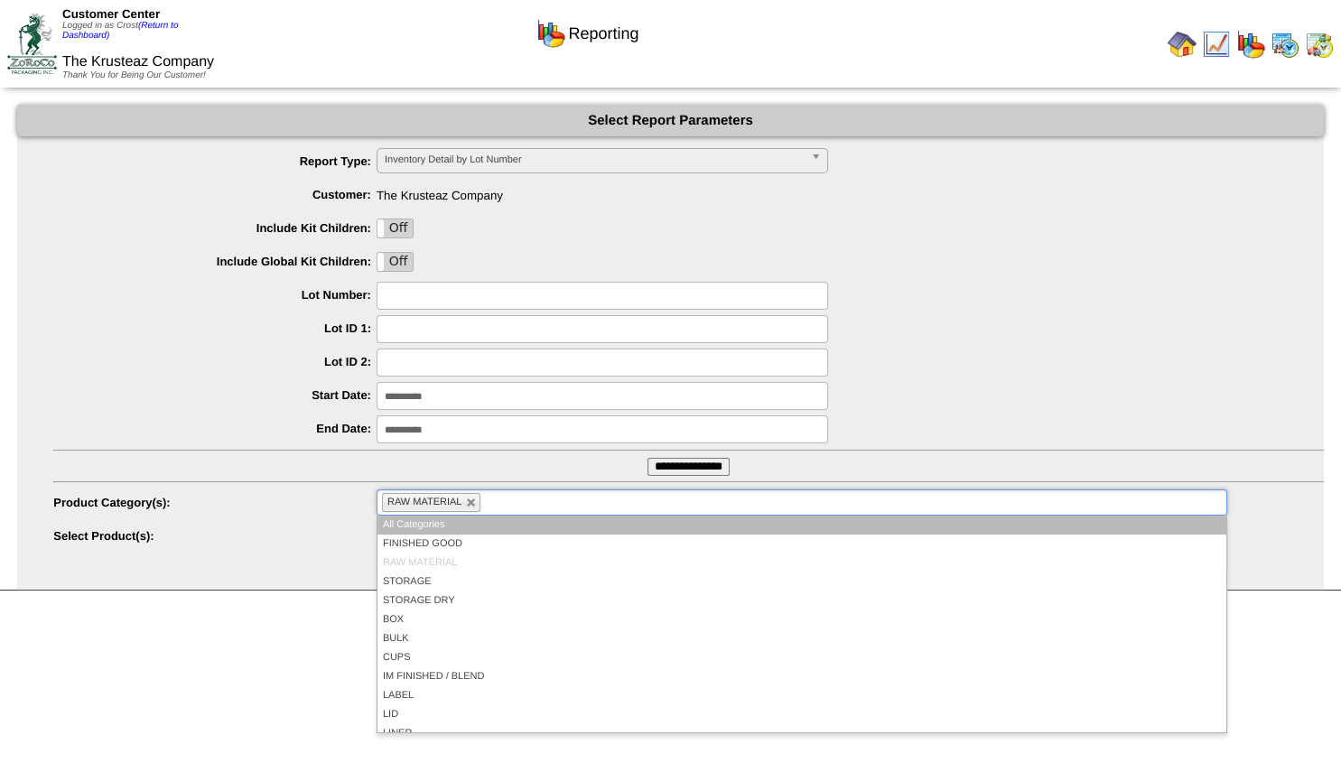
click at [475, 511] on li "RAW MATERIAL" at bounding box center [431, 502] width 99 height 19
click at [476, 506] on link at bounding box center [471, 503] width 11 height 11
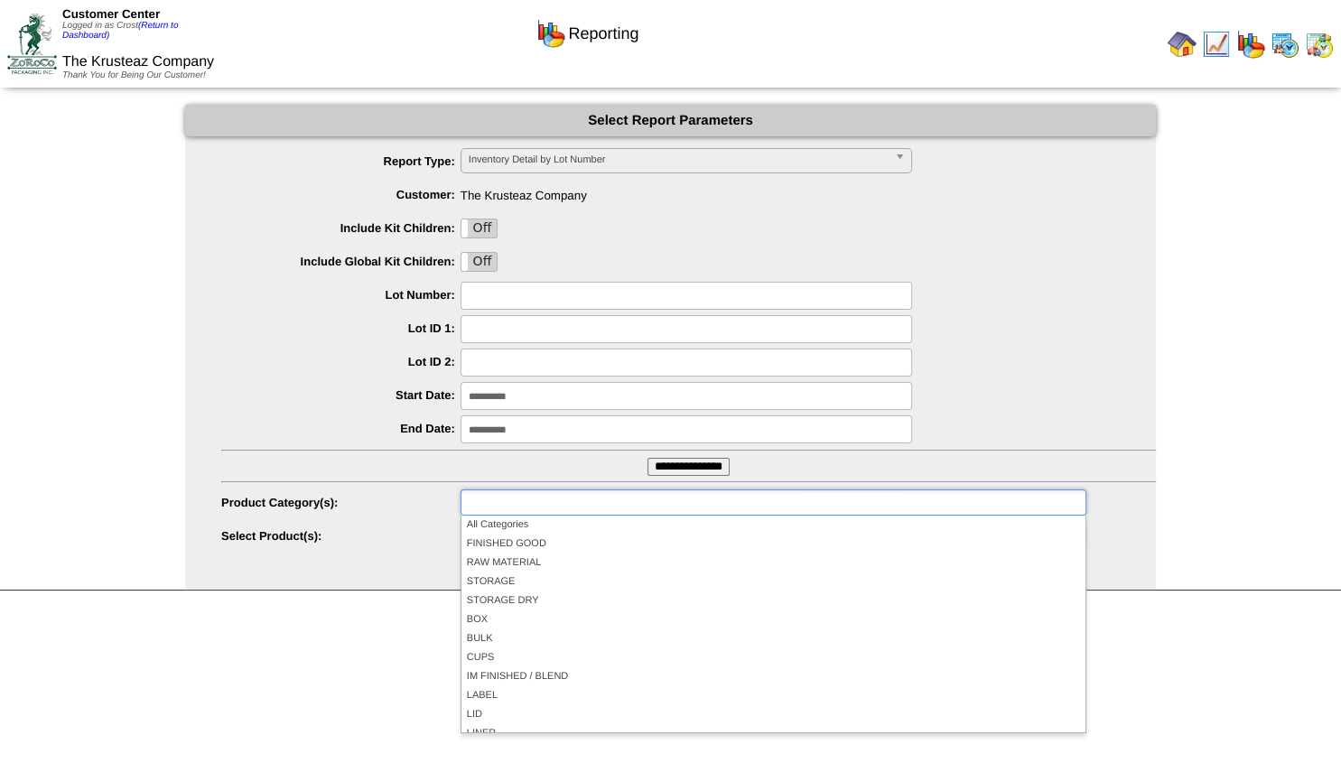
click at [439, 517] on div "**********" at bounding box center [688, 503] width 935 height 28
type input "**********"
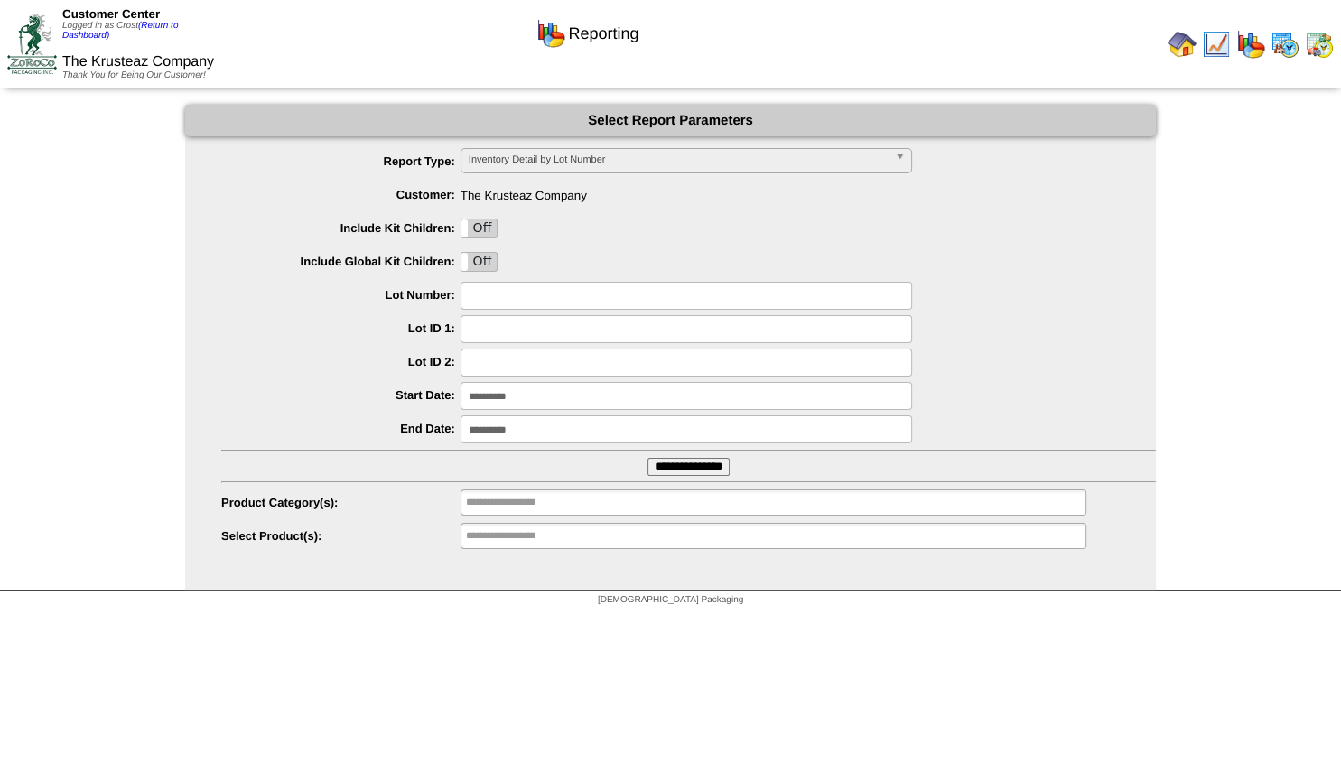
click at [487, 300] on input "text" at bounding box center [687, 296] width 452 height 28
type input "*******"
drag, startPoint x: 669, startPoint y: 469, endPoint x: 656, endPoint y: 470, distance: 13.6
click at [660, 470] on input "**********" at bounding box center [689, 467] width 82 height 18
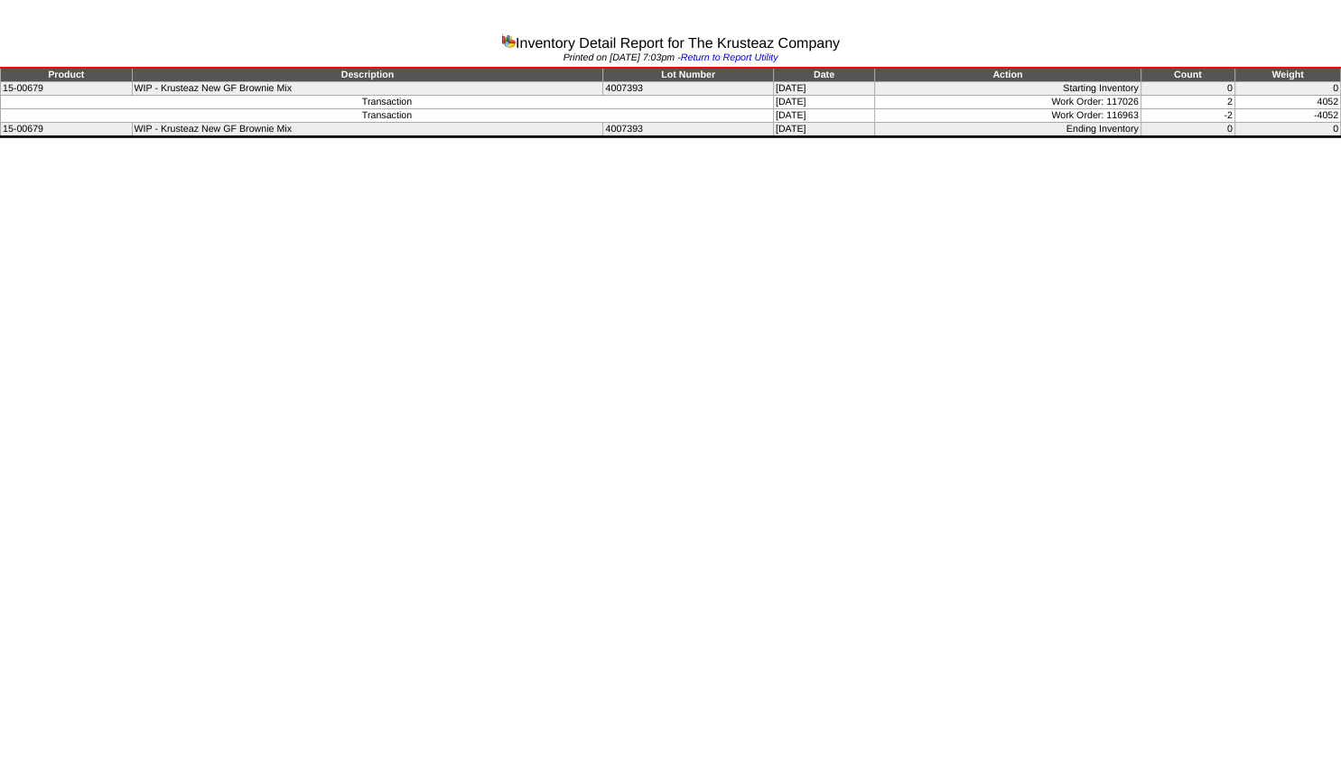
drag, startPoint x: 818, startPoint y: 117, endPoint x: 1340, endPoint y: 110, distance: 522.0
click at [1340, 110] on table "Product Description Lot Number Date Action Count Weight 15-00679 WIP - Krusteaz…" at bounding box center [670, 102] width 1341 height 70
click at [1141, 113] on td "Work Order: 116963" at bounding box center [1007, 116] width 266 height 14
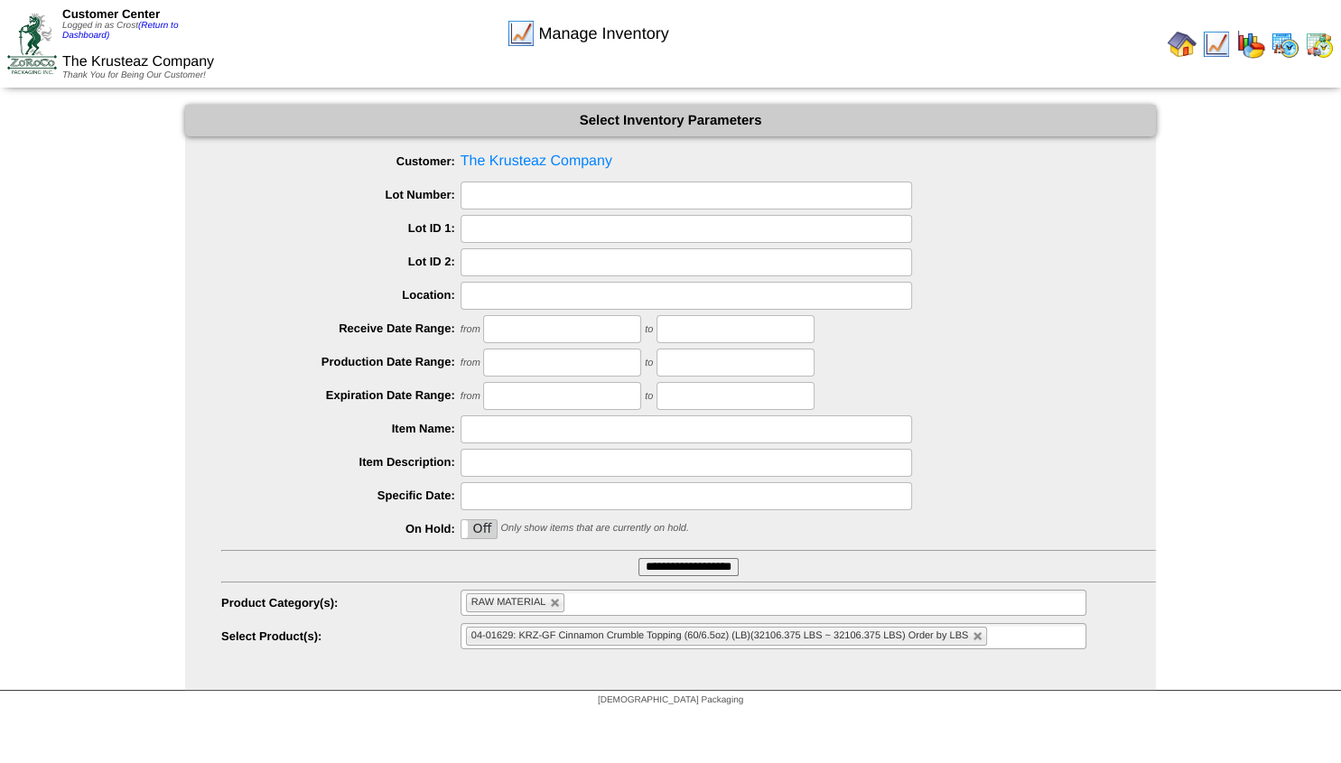
click at [1178, 42] on img at bounding box center [1182, 44] width 29 height 29
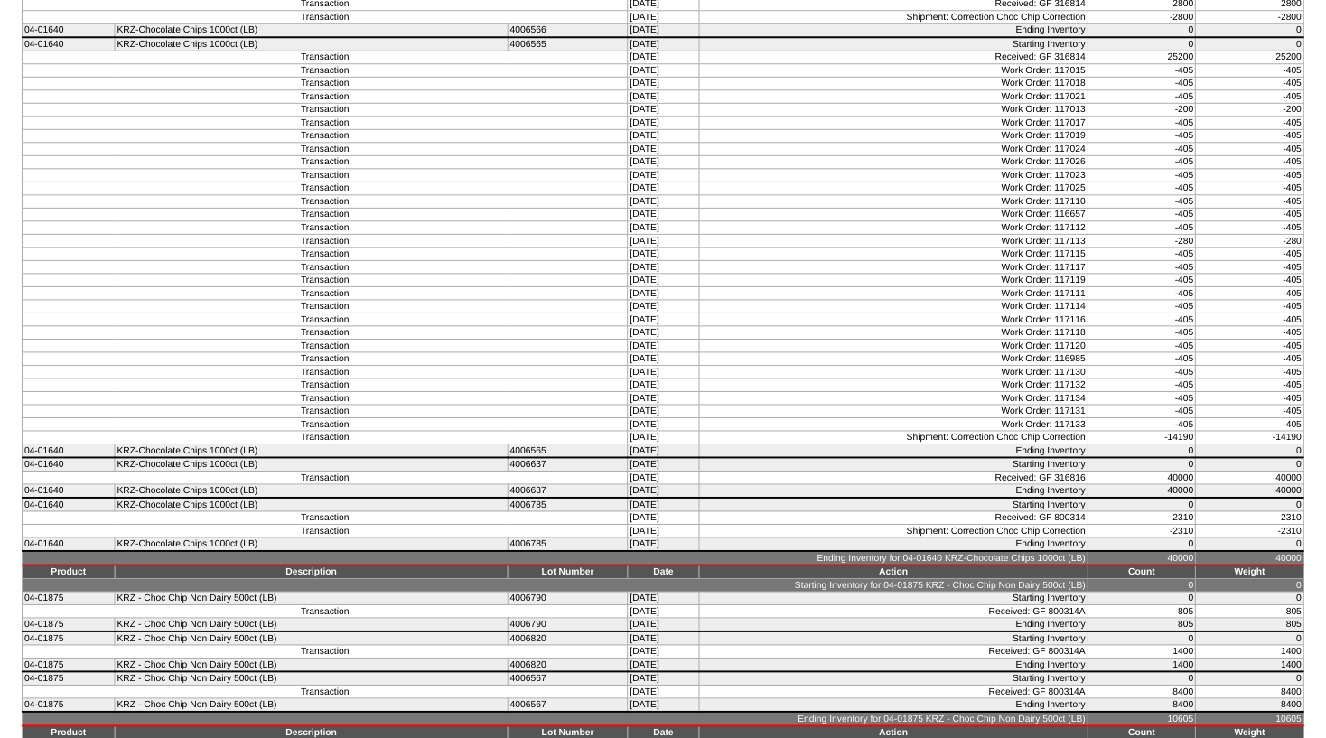
scroll to position [1599, 0]
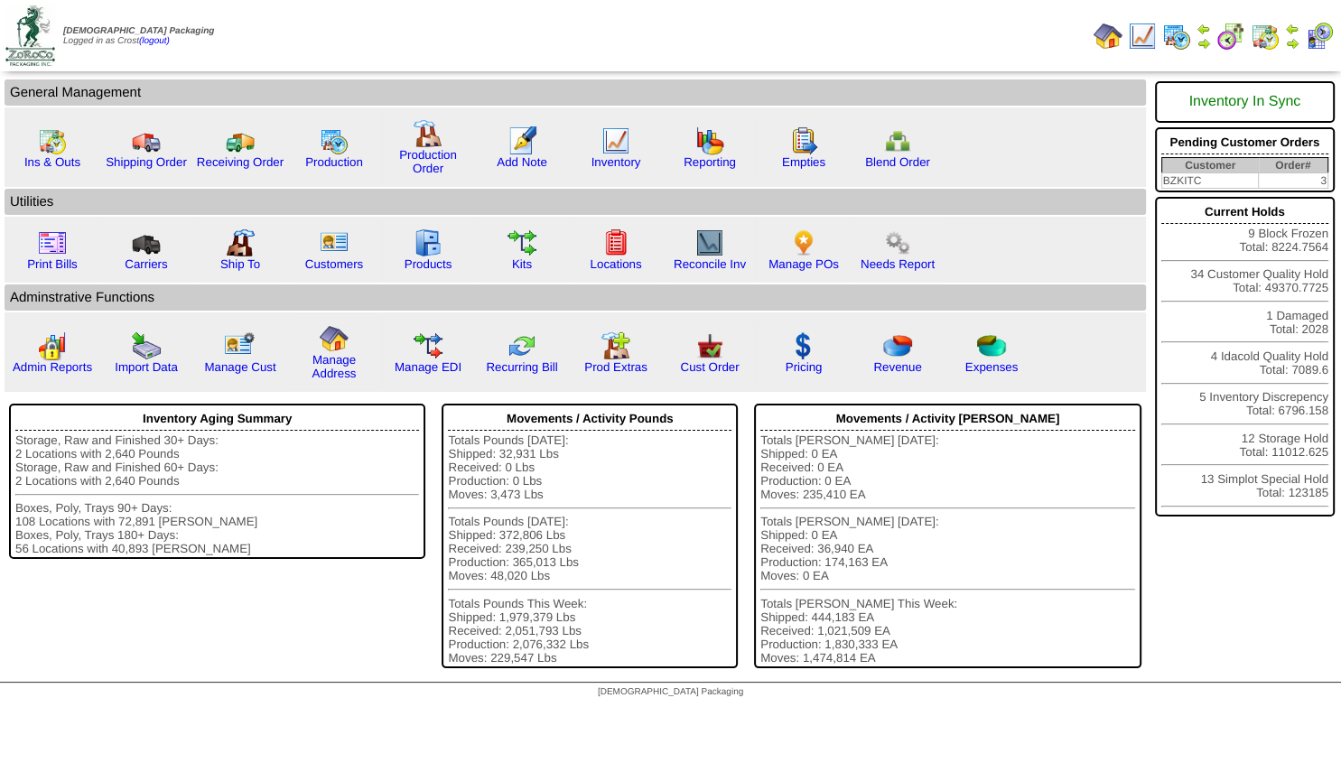
click at [1290, 42] on img at bounding box center [1292, 43] width 14 height 14
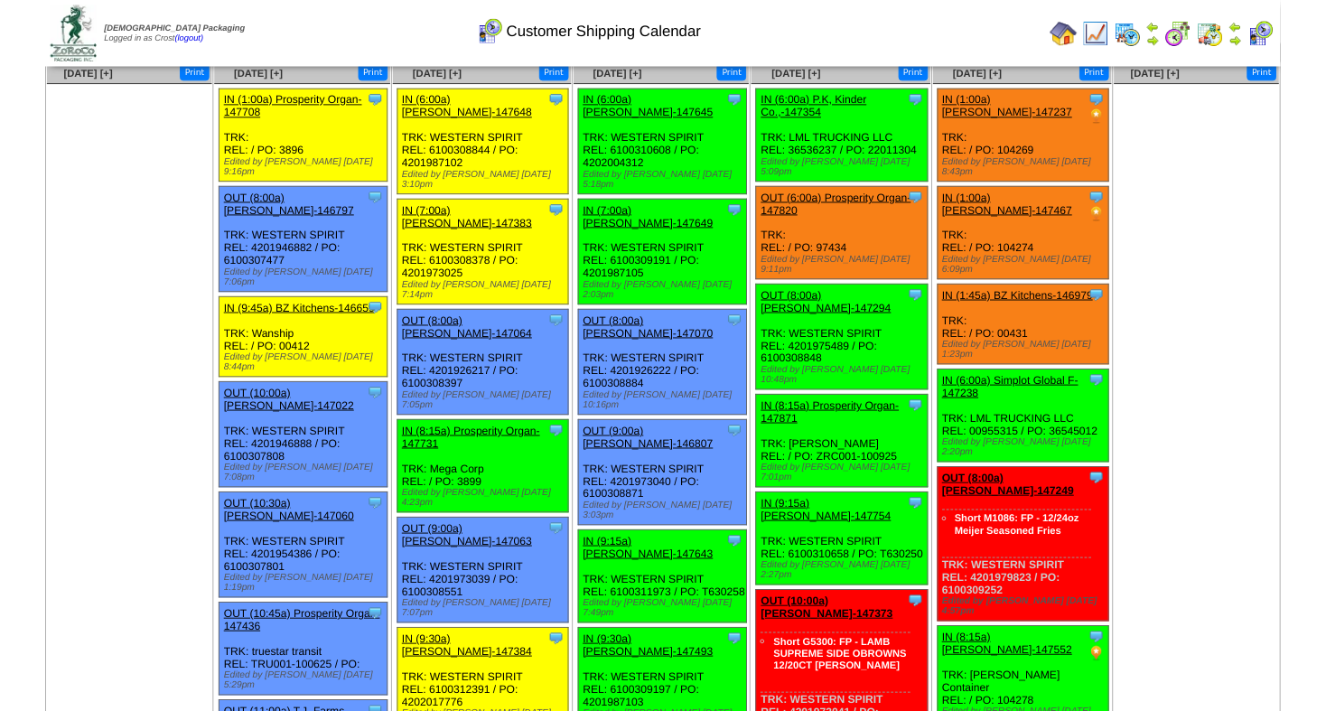
scroll to position [70, 0]
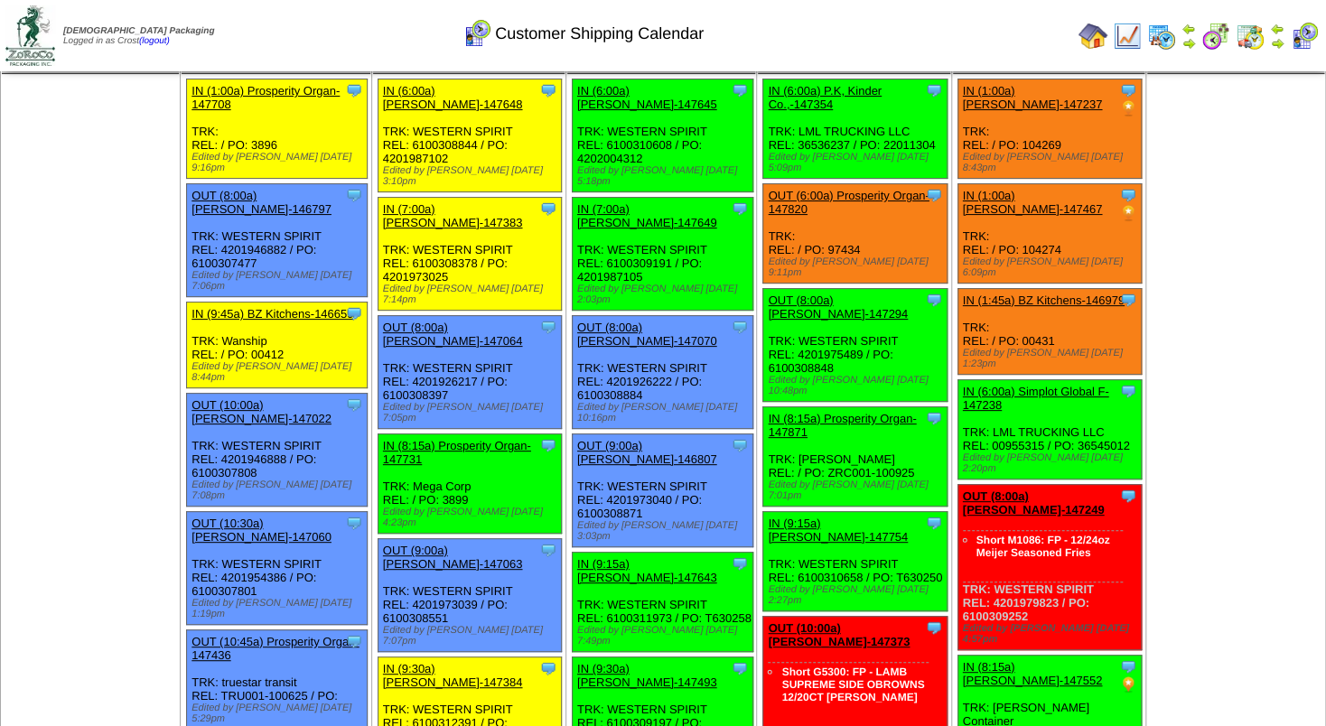
click at [644, 557] on link "IN (9:15a) Lamb-Weston-147643" at bounding box center [647, 570] width 140 height 27
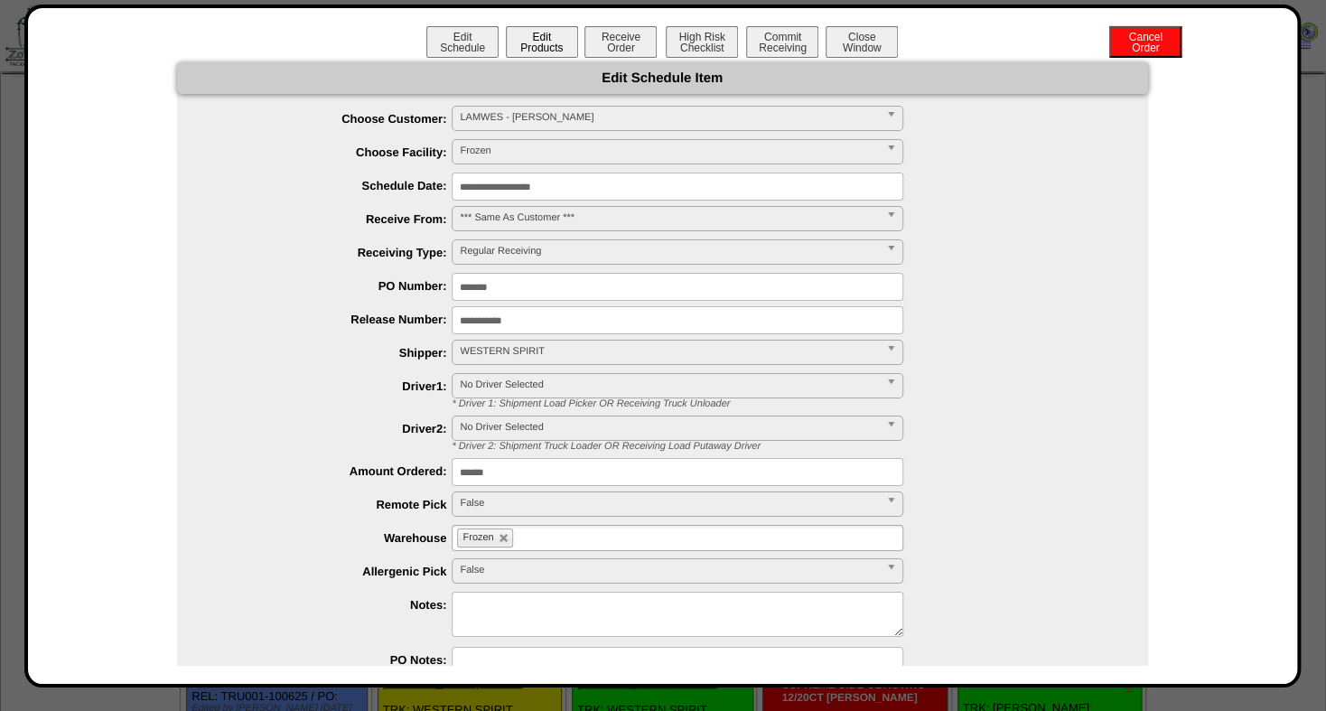
click at [527, 41] on button "Edit Products" at bounding box center [542, 42] width 72 height 32
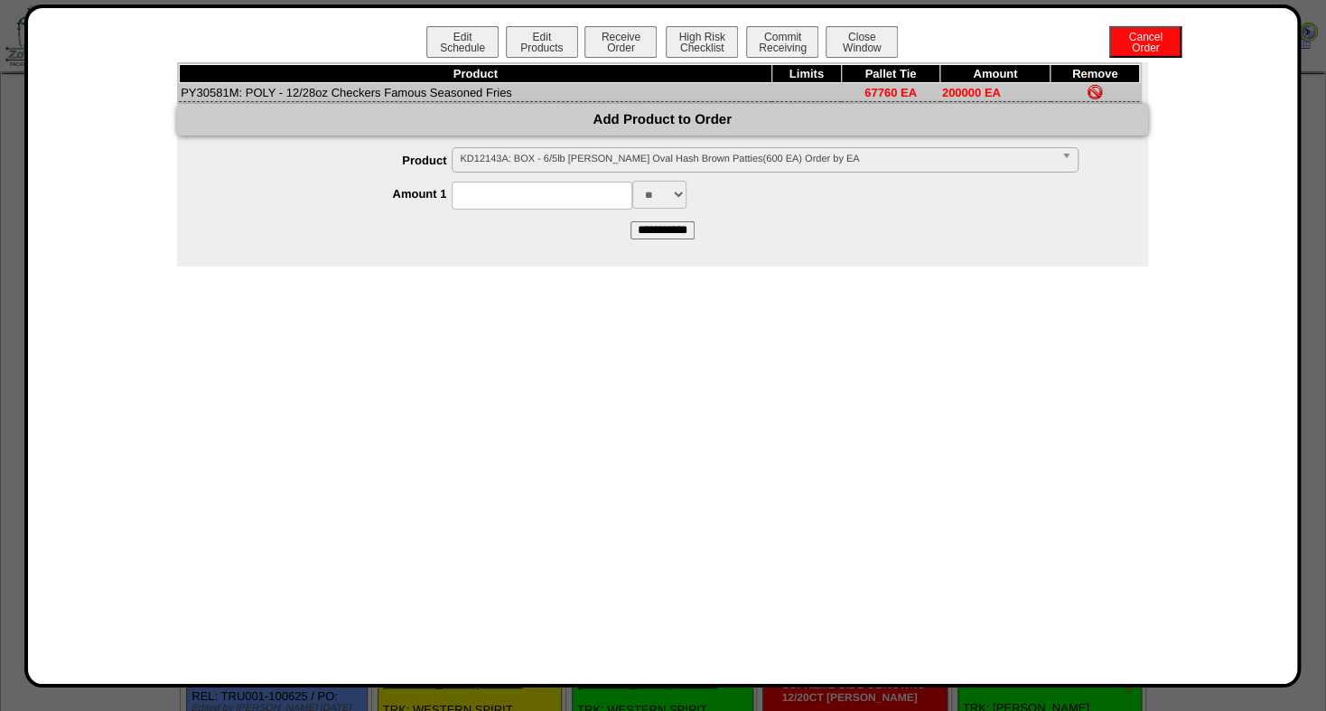
click at [502, 155] on span "KD12143A: BOX - 6/5lb Lamb Weston Oval Hash Brown Patties(600 EA) Order by EA" at bounding box center [756, 159] width 593 height 22
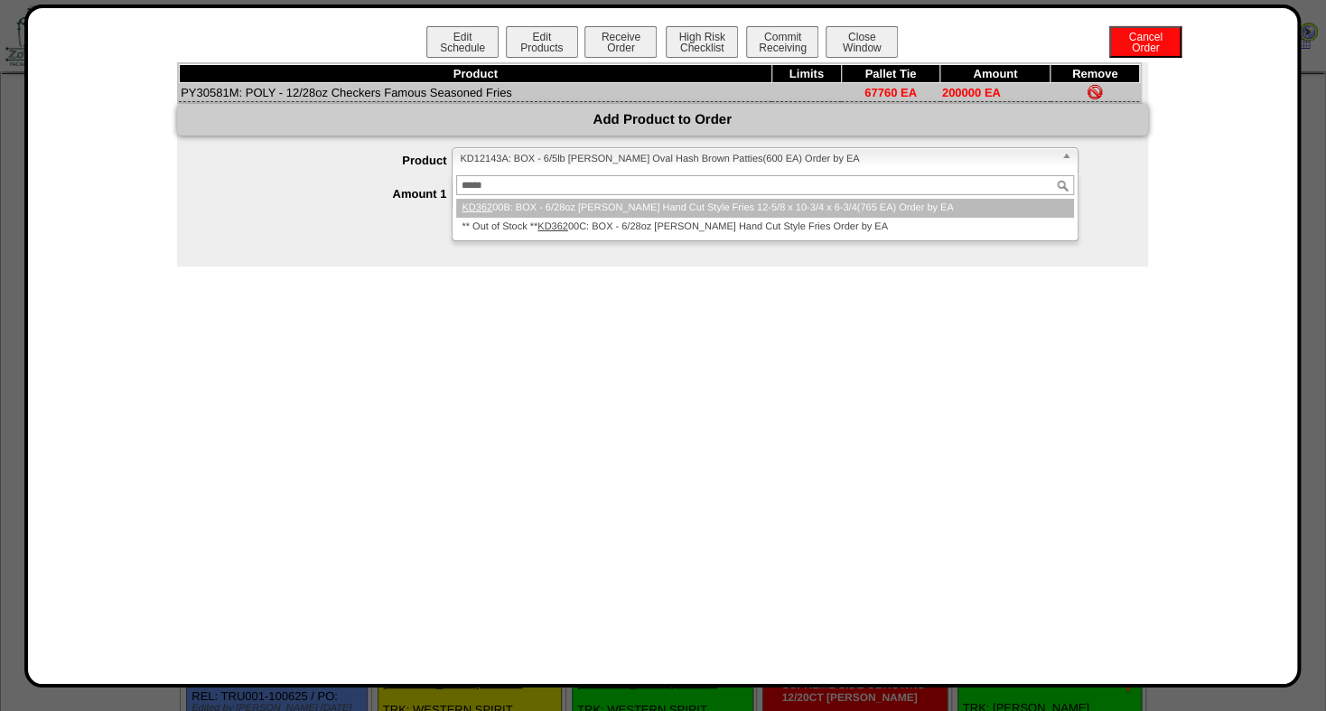
type input "*****"
click at [569, 207] on li "KD362 00B: BOX - 6/28oz Lamb Weston Hand Cut Style Fries 12-5/8 x 10-3/4 x 6-3/…" at bounding box center [764, 208] width 617 height 19
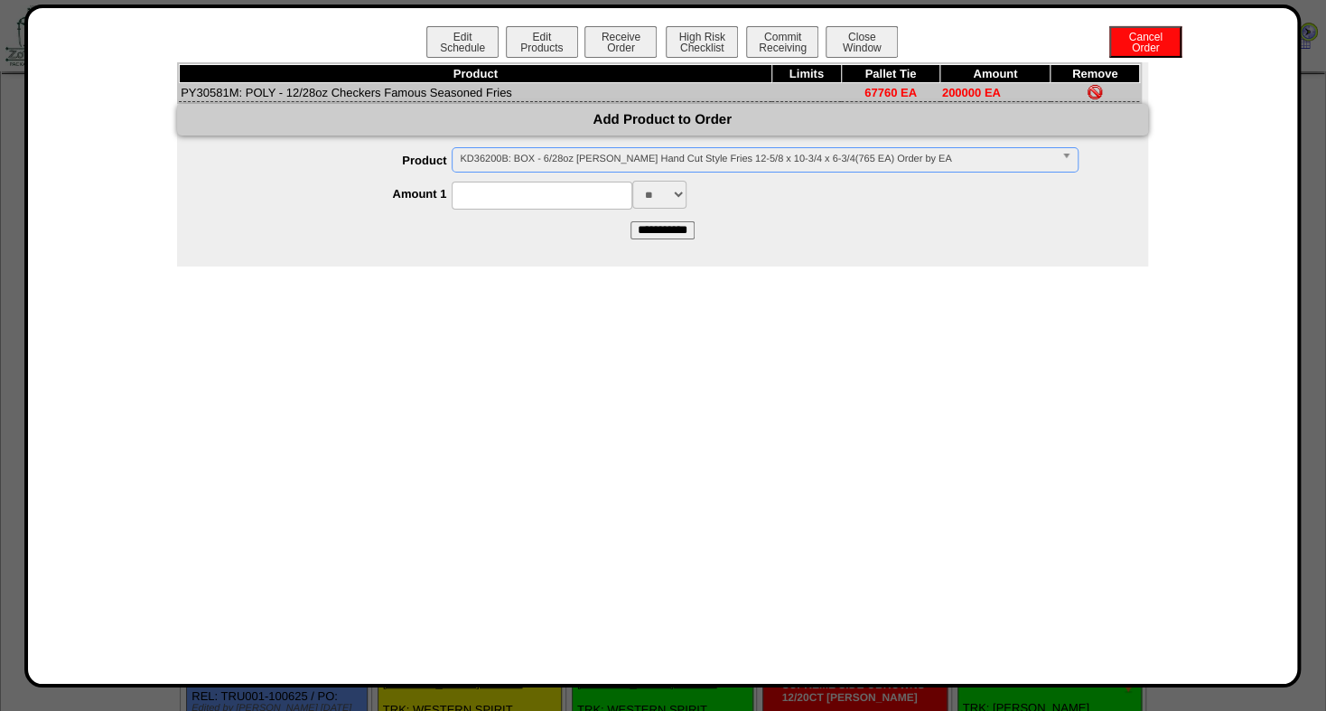
click at [553, 199] on input at bounding box center [542, 196] width 181 height 28
type input "****"
click at [678, 231] on input "**********" at bounding box center [662, 230] width 64 height 18
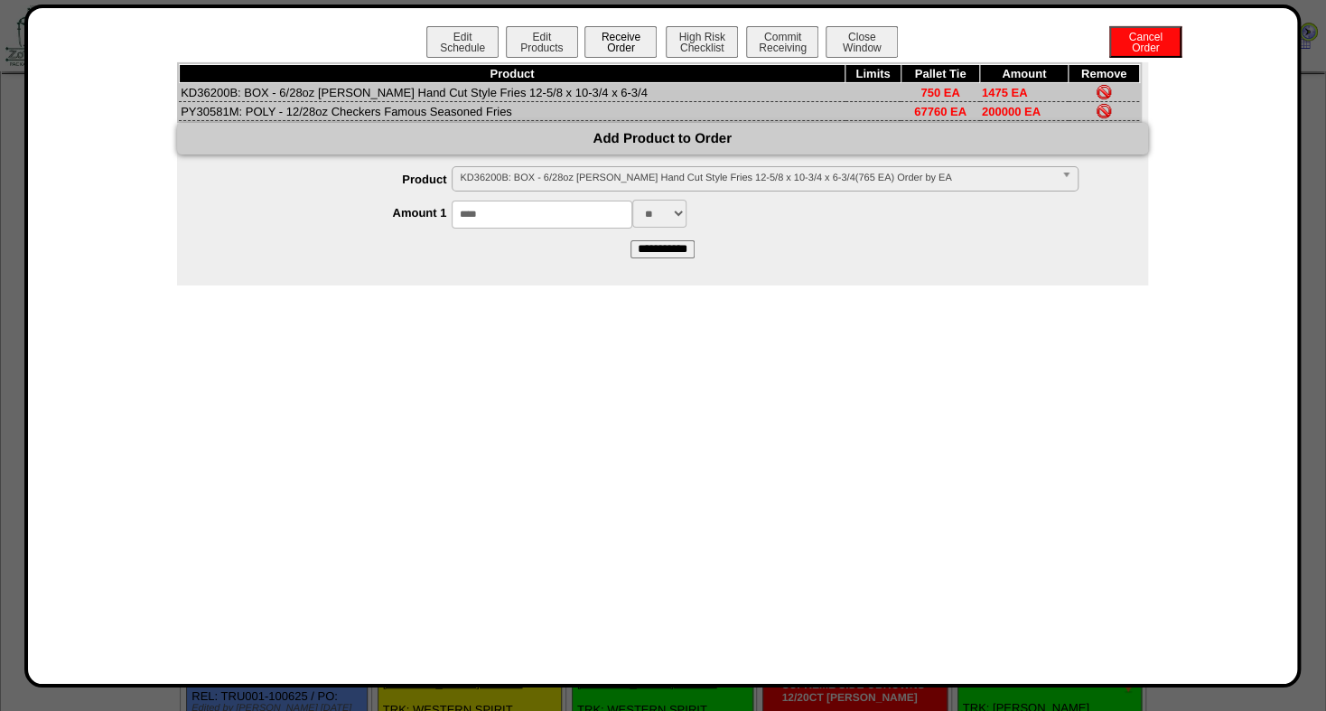
click at [614, 35] on button "Receive Order" at bounding box center [620, 42] width 72 height 32
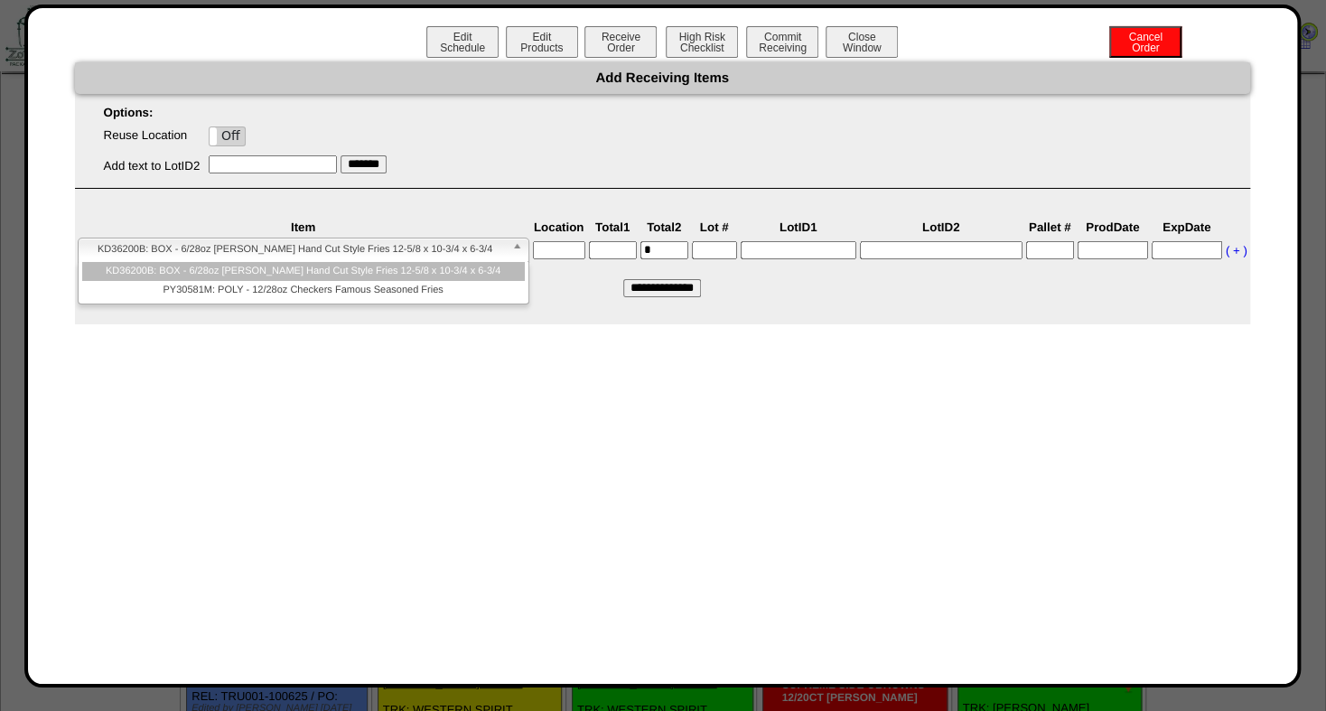
click at [482, 251] on span "KD36200B: BOX - 6/28oz Lamb Weston Hand Cut Style Fries 12-5/8 x 10-3/4 x 6-3/4" at bounding box center [295, 249] width 419 height 22
click at [479, 253] on span "KD36200B: BOX - 6/28oz Lamb Weston Hand Cut Style Fries 12-5/8 x 10-3/4 x 6-3/4" at bounding box center [295, 249] width 419 height 22
click at [549, 254] on input "text" at bounding box center [559, 250] width 52 height 18
type input "******"
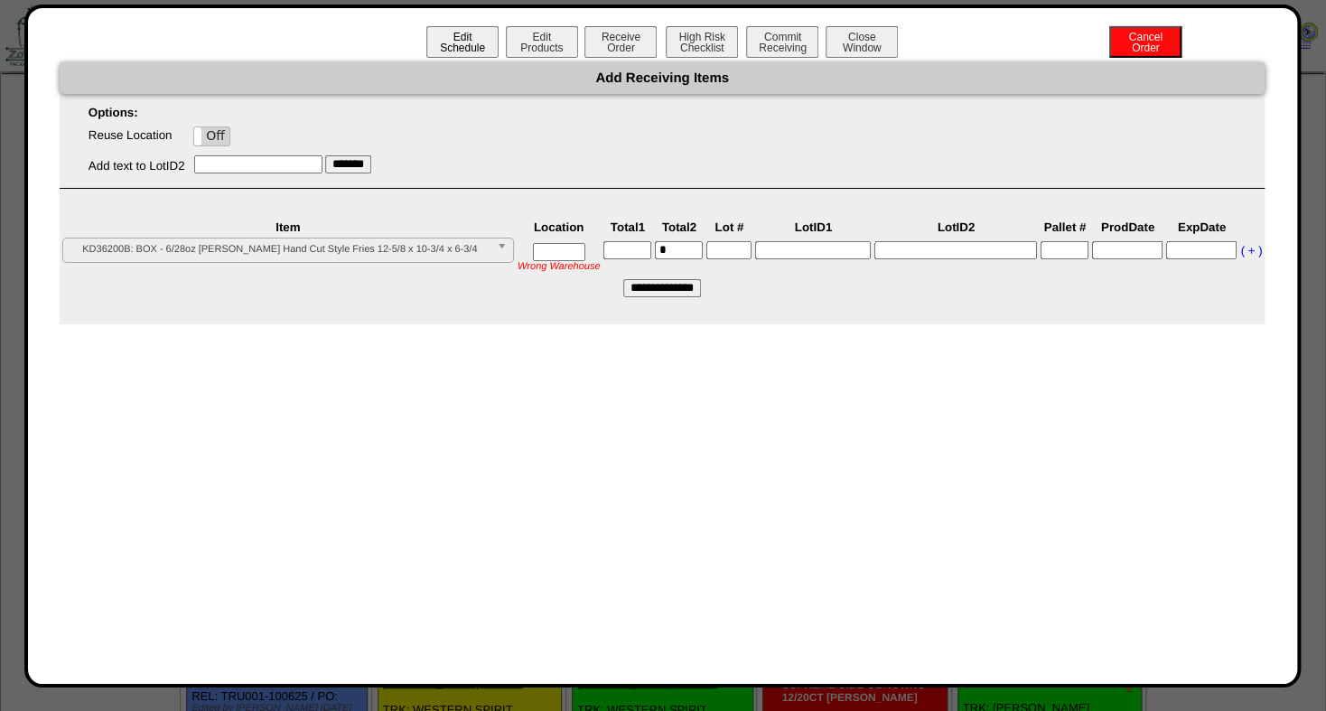
click at [477, 42] on button "Edit Schedule" at bounding box center [462, 42] width 72 height 32
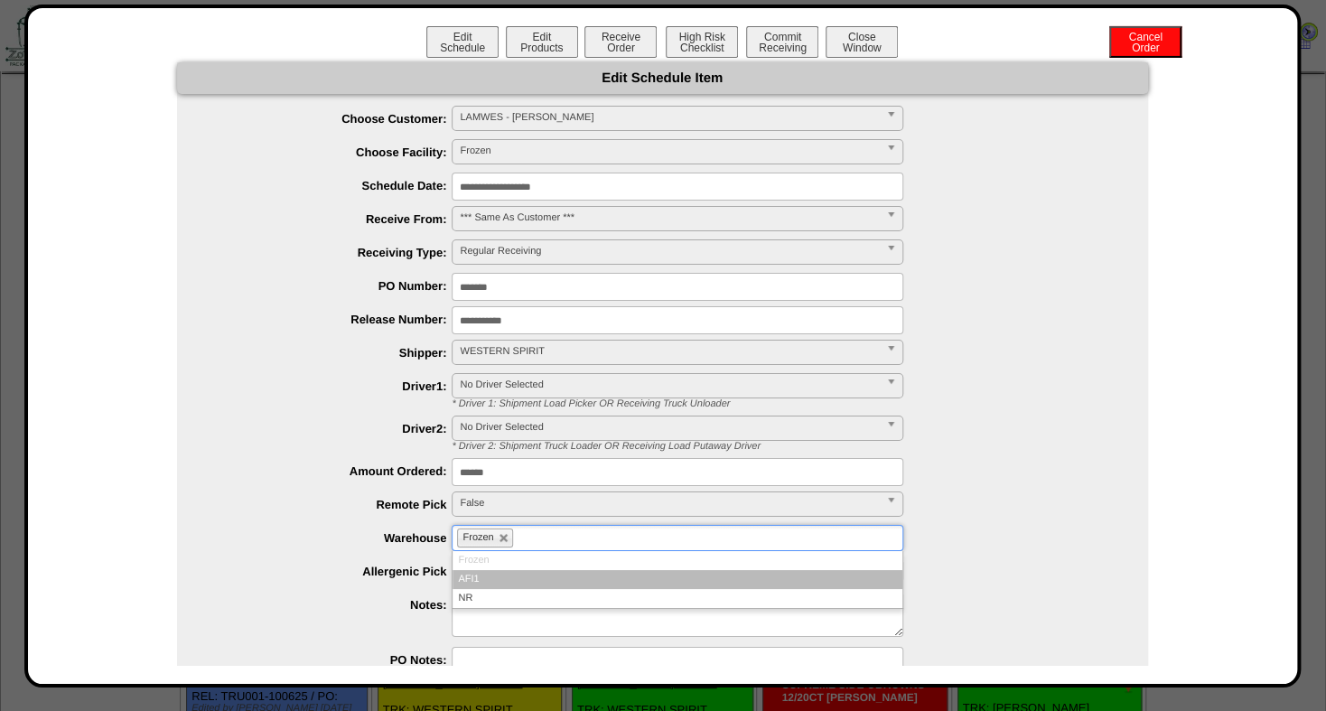
click at [522, 531] on input "text" at bounding box center [528, 538] width 23 height 23
click at [470, 581] on li "AFI1" at bounding box center [677, 579] width 450 height 19
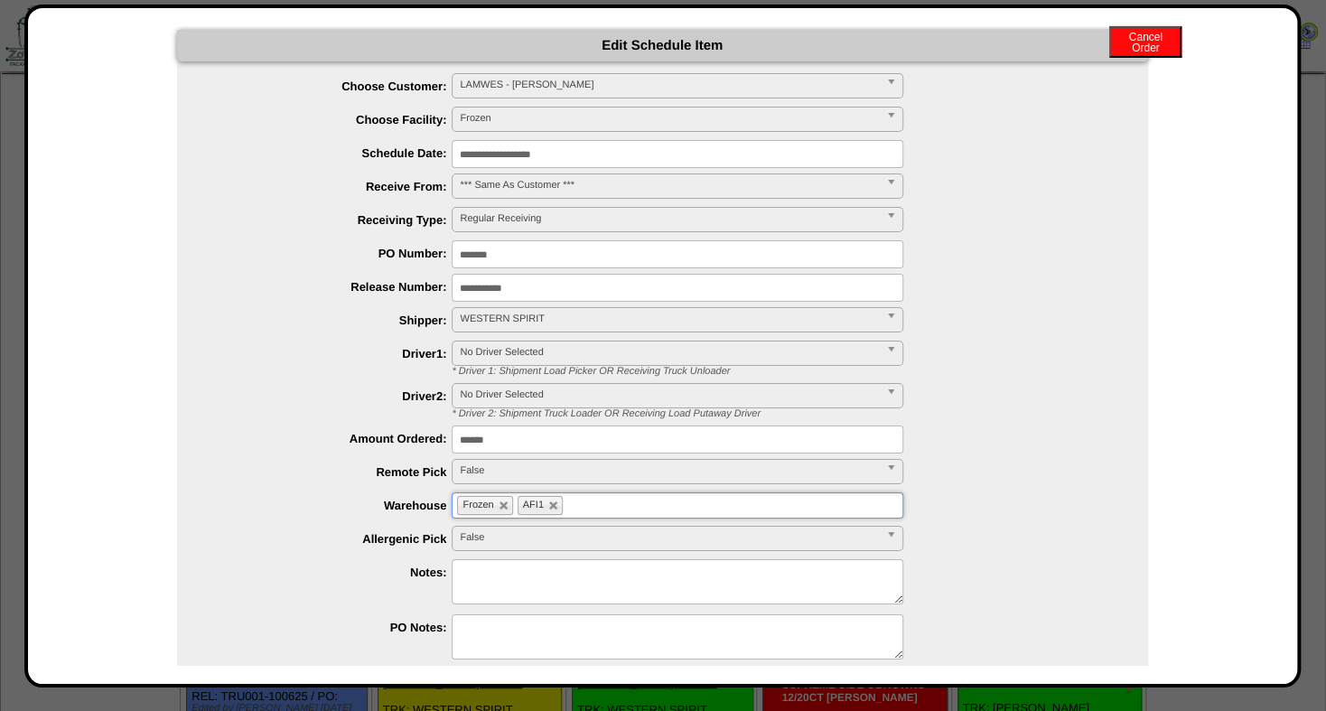
scroll to position [103, 0]
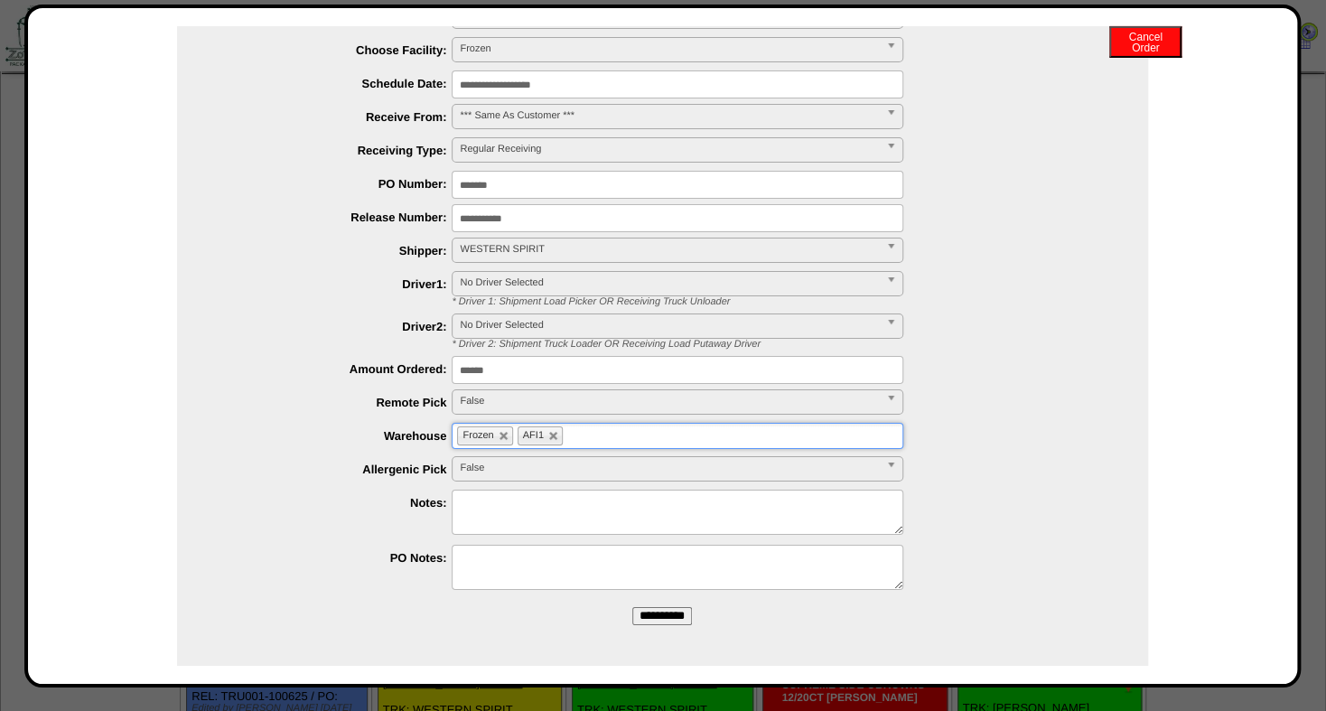
click at [643, 610] on input "**********" at bounding box center [662, 616] width 60 height 18
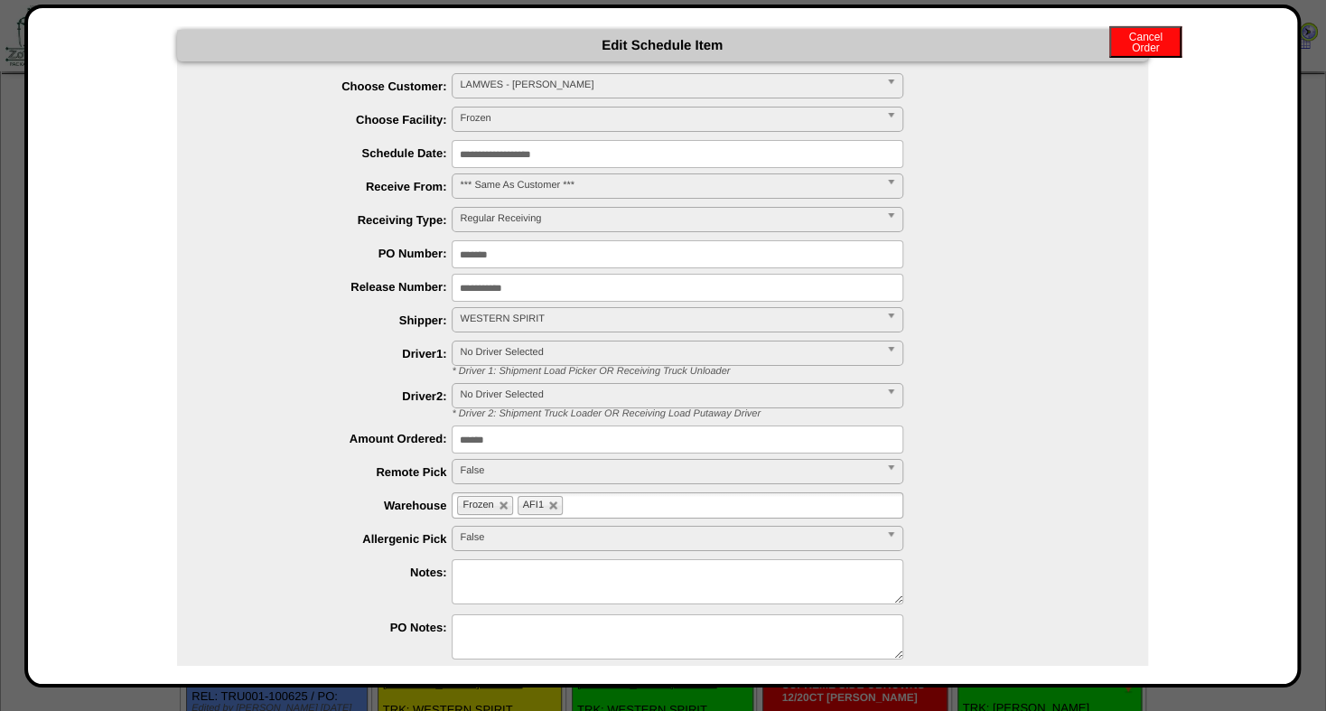
scroll to position [0, 0]
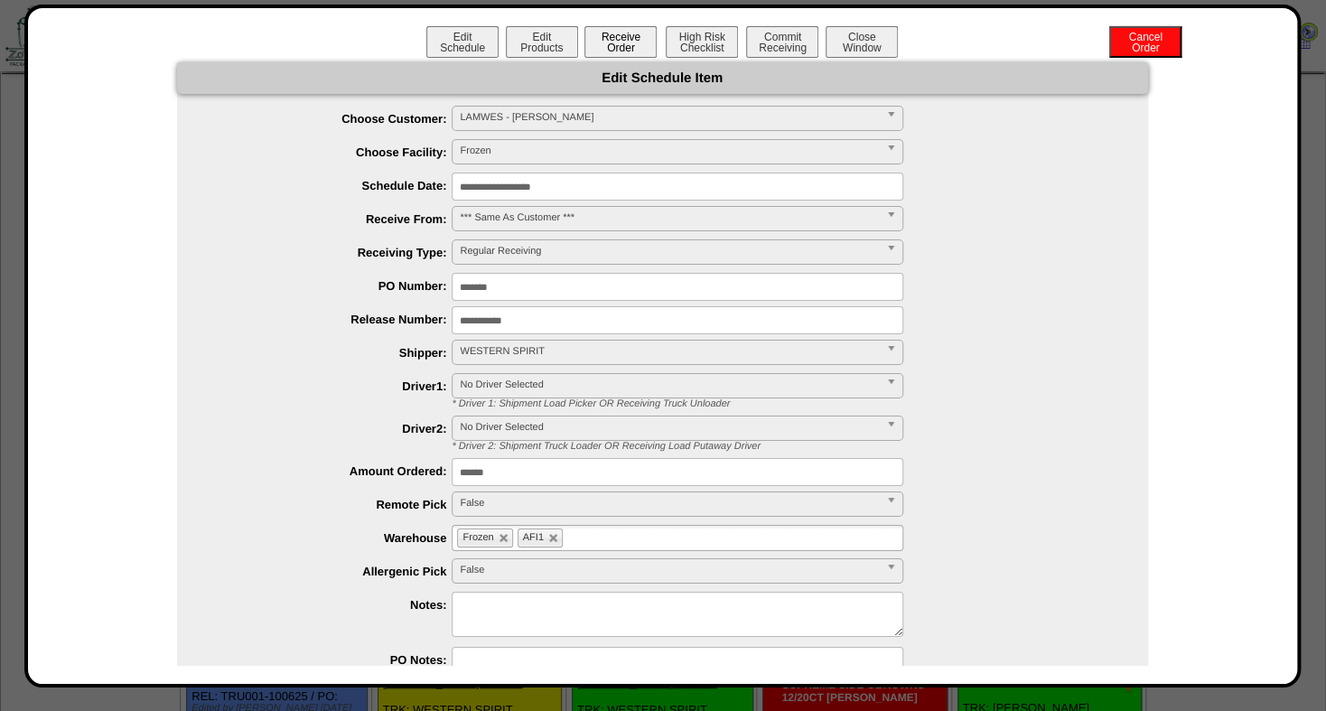
click at [594, 44] on button "Receive Order" at bounding box center [620, 42] width 72 height 32
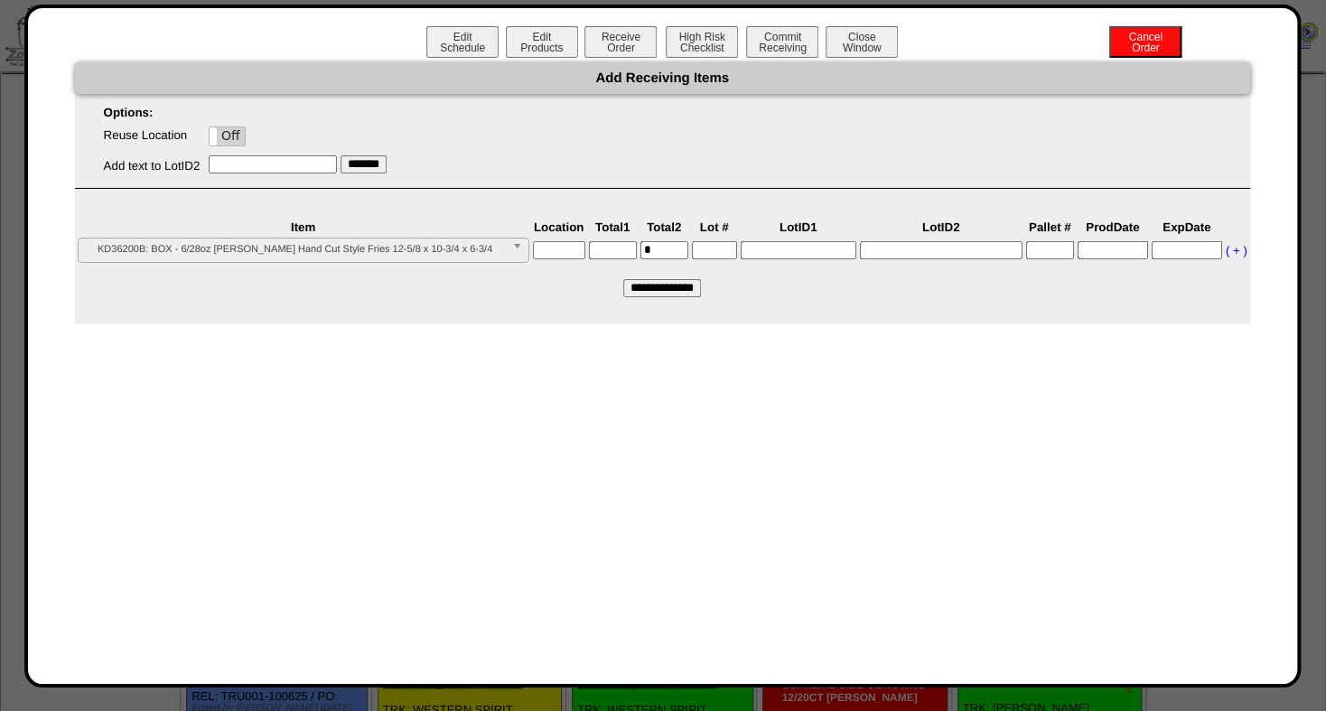
click at [571, 253] on input "text" at bounding box center [559, 250] width 52 height 18
type input "*****"
type input"] "***"
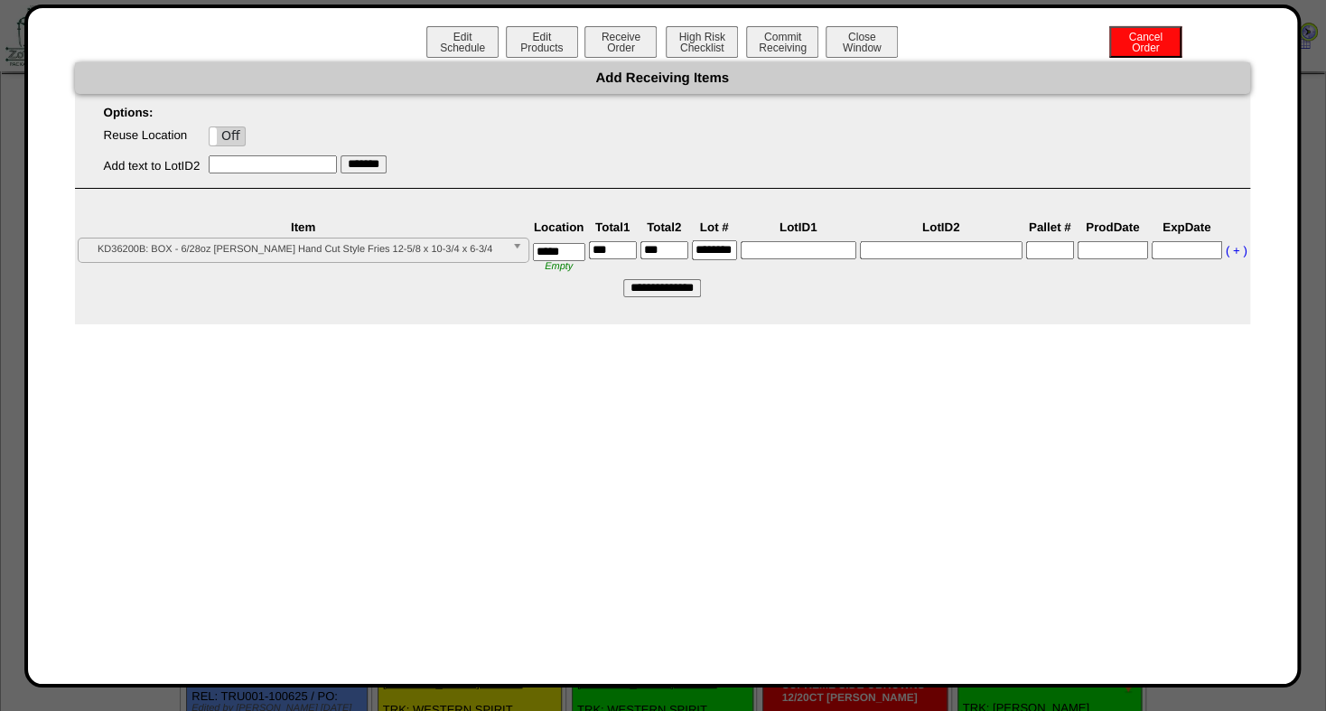
type input"] "********"
type input "*****"
type input"] "*"
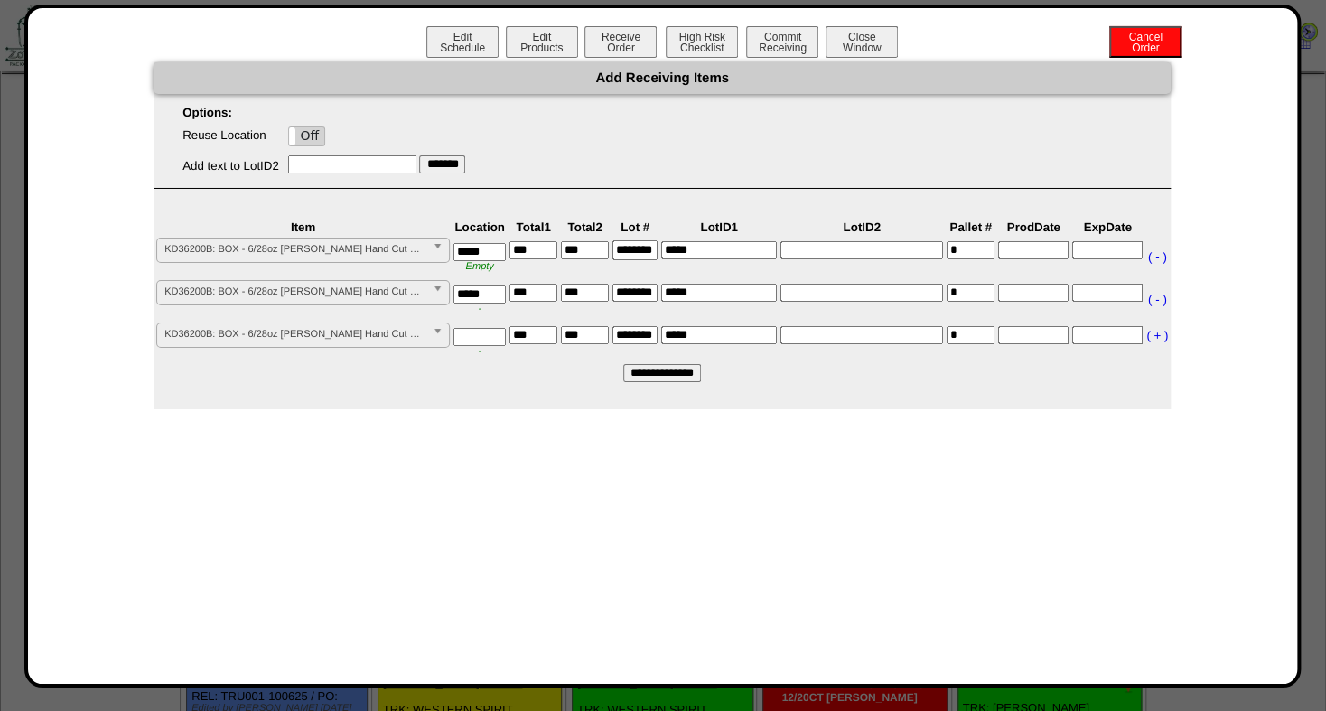
type input "*****"
type input"] "***"
type input "*****"
click at [439, 332] on b at bounding box center [441, 334] width 16 height 23
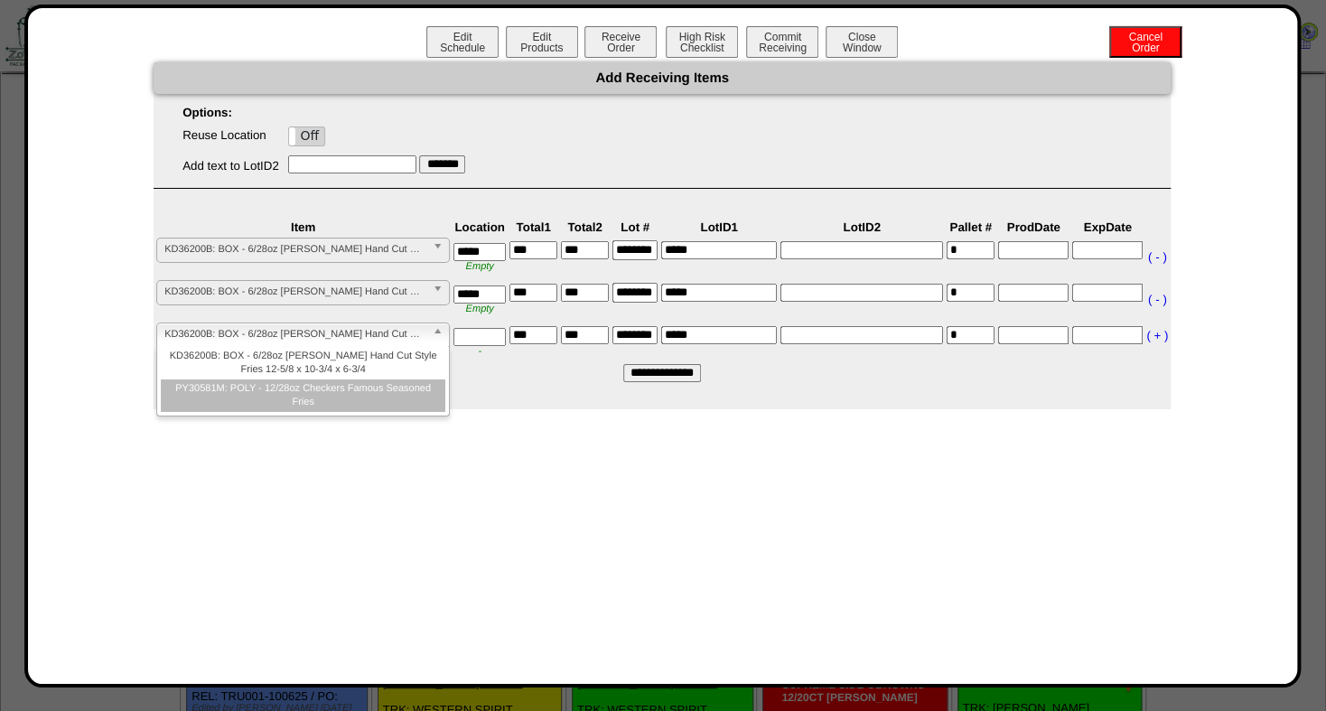
click at [371, 401] on li "PY30581M: POLY - 12/28oz Checkers Famous Seasoned Fries" at bounding box center [303, 395] width 284 height 33
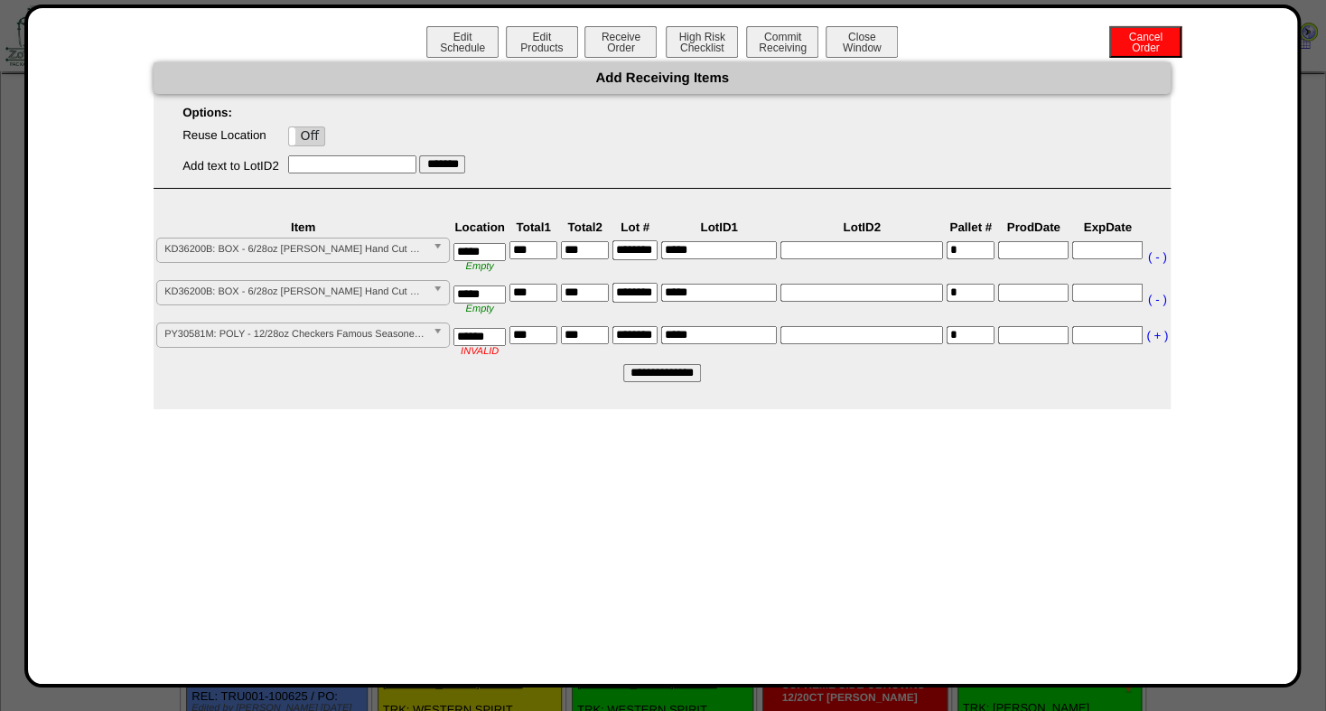
type input "******"
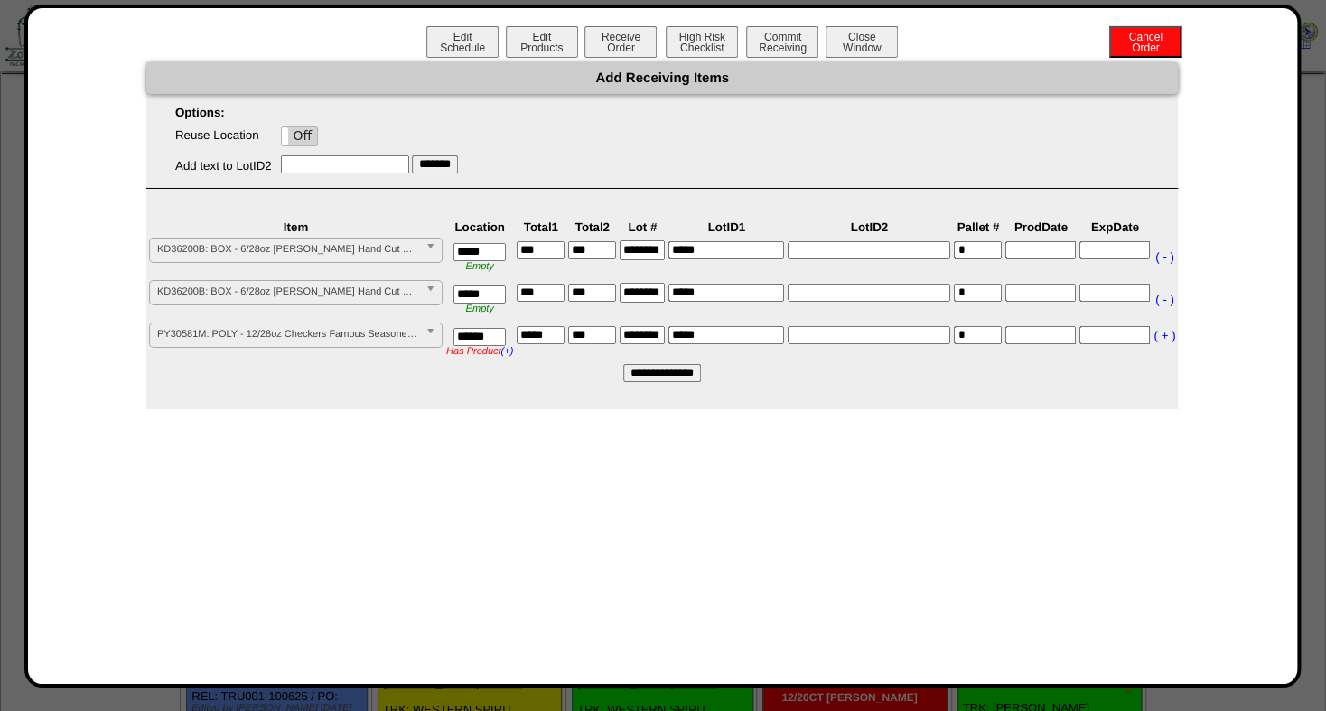
type input"] "*****"
type input"] "*******"
click at [711, 336] on input "*" at bounding box center [726, 335] width 116 height 18
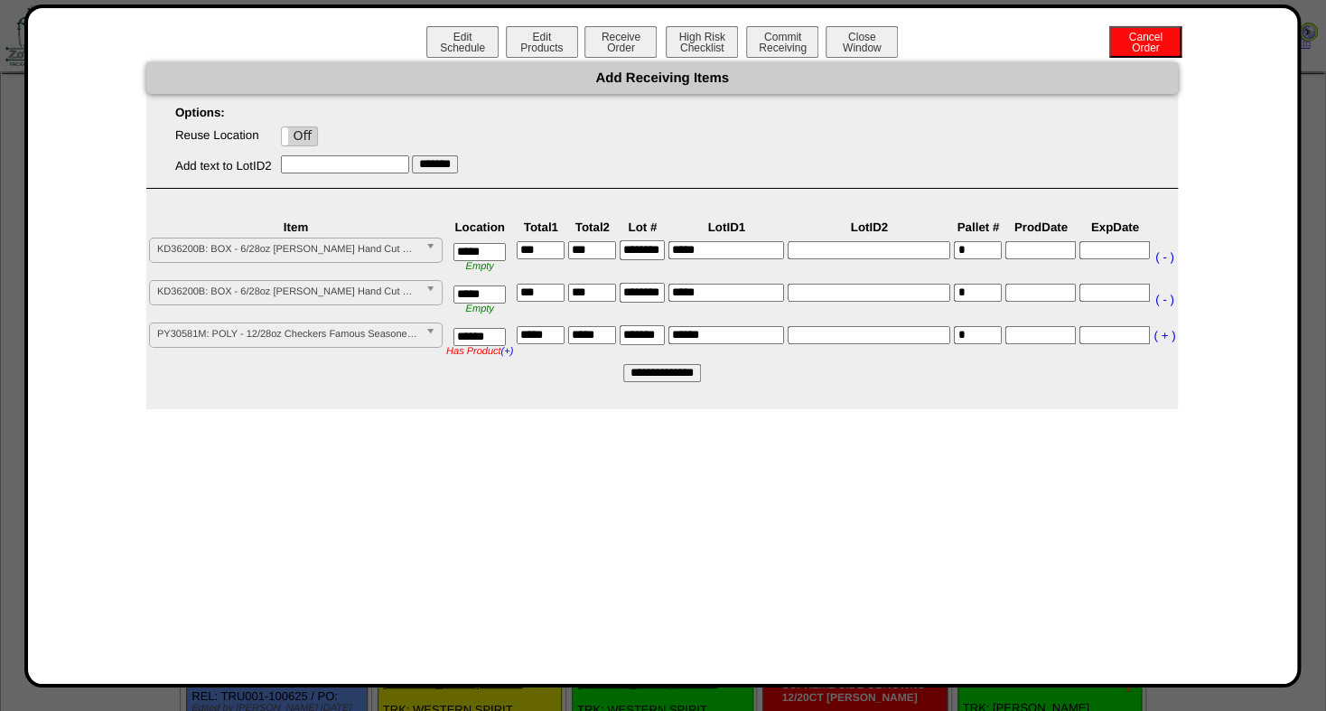
type input "******"
type input"] "*"
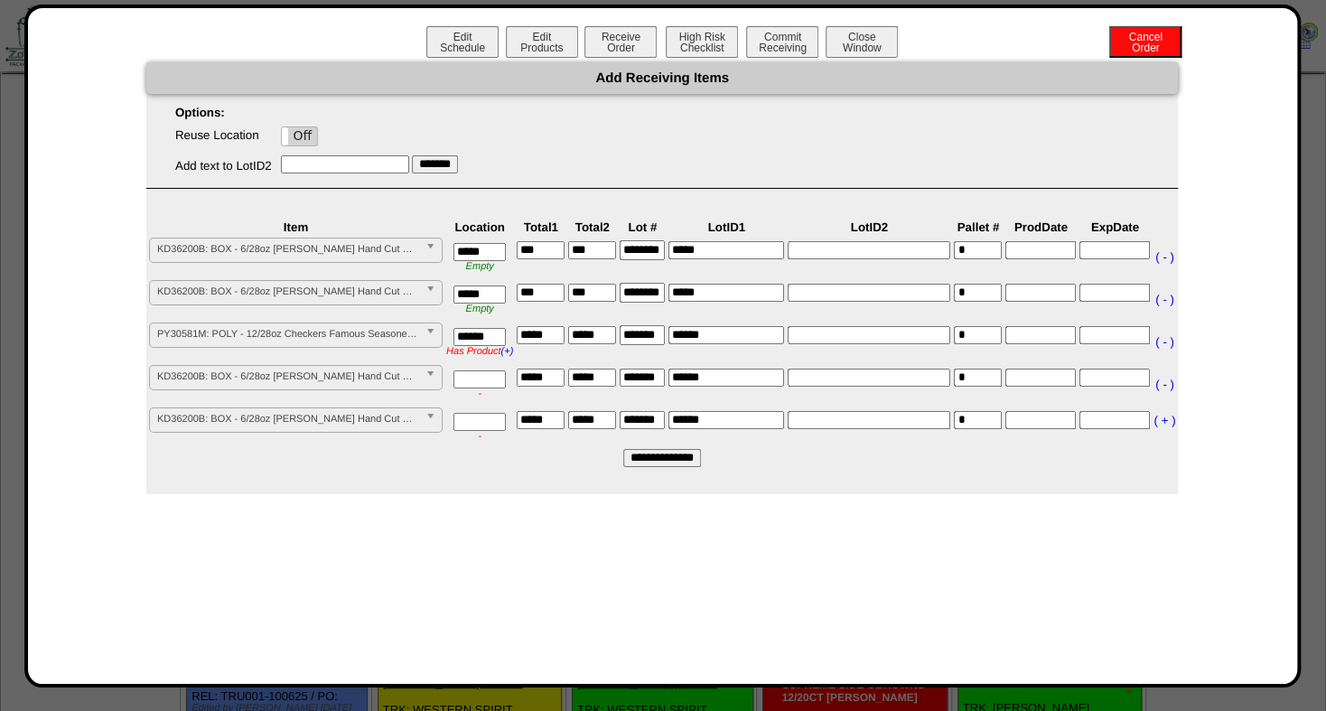
click at [426, 382] on b at bounding box center [433, 377] width 16 height 23
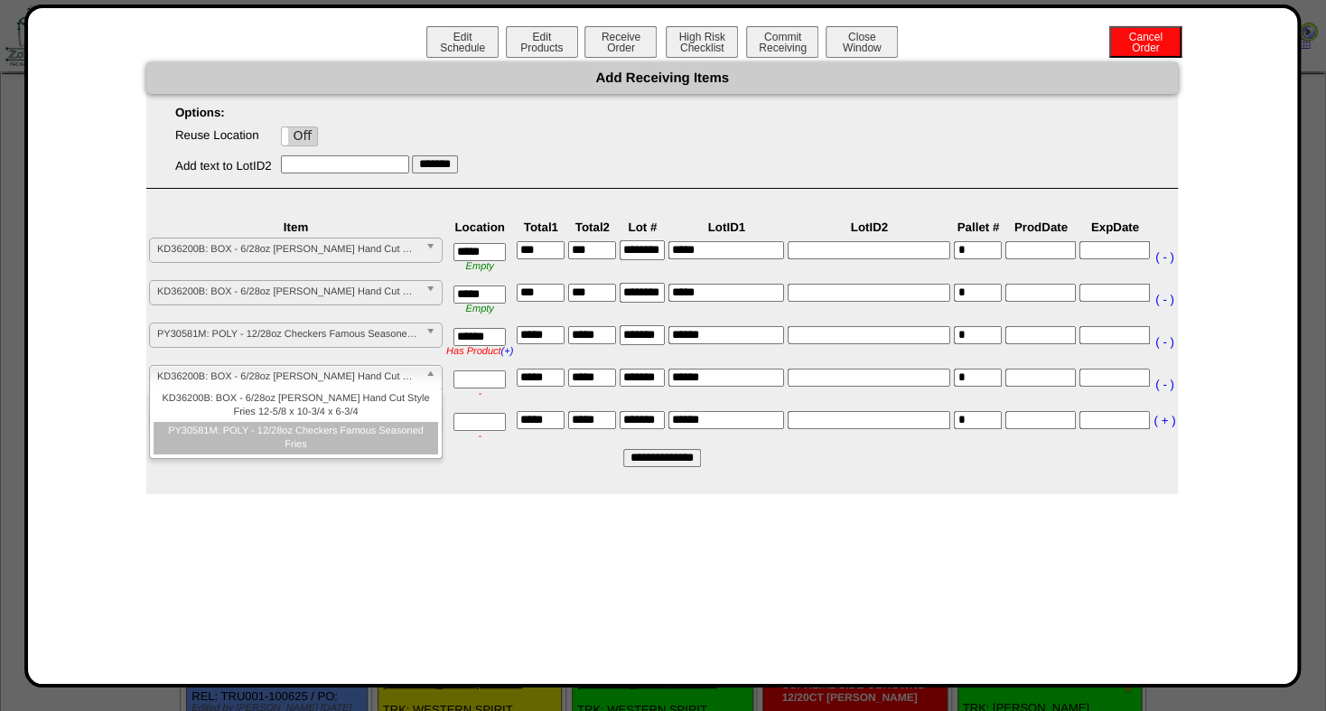
click at [350, 433] on li "PY30581M: POLY - 12/28oz Checkers Famous Seasoned Fries" at bounding box center [296, 438] width 284 height 33
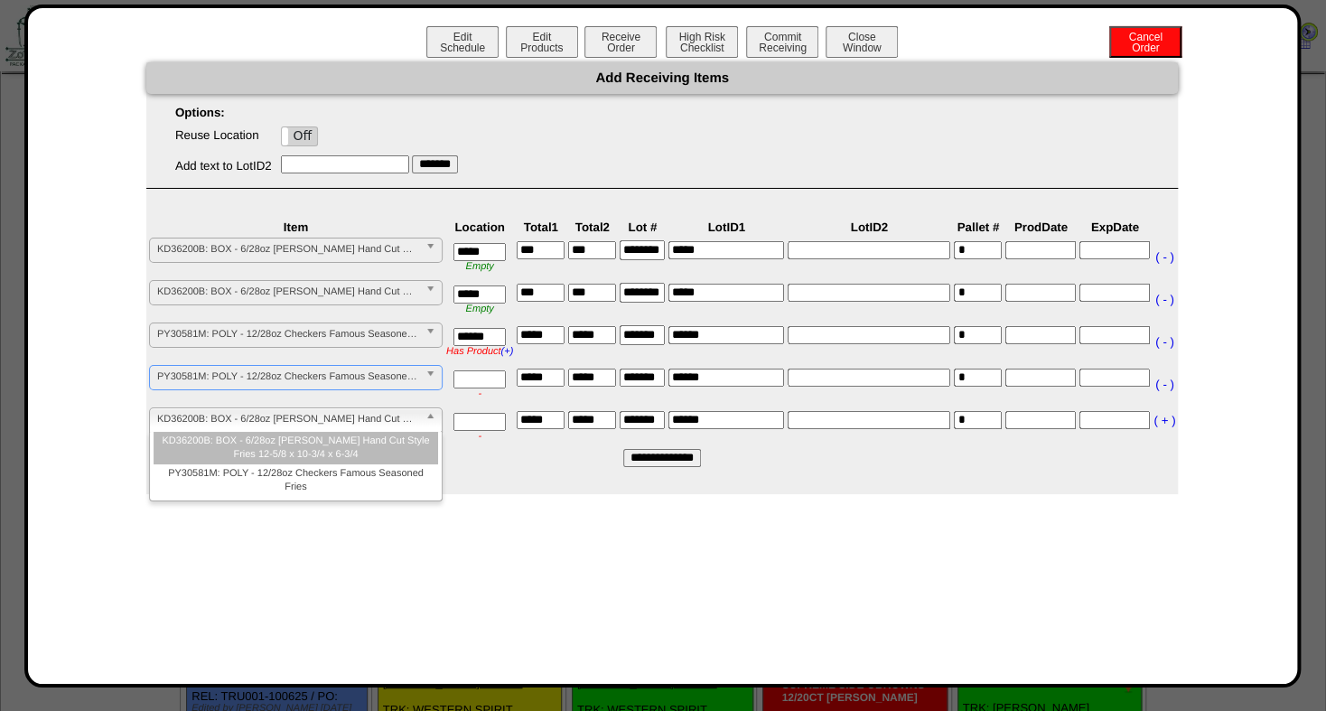
click at [431, 415] on b at bounding box center [433, 419] width 16 height 23
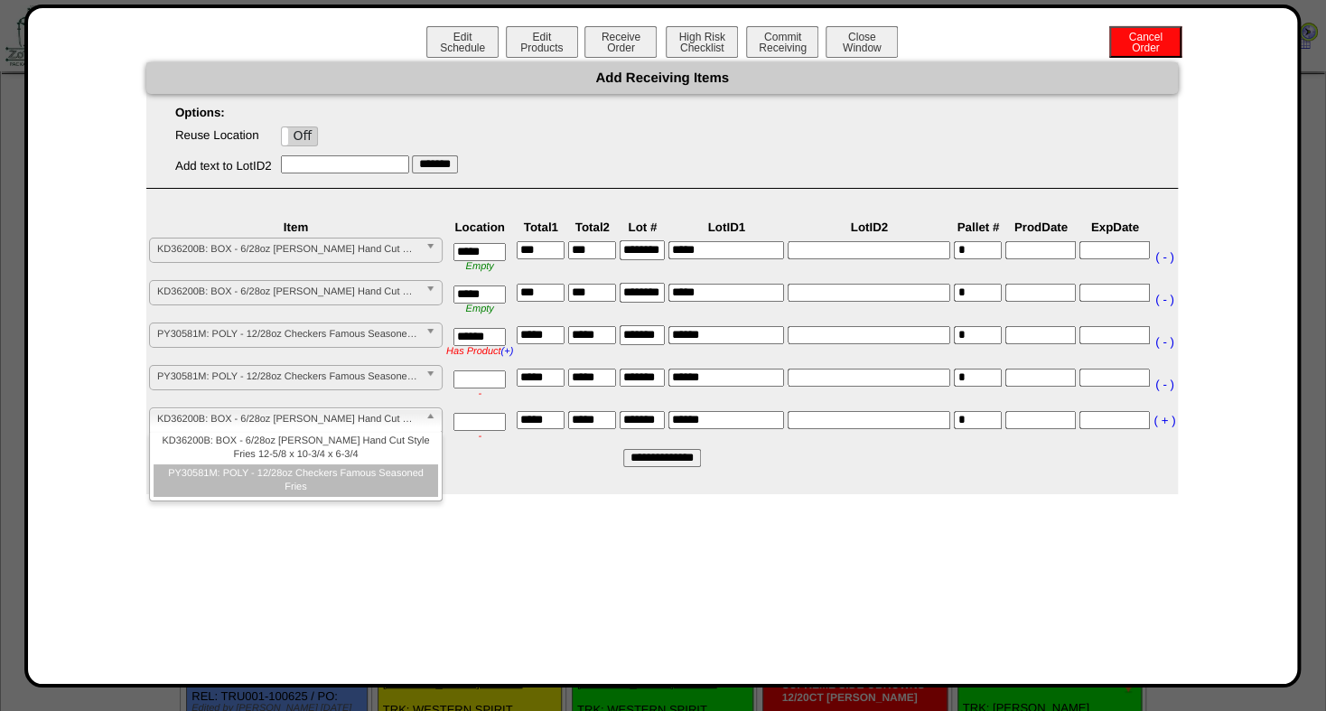
click at [357, 477] on li "PY30581M: POLY - 12/28oz Checkers Famous Seasoned Fries" at bounding box center [296, 480] width 284 height 33
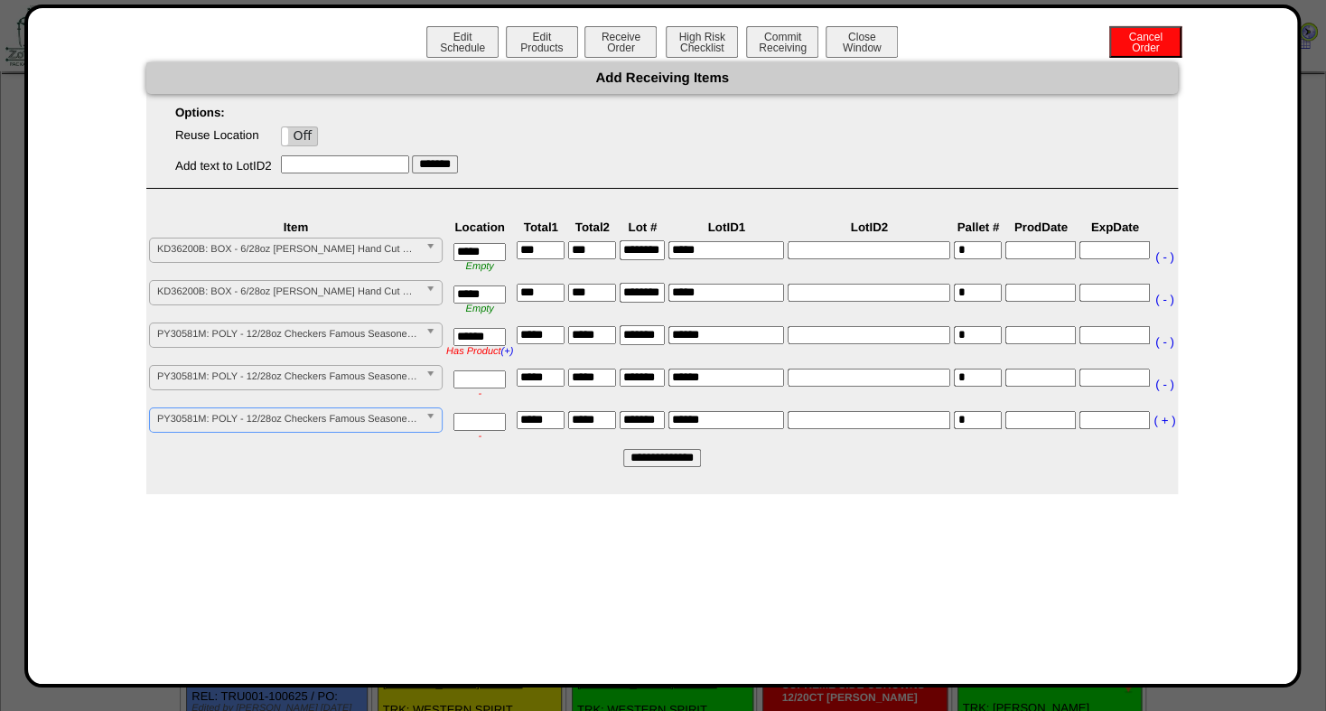
click at [478, 380] on input "text" at bounding box center [479, 379] width 52 height 18
type input "******"
click at [665, 463] on input "**********" at bounding box center [662, 458] width 78 height 18
type input "*********"
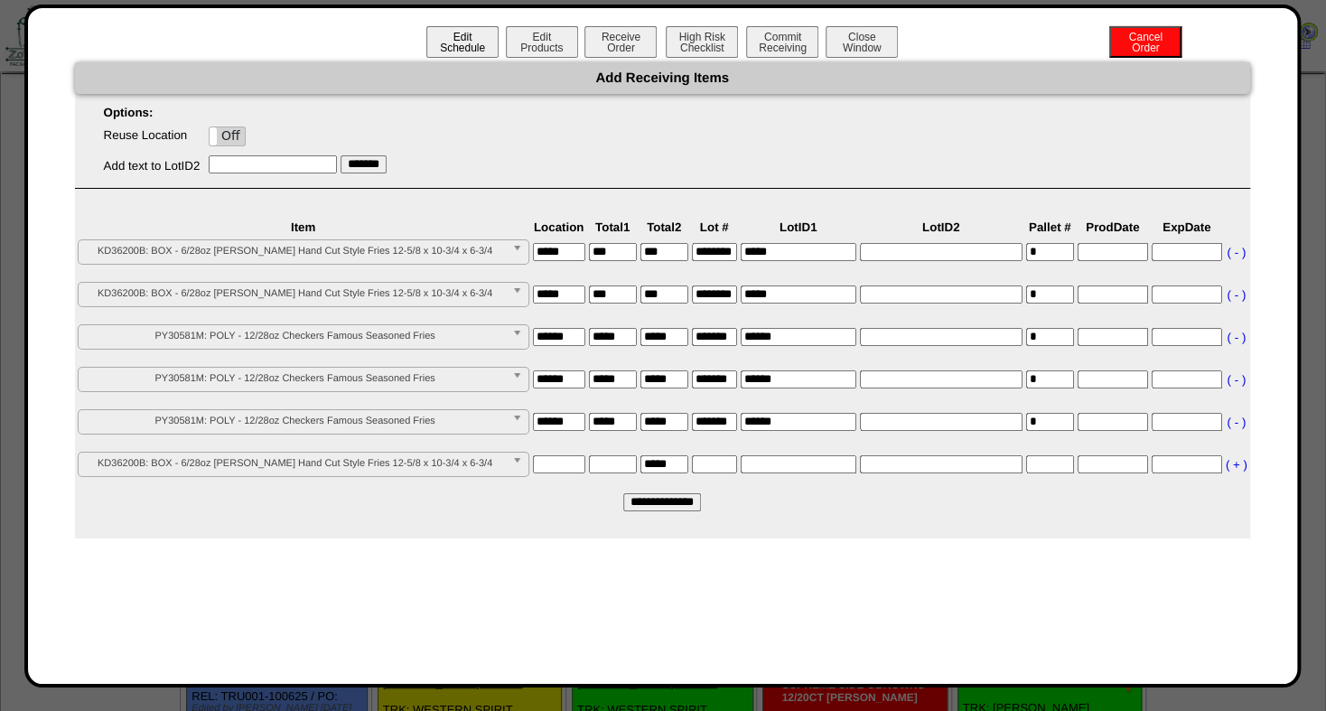
click at [466, 46] on button "Edit Schedule" at bounding box center [462, 42] width 72 height 32
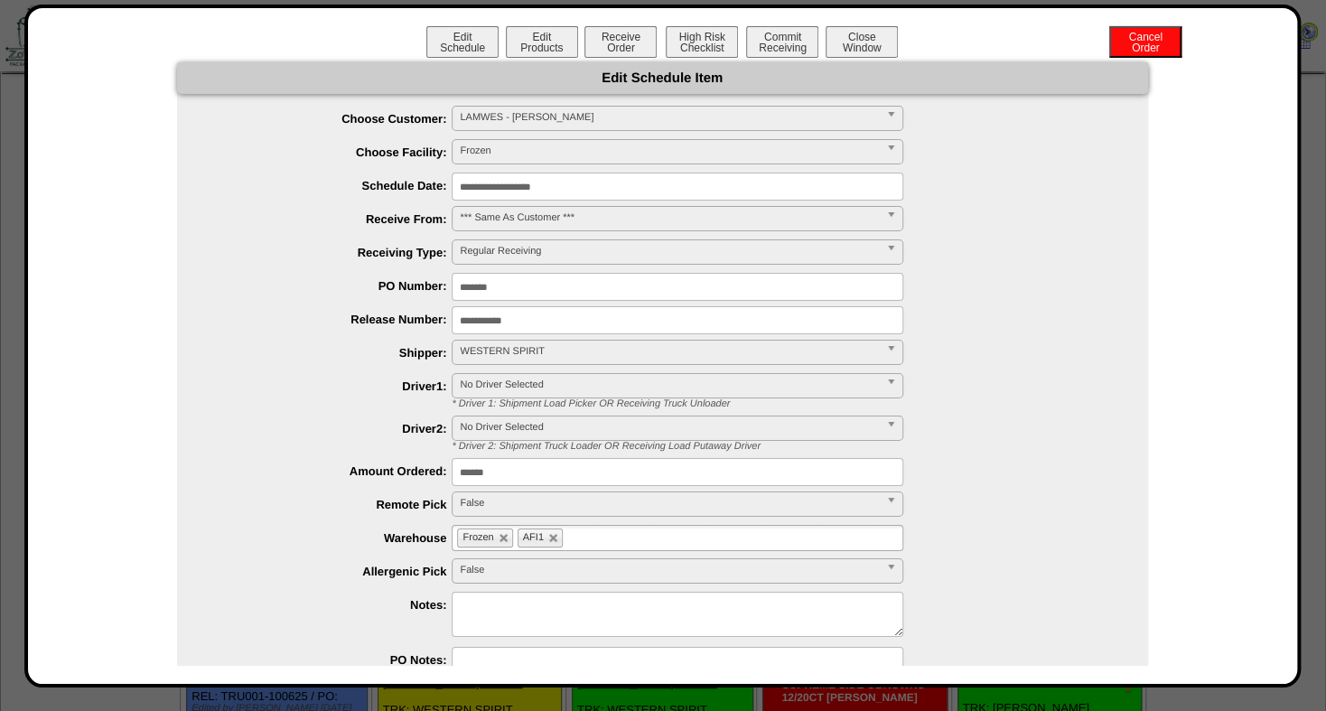
drag, startPoint x: 538, startPoint y: 469, endPoint x: 272, endPoint y: 462, distance: 266.5
click at [452, 464] on input "******" at bounding box center [678, 472] width 452 height 28
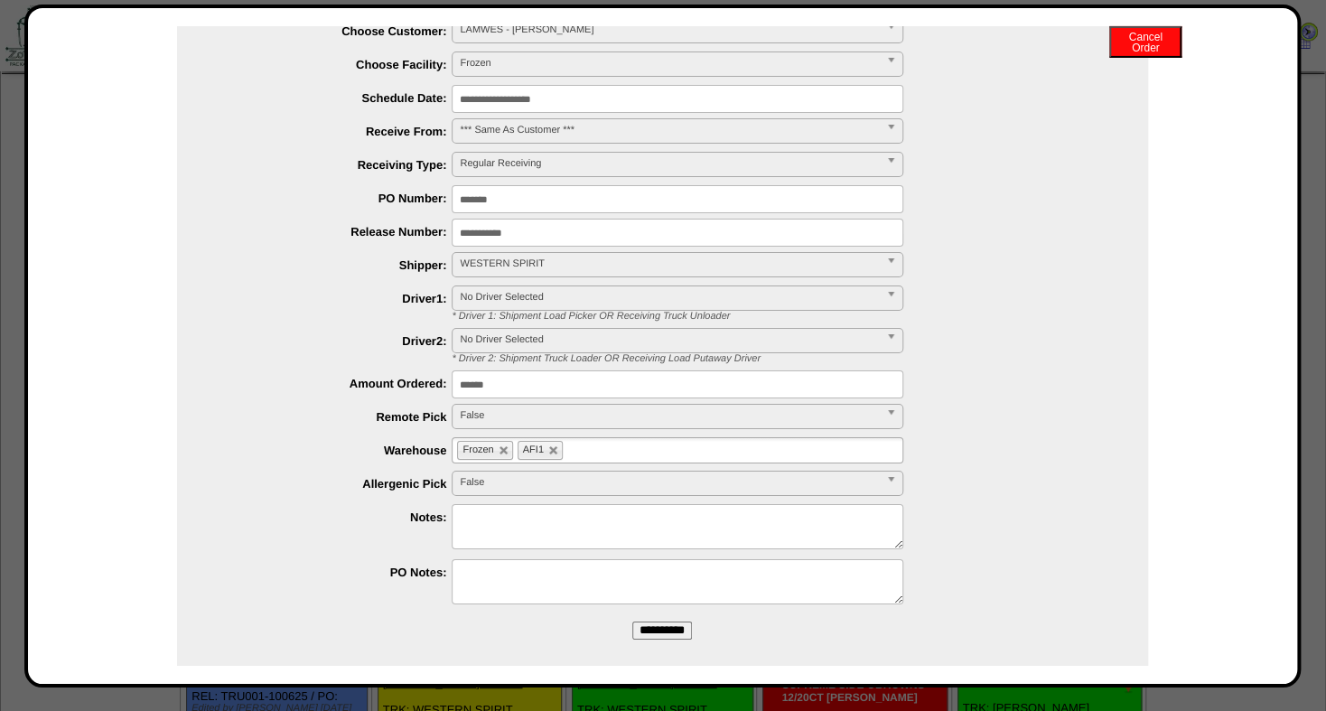
scroll to position [103, 0]
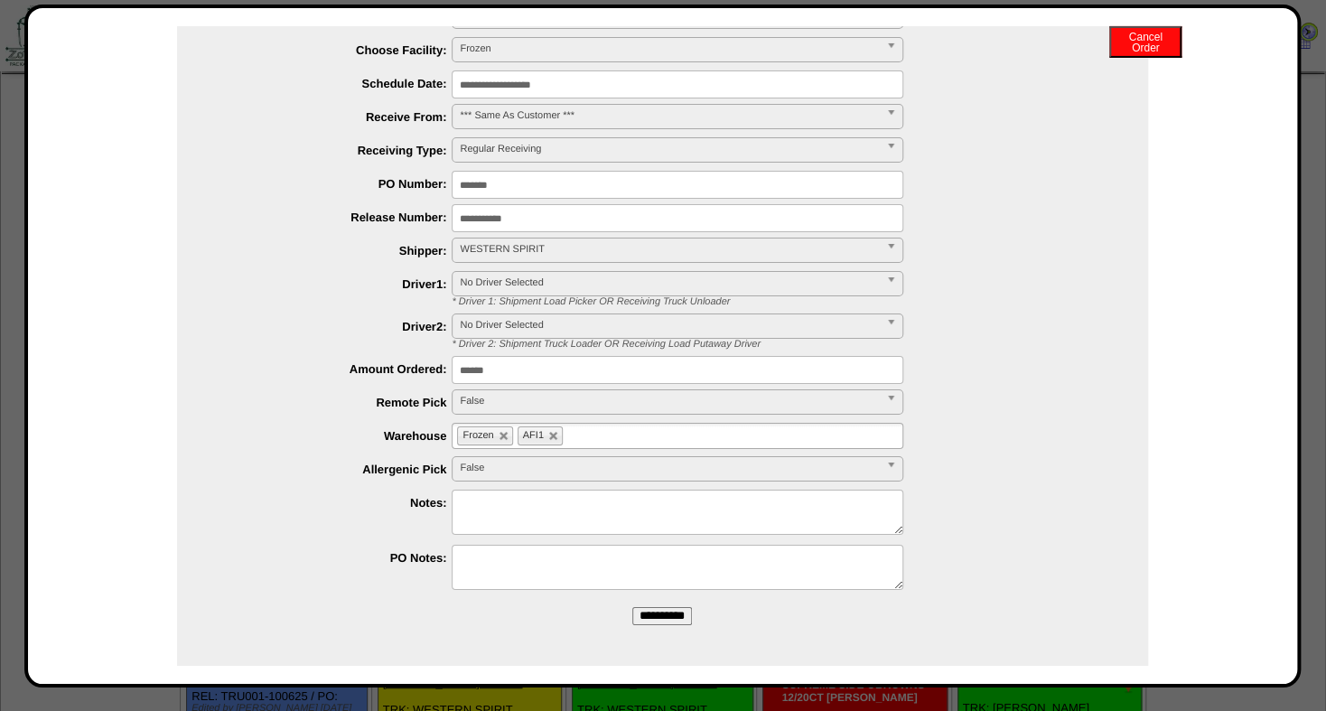
type input "******"
click at [534, 496] on textarea at bounding box center [678, 511] width 452 height 45
click at [657, 618] on input "**********" at bounding box center [662, 616] width 60 height 18
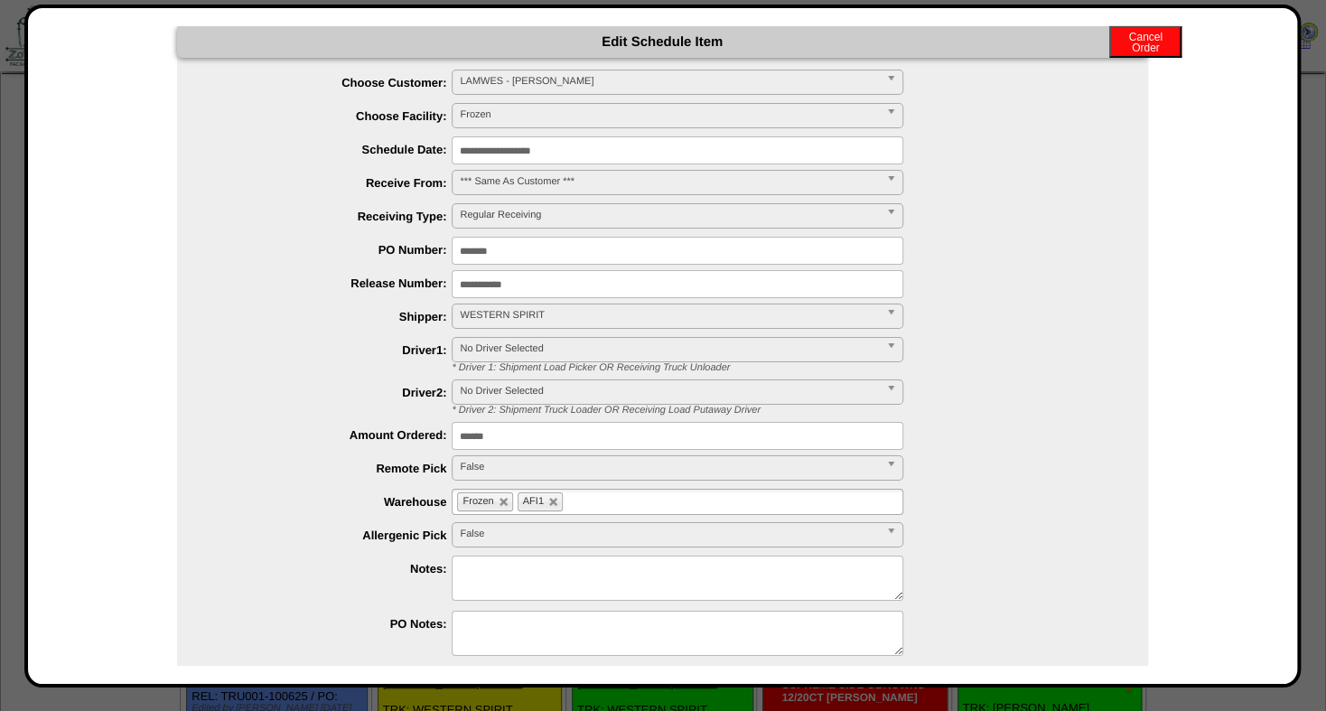
scroll to position [0, 0]
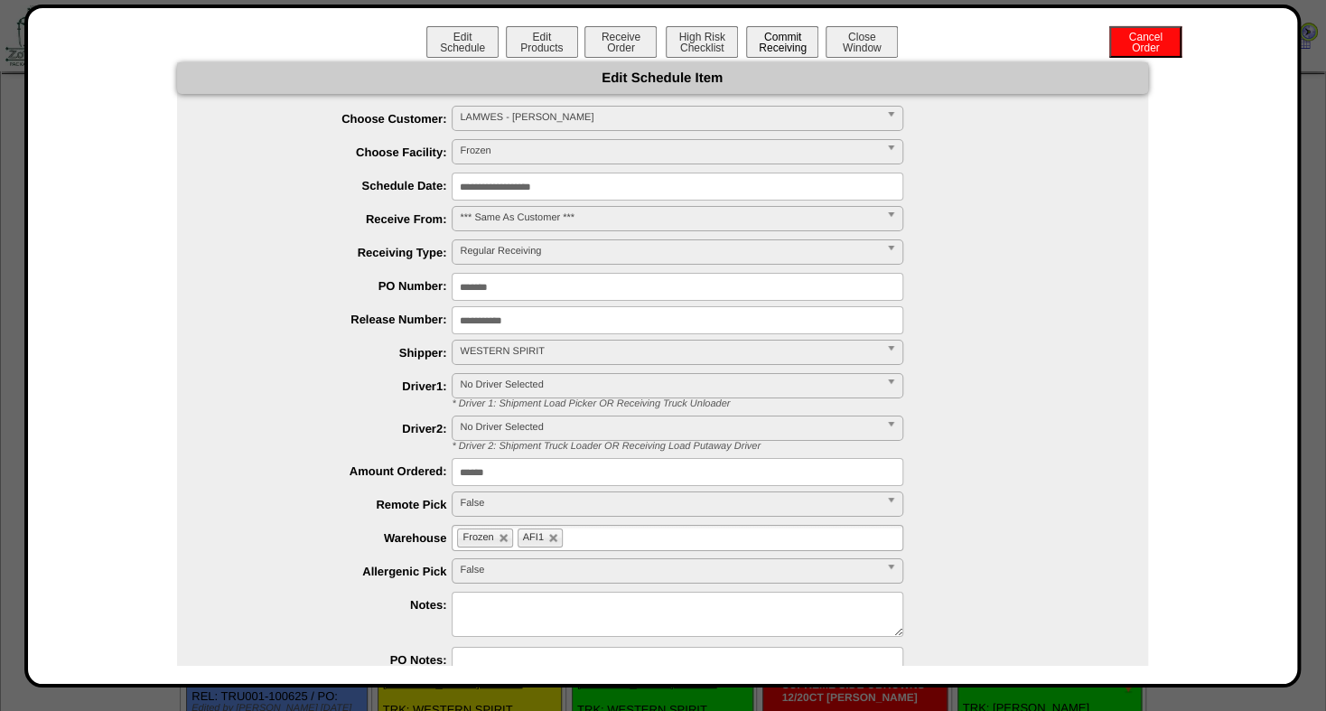
click at [771, 44] on button "Commit Receiving" at bounding box center [782, 42] width 72 height 32
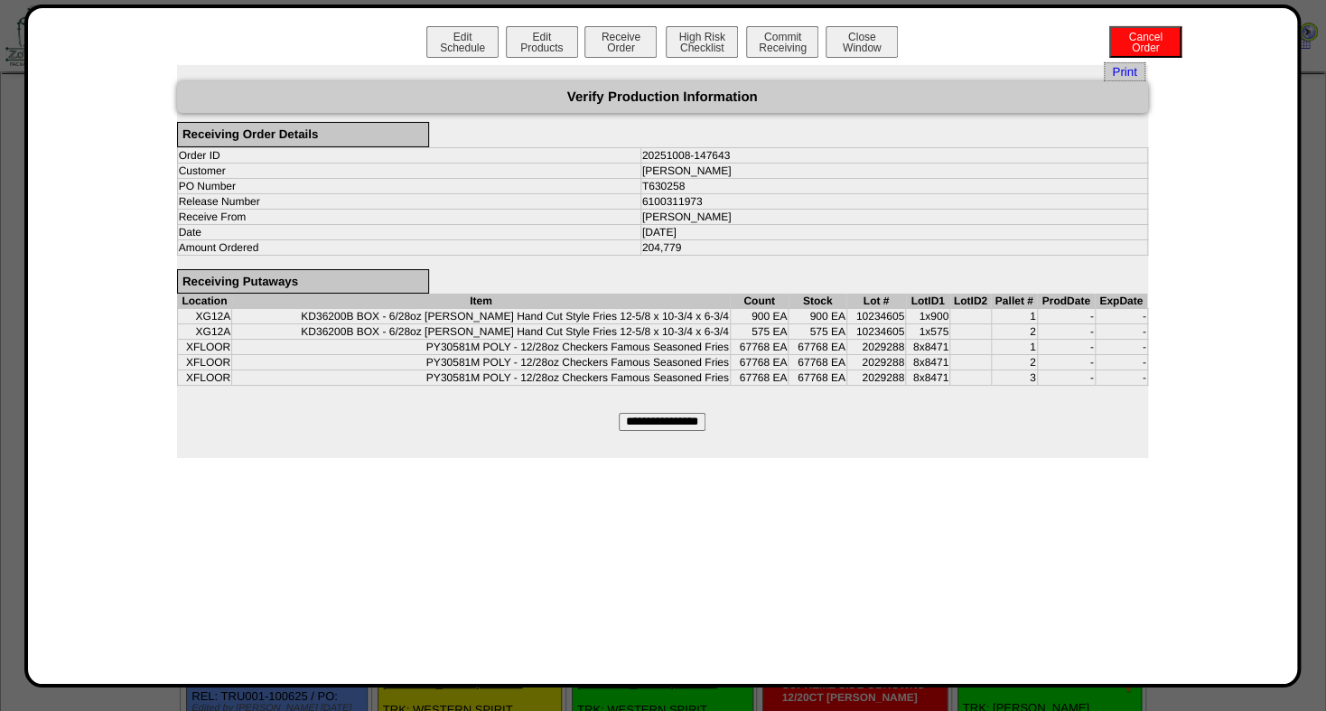
click at [658, 415] on input "**********" at bounding box center [662, 422] width 87 height 18
type input "*********"
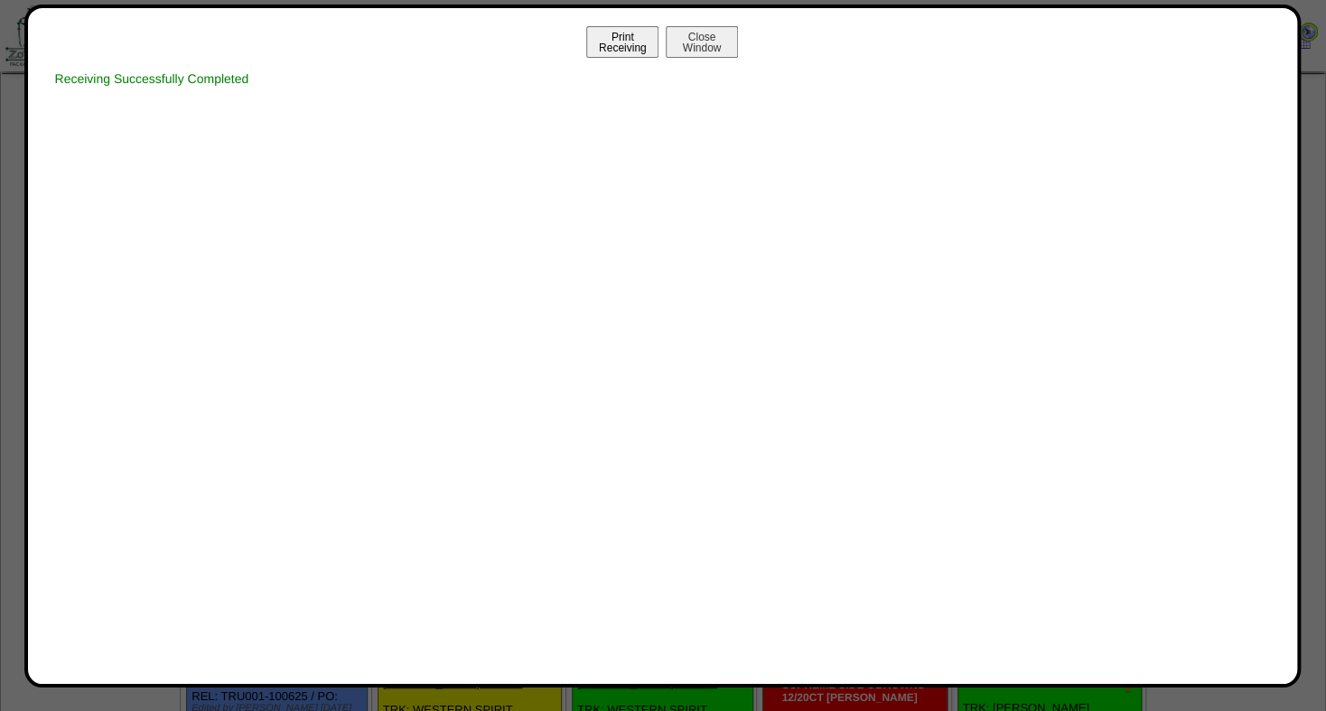
click at [601, 41] on button "Print Receiving" at bounding box center [622, 42] width 72 height 32
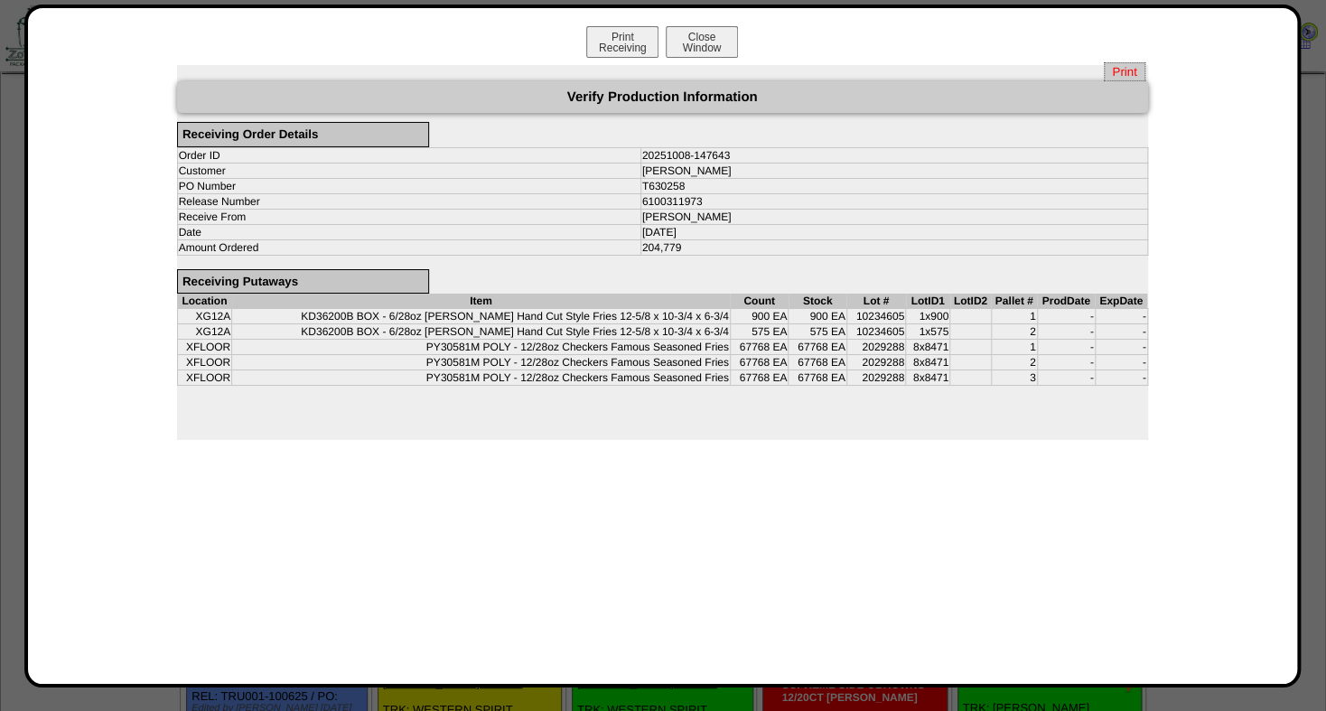
click at [1132, 65] on span "Print" at bounding box center [1124, 71] width 41 height 19
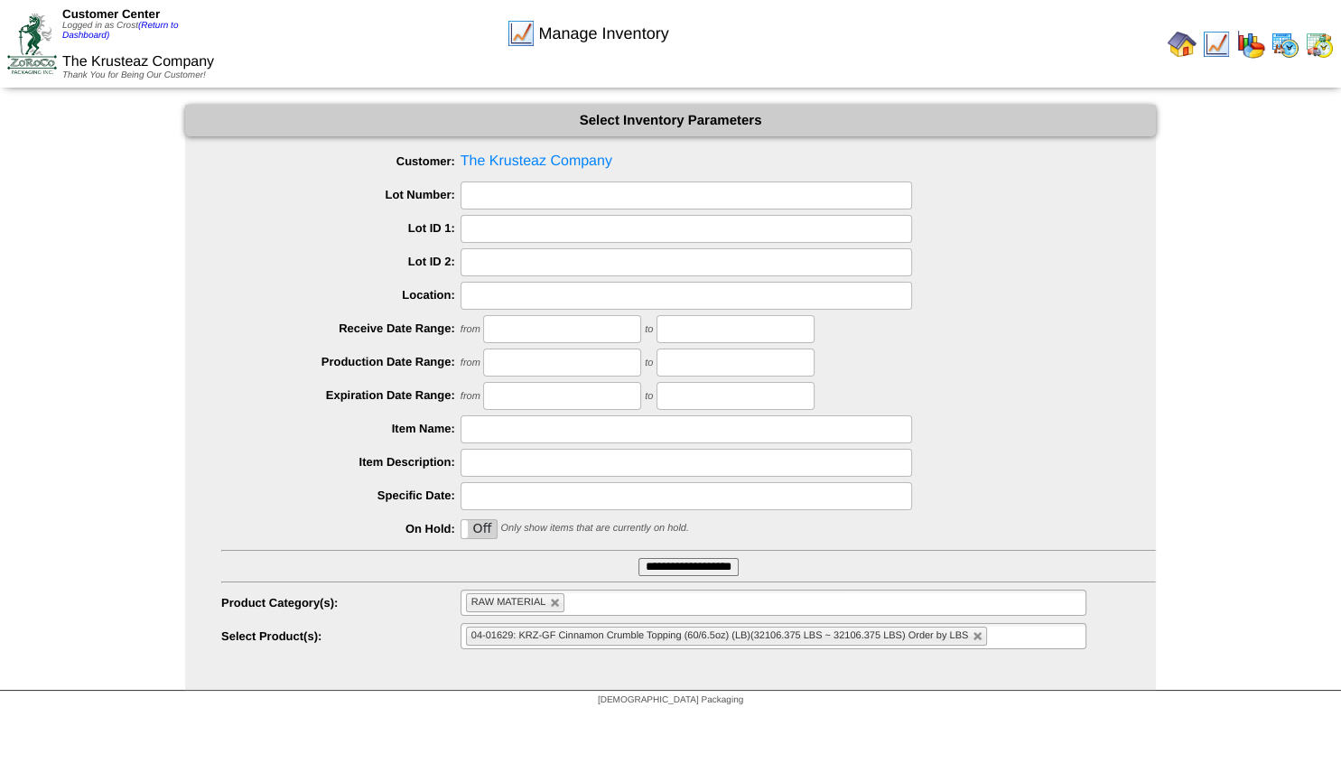
click at [1291, 43] on img at bounding box center [1285, 44] width 29 height 29
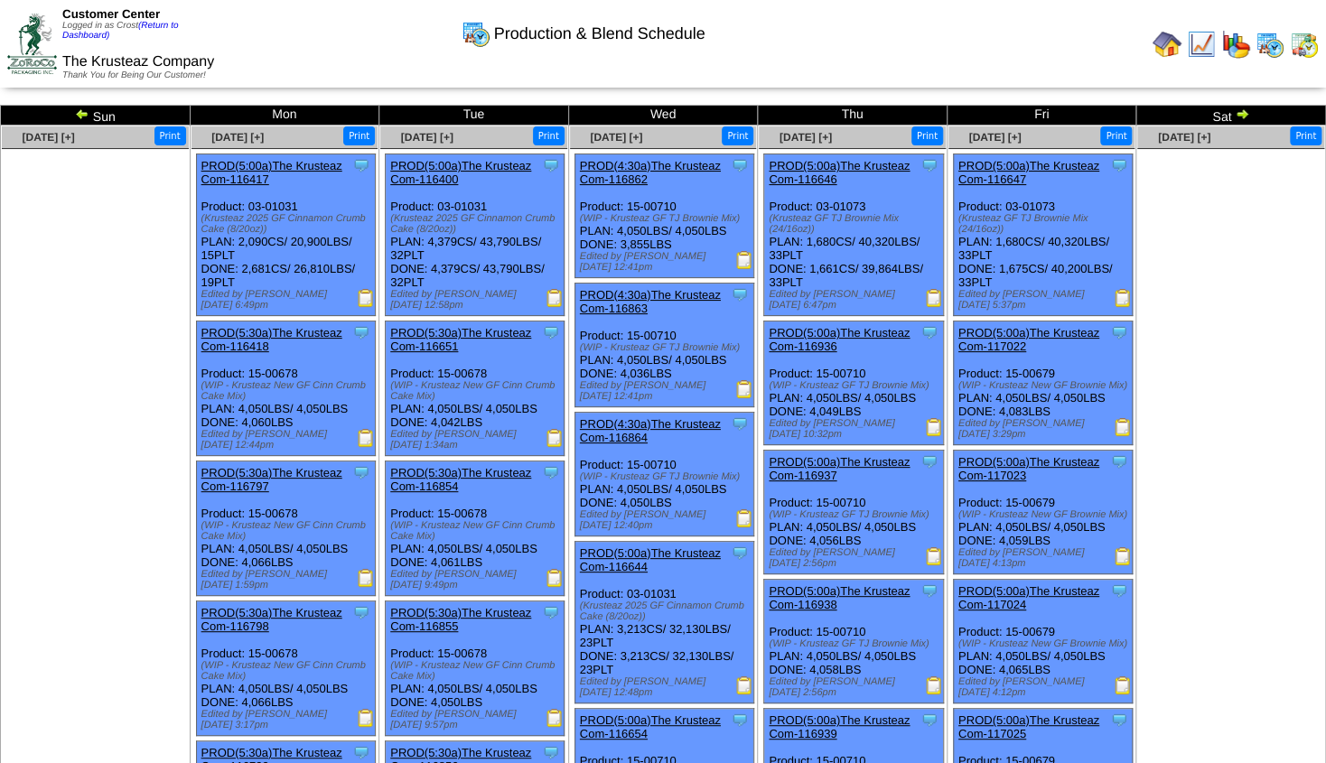
click at [1244, 113] on img at bounding box center [1242, 114] width 14 height 14
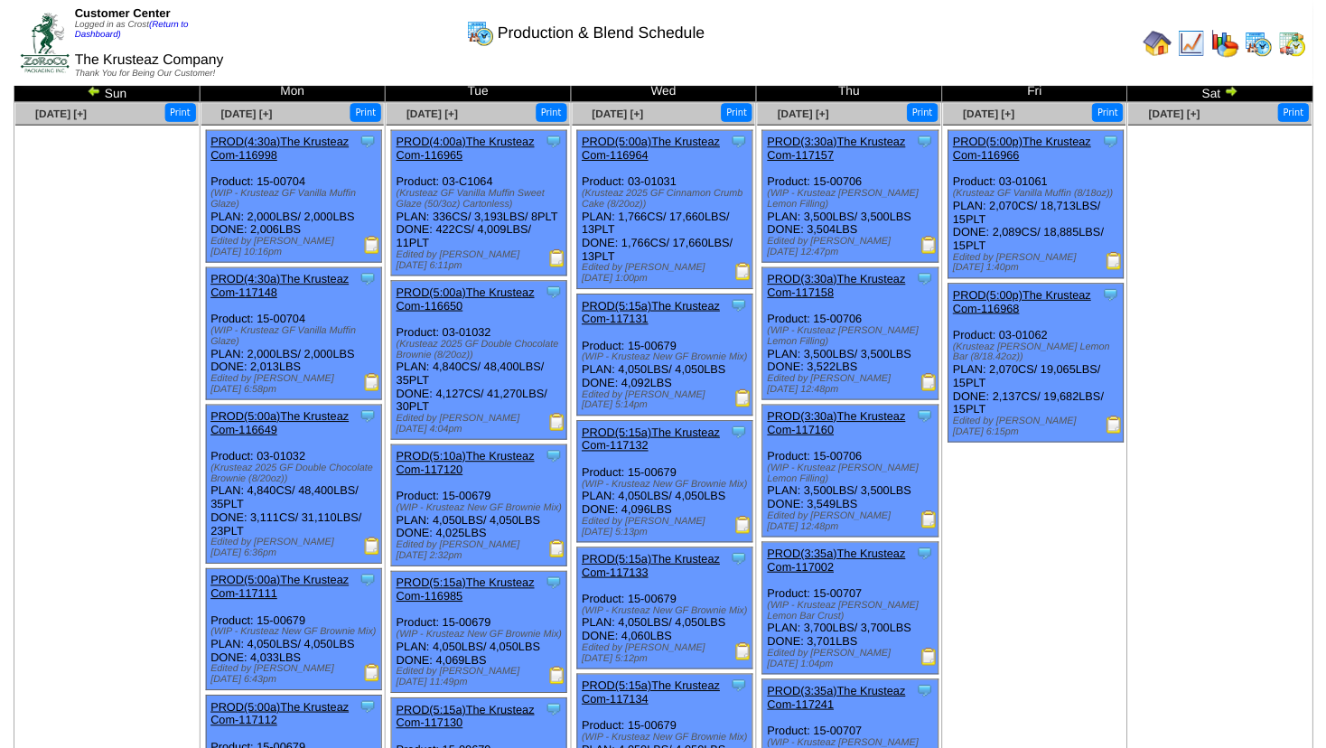
scroll to position [23, 0]
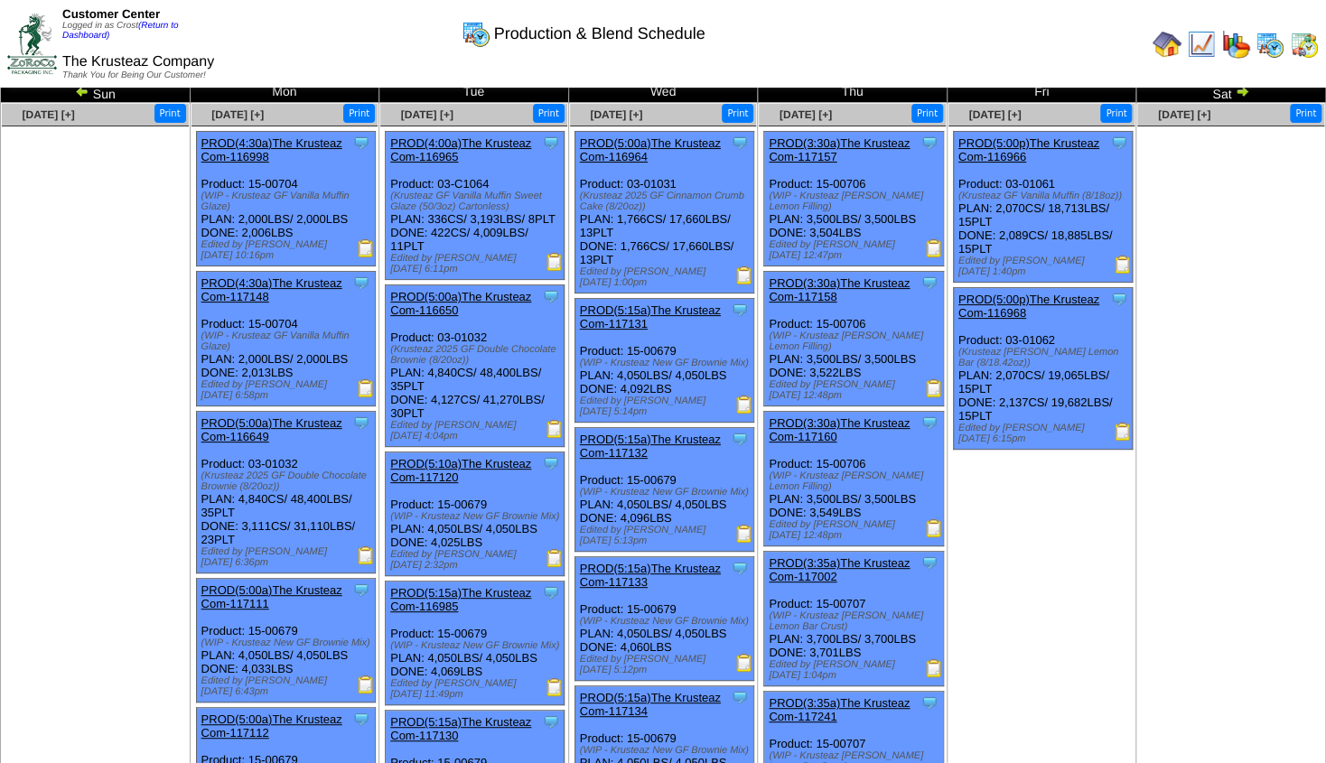
click at [470, 301] on link "PROD(5:00a)The Krusteaz Com-116650" at bounding box center [460, 303] width 141 height 27
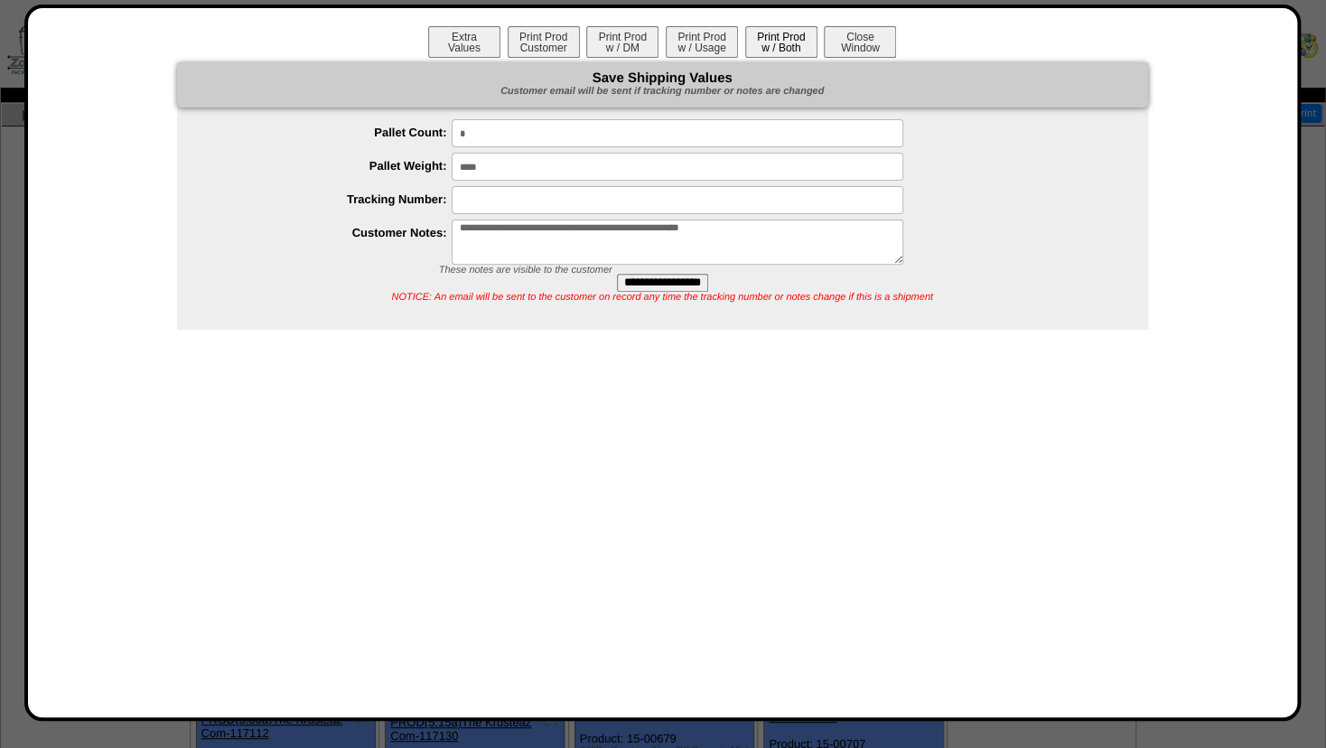
click at [781, 43] on button "Print Prod w / Both" at bounding box center [781, 42] width 72 height 32
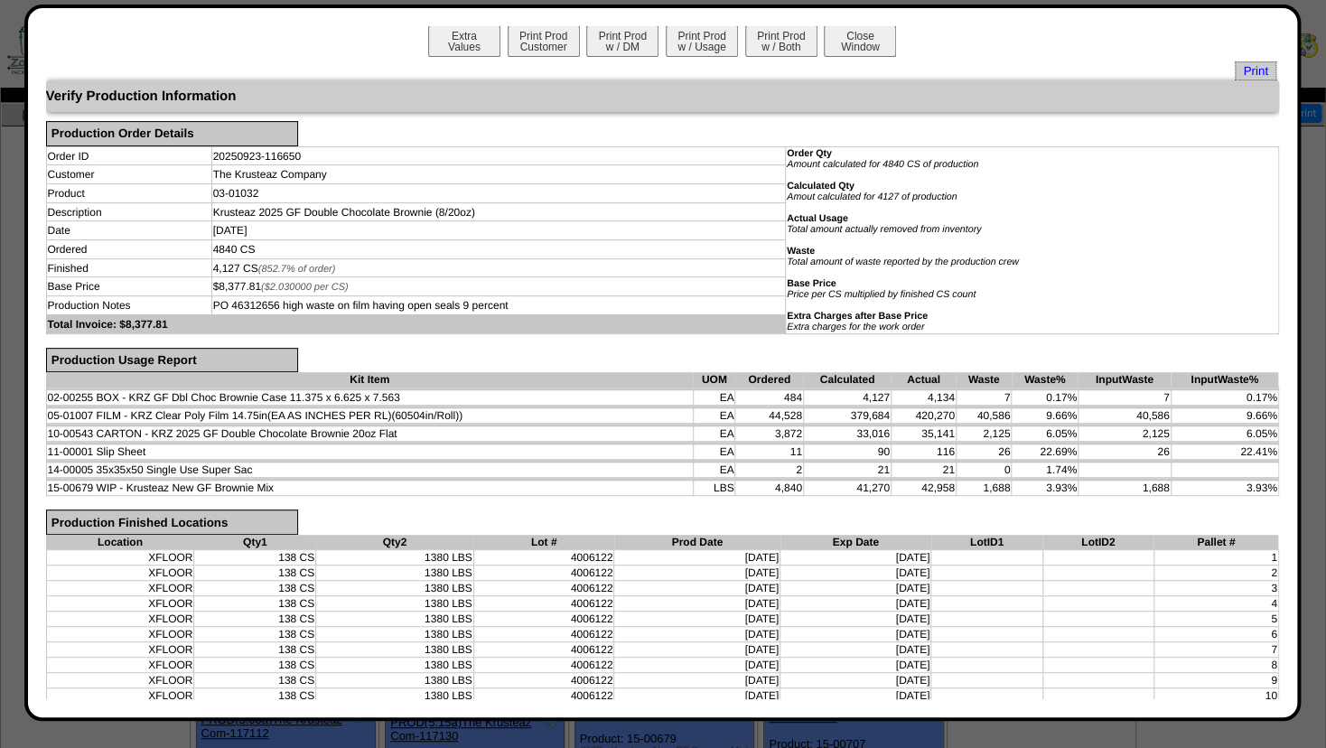
scroll to position [0, 0]
click at [853, 38] on button "Close Window" at bounding box center [860, 42] width 72 height 32
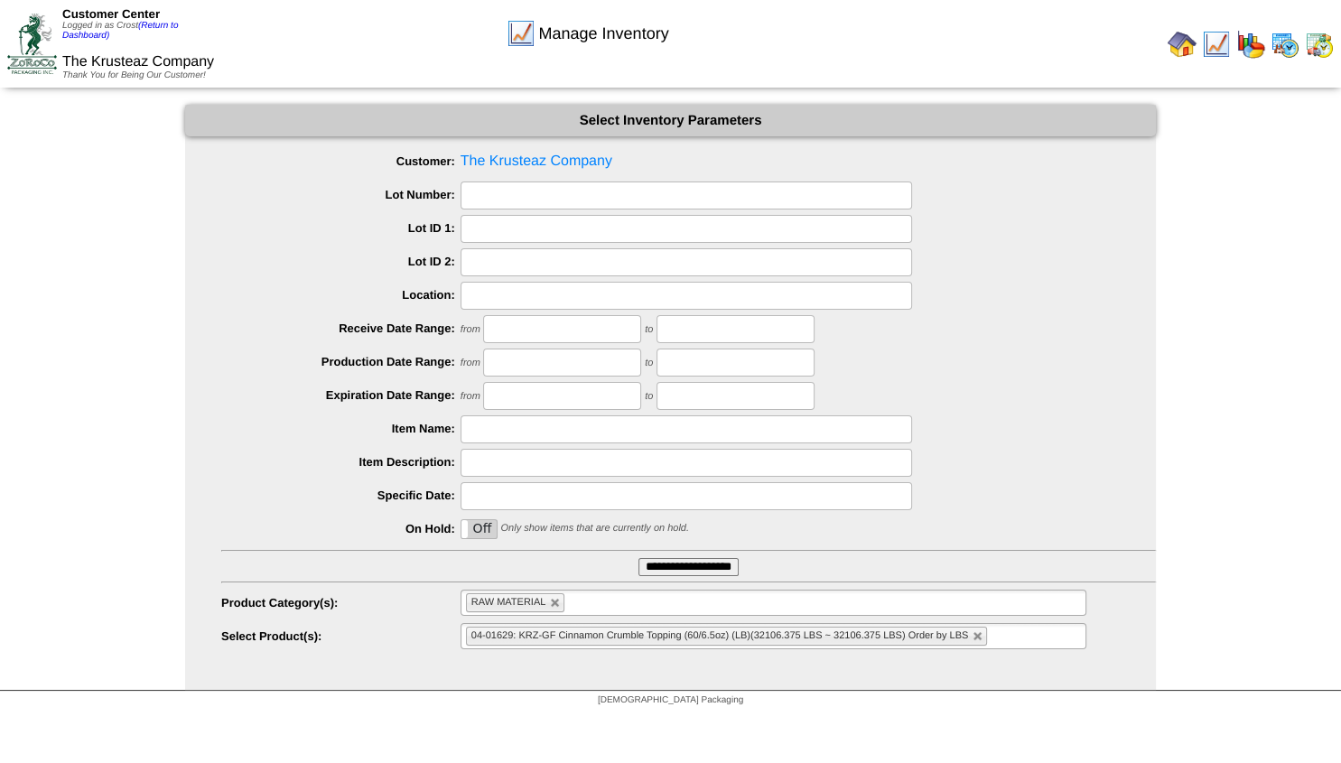
click at [1185, 43] on img at bounding box center [1182, 44] width 29 height 29
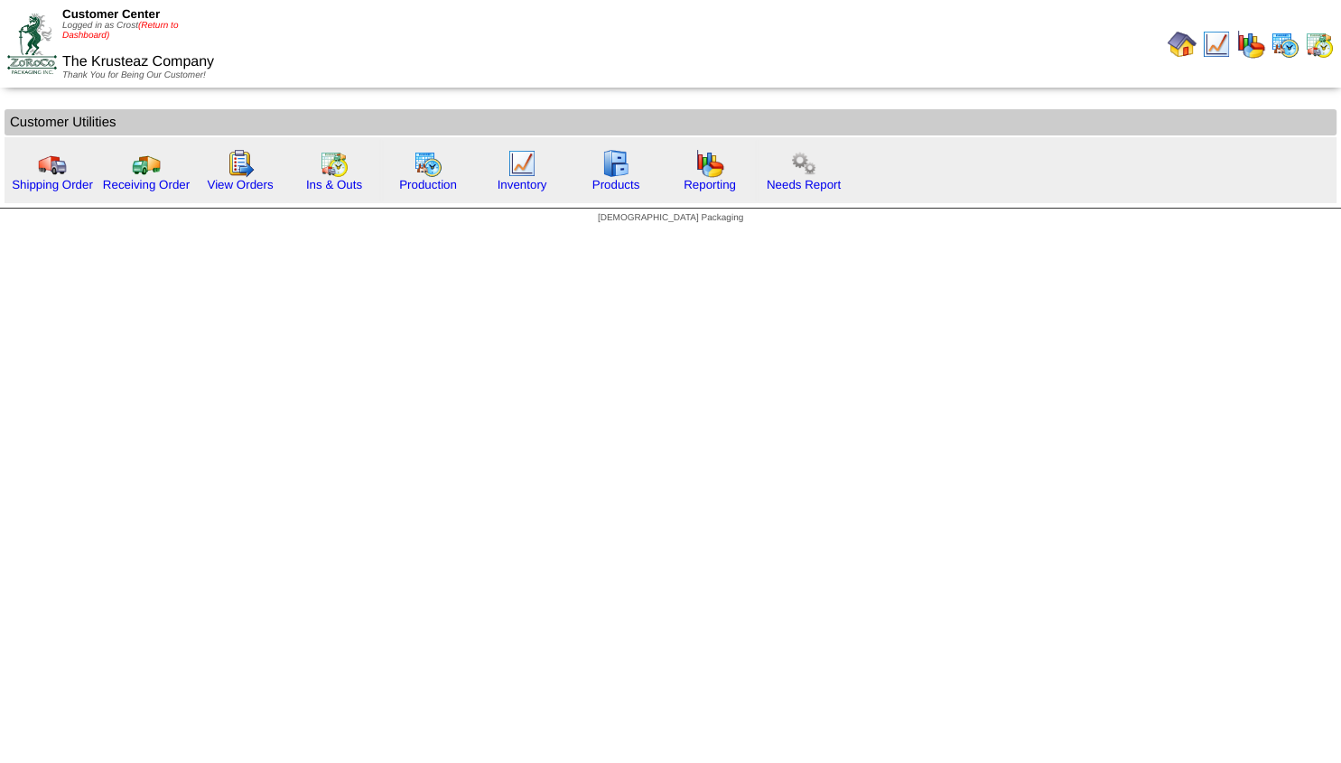
click at [161, 27] on link "(Return to Dashboard)" at bounding box center [120, 31] width 116 height 20
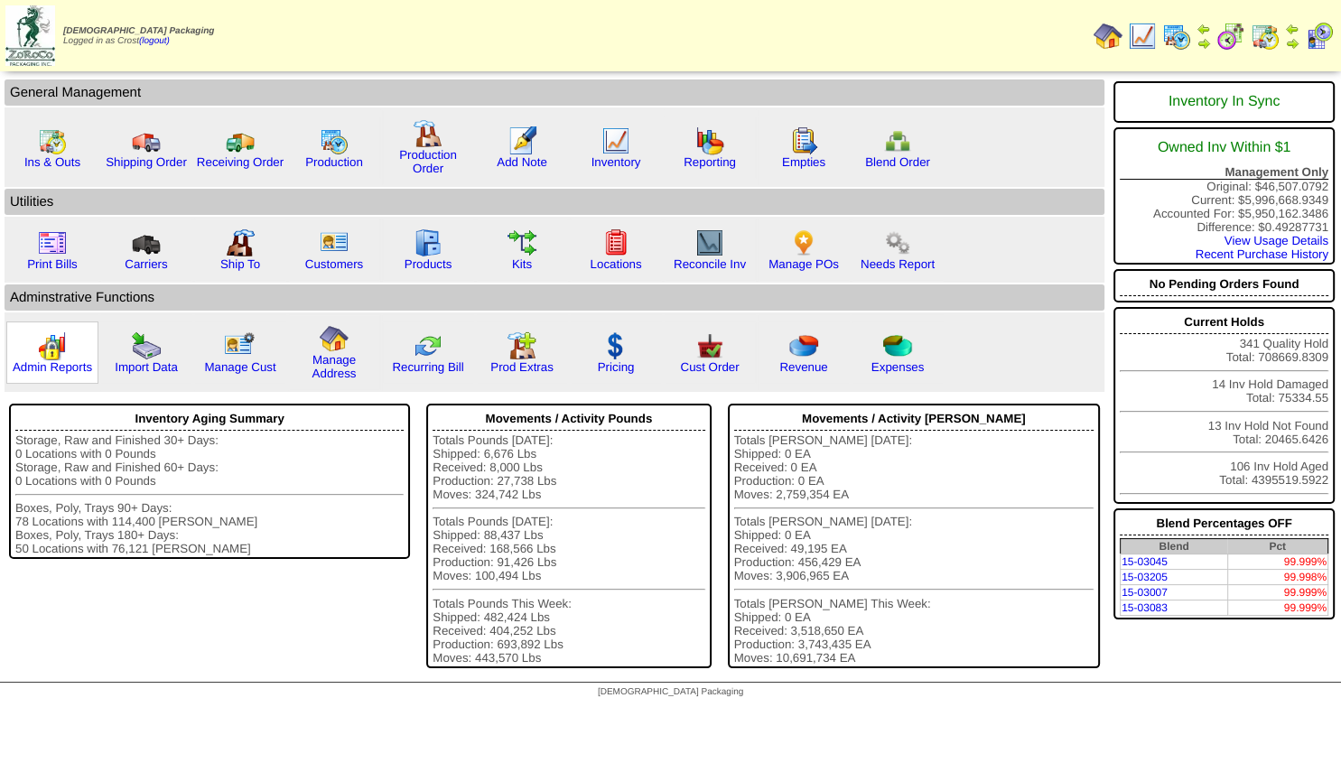
click at [48, 359] on img at bounding box center [52, 345] width 29 height 29
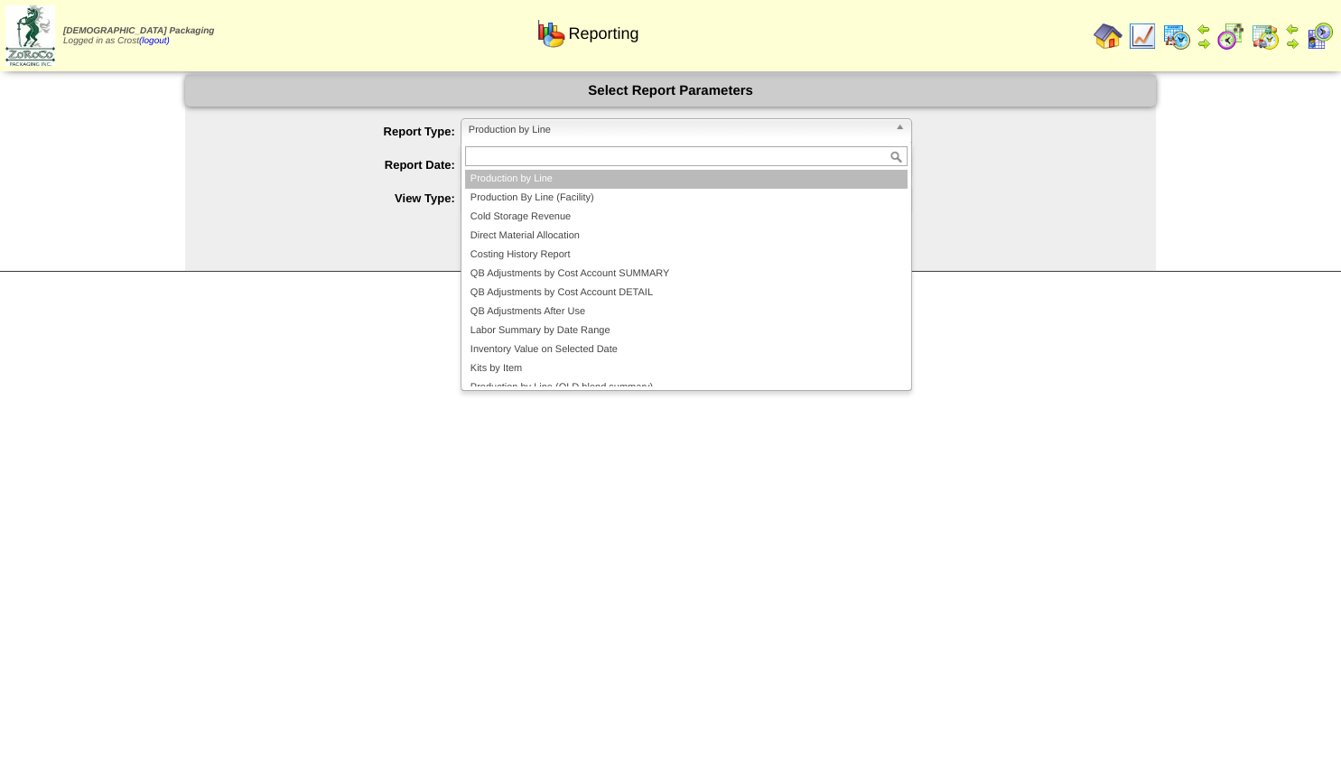
click at [543, 135] on span "Production by Line" at bounding box center [678, 130] width 419 height 22
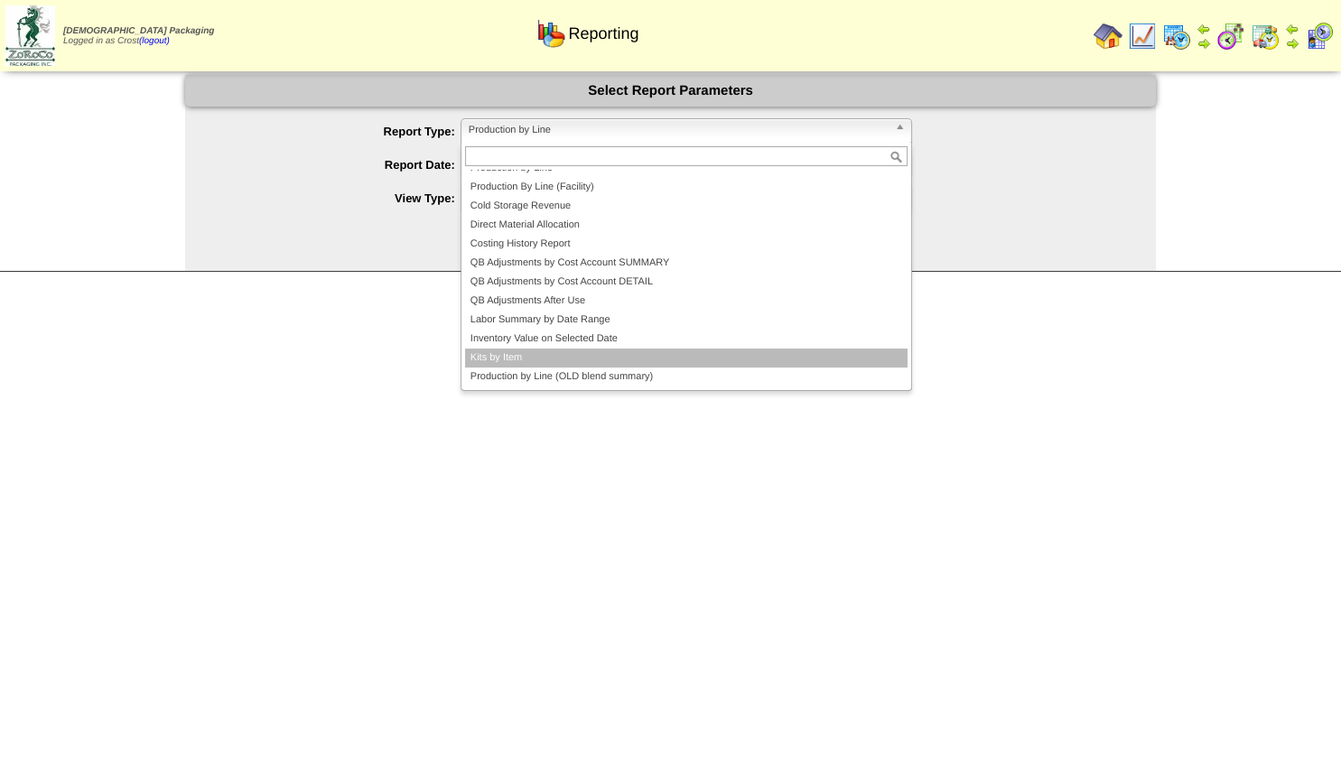
click at [496, 359] on li "Kits by Item" at bounding box center [686, 358] width 443 height 19
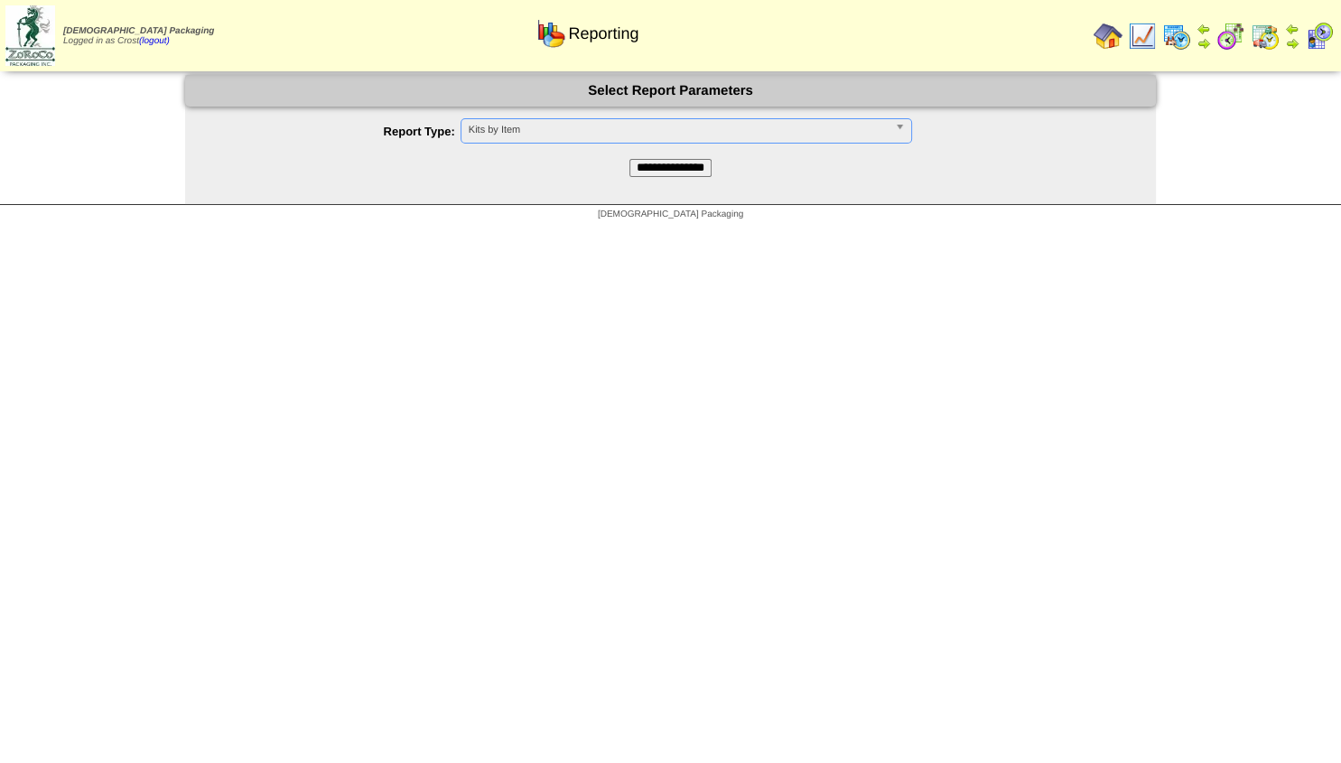
click at [639, 168] on input "**********" at bounding box center [670, 168] width 82 height 18
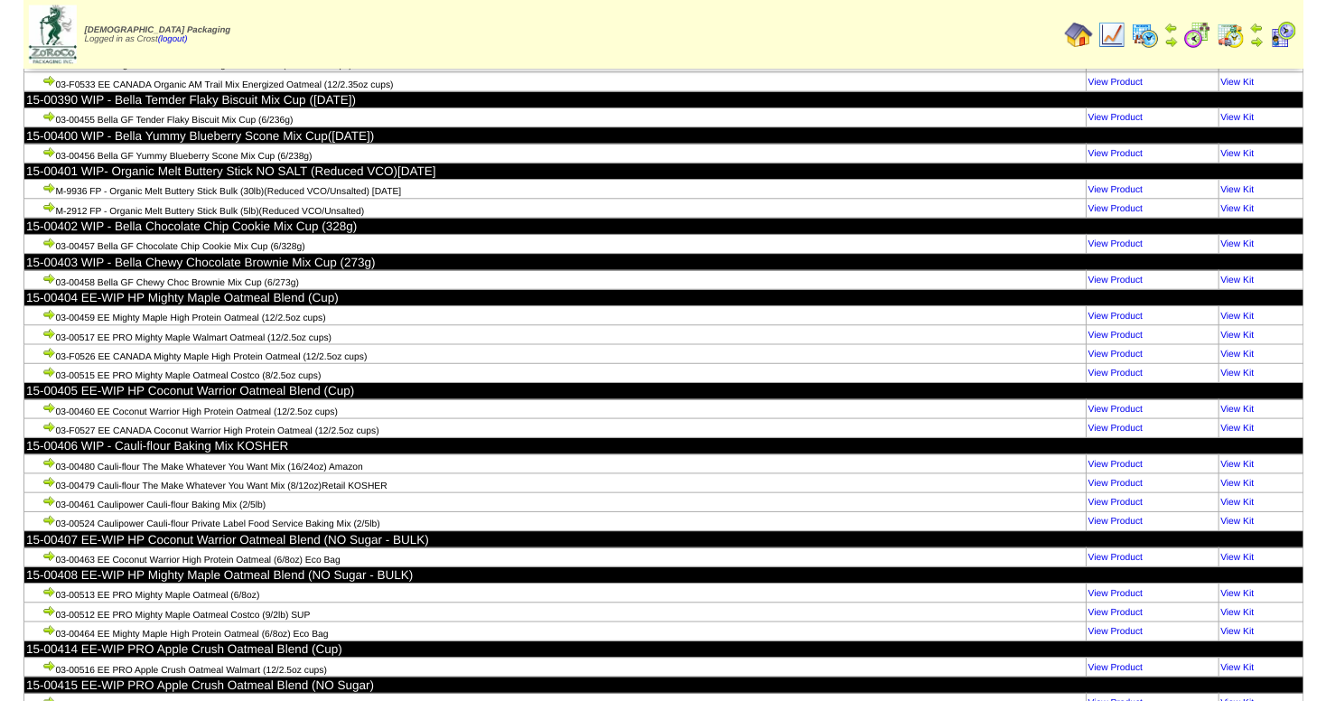
scroll to position [185855, 0]
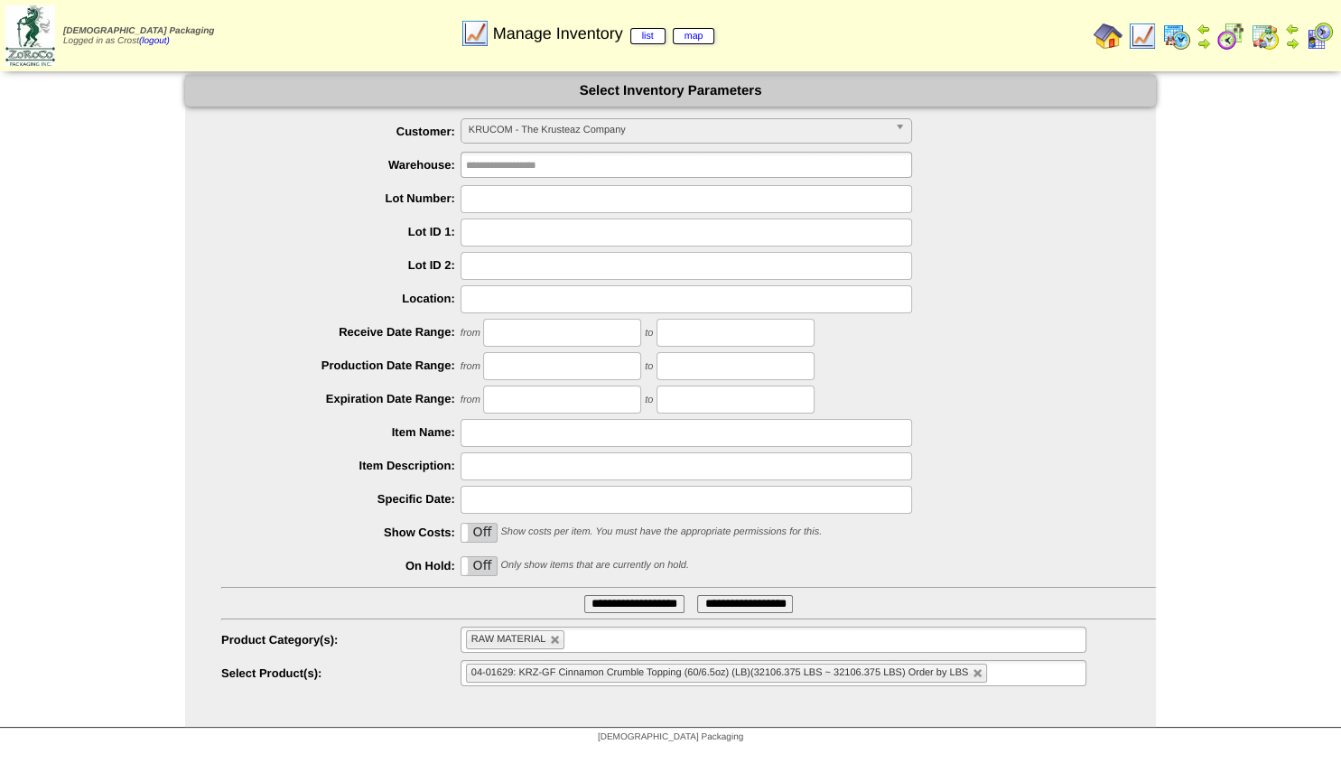
click at [1107, 33] on img at bounding box center [1108, 36] width 29 height 29
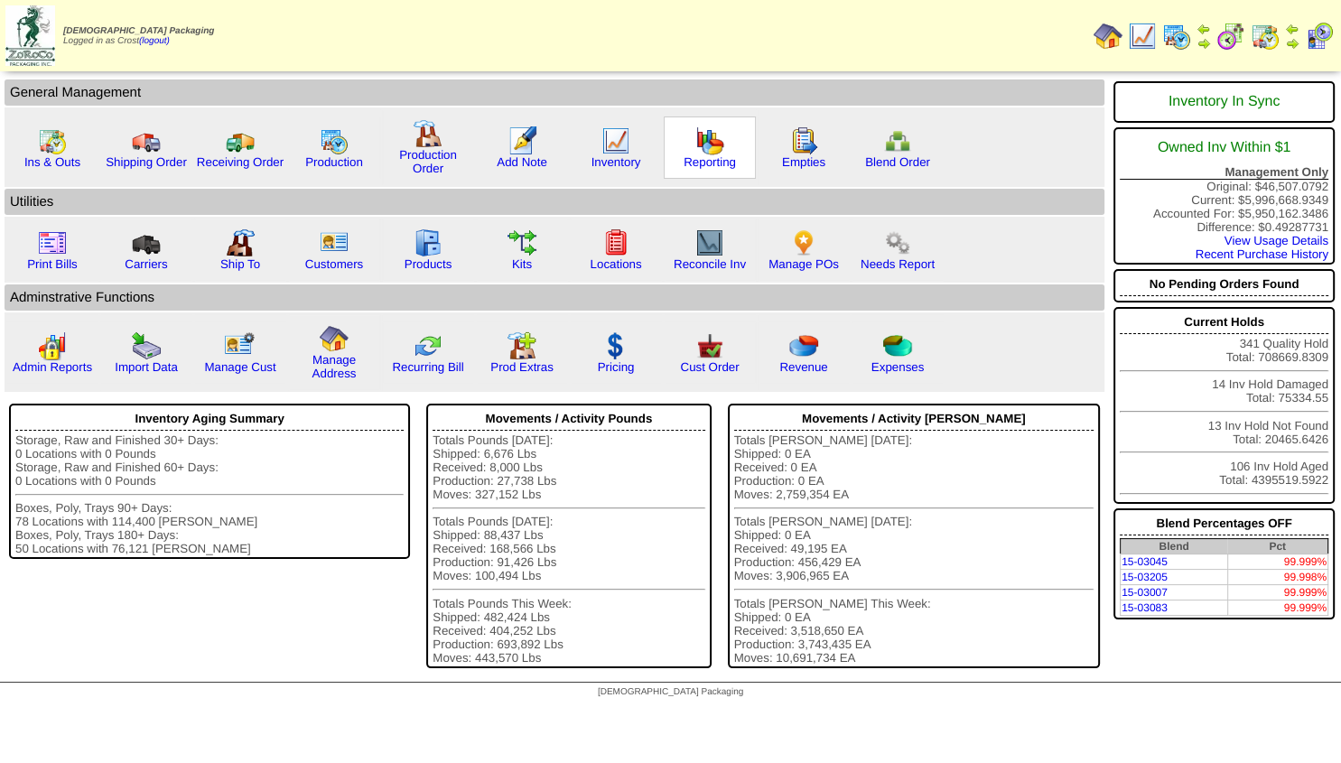
click at [697, 131] on img at bounding box center [709, 140] width 29 height 29
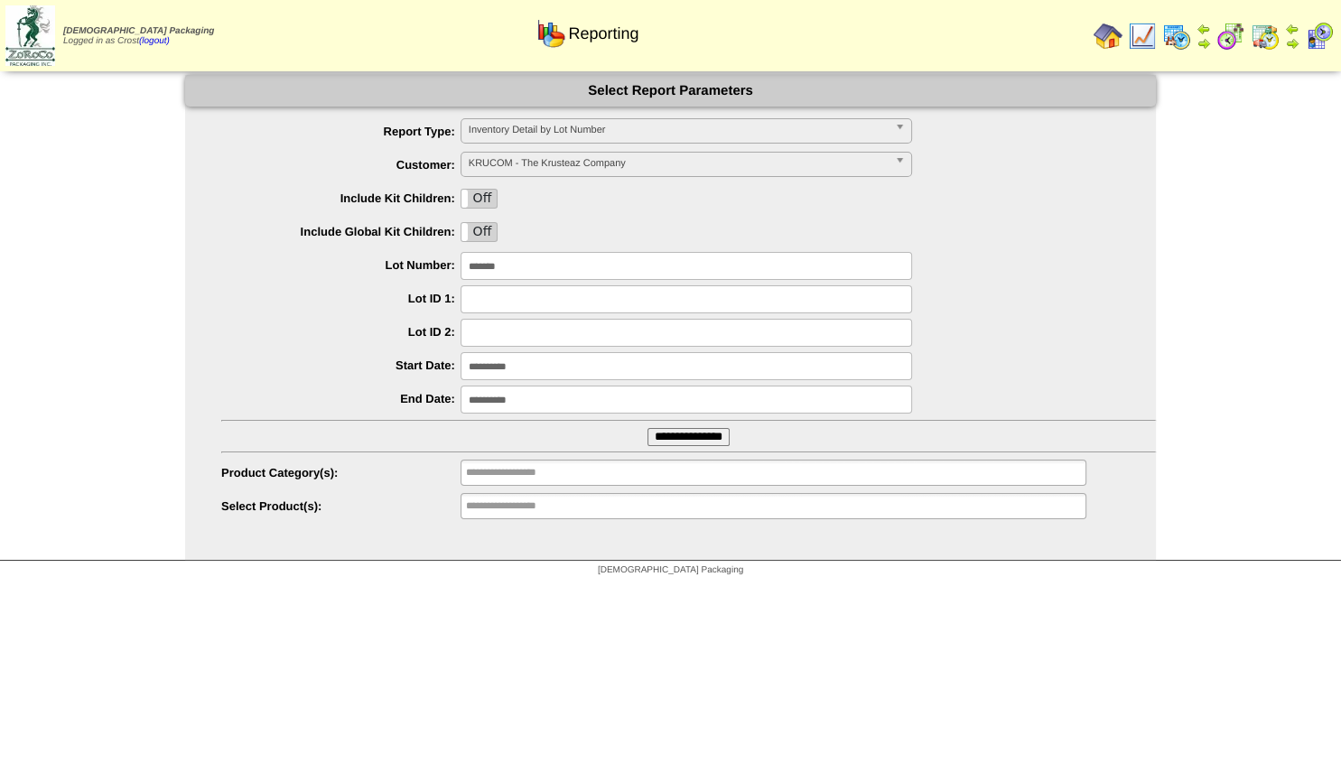
drag, startPoint x: 532, startPoint y: 268, endPoint x: 219, endPoint y: 254, distance: 312.8
click at [461, 259] on input "*******" at bounding box center [687, 266] width 452 height 28
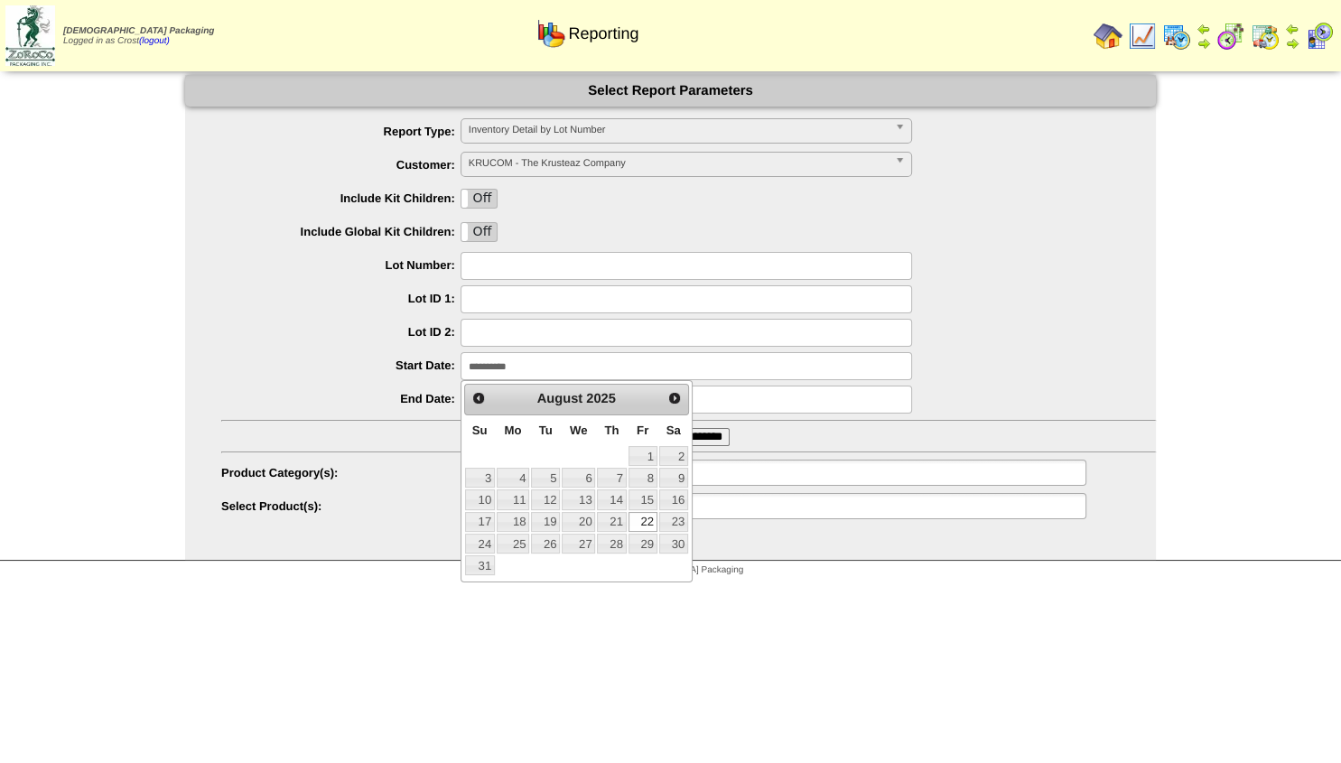
click at [554, 367] on input "**********" at bounding box center [687, 366] width 452 height 28
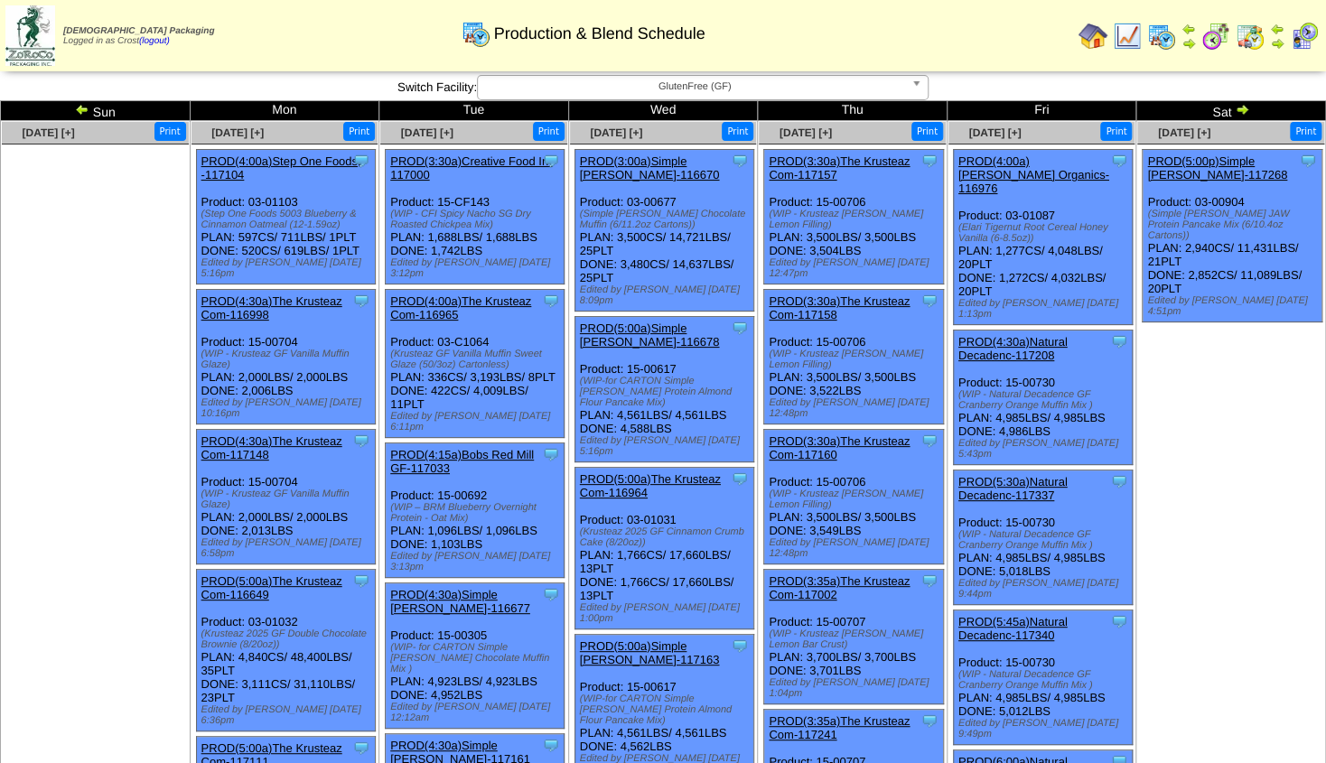
click at [80, 110] on img at bounding box center [82, 109] width 14 height 14
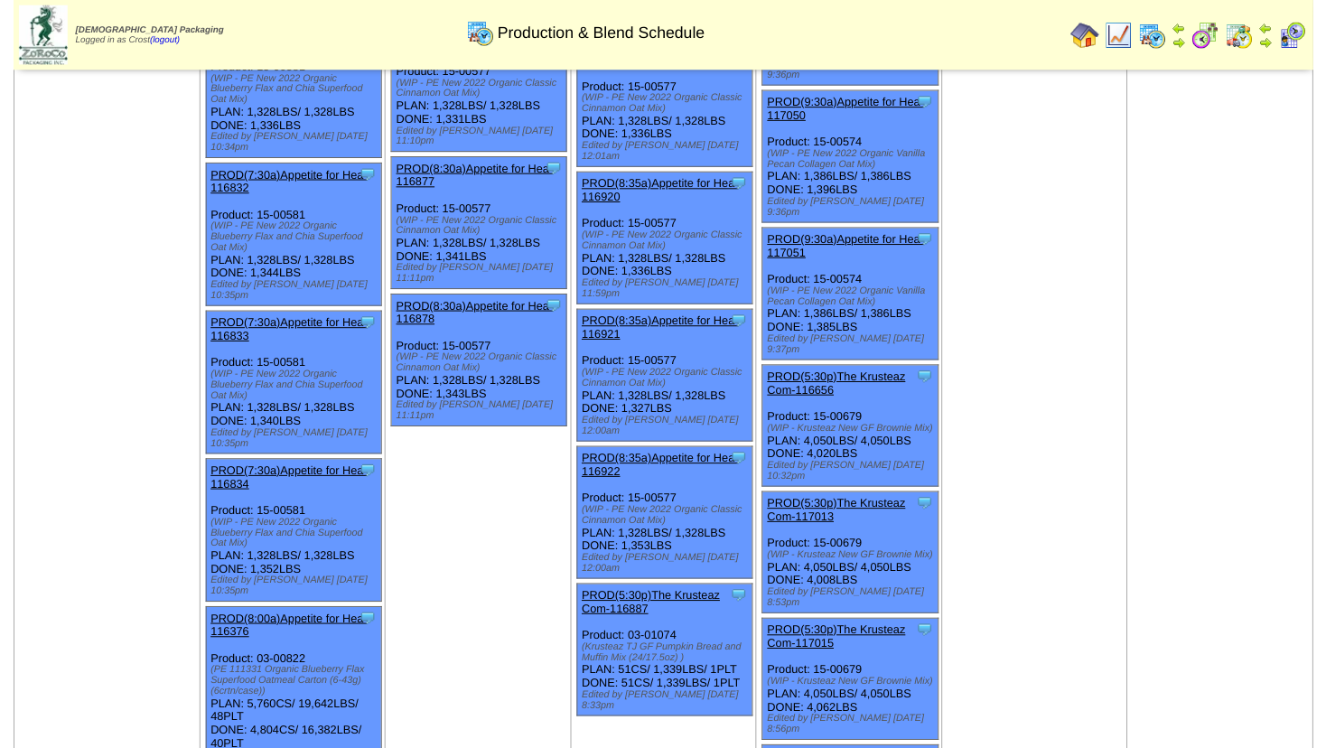
scroll to position [4305, 0]
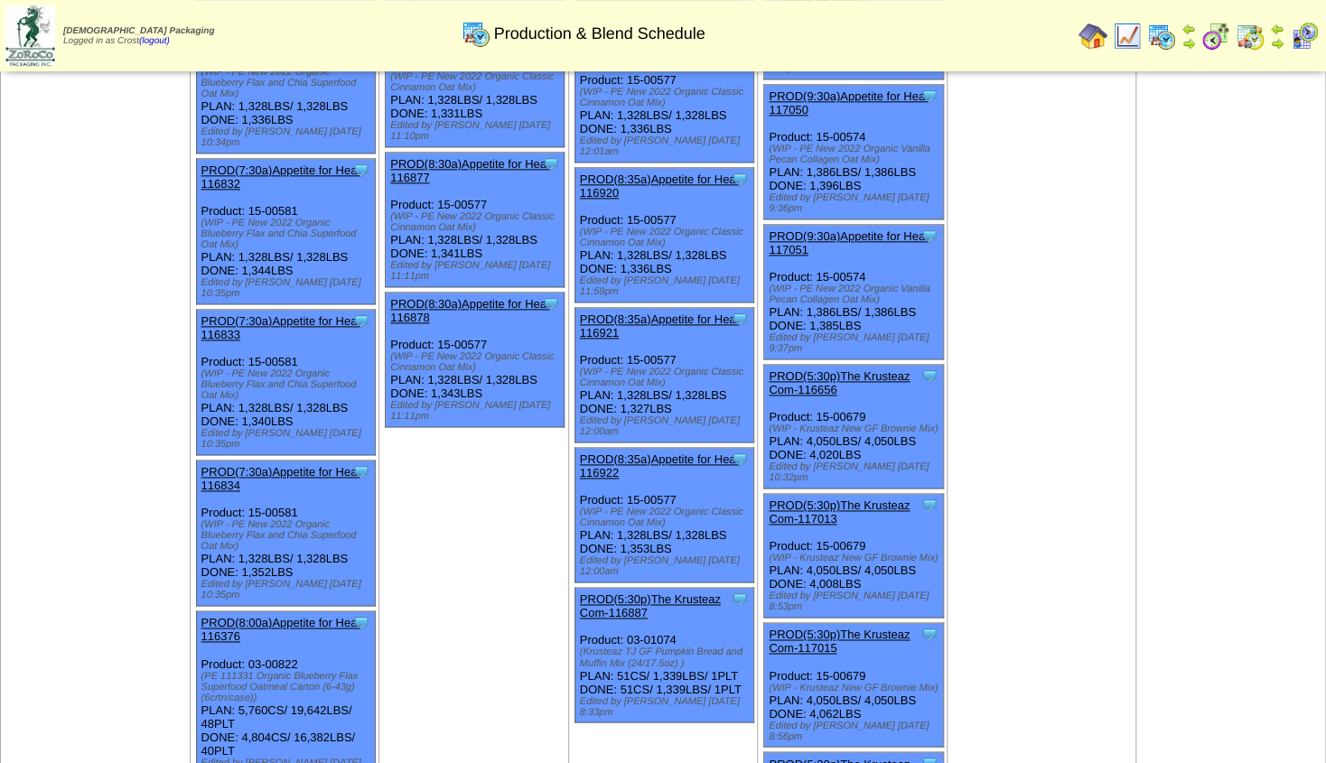
click at [834, 628] on link "PROD(5:30p)The Krusteaz Com-117015" at bounding box center [839, 641] width 141 height 27
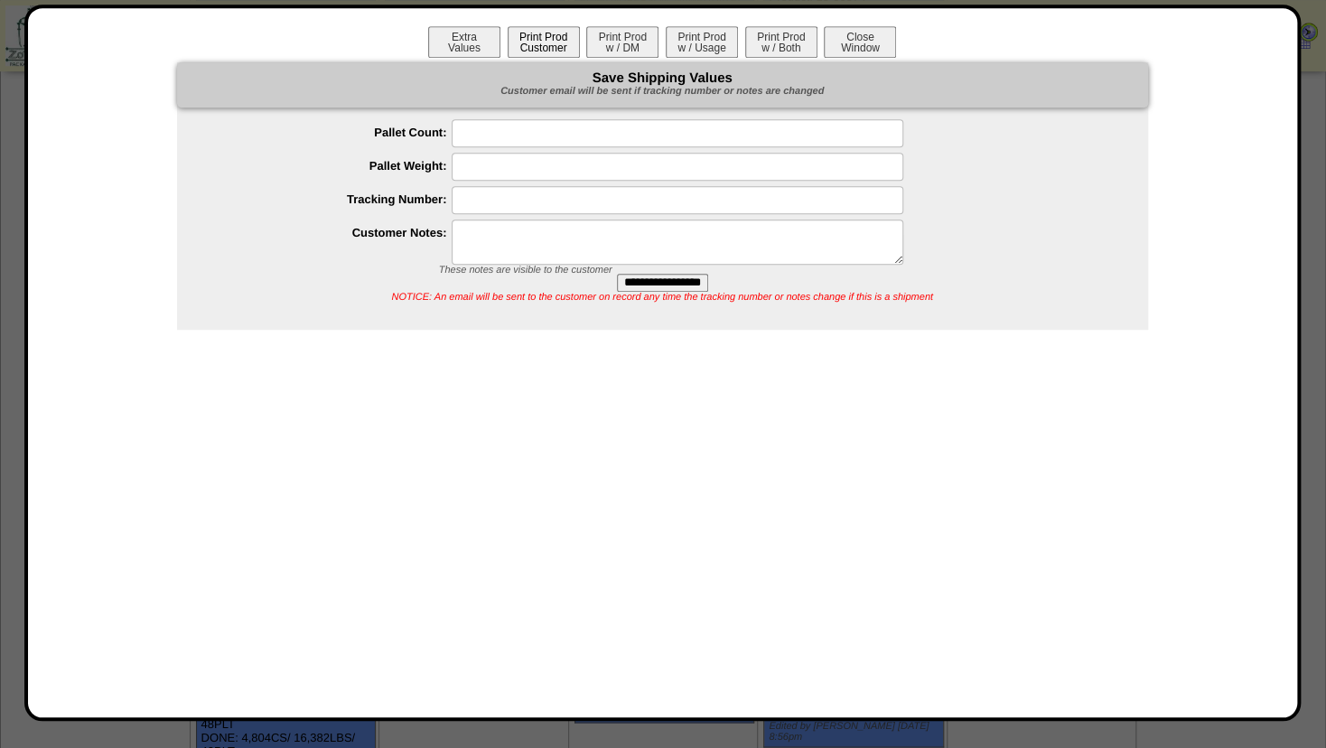
click at [536, 43] on button "Print Prod Customer" at bounding box center [544, 42] width 72 height 32
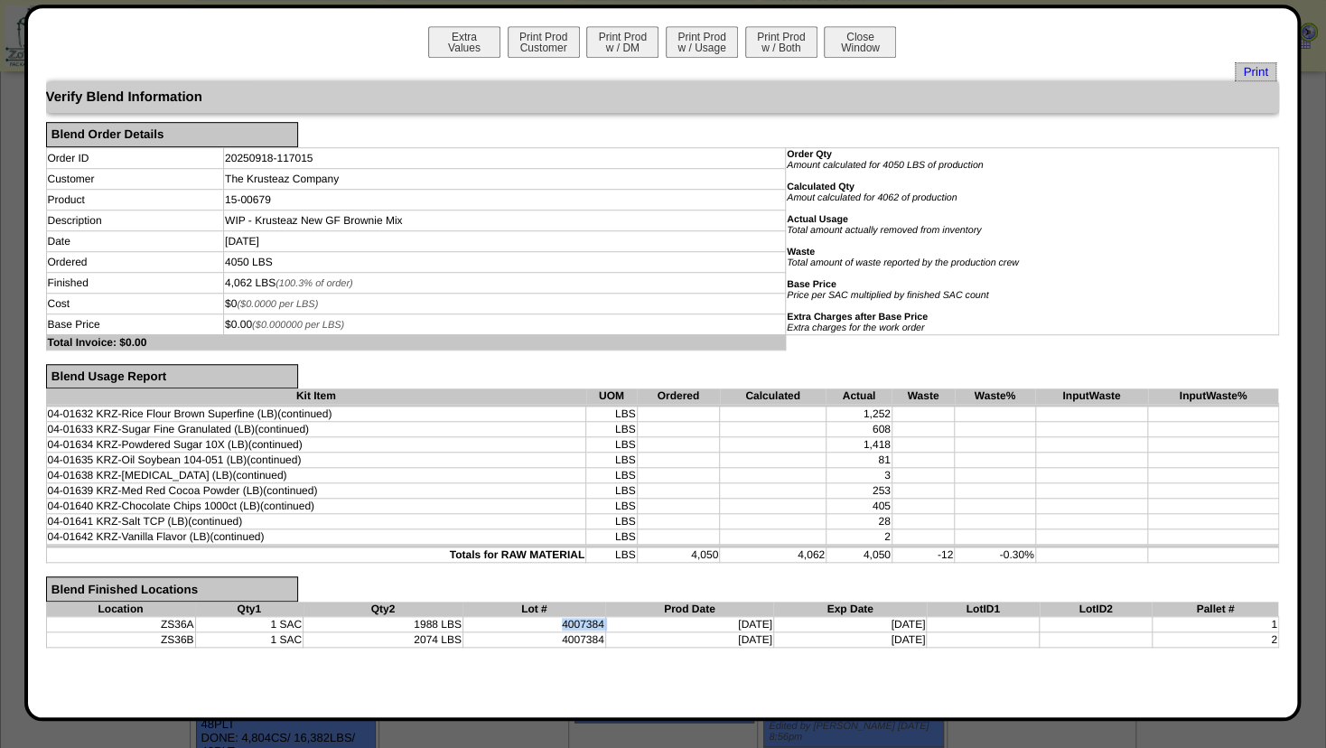
drag, startPoint x: 564, startPoint y: 622, endPoint x: 637, endPoint y: 627, distance: 73.3
click at [637, 627] on tr "ZS36A 1 SAC 1988 LBS 4007384 09/18/25 09/18/26 1" at bounding box center [662, 623] width 1232 height 15
click at [692, 48] on button "Print Prod w / Usage" at bounding box center [702, 42] width 72 height 32
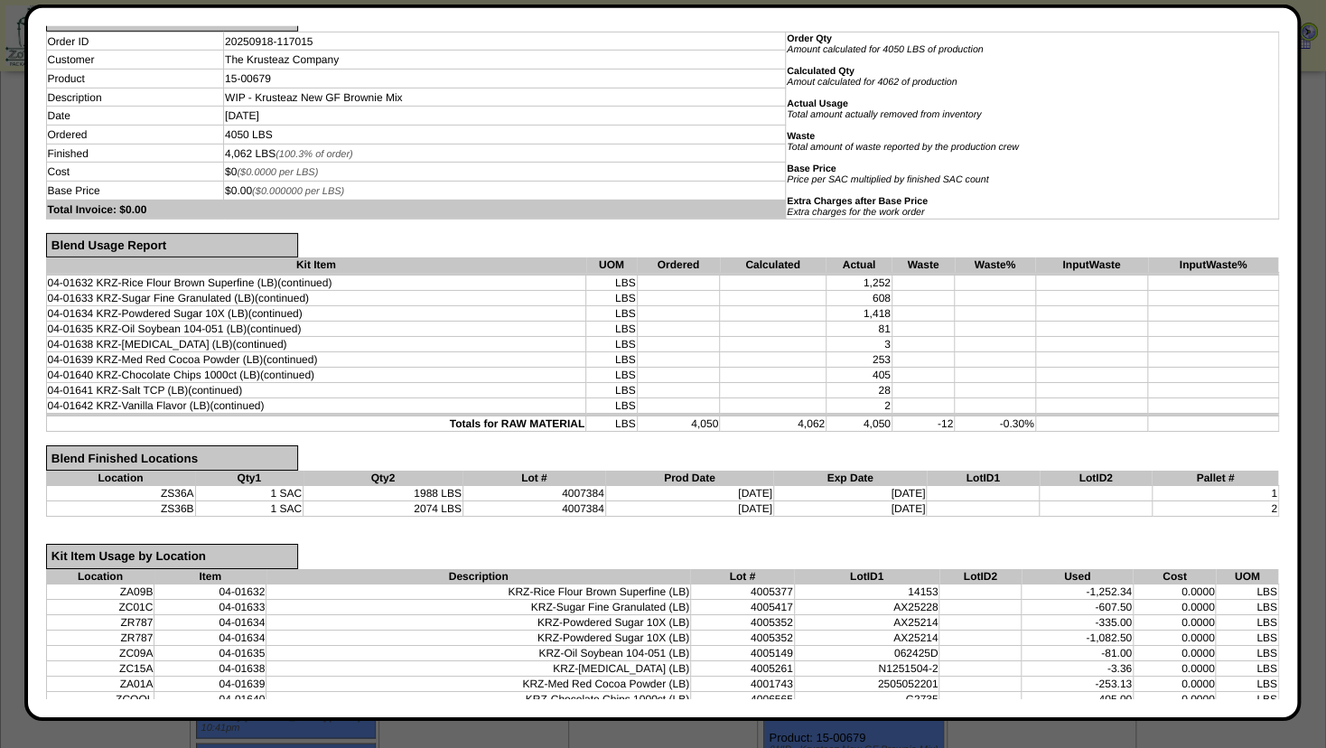
scroll to position [177, 0]
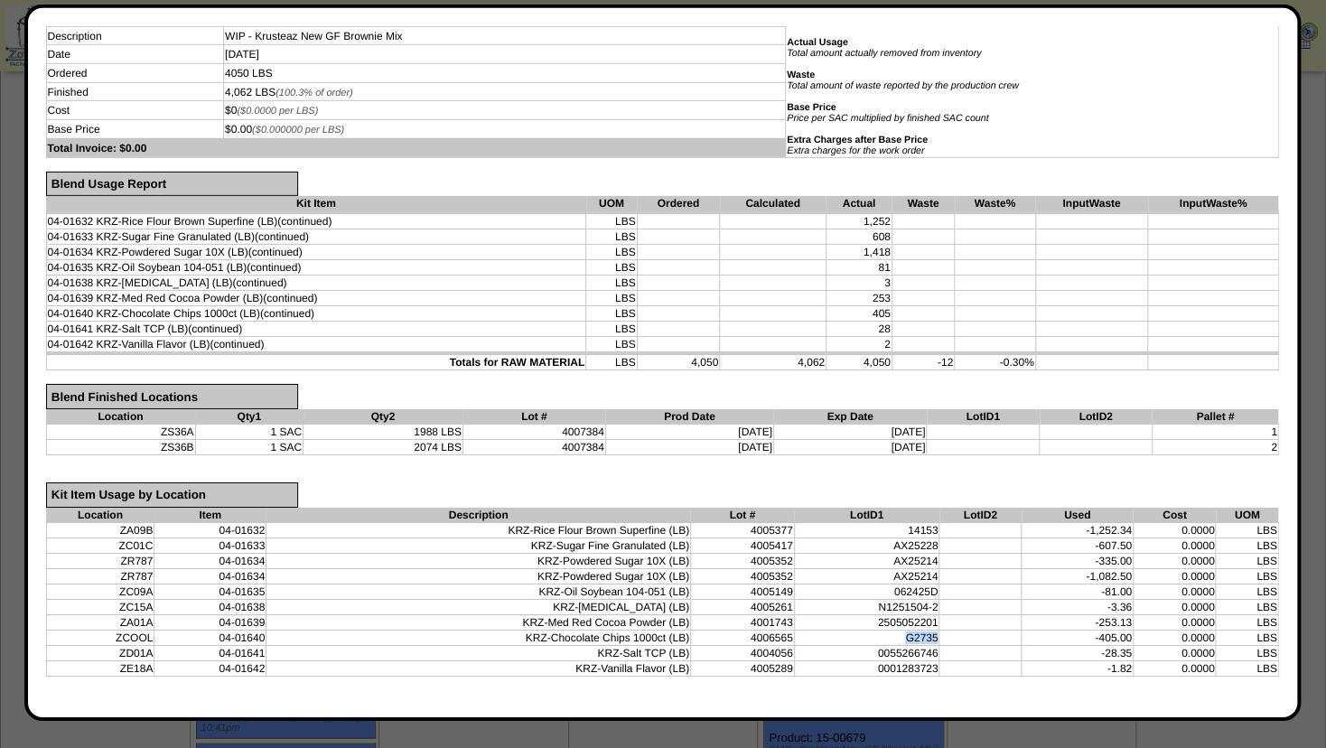
drag, startPoint x: 880, startPoint y: 634, endPoint x: 1002, endPoint y: 632, distance: 122.8
click at [1001, 633] on tr "ZCOOL 04-01640 KRZ-Chocolate Chips 1000ct (LB) 4006565 G2735 -405.00 0.0000 LBS" at bounding box center [662, 636] width 1232 height 15
drag, startPoint x: 555, startPoint y: 433, endPoint x: 600, endPoint y: 451, distance: 47.8
click at [598, 445] on tbody "ZS36A 1 SAC 1988 LBS 4007384 09/18/25 09/18/26 1 ZS36B 1 SAC 2074 LBS 4007384 0…" at bounding box center [662, 439] width 1232 height 31
click at [598, 463] on form "Verify Blend Information Blend Order Details Order ID 20250918-117015 Order Qty…" at bounding box center [662, 303] width 1233 height 799
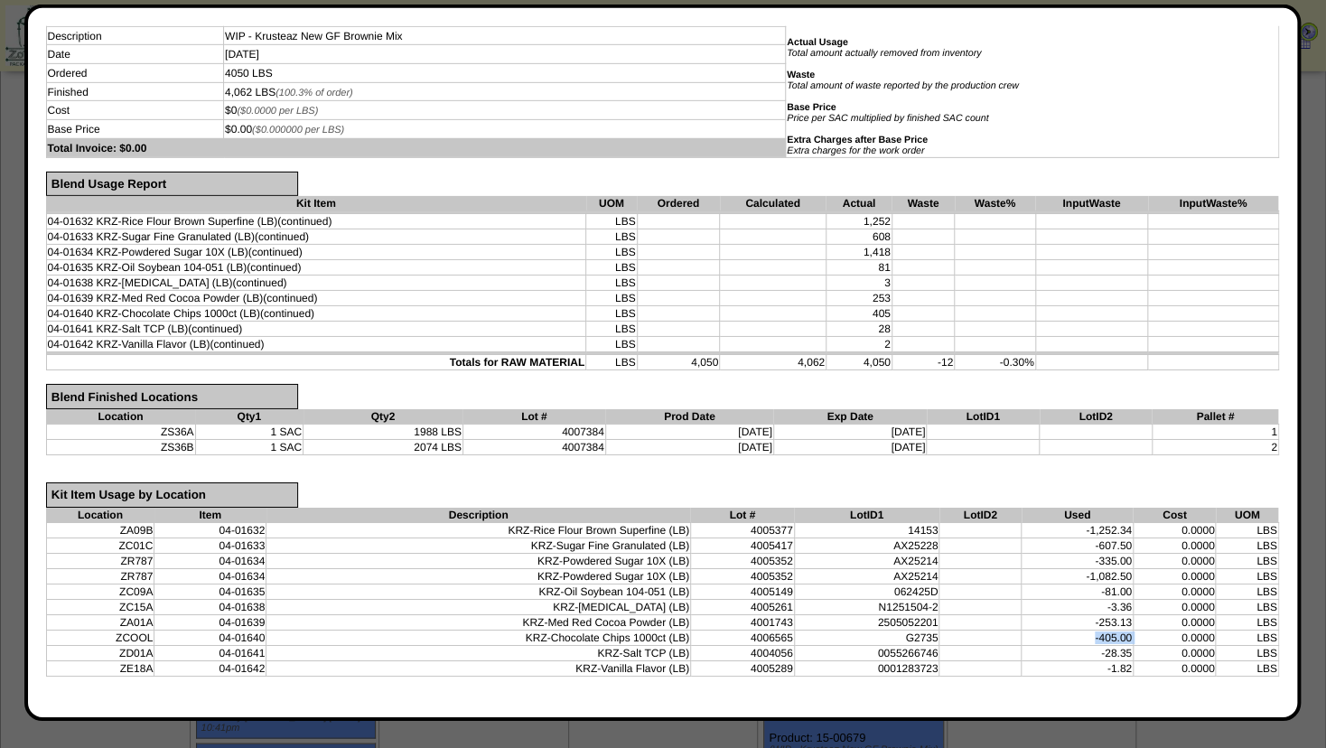
drag, startPoint x: 1068, startPoint y: 632, endPoint x: 1137, endPoint y: 638, distance: 68.9
click at [1147, 631] on tr "ZCOOL 04-01640 KRZ-Chocolate Chips 1000ct (LB) 4006565 G2735 -405.00 0.0000 LBS" at bounding box center [662, 636] width 1232 height 15
drag, startPoint x: 557, startPoint y: 432, endPoint x: 625, endPoint y: 428, distance: 67.8
click at [625, 428] on tr "ZS36A 1 SAC 1988 LBS 4007384 09/18/25 09/18/26 1" at bounding box center [662, 431] width 1232 height 15
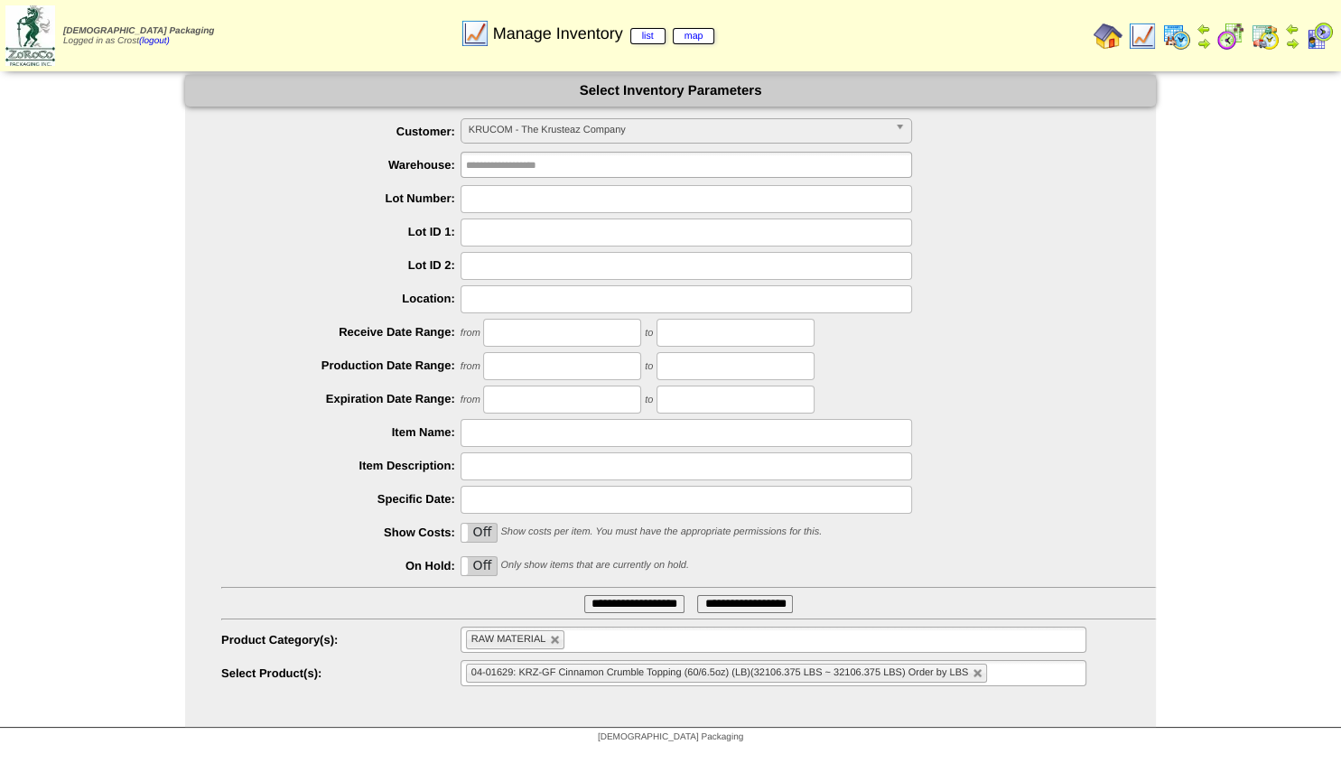
scroll to position [352, 0]
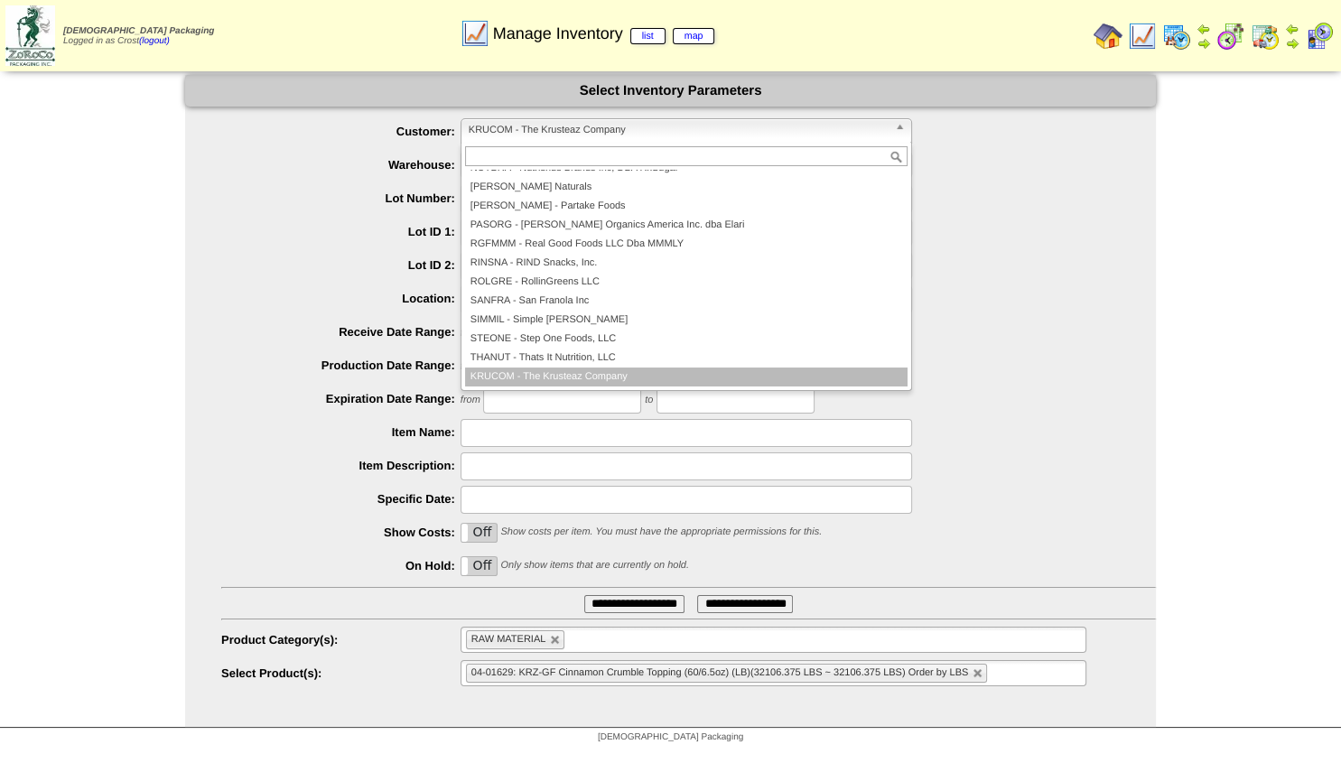
click at [557, 121] on span "KRUCOM - The Krusteaz Company" at bounding box center [678, 130] width 419 height 22
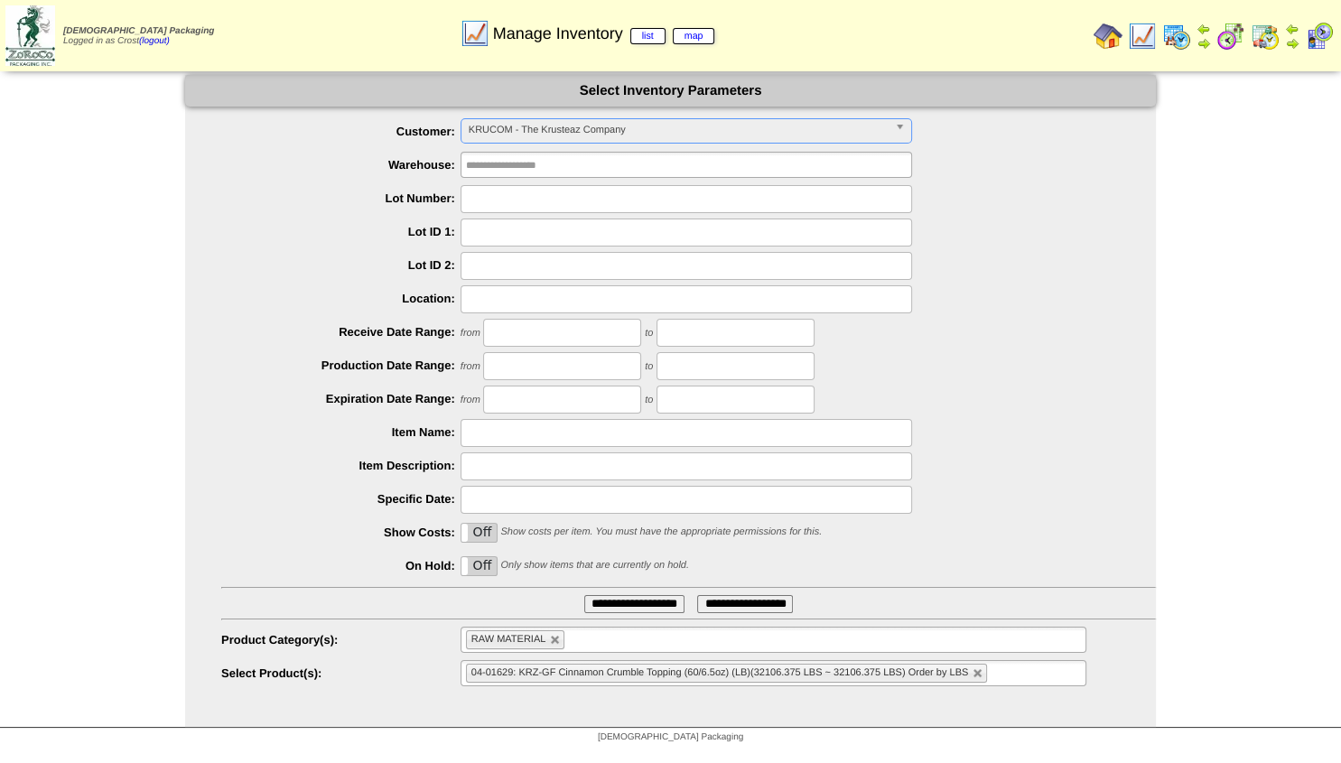
click at [1110, 34] on img at bounding box center [1108, 36] width 29 height 29
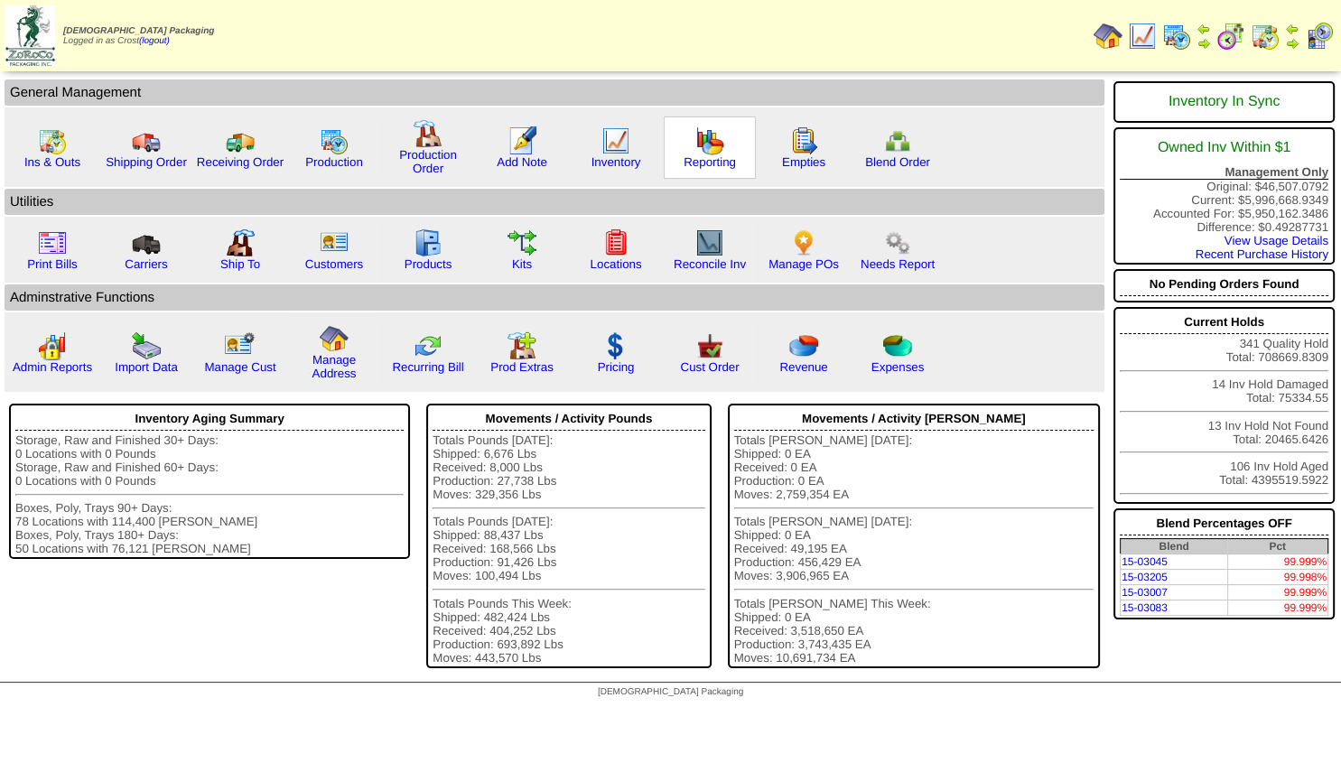
click at [724, 152] on div "Reporting" at bounding box center [710, 148] width 92 height 62
click at [719, 154] on img at bounding box center [709, 140] width 29 height 29
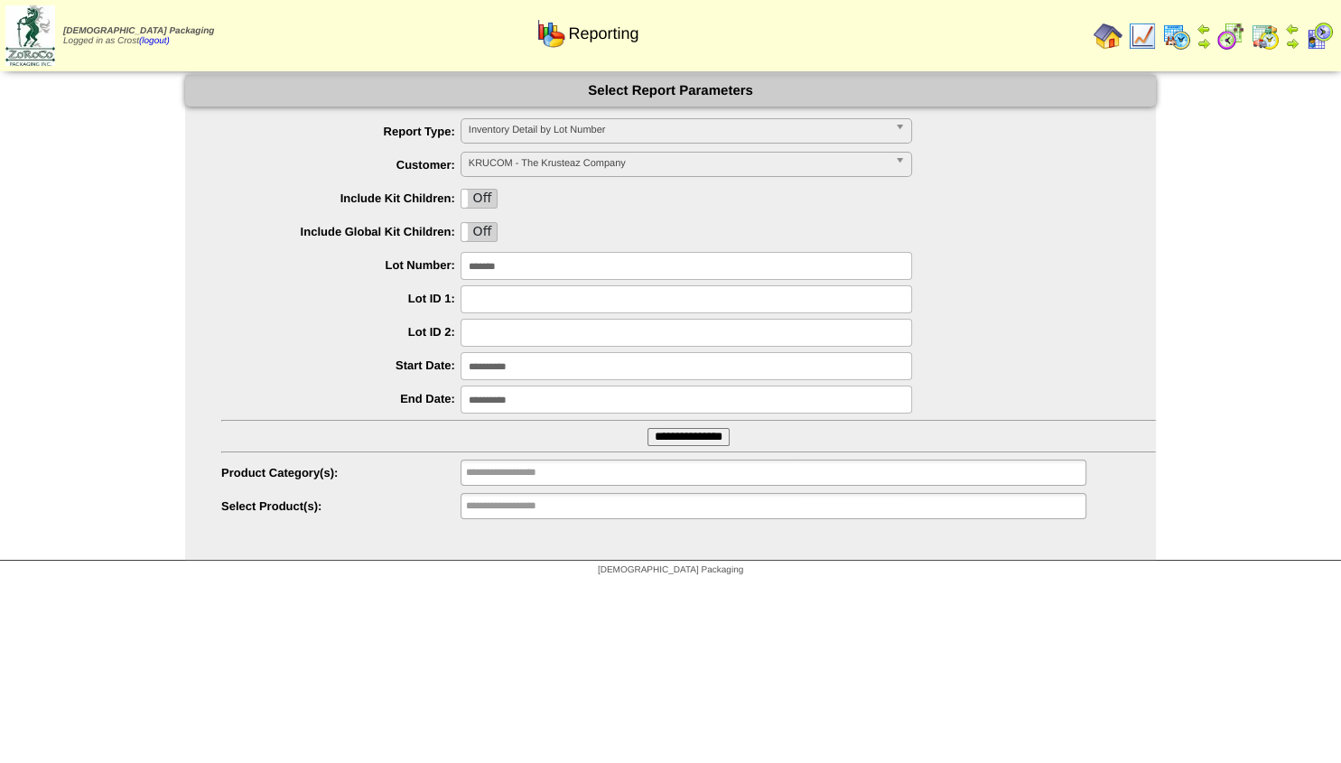
drag, startPoint x: 536, startPoint y: 262, endPoint x: 176, endPoint y: 257, distance: 360.4
click at [461, 253] on input "*******" at bounding box center [687, 266] width 452 height 28
type input "*******"
click at [654, 435] on input "**********" at bounding box center [689, 437] width 82 height 18
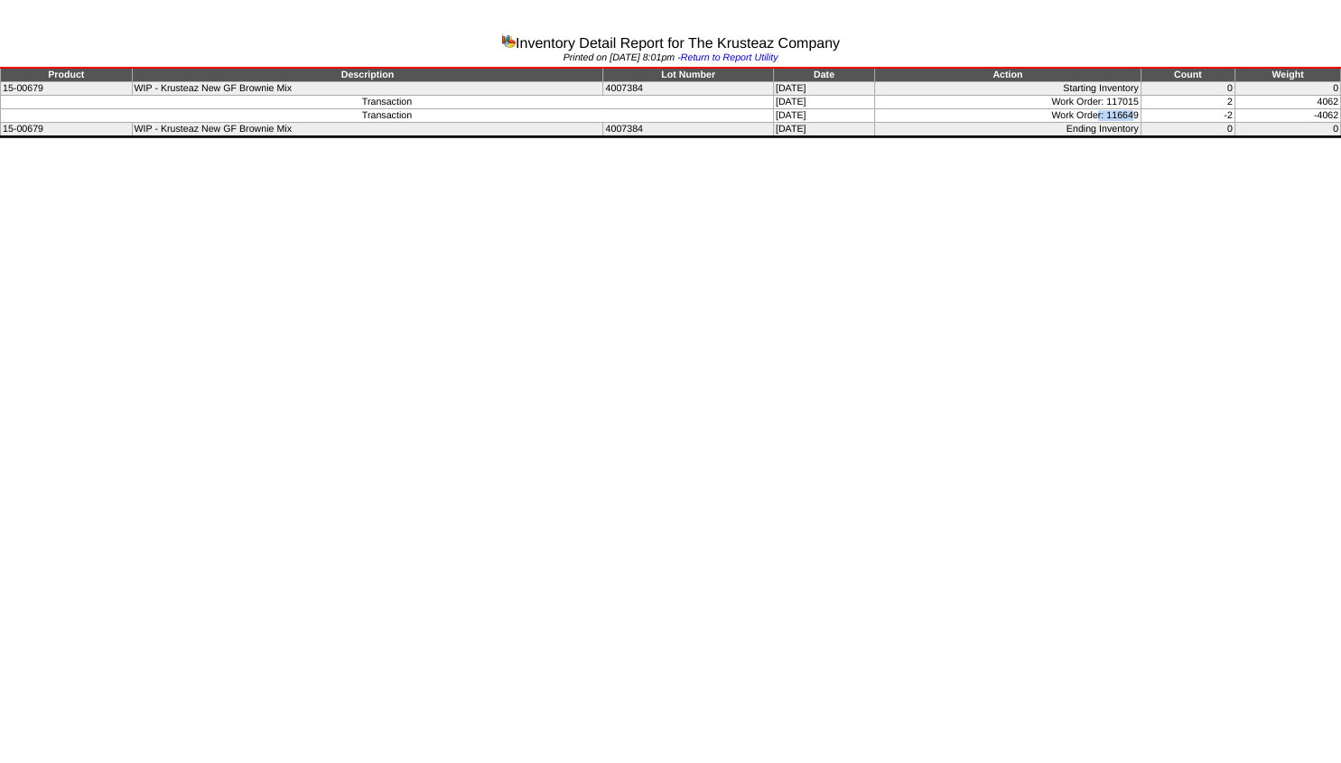
drag, startPoint x: 1101, startPoint y: 119, endPoint x: 1174, endPoint y: 143, distance: 76.8
click at [1139, 117] on td "Work Order: 116649" at bounding box center [1007, 116] width 266 height 14
drag, startPoint x: 1095, startPoint y: 117, endPoint x: 1187, endPoint y: 117, distance: 92.1
click at [1187, 117] on tr "Transaction 09/22/25 Work Order: 116649 -2 -4062" at bounding box center [671, 116] width 1340 height 14
click at [1154, 143] on html "Inventory Detail Report for The Krusteaz Company Printed on 10/08/2025 at 8:01p…" at bounding box center [670, 71] width 1341 height 143
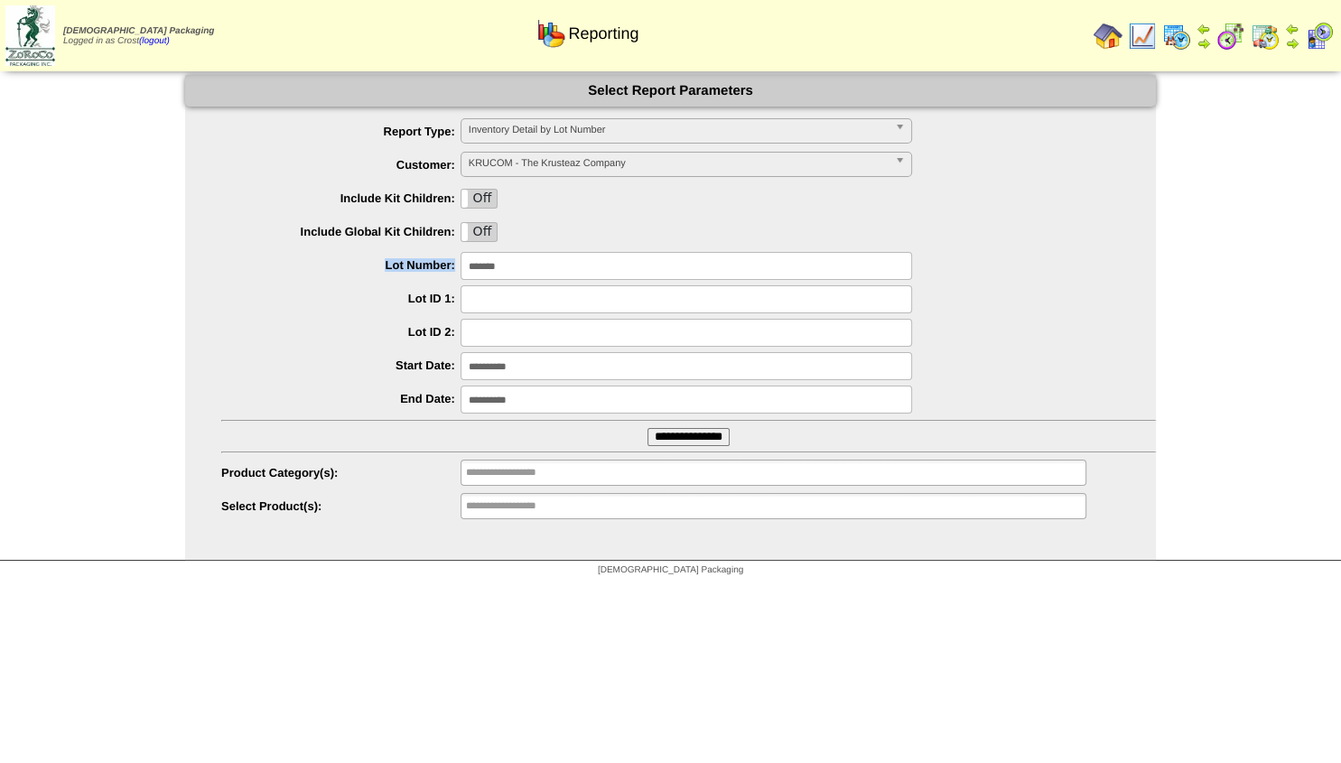
click at [543, 254] on ul "**********" at bounding box center [670, 319] width 971 height 403
drag, startPoint x: 532, startPoint y: 264, endPoint x: 324, endPoint y: 266, distance: 207.7
click at [461, 266] on input "*******" at bounding box center [687, 266] width 452 height 28
click at [489, 481] on input "text" at bounding box center [524, 472] width 116 height 23
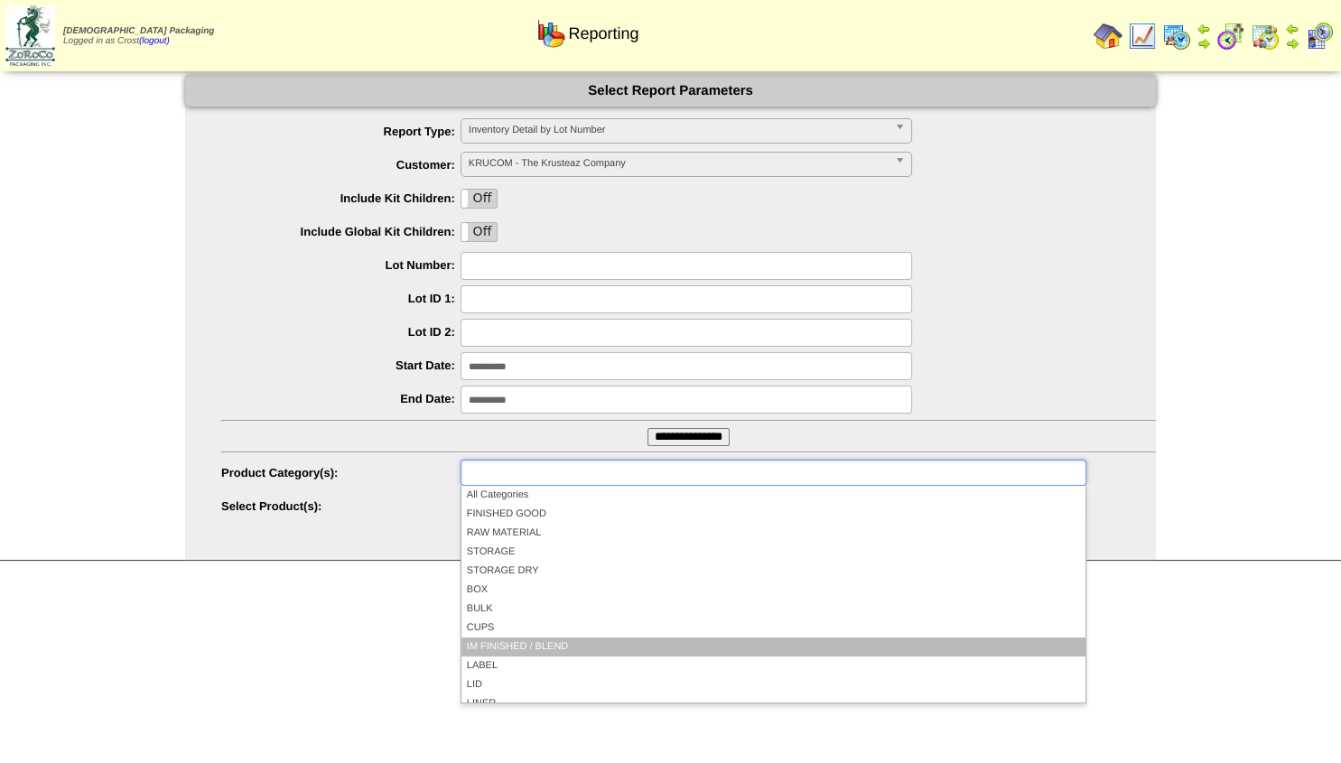
click at [507, 641] on li "IM FINISHED / BLEND" at bounding box center [773, 647] width 624 height 19
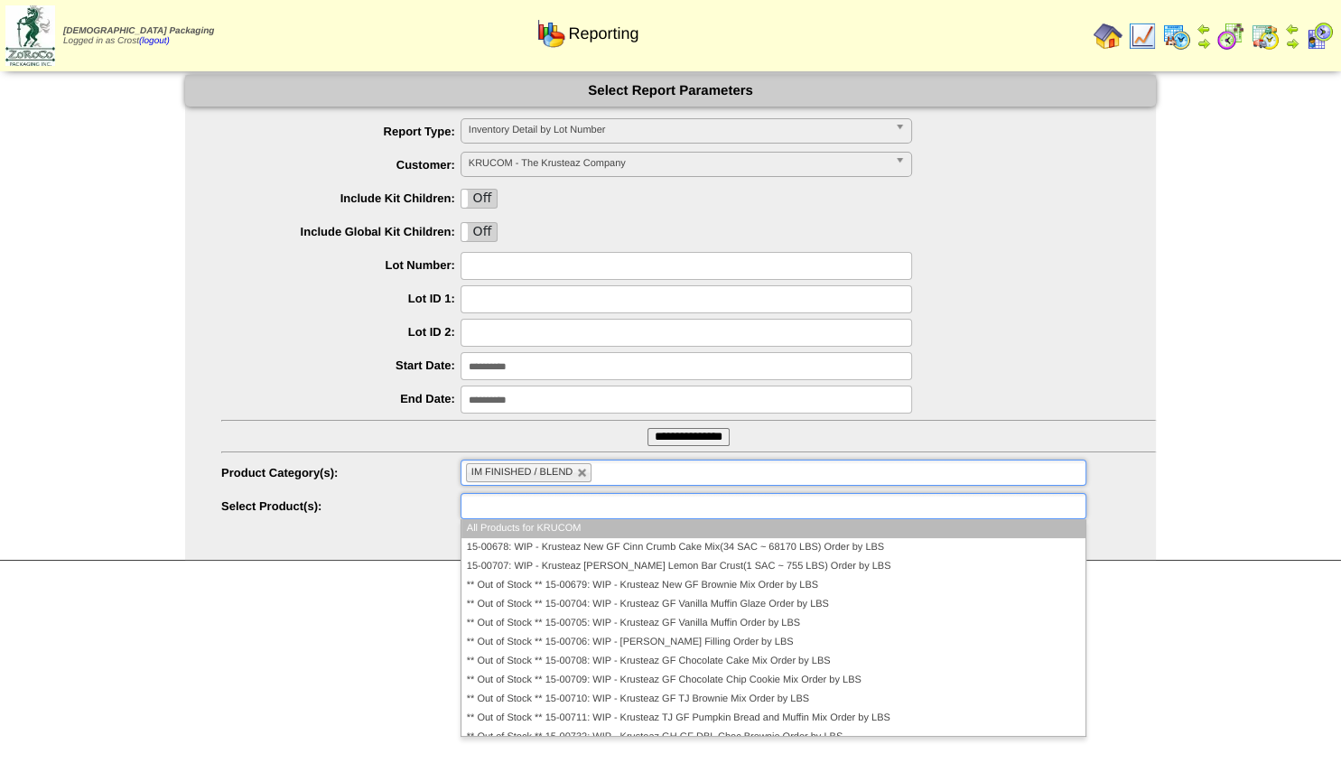
click at [486, 501] on input "text" at bounding box center [524, 506] width 116 height 23
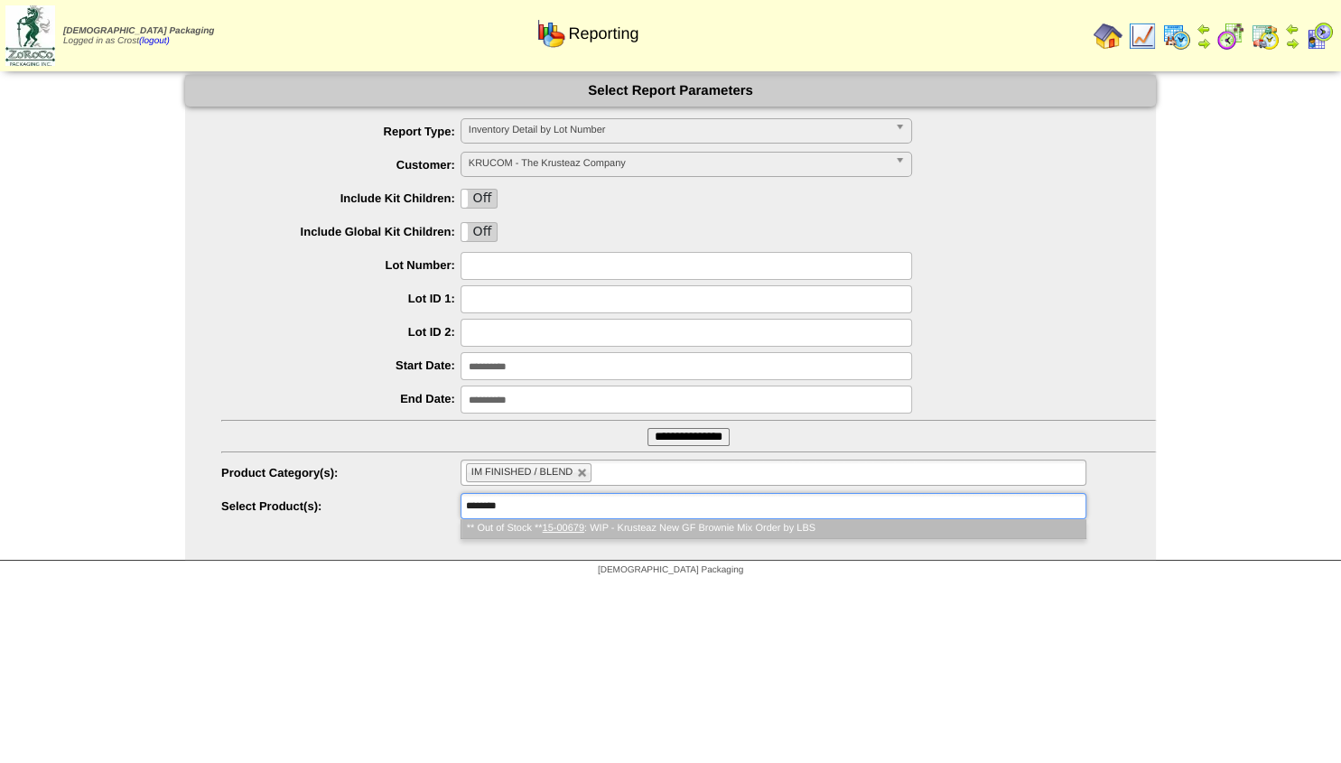
type input "********"
click at [582, 531] on em "15-00679" at bounding box center [564, 528] width 42 height 11
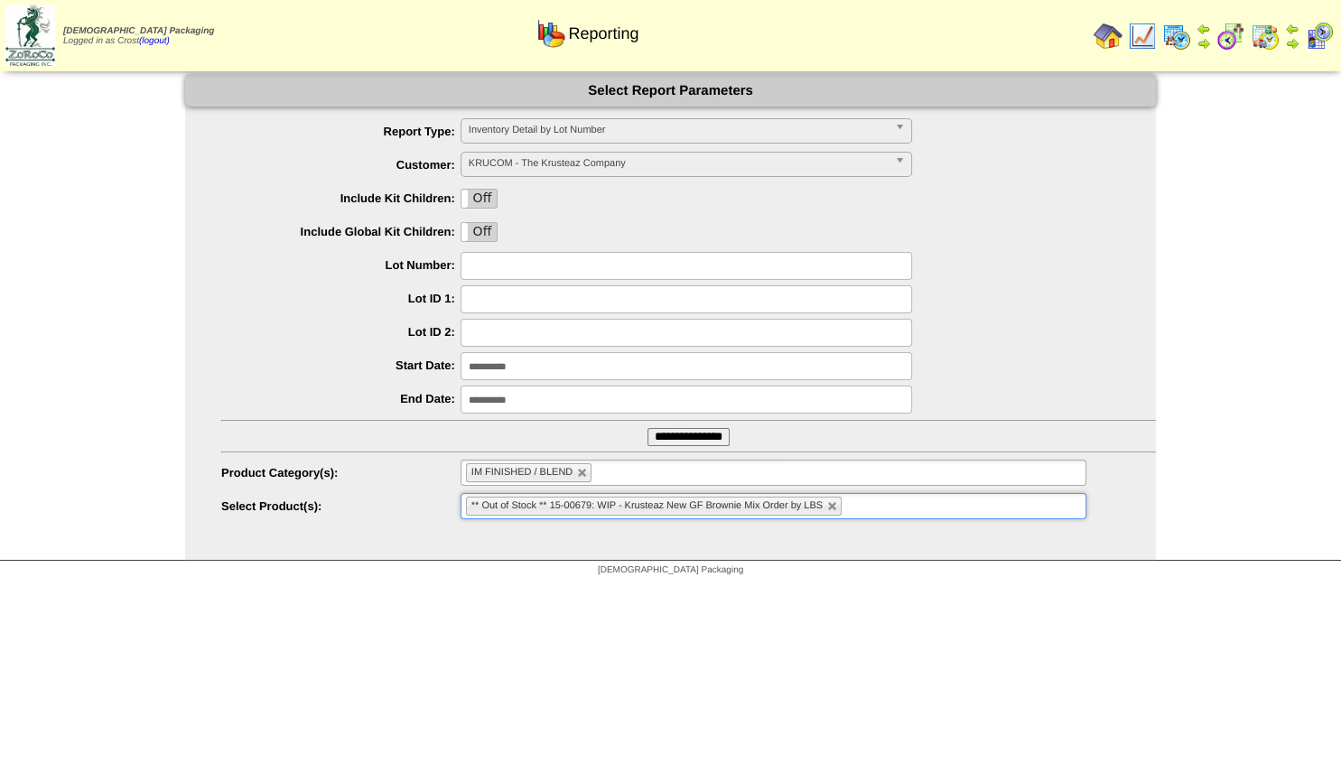
click at [657, 438] on input "**********" at bounding box center [689, 437] width 82 height 18
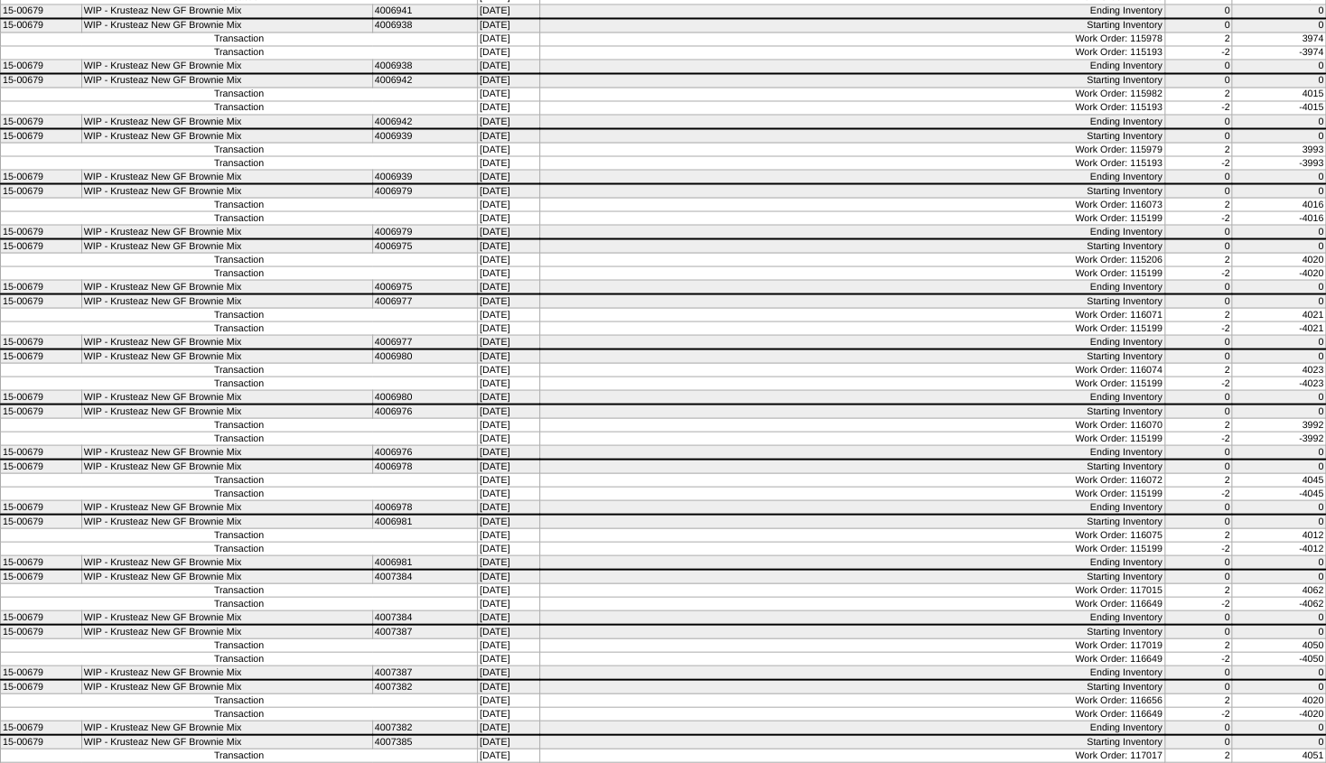
scroll to position [1545, 0]
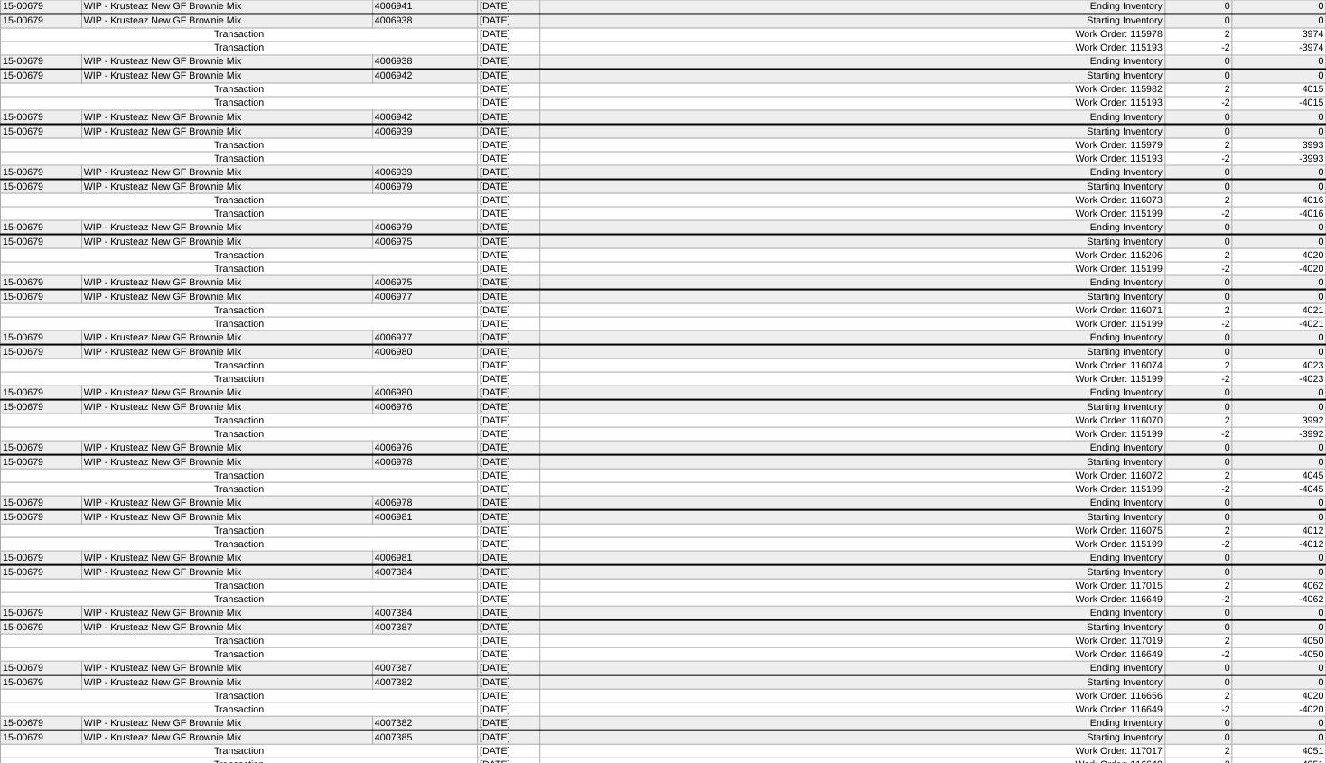
drag, startPoint x: 1071, startPoint y: 448, endPoint x: 1196, endPoint y: 467, distance: 126.1
click at [1195, 468] on tbody "Product Description Lot Number Date Action Count Weight Starting Inventory for …" at bounding box center [663, 404] width 1325 height 3763
drag, startPoint x: 1069, startPoint y: 505, endPoint x: 1267, endPoint y: 542, distance: 201.2
click at [1325, 527] on html "Inventory Detail Report for The Krusteaz Company Printed on 10/08/2025 at 8:03p…" at bounding box center [663, 373] width 1326 height 3836
drag, startPoint x: 1069, startPoint y: 561, endPoint x: 1332, endPoint y: 570, distance: 263.0
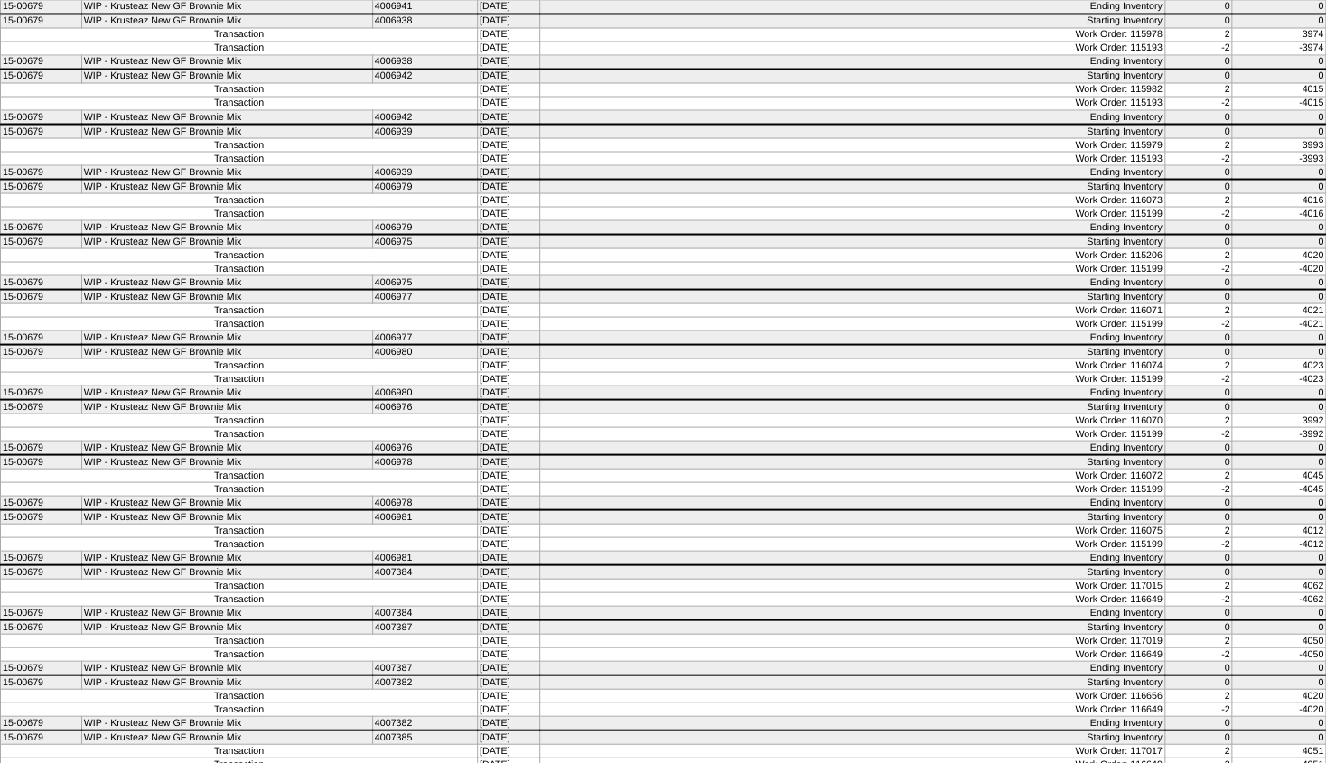
click at [1325, 570] on html "Inventory Detail Report for The Krusteaz Company Printed on 10/08/2025 at 8:03p…" at bounding box center [663, 373] width 1326 height 3836
drag, startPoint x: 1073, startPoint y: 618, endPoint x: 1340, endPoint y: 625, distance: 267.4
click at [1325, 625] on html "Inventory Detail Report for The Krusteaz Company Printed on 10/08/2025 at 8:03p…" at bounding box center [663, 373] width 1326 height 3836
drag, startPoint x: 1076, startPoint y: 671, endPoint x: 1308, endPoint y: 698, distance: 233.7
click at [1325, 695] on html "Inventory Detail Report for The Krusteaz Company Printed on 10/08/2025 at 8:03p…" at bounding box center [663, 373] width 1326 height 3836
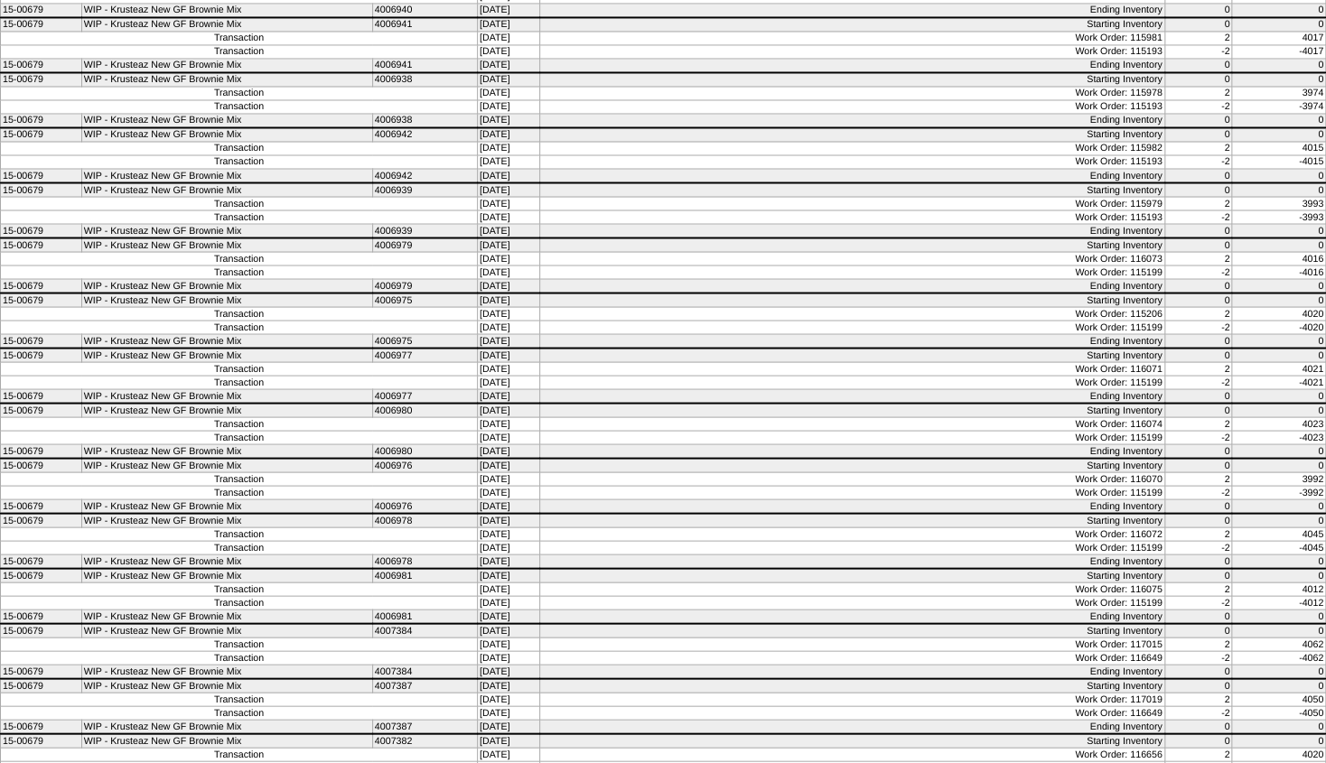
scroll to position [1448, 0]
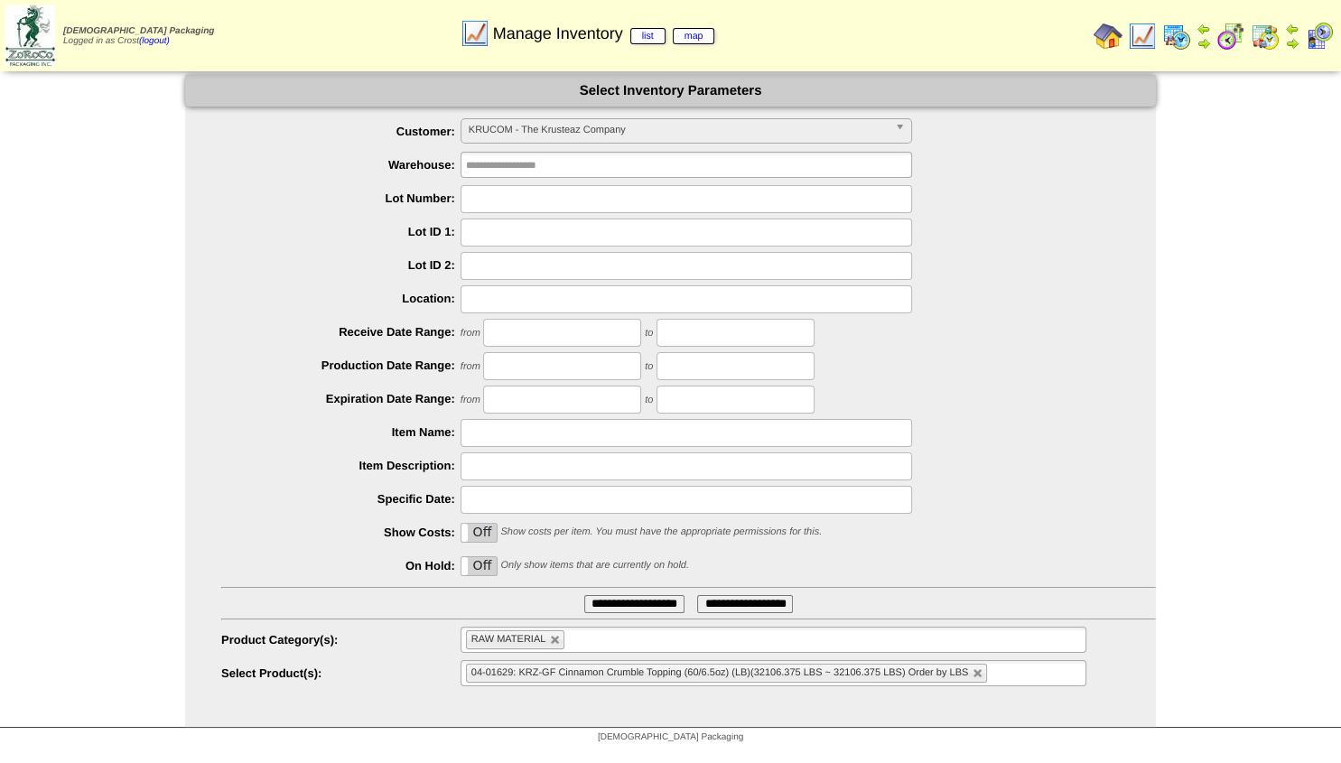
click at [1100, 36] on img at bounding box center [1108, 36] width 29 height 29
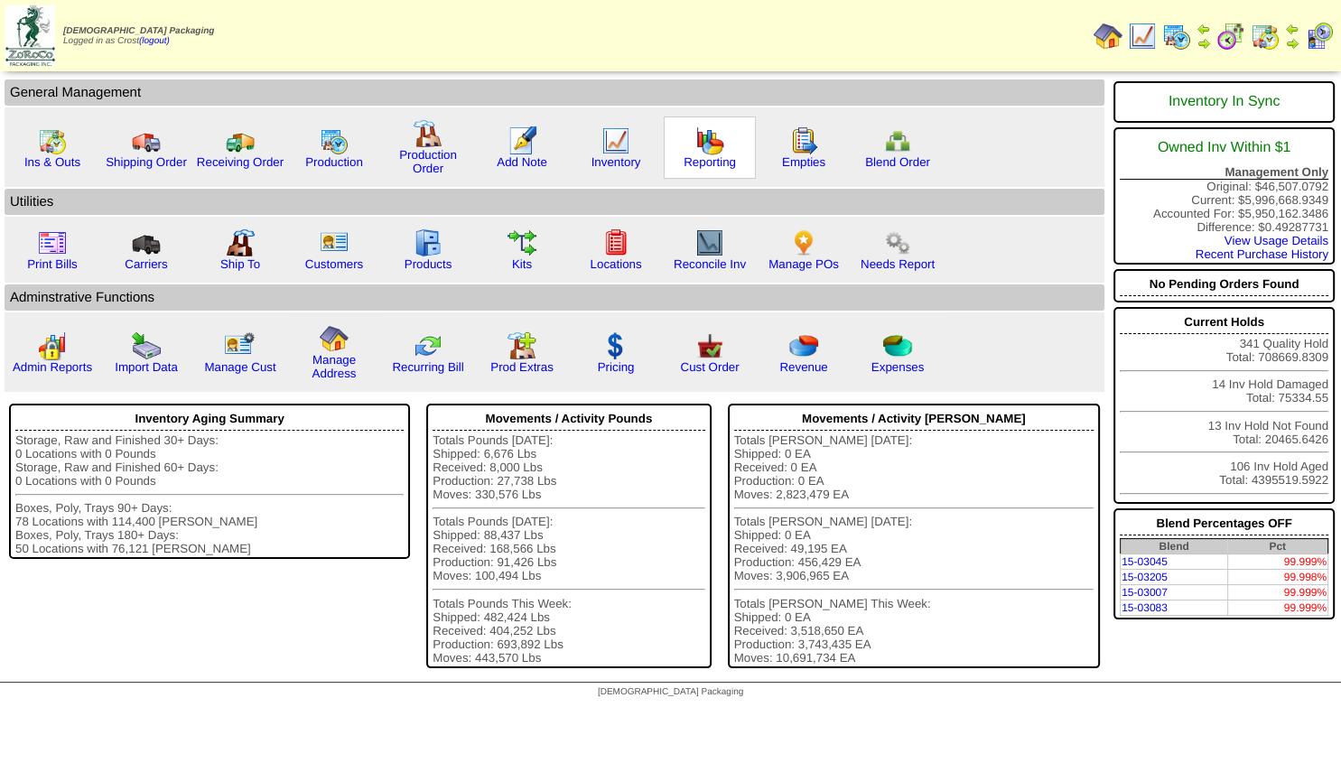
click at [698, 150] on img at bounding box center [709, 140] width 29 height 29
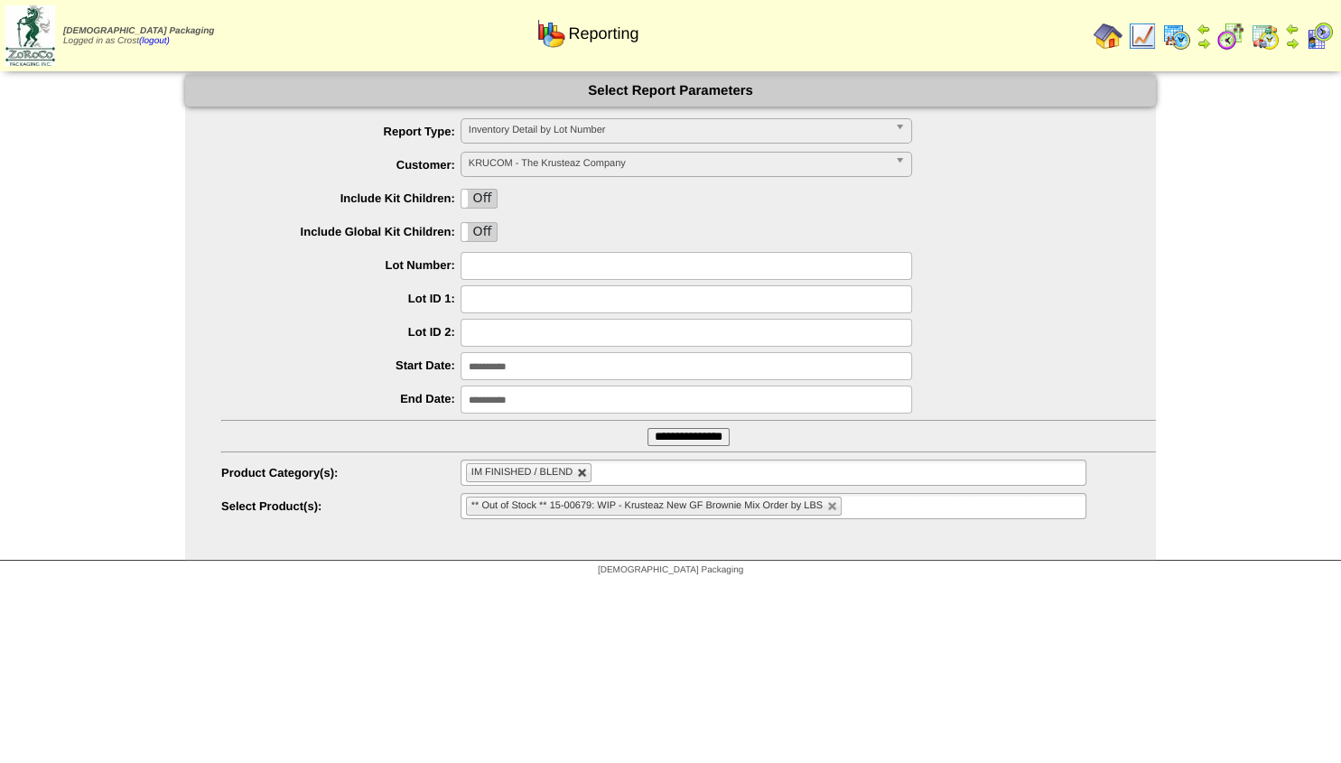
click at [585, 471] on link at bounding box center [582, 473] width 11 height 11
type input "**********"
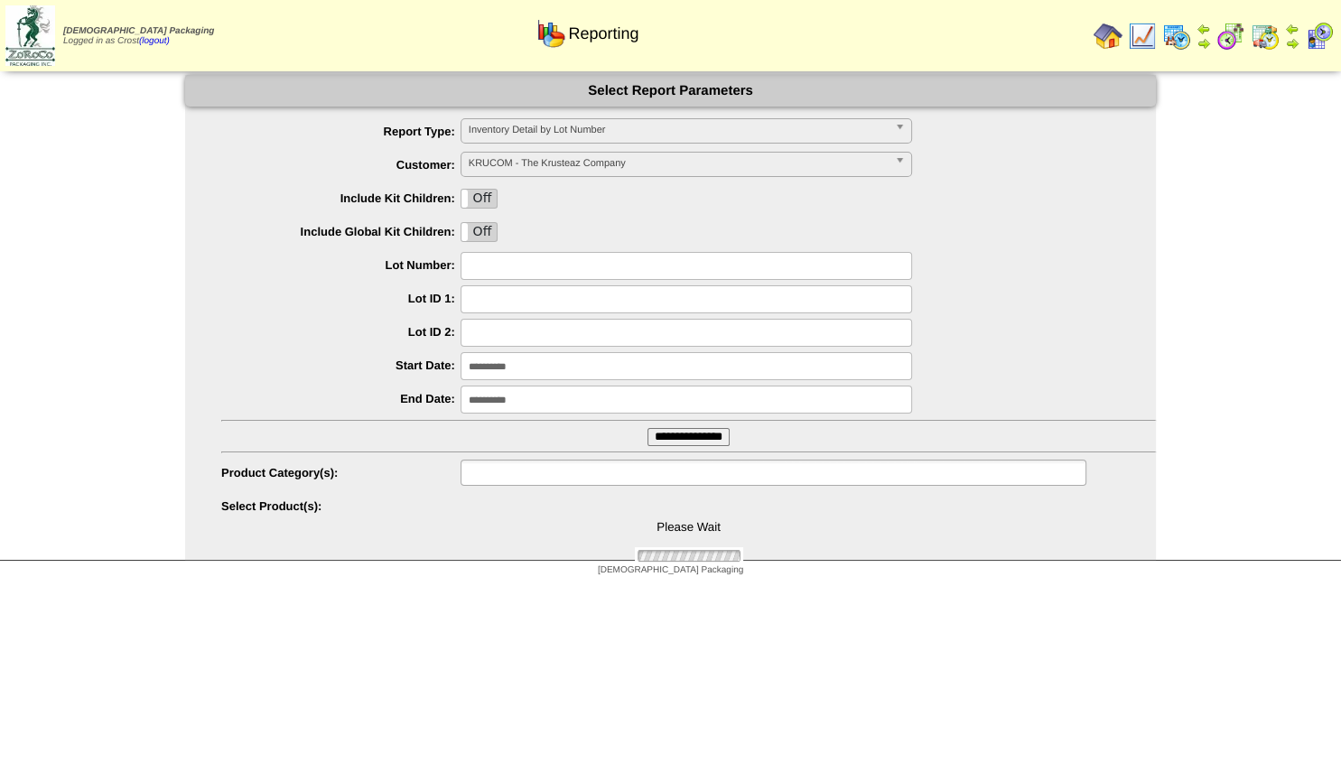
click at [500, 470] on input "text" at bounding box center [524, 472] width 116 height 23
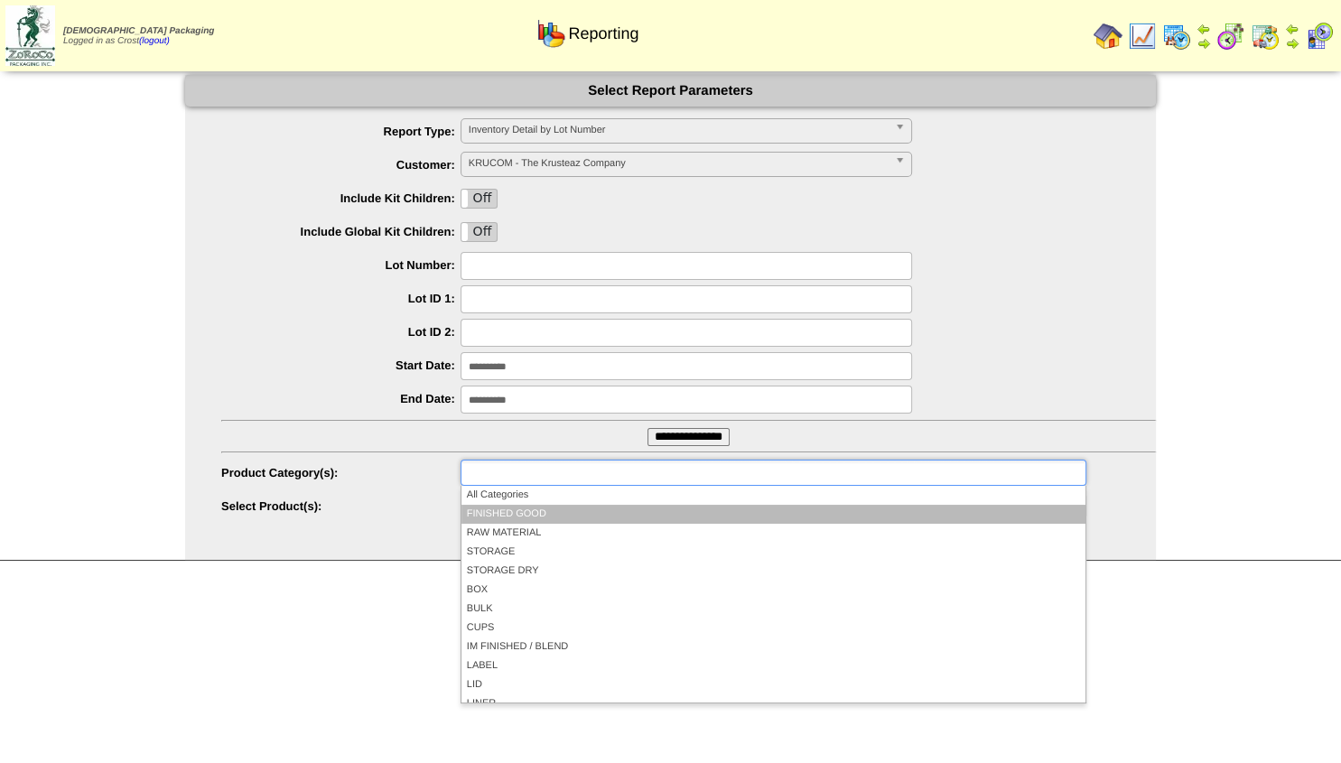
click at [514, 510] on li "FINISHED GOOD" at bounding box center [773, 514] width 624 height 19
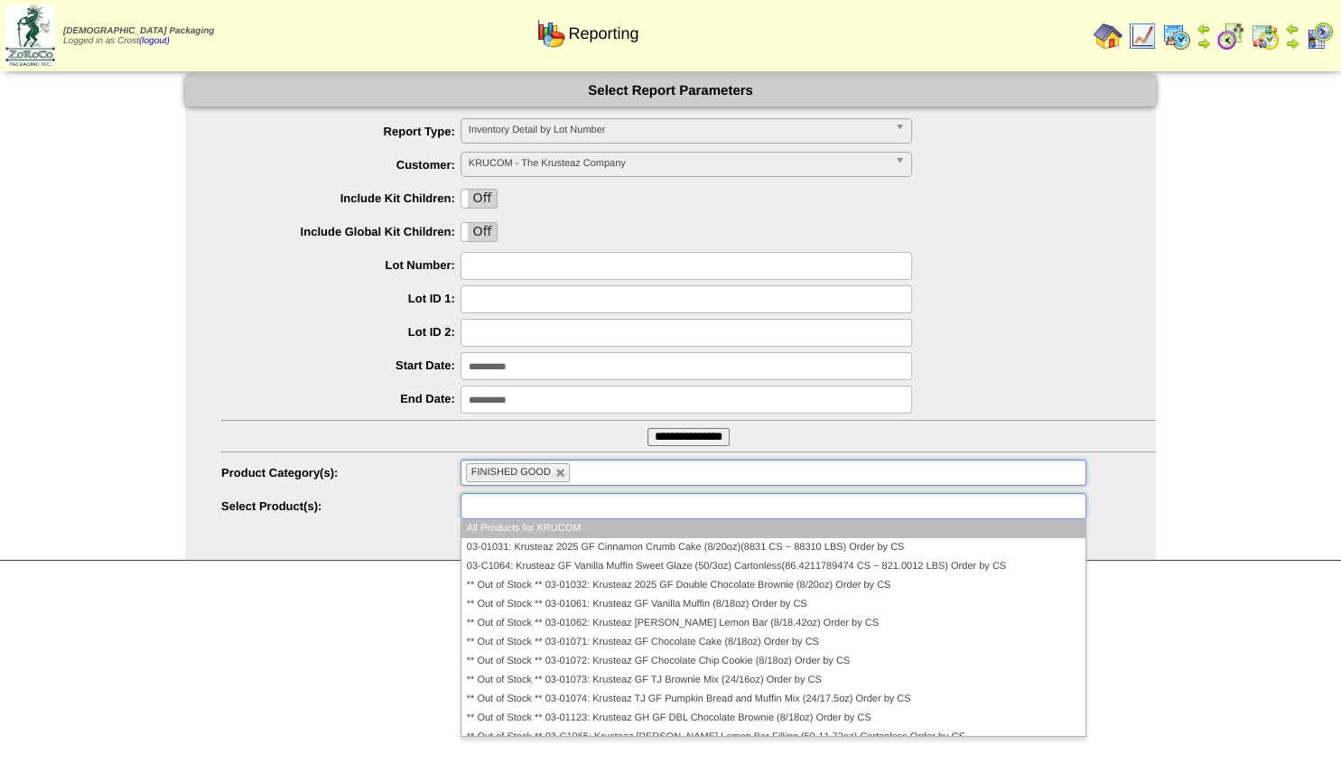
click at [493, 508] on input "text" at bounding box center [524, 506] width 116 height 23
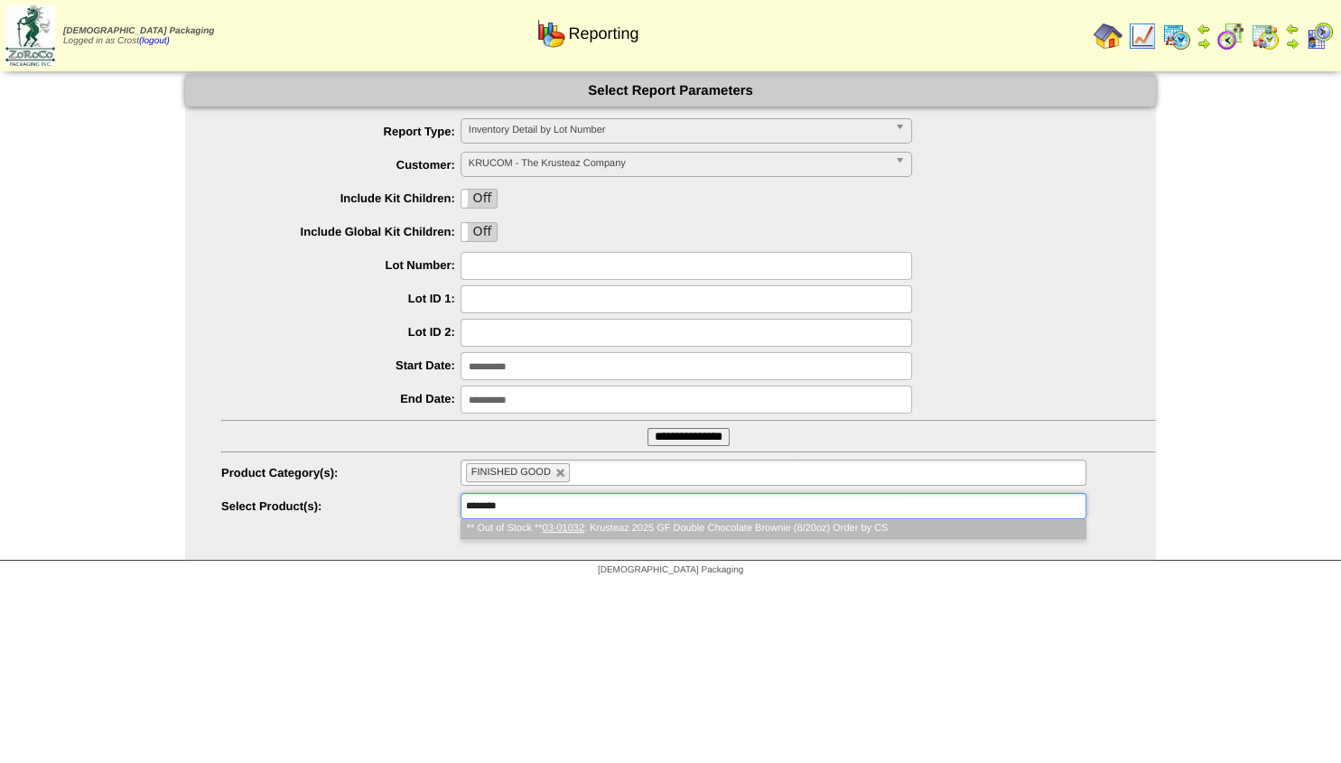
type input "********"
click at [561, 530] on em "03-01032" at bounding box center [564, 528] width 42 height 11
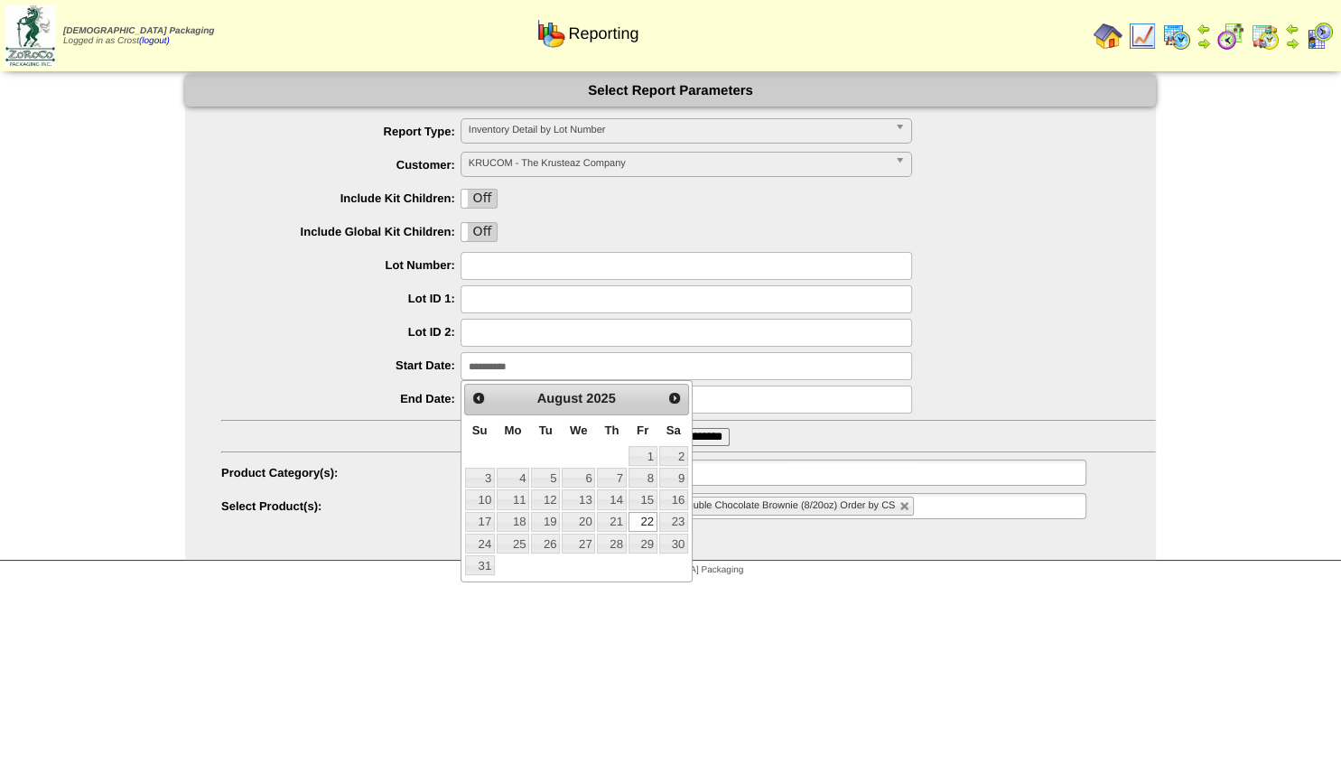
drag, startPoint x: 557, startPoint y: 370, endPoint x: 363, endPoint y: 372, distance: 194.2
click at [461, 372] on input "**********" at bounding box center [687, 366] width 452 height 28
click at [681, 402] on span "Next" at bounding box center [674, 398] width 14 height 14
click at [515, 501] on link "15" at bounding box center [513, 499] width 33 height 20
type input "**********"
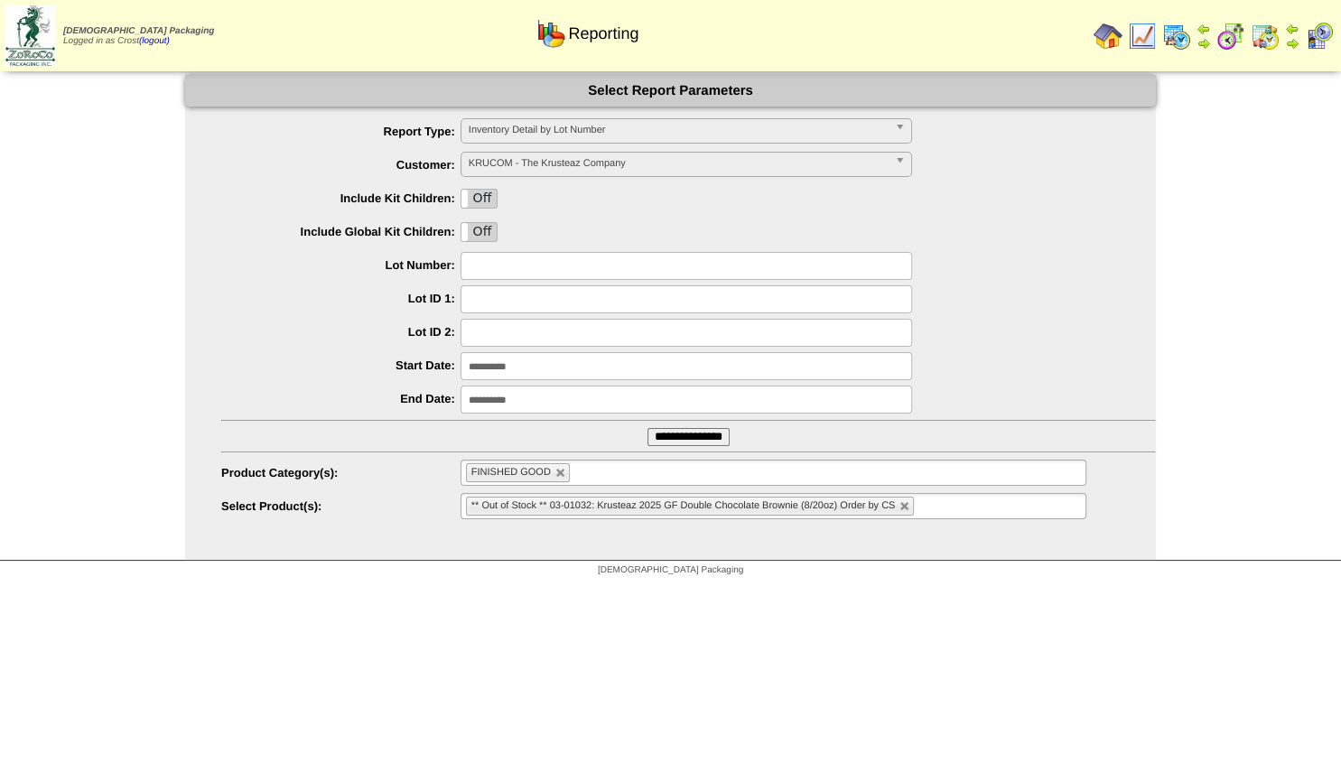
click at [660, 435] on input "**********" at bounding box center [689, 437] width 82 height 18
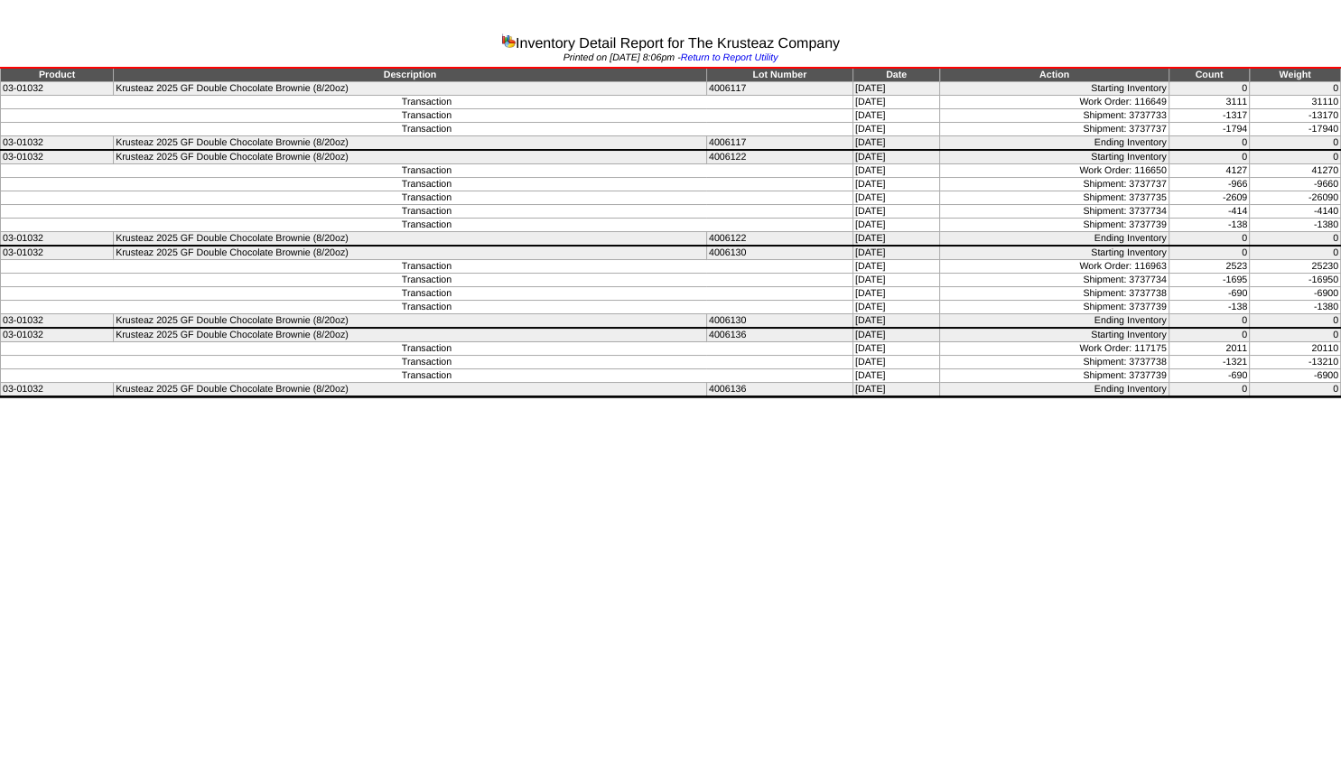
drag, startPoint x: 1136, startPoint y: 100, endPoint x: 1229, endPoint y: 104, distance: 93.1
click at [1230, 104] on tr "Transaction [DATE] Work Order: 116649 3111 31110" at bounding box center [671, 103] width 1340 height 14
drag, startPoint x: 1213, startPoint y: 101, endPoint x: 1254, endPoint y: 101, distance: 40.6
click at [1254, 101] on tr "Transaction [DATE] Work Order: 116649 3111 31110" at bounding box center [671, 103] width 1340 height 14
drag, startPoint x: 1224, startPoint y: 99, endPoint x: 1253, endPoint y: 100, distance: 28.9
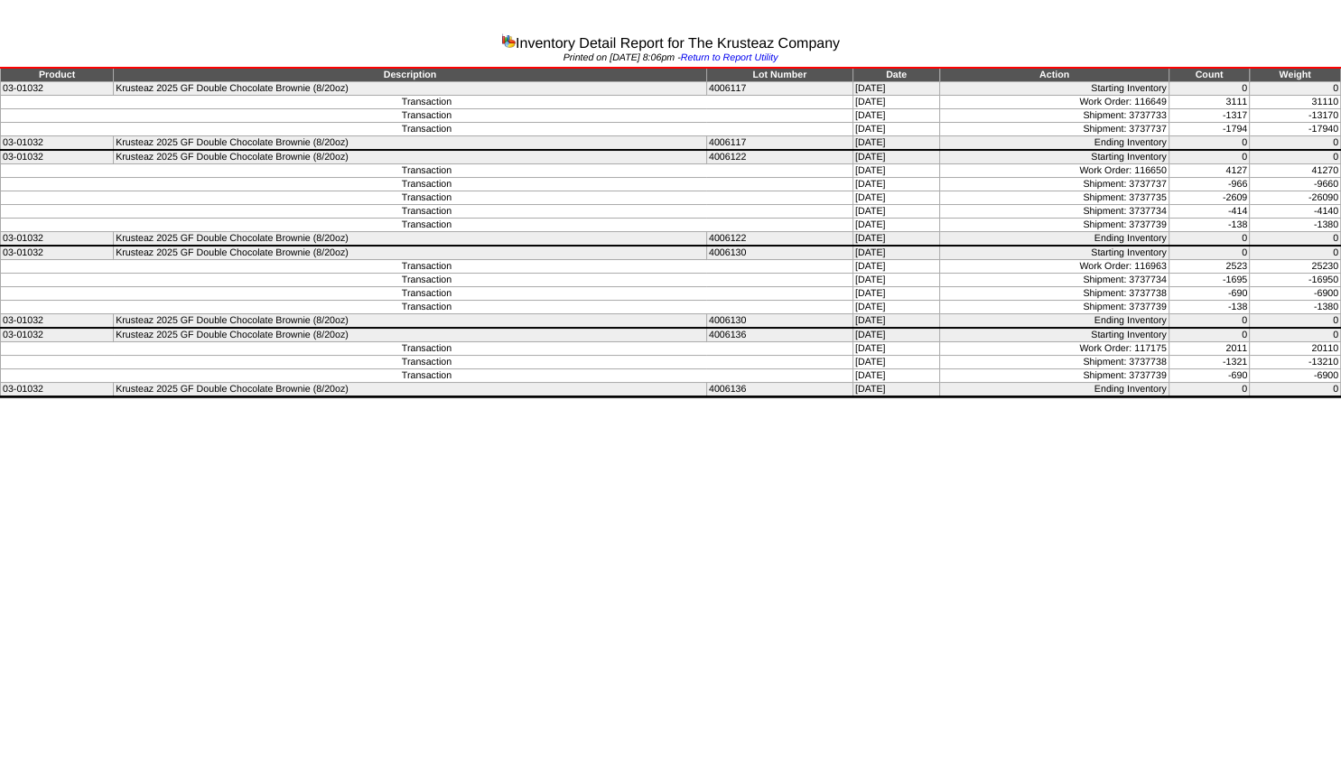
click at [1253, 100] on tr "Transaction [DATE] Work Order: 116649 3111 31110" at bounding box center [671, 103] width 1340 height 14
drag, startPoint x: 1127, startPoint y: 113, endPoint x: 1192, endPoint y: 117, distance: 65.1
click at [1192, 117] on tr "Transaction [DATE] Shipment: 3737733 -1317 -13170" at bounding box center [671, 116] width 1340 height 14
drag, startPoint x: 1133, startPoint y: 129, endPoint x: 1191, endPoint y: 133, distance: 57.9
click at [1192, 130] on tr "Transaction 10/01/25 Shipment: 3737737 -1794 -17940" at bounding box center [671, 130] width 1340 height 14
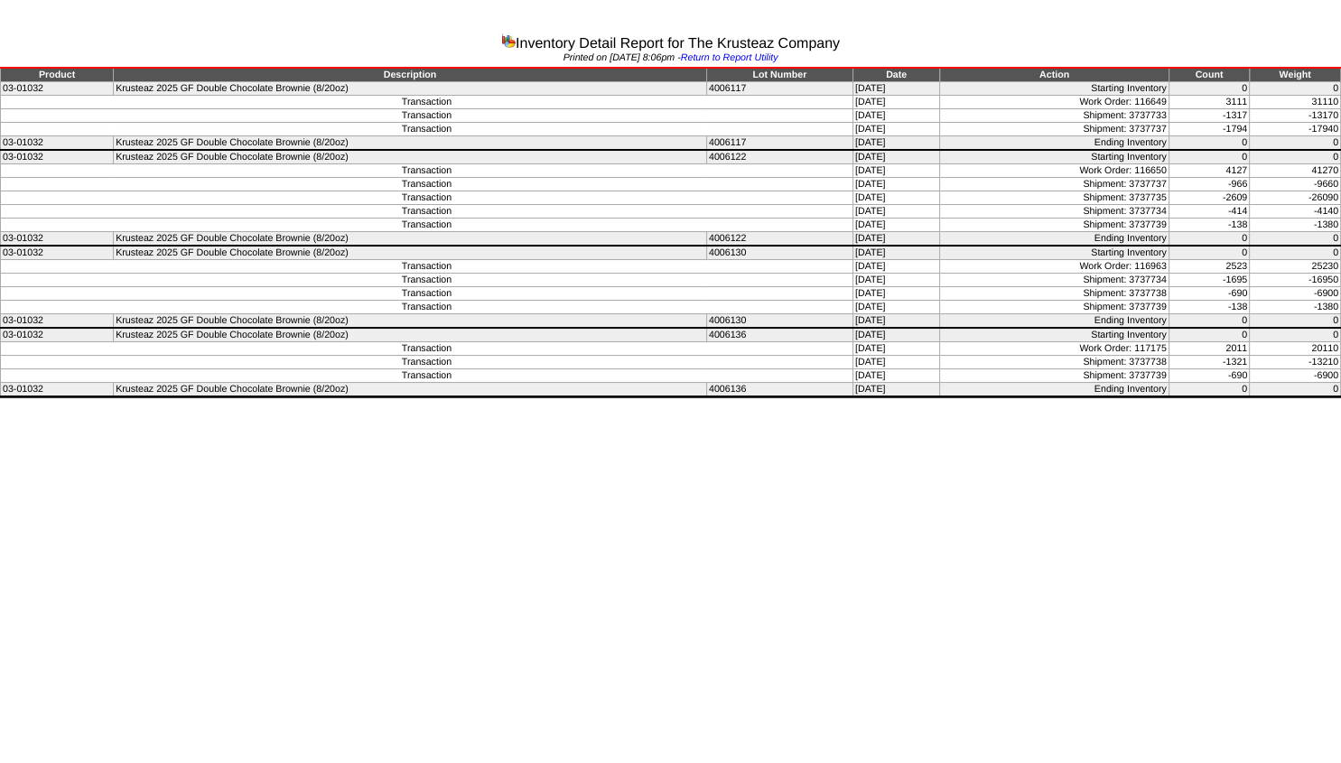
drag, startPoint x: 1132, startPoint y: 185, endPoint x: 1198, endPoint y: 184, distance: 65.9
click at [1198, 184] on tr "Transaction 10/01/25 Shipment: 3737737 -966 -9660" at bounding box center [671, 185] width 1340 height 14
drag, startPoint x: 1136, startPoint y: 199, endPoint x: 1200, endPoint y: 200, distance: 64.1
click at [1200, 200] on tr "Transaction 10/03/25 Shipment: 3737735 -2609 -26090" at bounding box center [671, 198] width 1340 height 14
drag, startPoint x: 1163, startPoint y: 213, endPoint x: 1182, endPoint y: 211, distance: 19.1
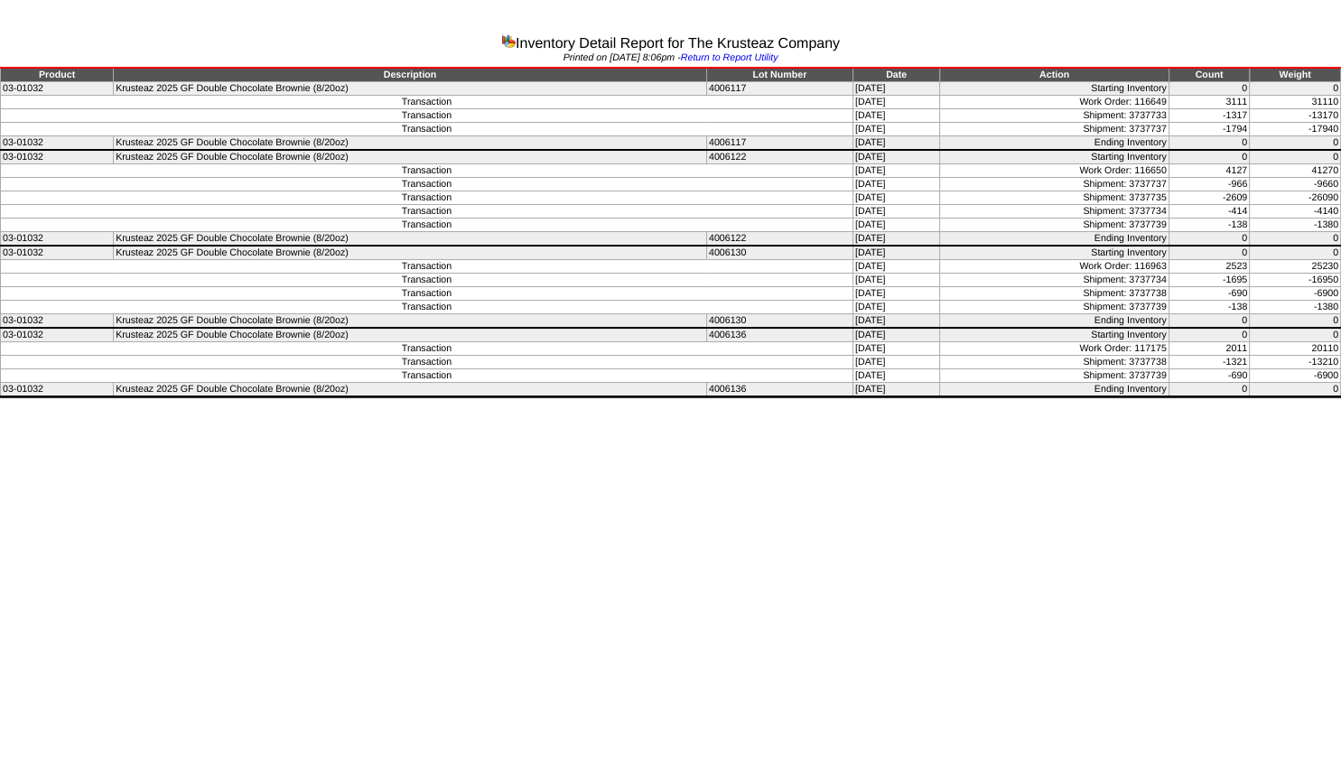
click at [1182, 211] on tr "Transaction 10/03/25 Shipment: 3737734 -414 -4140" at bounding box center [671, 212] width 1340 height 14
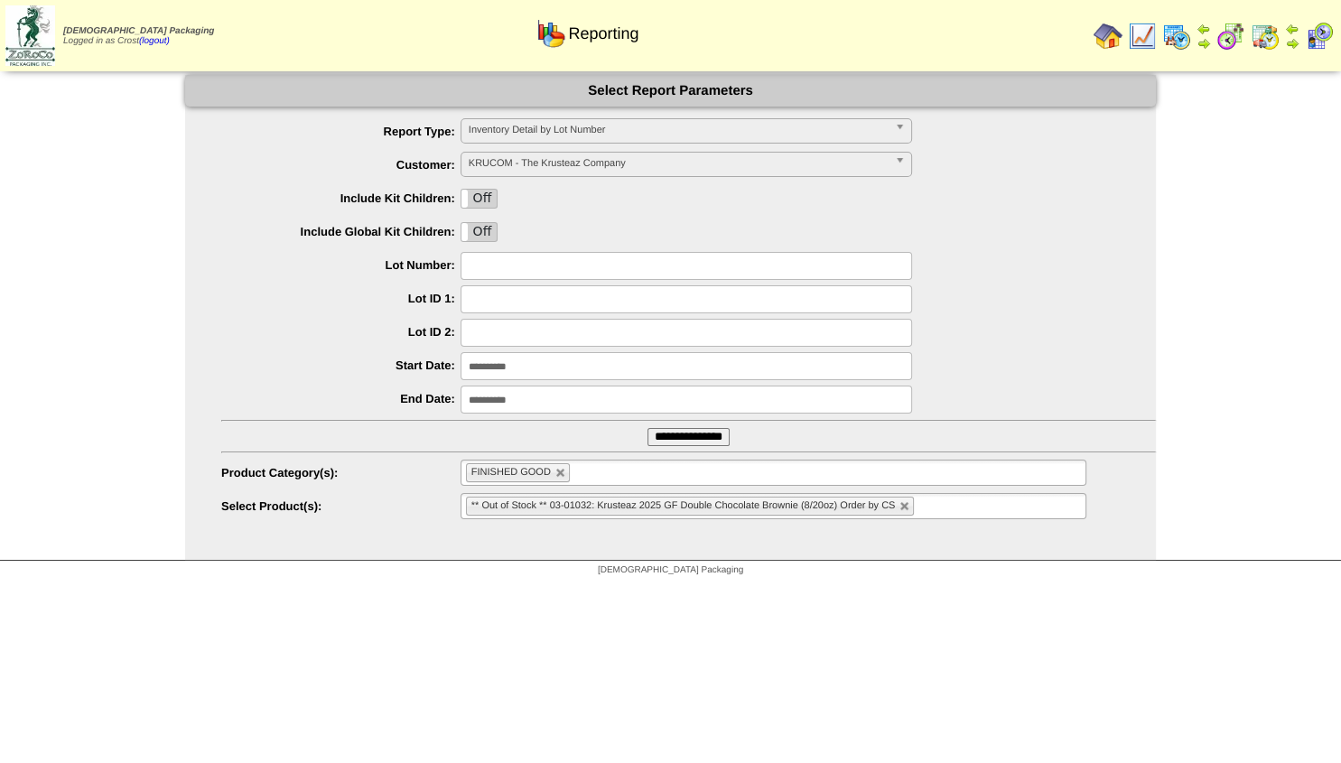
click at [562, 474] on link at bounding box center [560, 473] width 11 height 11
type input "**********"
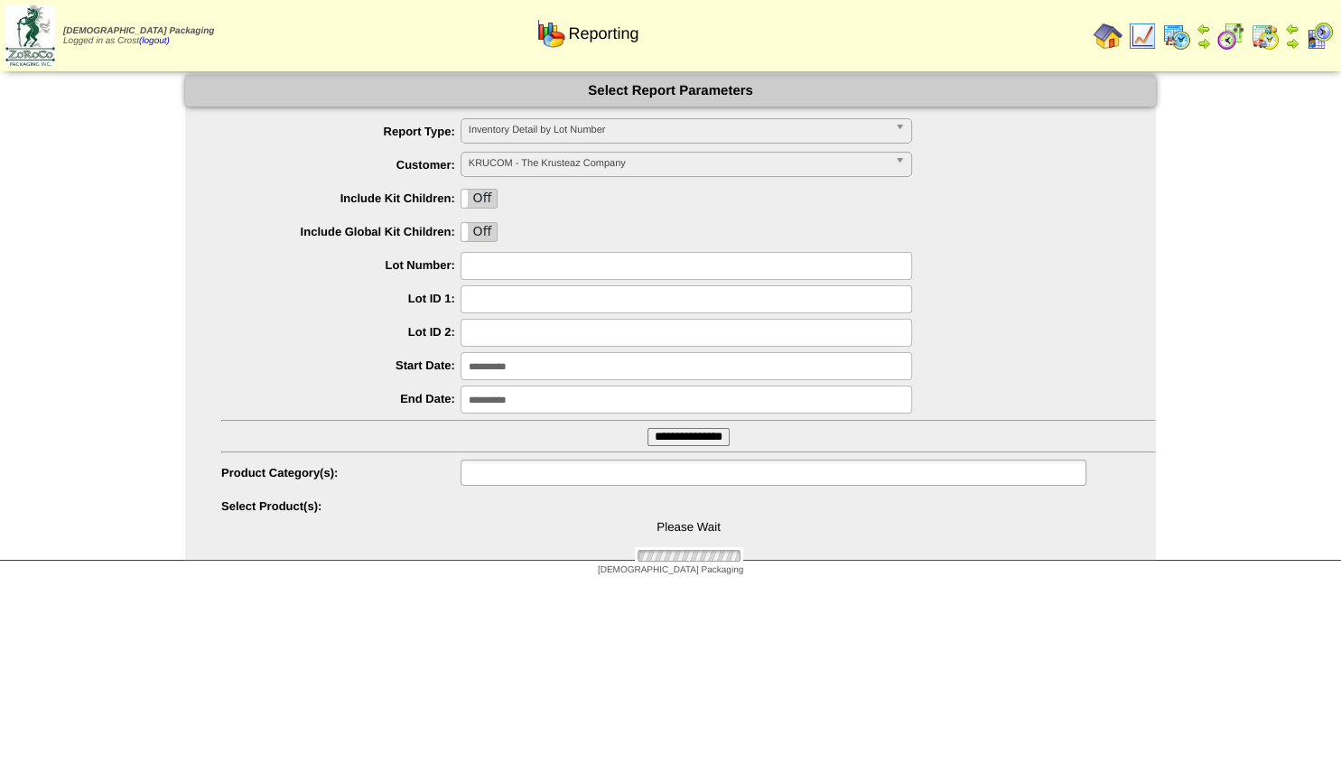
click at [528, 482] on input "text" at bounding box center [524, 472] width 116 height 23
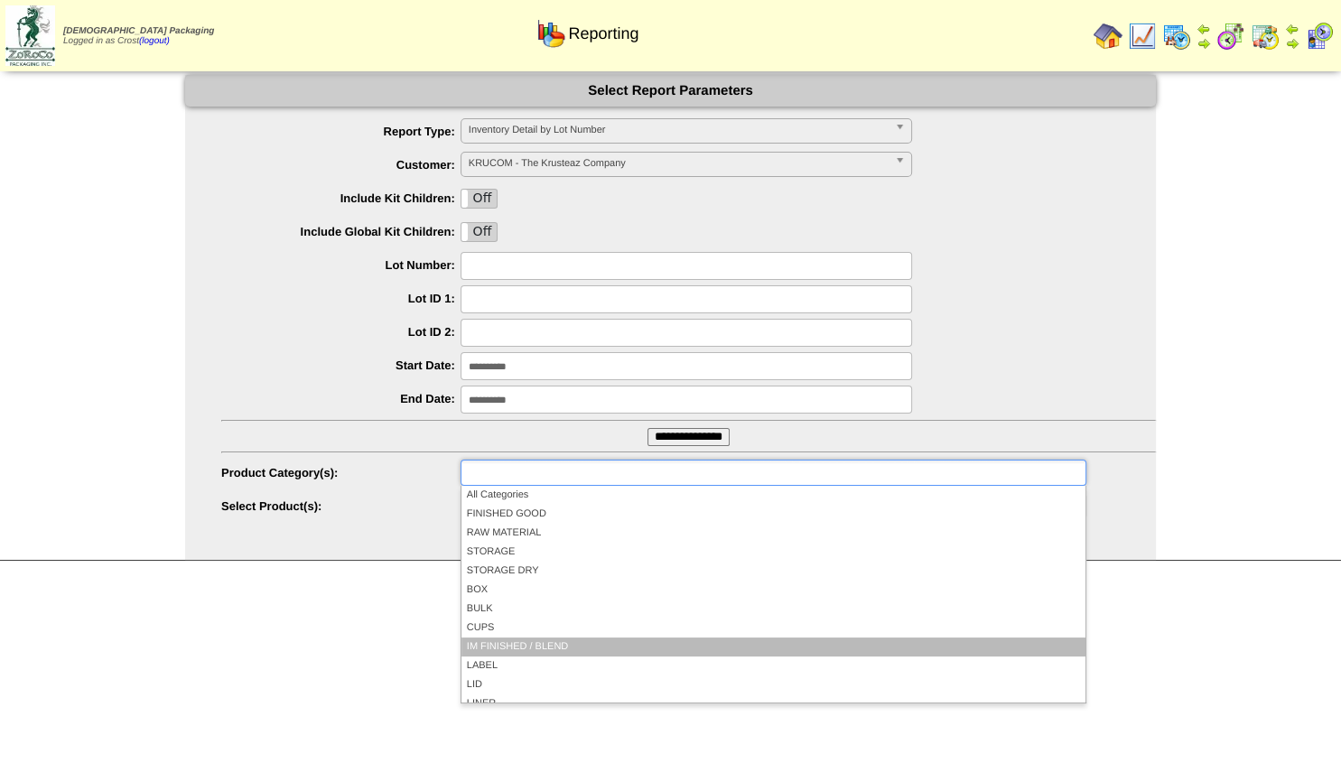
click at [536, 646] on li "IM FINISHED / BLEND" at bounding box center [773, 647] width 624 height 19
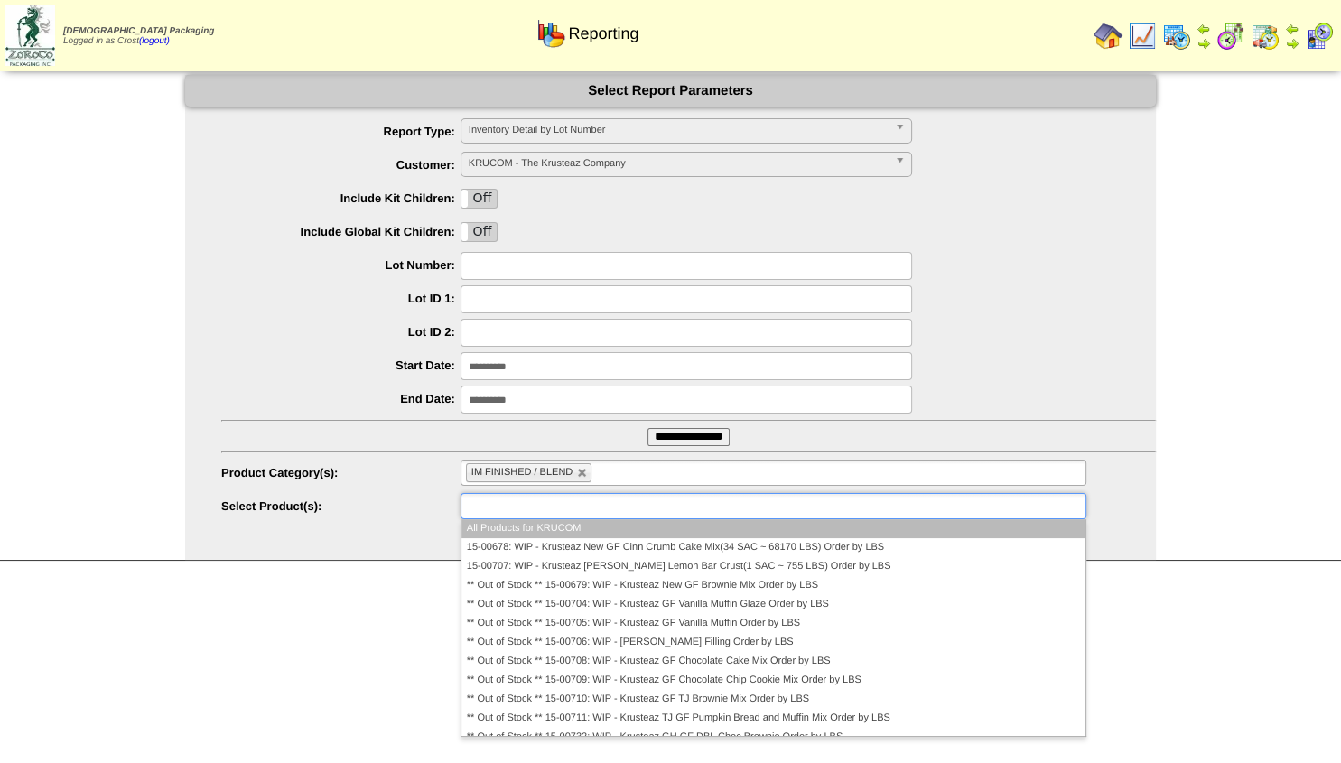
click at [498, 516] on input "text" at bounding box center [524, 506] width 116 height 23
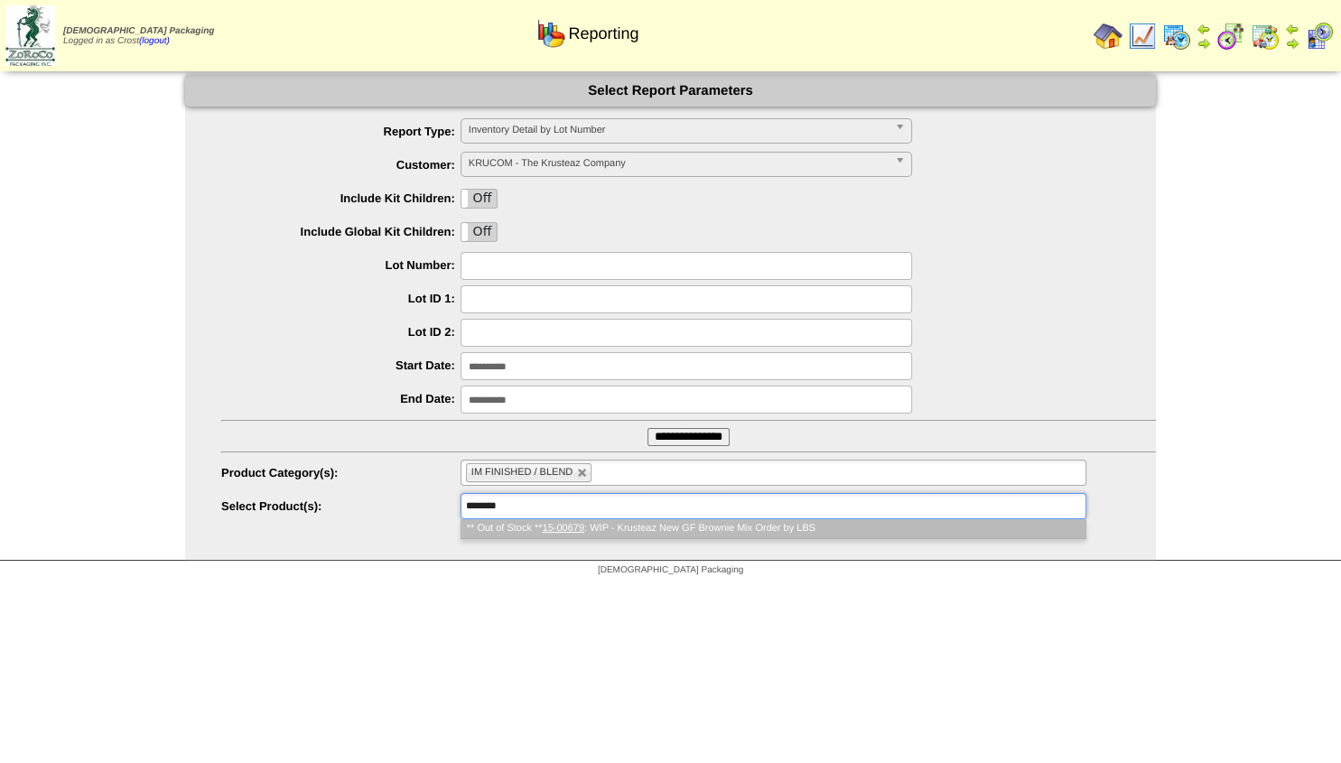
type input "********"
click at [551, 528] on em "15-00679" at bounding box center [564, 528] width 42 height 11
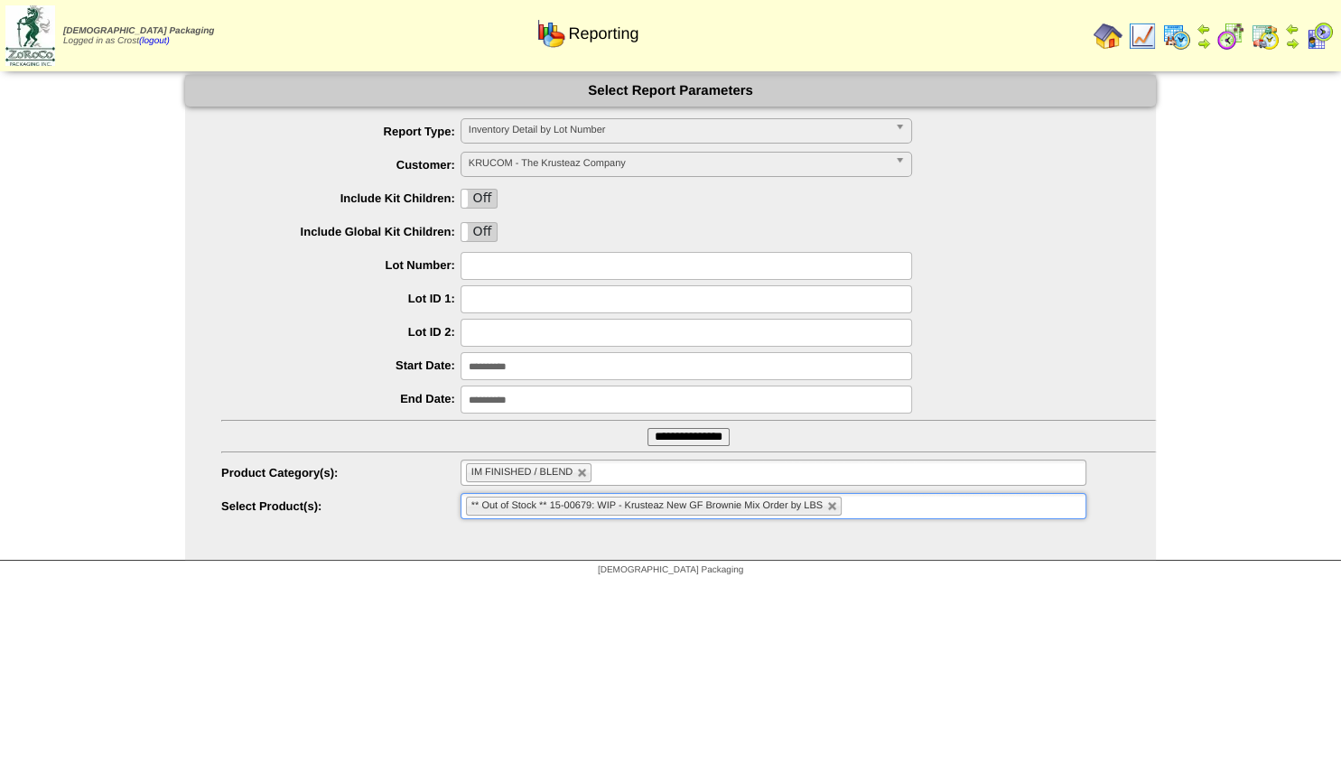
click at [648, 434] on input "**********" at bounding box center [689, 437] width 82 height 18
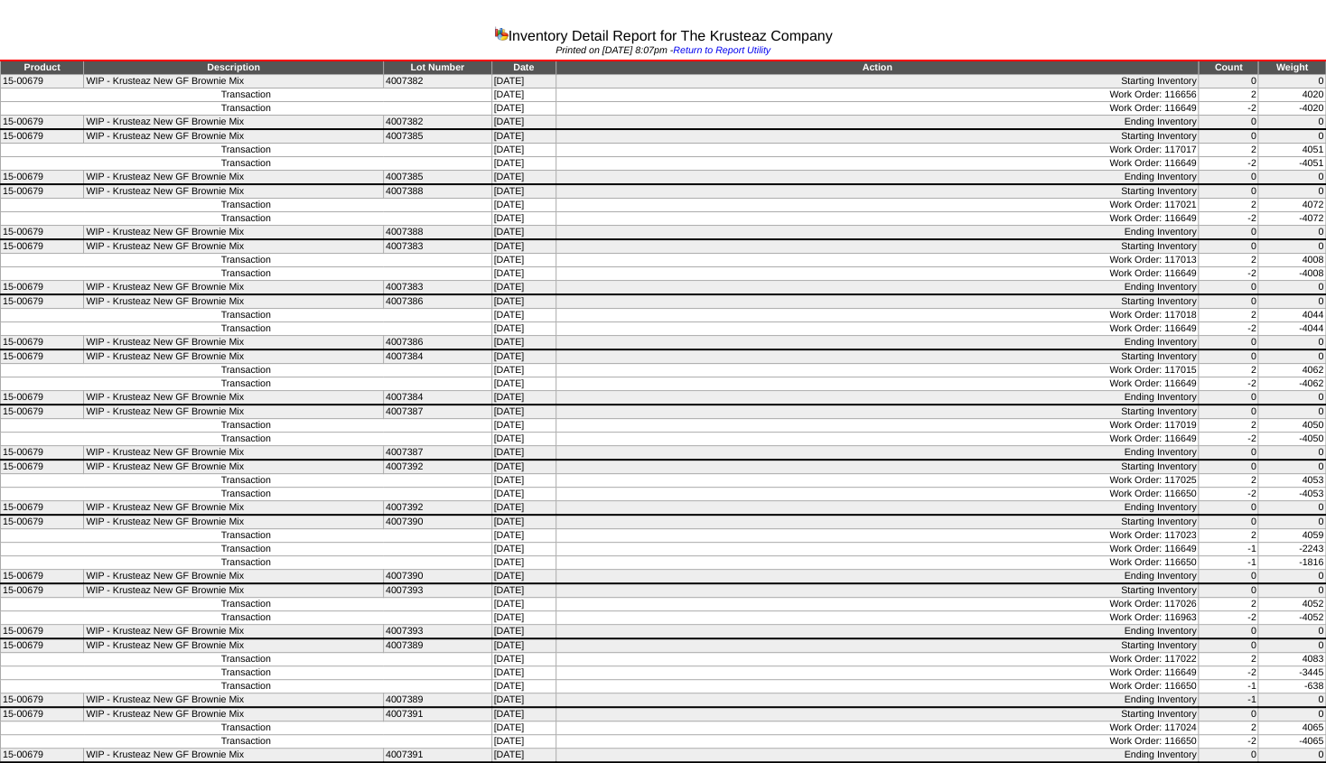
scroll to position [9, 0]
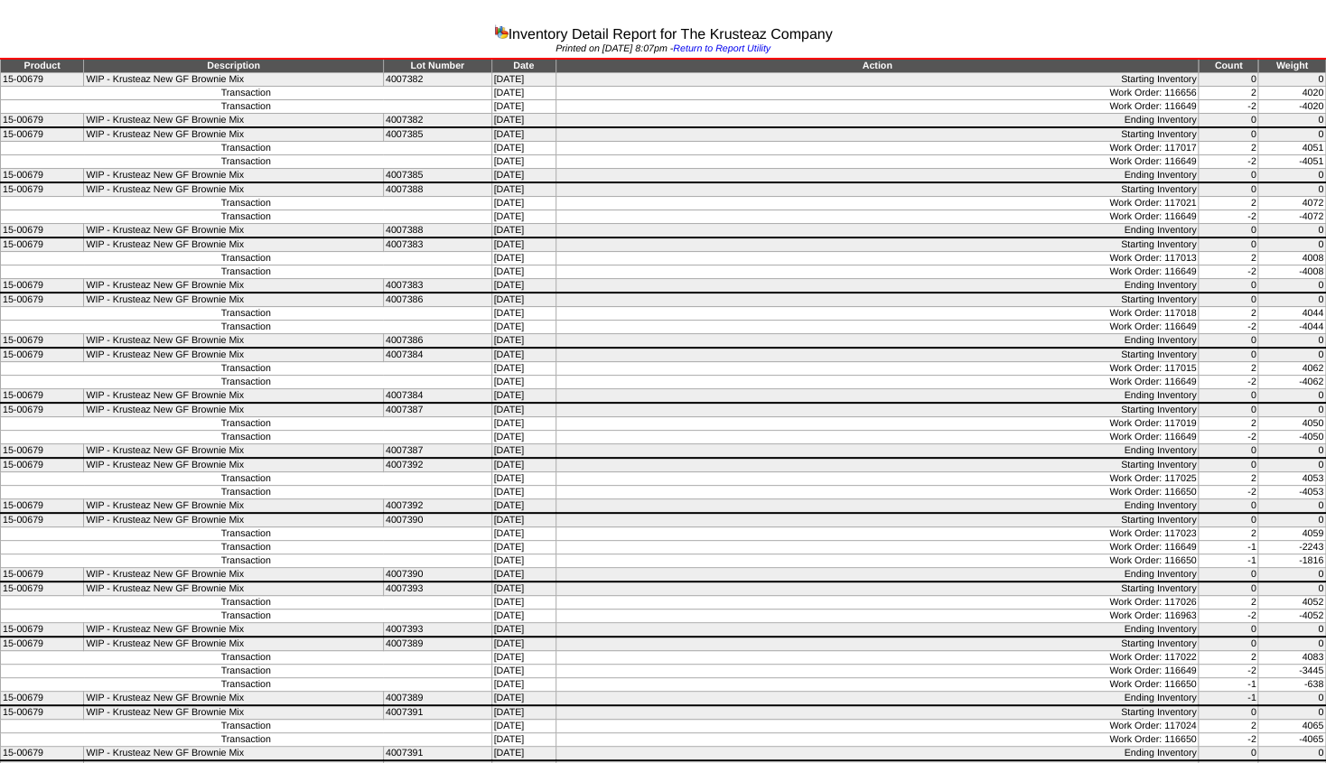
drag, startPoint x: 1168, startPoint y: 270, endPoint x: 1219, endPoint y: 266, distance: 51.7
drag, startPoint x: 1167, startPoint y: 160, endPoint x: 1228, endPoint y: 161, distance: 61.4
click at [1234, 159] on tr "Transaction [DATE] Work Order: 116649 -2 -4051" at bounding box center [663, 162] width 1325 height 14
drag, startPoint x: 1279, startPoint y: 160, endPoint x: 1340, endPoint y: 163, distance: 61.5
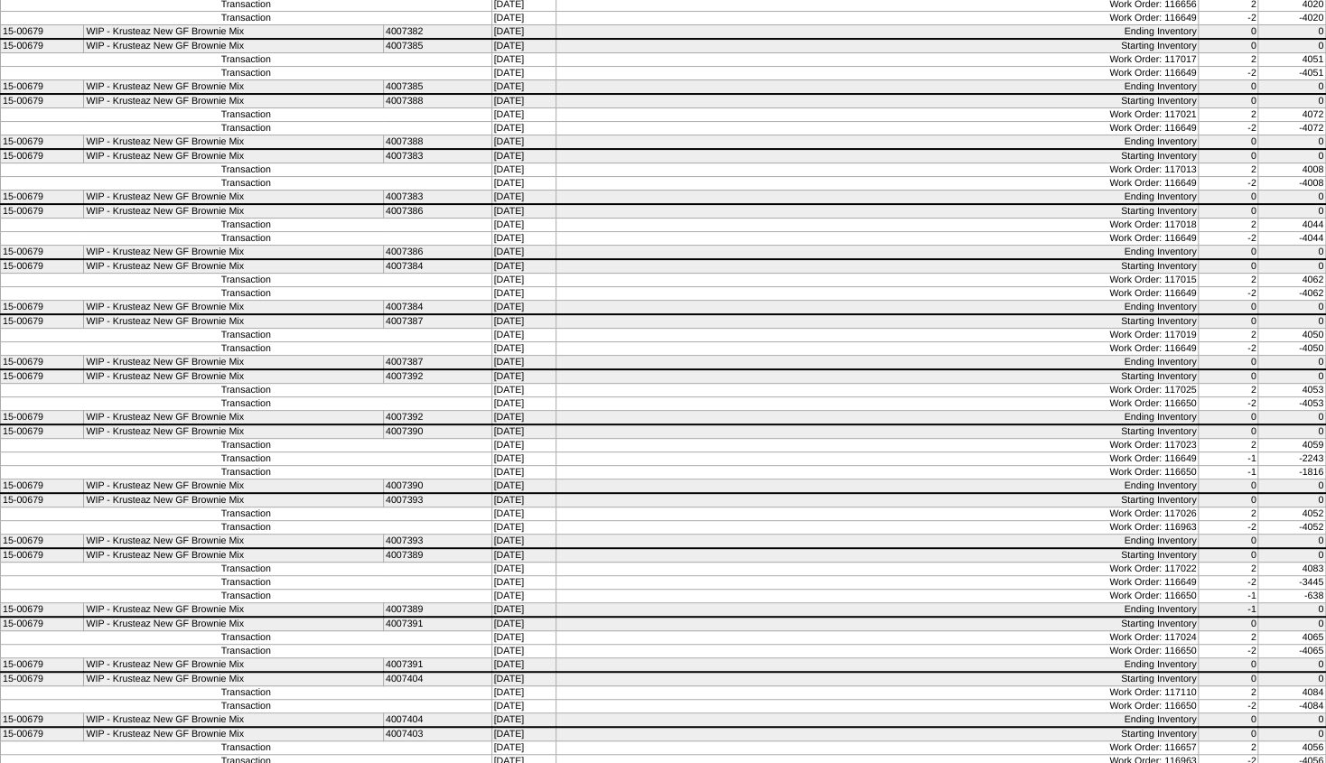
scroll to position [0, 0]
